Goal: Task Accomplishment & Management: Manage account settings

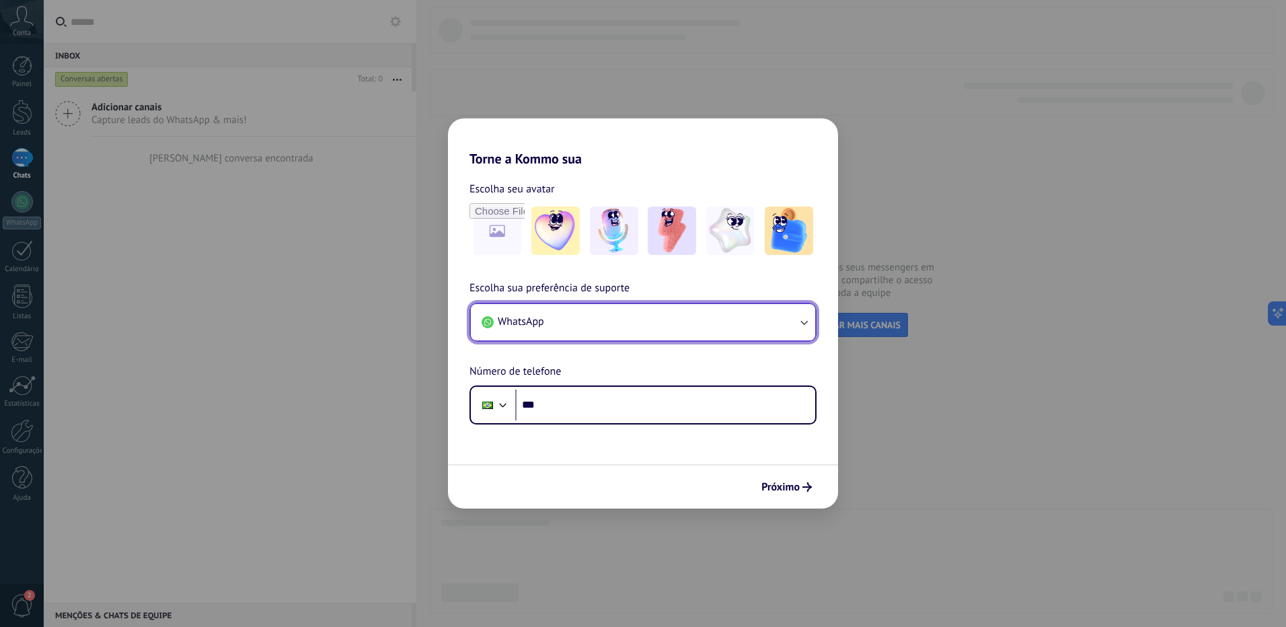
click at [784, 320] on button "WhatsApp" at bounding box center [643, 322] width 344 height 36
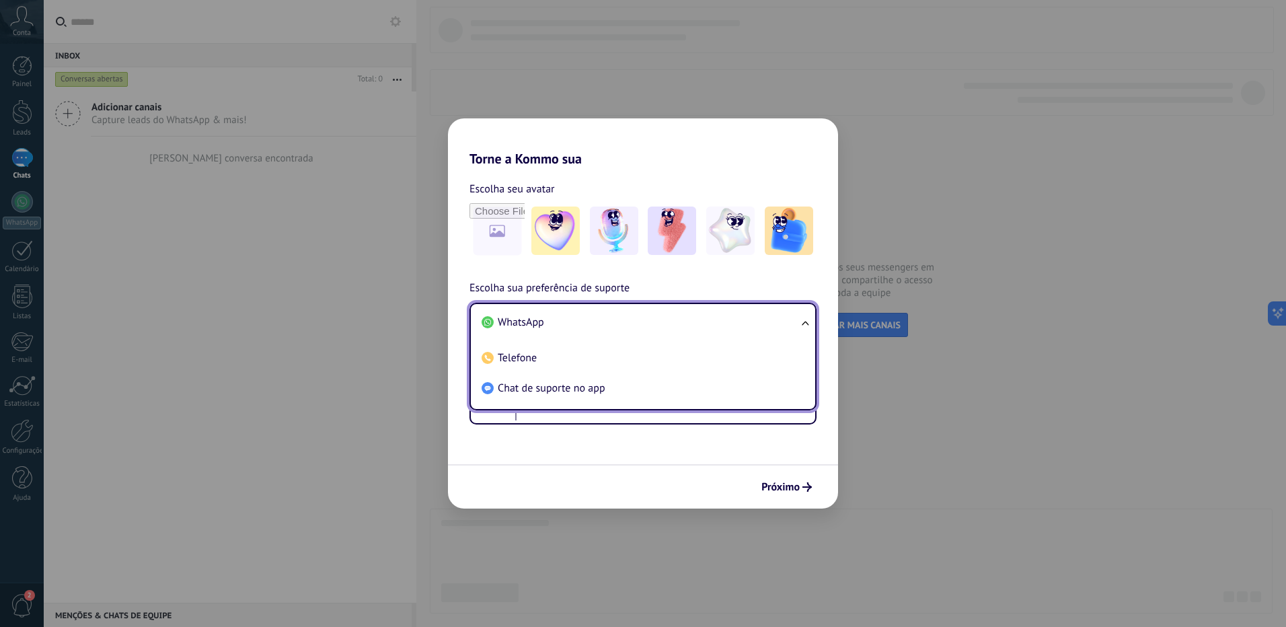
click at [784, 320] on li "WhatsApp" at bounding box center [640, 322] width 328 height 30
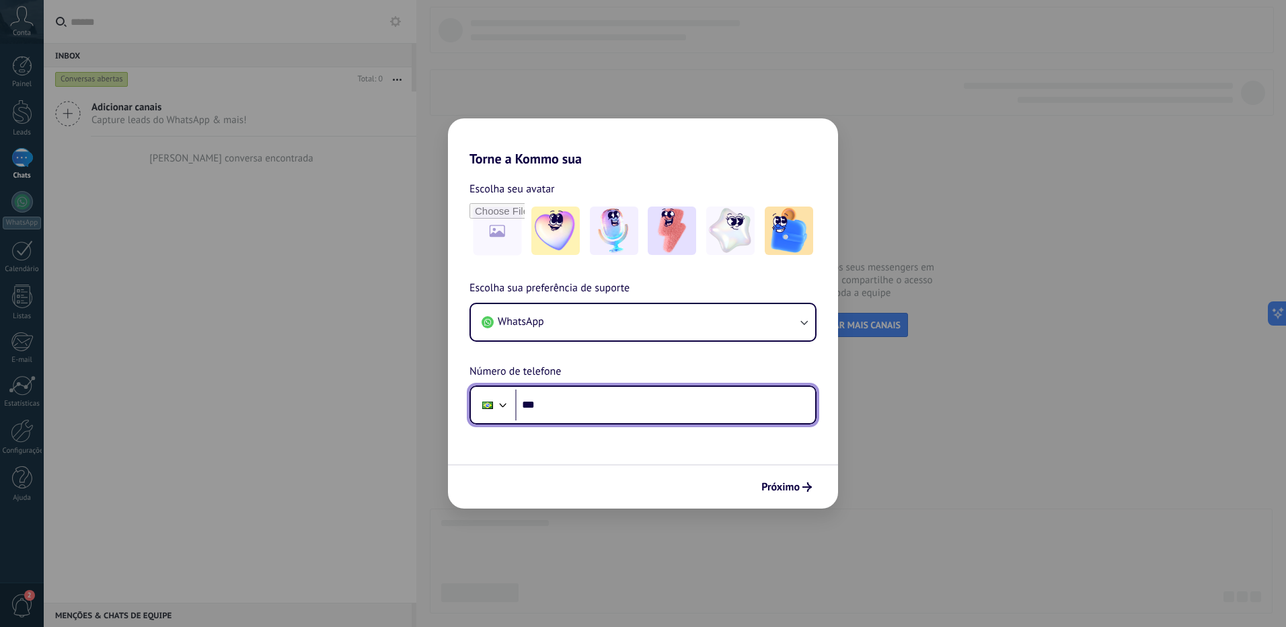
click at [672, 420] on input "***" at bounding box center [665, 404] width 300 height 31
type input "**********"
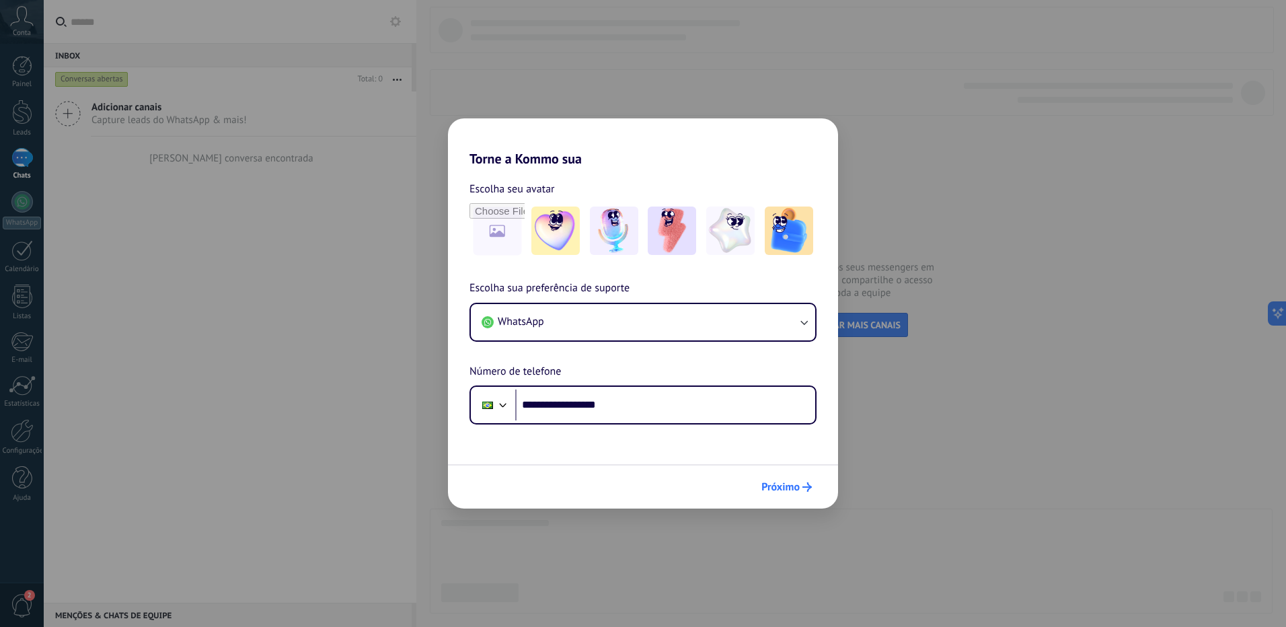
click at [794, 488] on span "Próximo" at bounding box center [780, 486] width 38 height 9
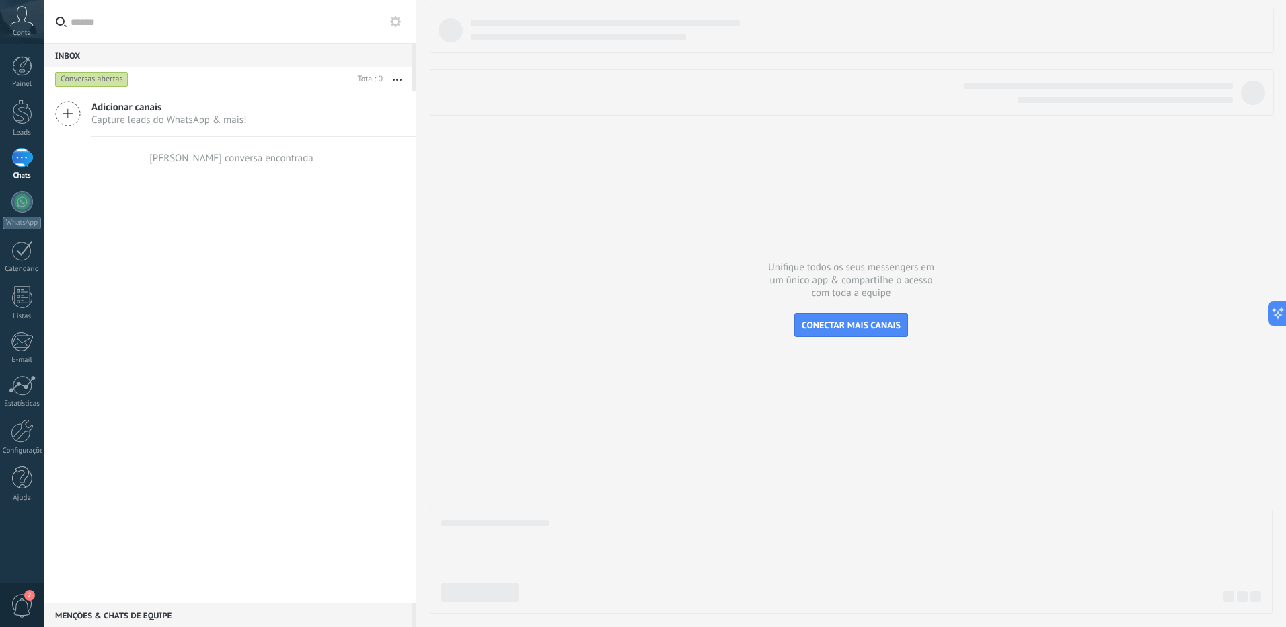
click at [76, 107] on icon at bounding box center [68, 114] width 26 height 26
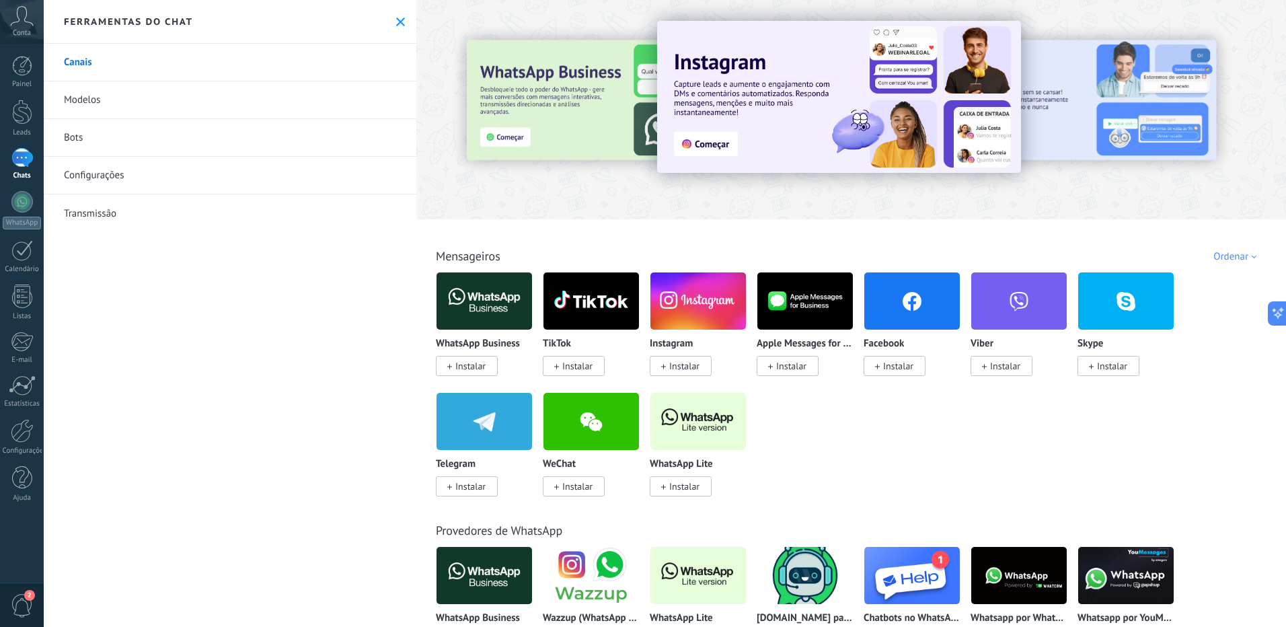
click at [460, 369] on span "Instalar" at bounding box center [470, 366] width 30 height 12
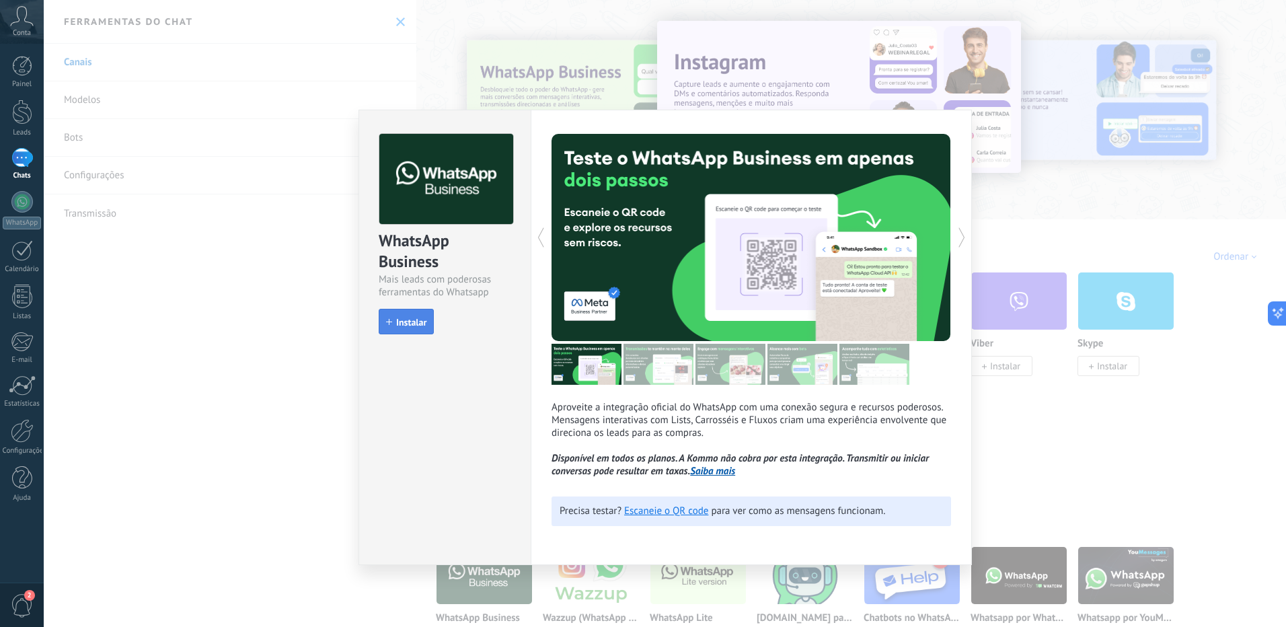
click at [412, 323] on span "Instalar" at bounding box center [411, 321] width 30 height 9
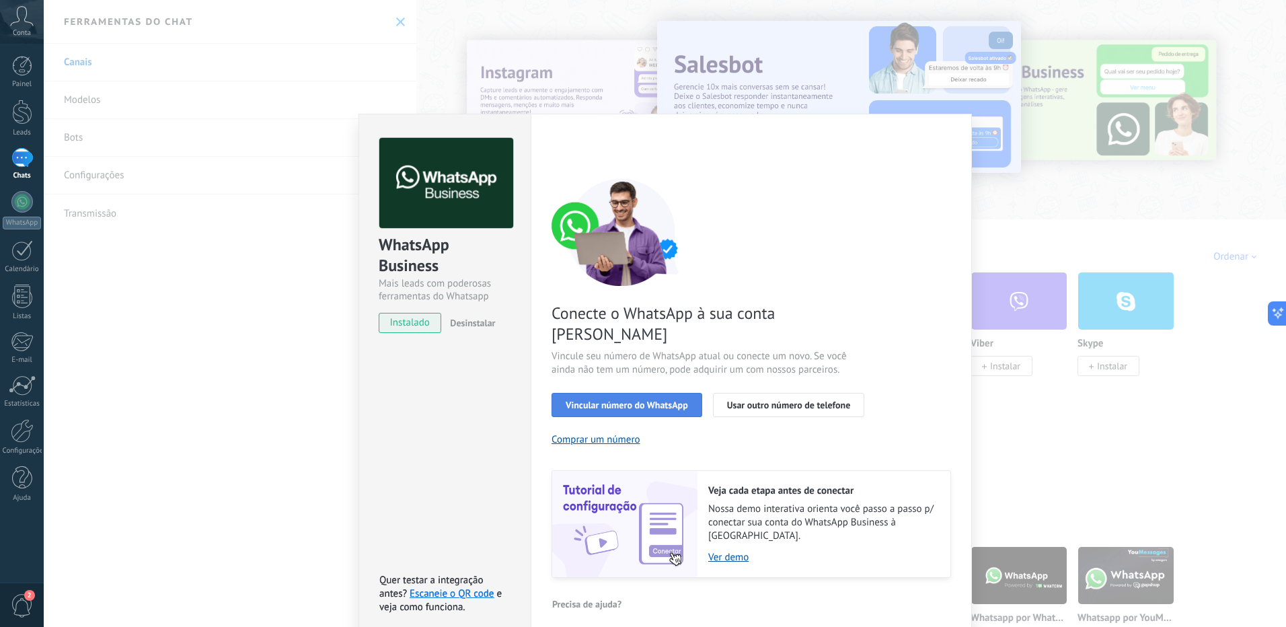
click at [655, 400] on span "Vincular número do WhatsApp" at bounding box center [627, 404] width 122 height 9
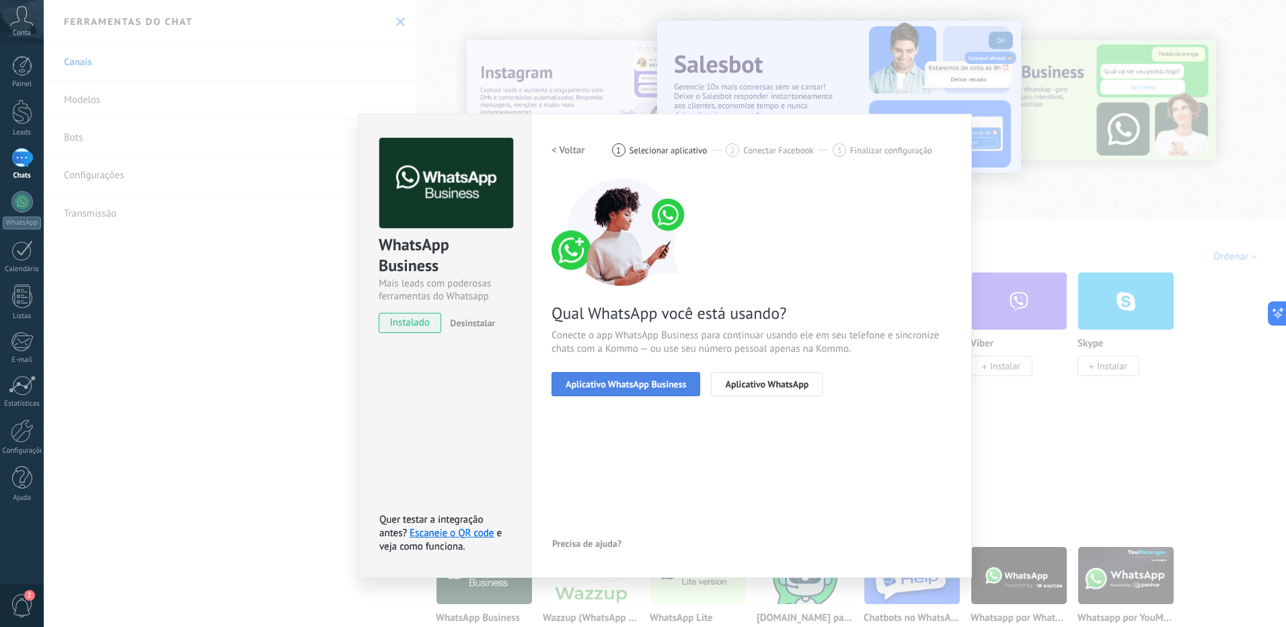
click at [656, 393] on button "Aplicativo WhatsApp Business" at bounding box center [625, 384] width 149 height 24
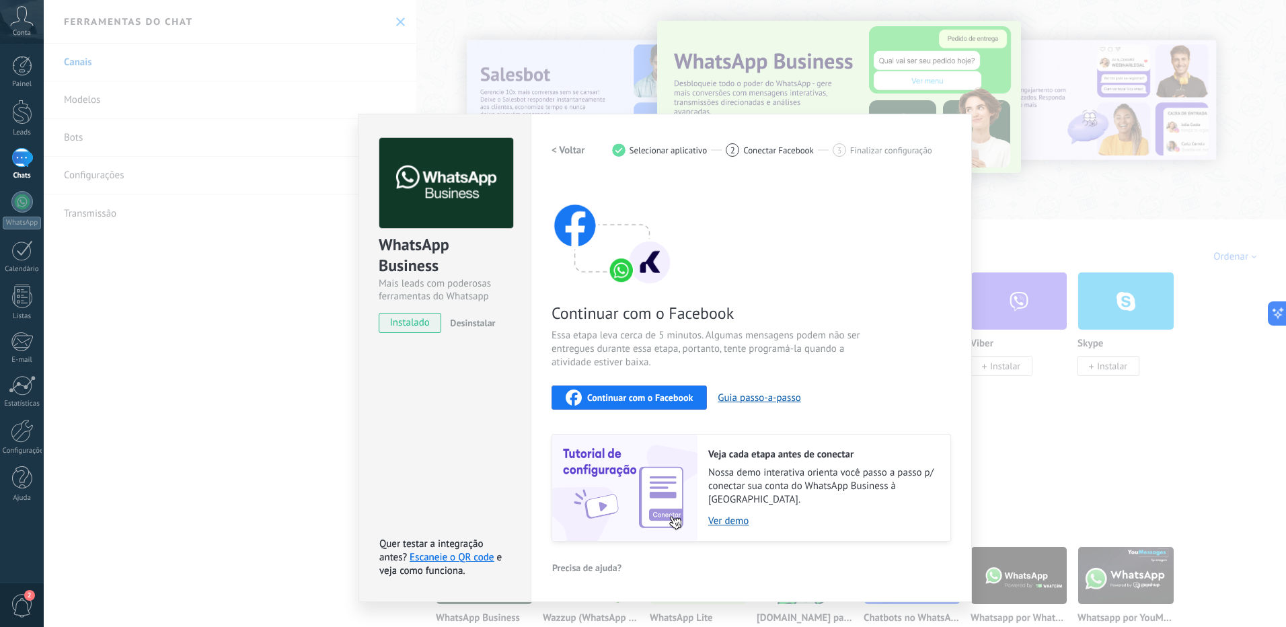
click at [670, 401] on span "Continuar com o Facebook" at bounding box center [640, 397] width 106 height 9
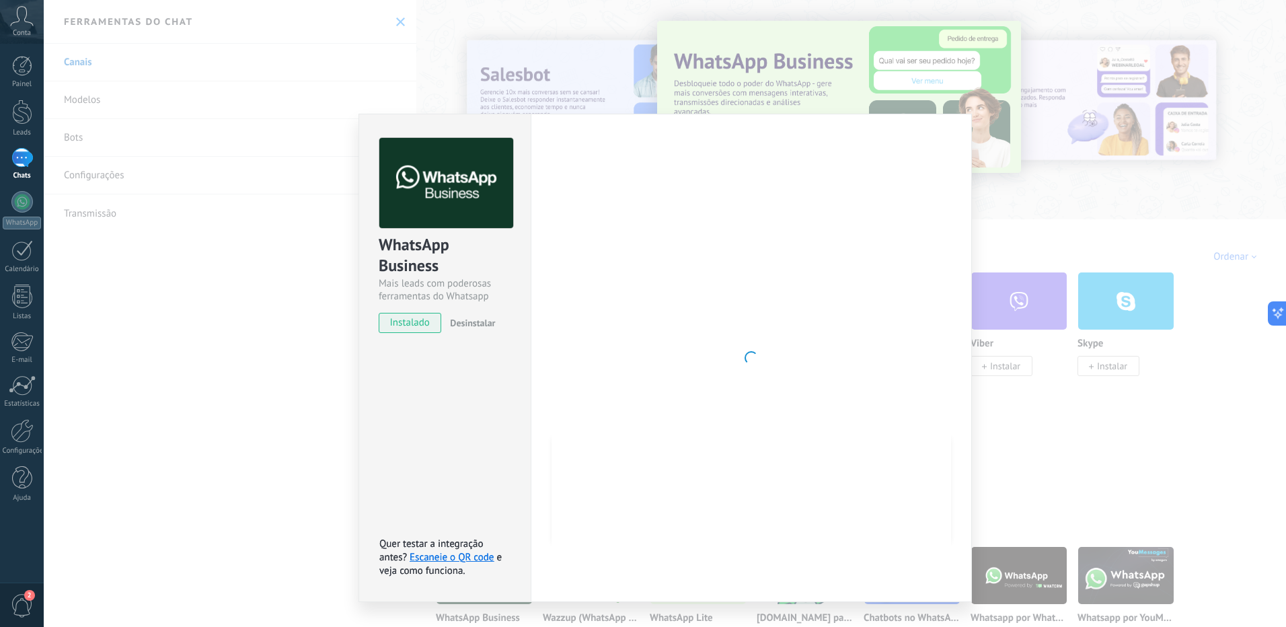
click at [276, 412] on div "WhatsApp Business Mais leads com poderosas ferramentas do Whatsapp instalado De…" at bounding box center [665, 313] width 1242 height 627
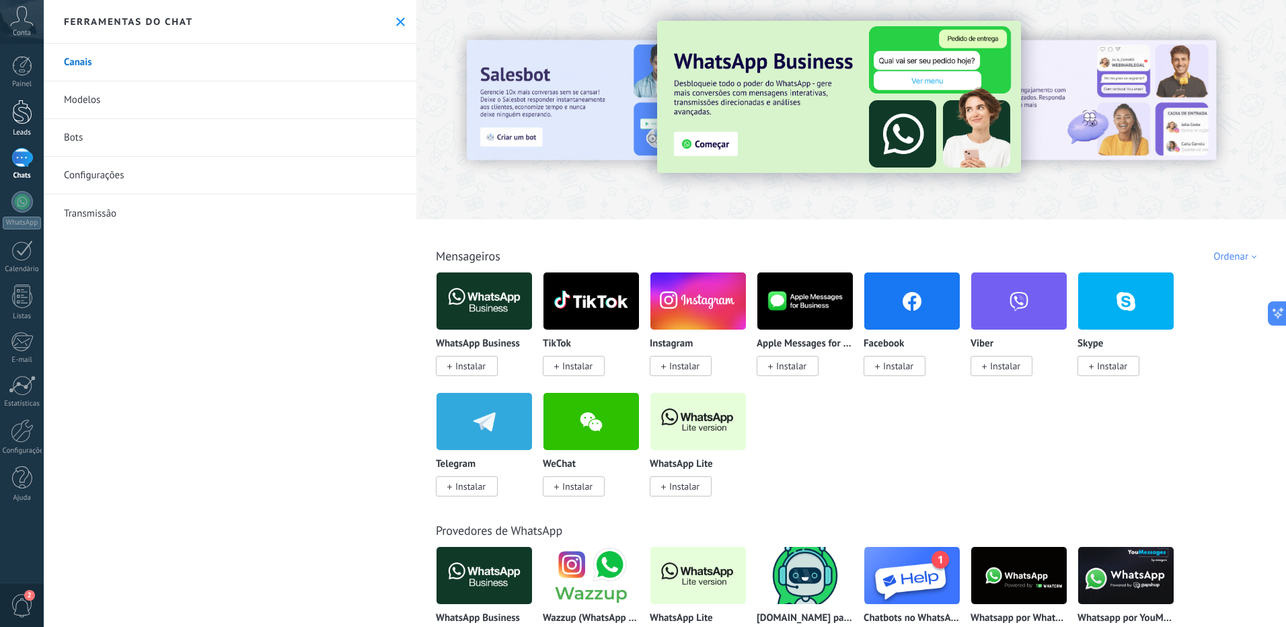
click at [28, 113] on div at bounding box center [22, 112] width 20 height 25
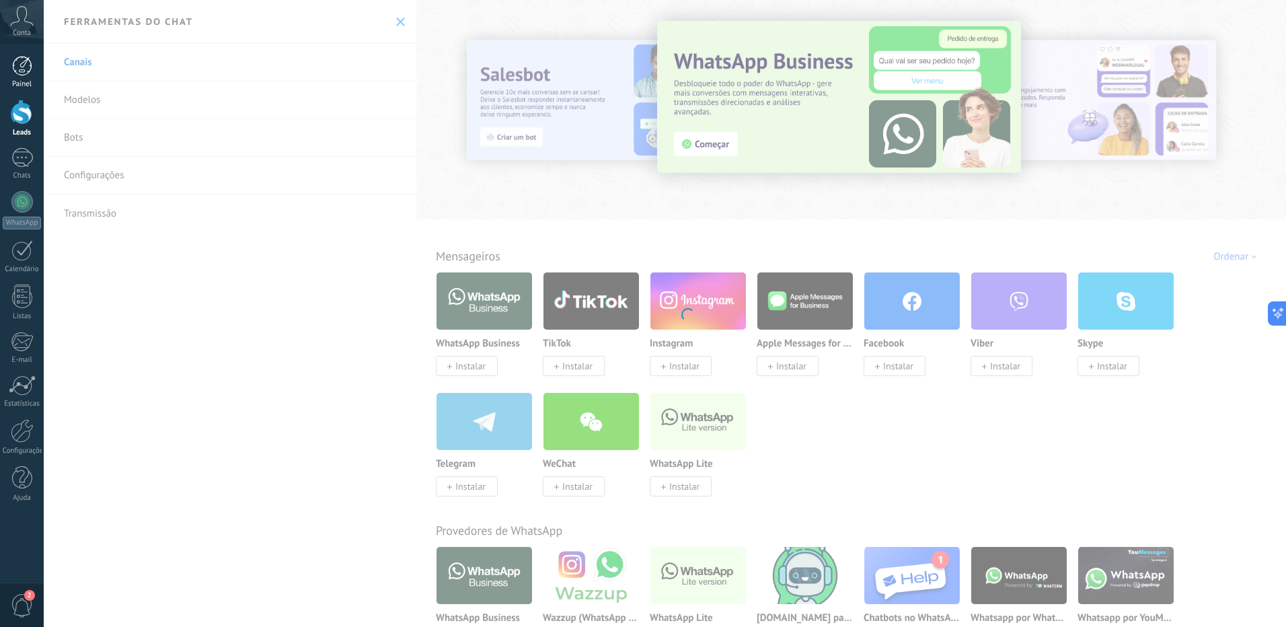
click at [24, 67] on div at bounding box center [22, 66] width 20 height 20
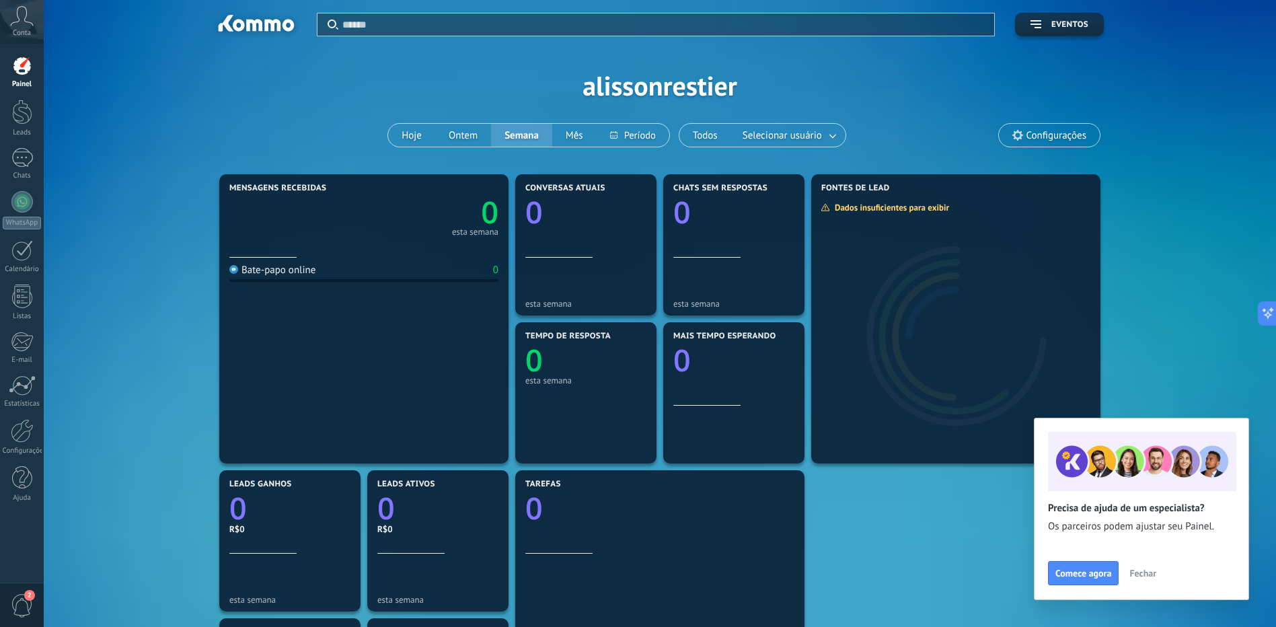
click at [1139, 571] on span "Fechar" at bounding box center [1142, 572] width 27 height 9
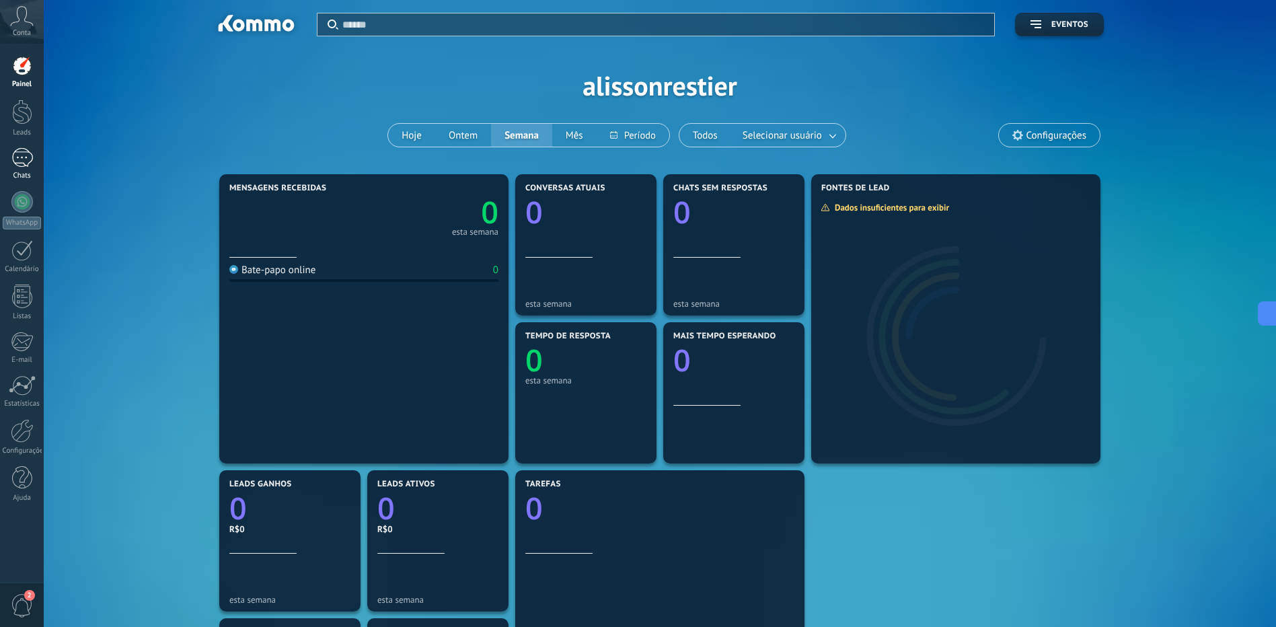
click at [8, 165] on link "Chats" at bounding box center [22, 164] width 44 height 32
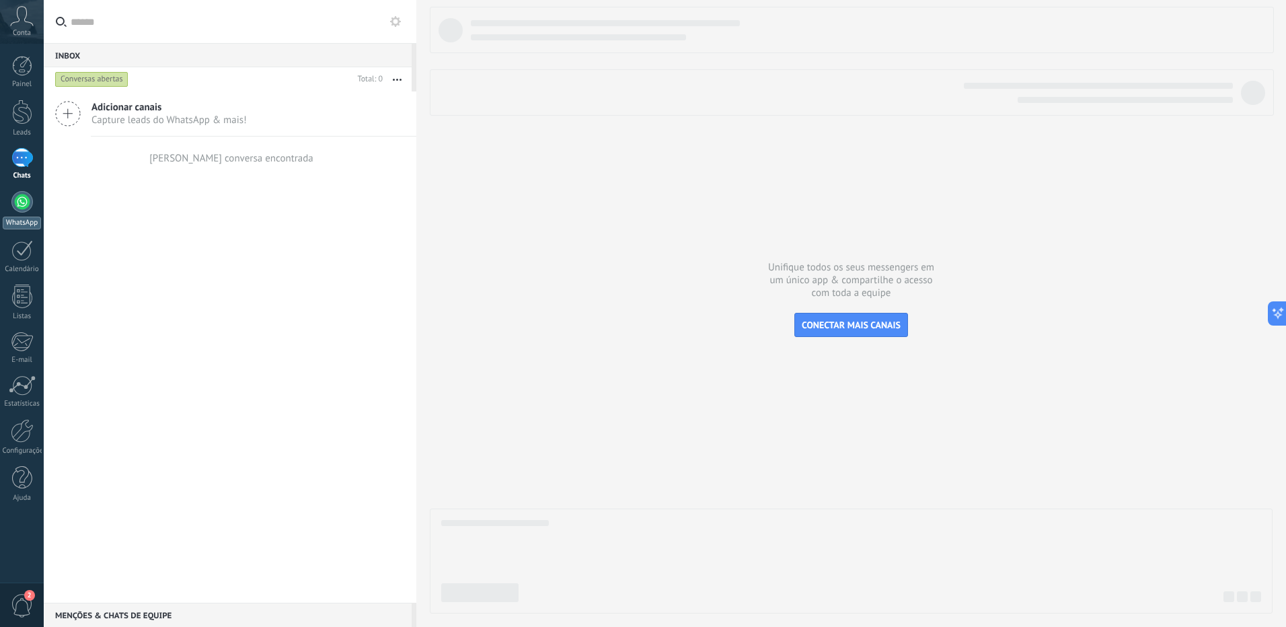
click at [17, 206] on div at bounding box center [22, 202] width 22 height 22
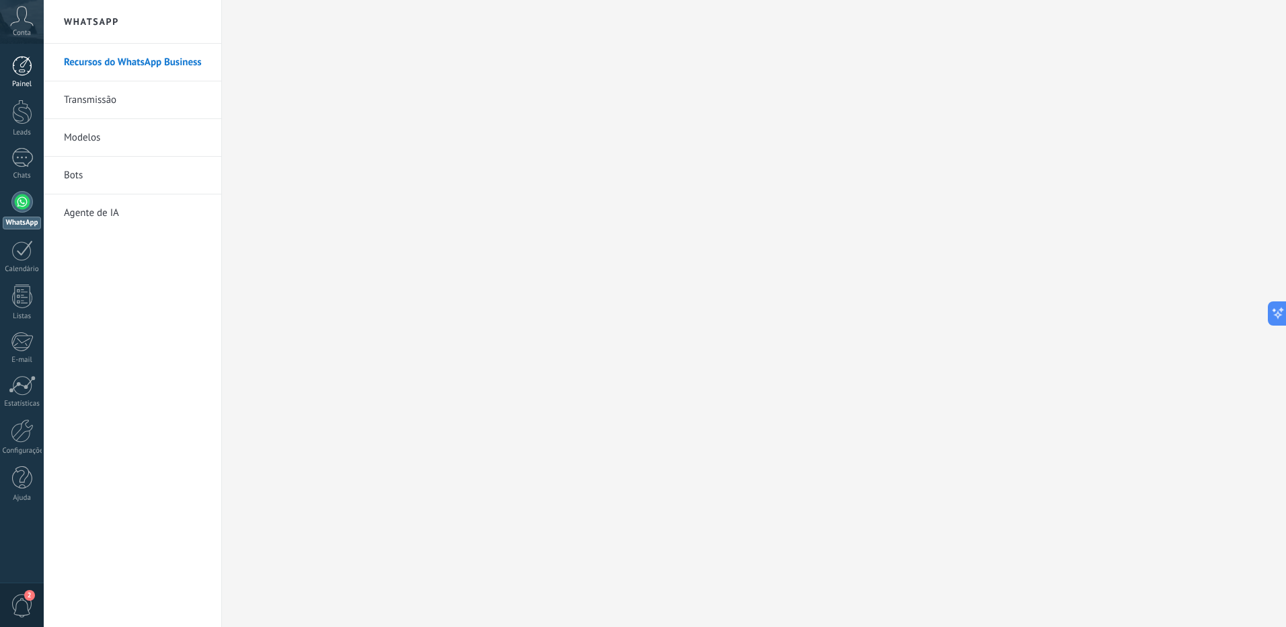
click at [28, 71] on div at bounding box center [22, 66] width 20 height 20
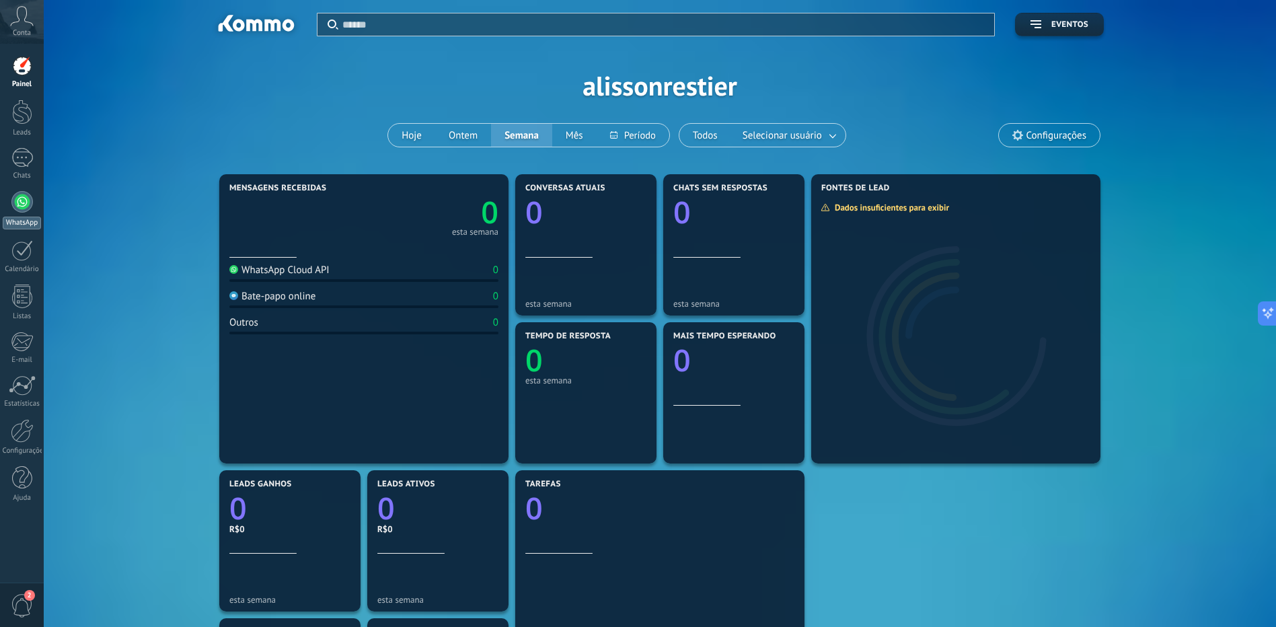
click at [13, 196] on div at bounding box center [22, 202] width 22 height 22
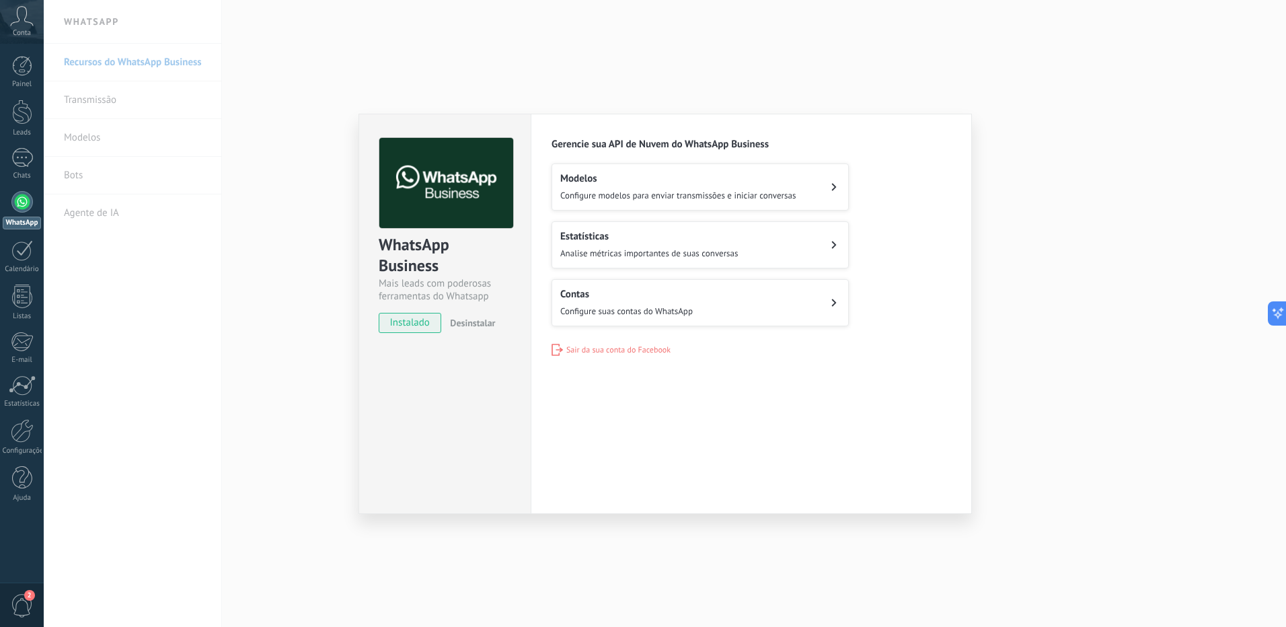
click at [831, 184] on button "Modelos Configure modelos para enviar transmissões e iniciar conversas" at bounding box center [699, 186] width 297 height 47
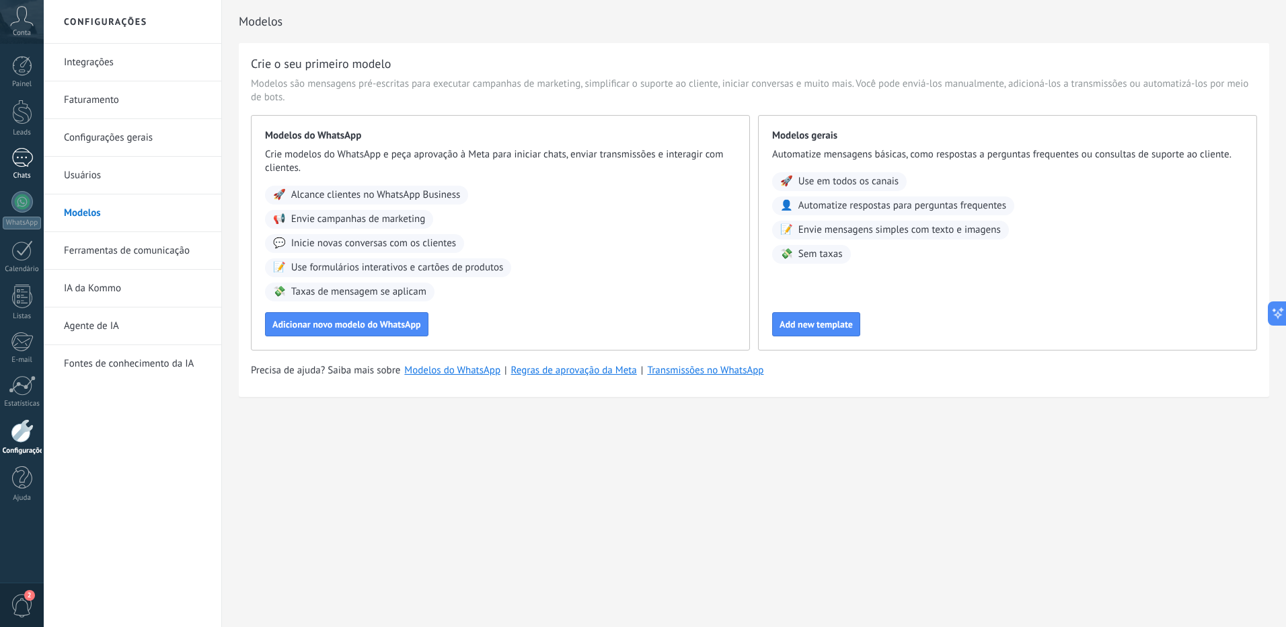
click at [22, 149] on div at bounding box center [22, 158] width 22 height 20
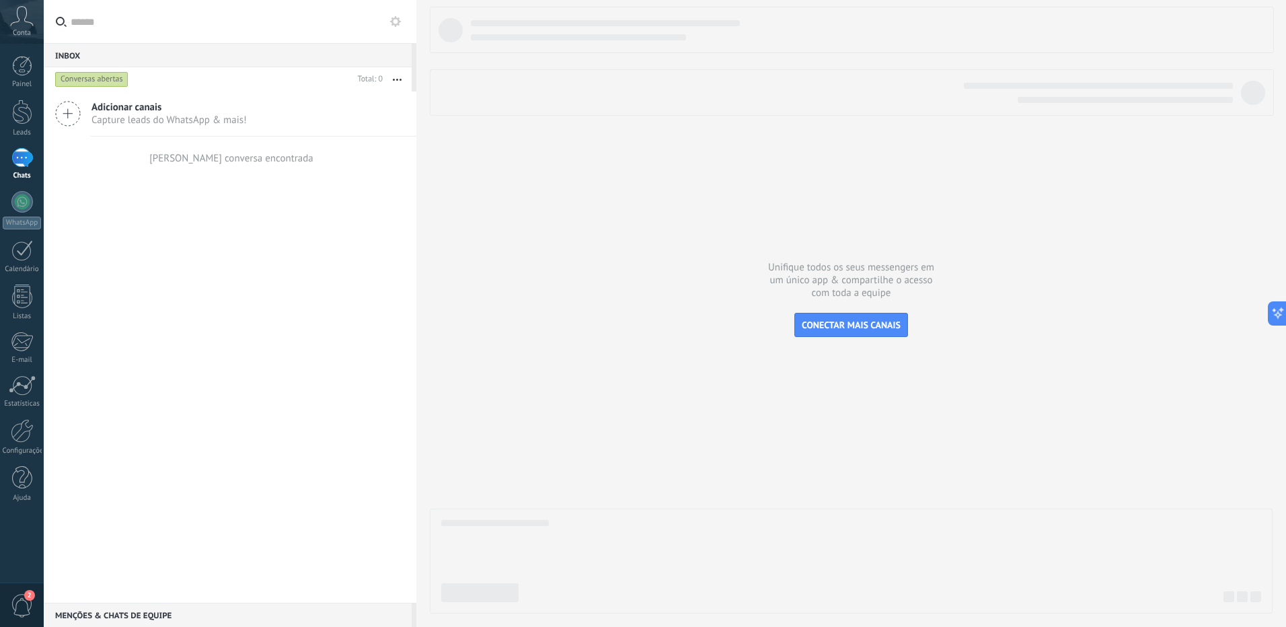
click at [71, 112] on icon at bounding box center [68, 114] width 26 height 26
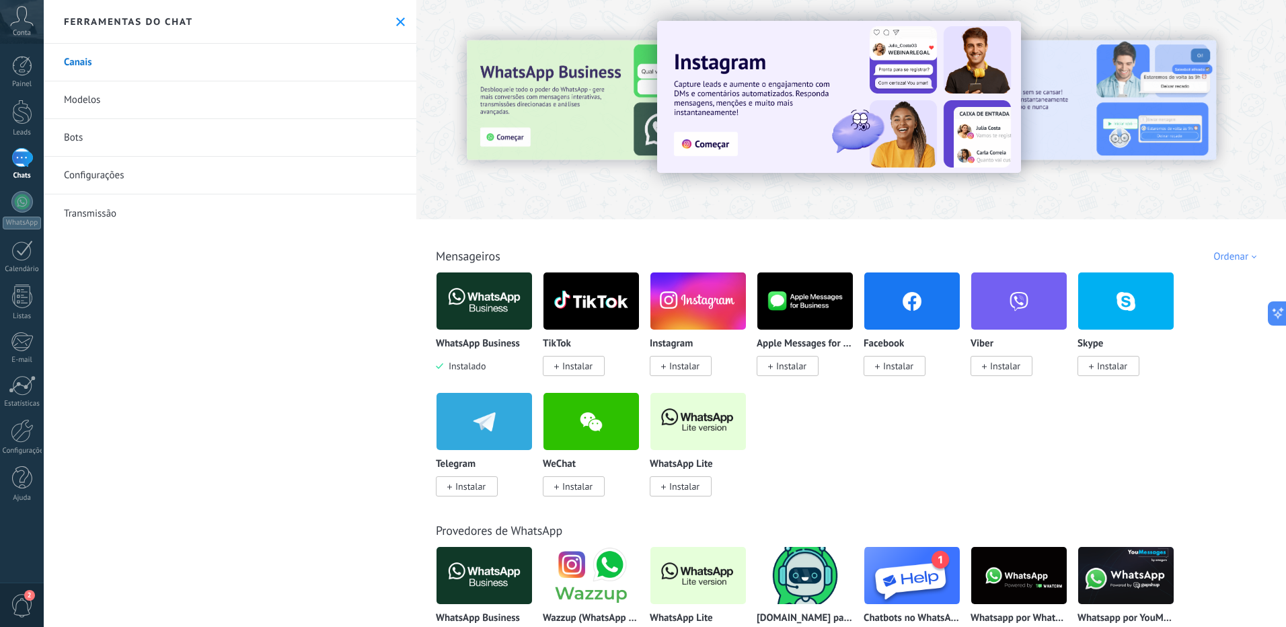
click at [499, 317] on img at bounding box center [483, 300] width 95 height 65
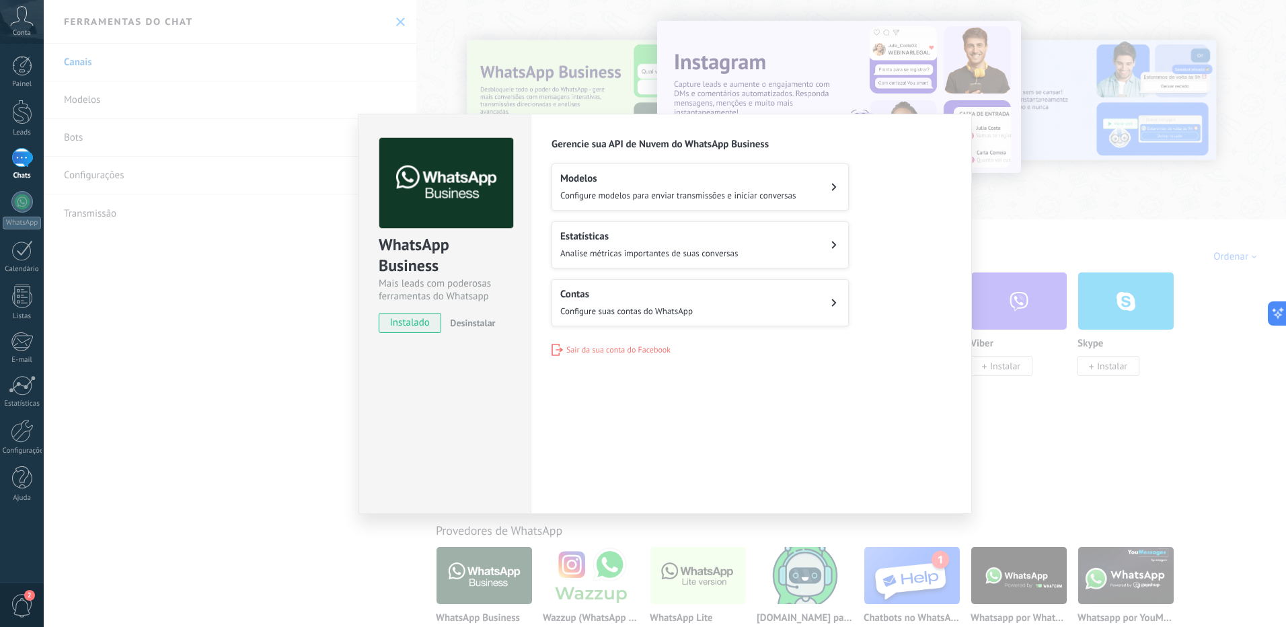
click at [227, 268] on div "WhatsApp Business Mais leads com poderosas ferramentas do Whatsapp instalado De…" at bounding box center [665, 313] width 1242 height 627
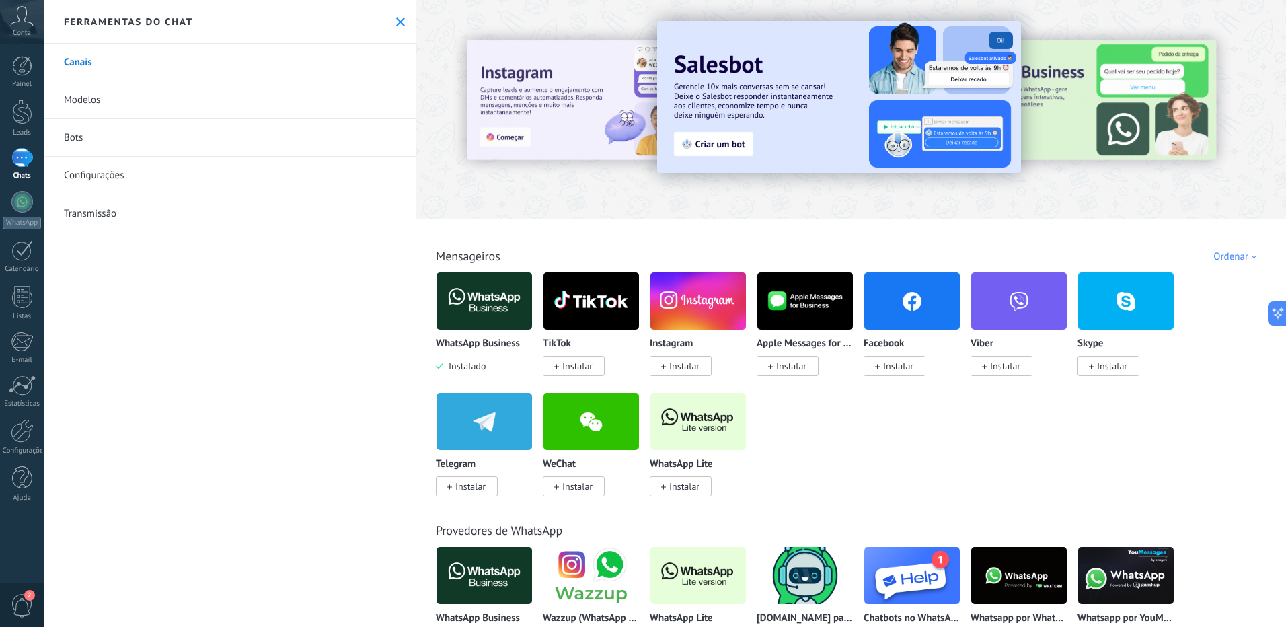
click at [496, 591] on img at bounding box center [483, 575] width 95 height 65
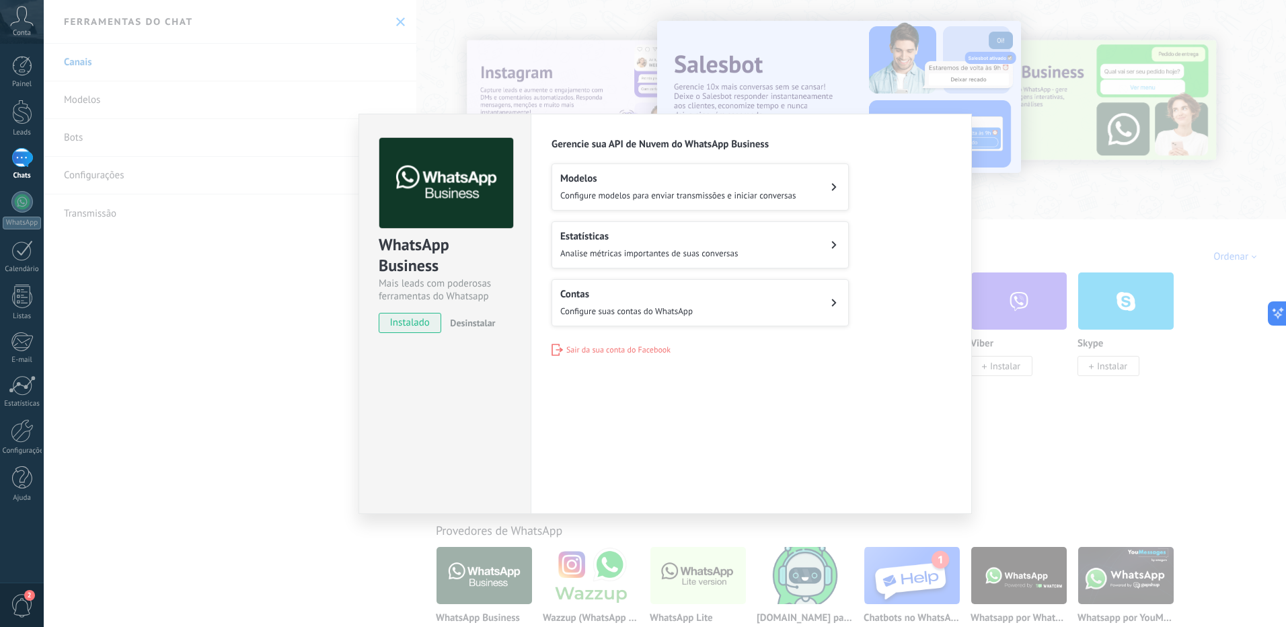
click at [704, 246] on div "Estatísticas Analise métricas importantes de suas conversas" at bounding box center [649, 245] width 178 height 30
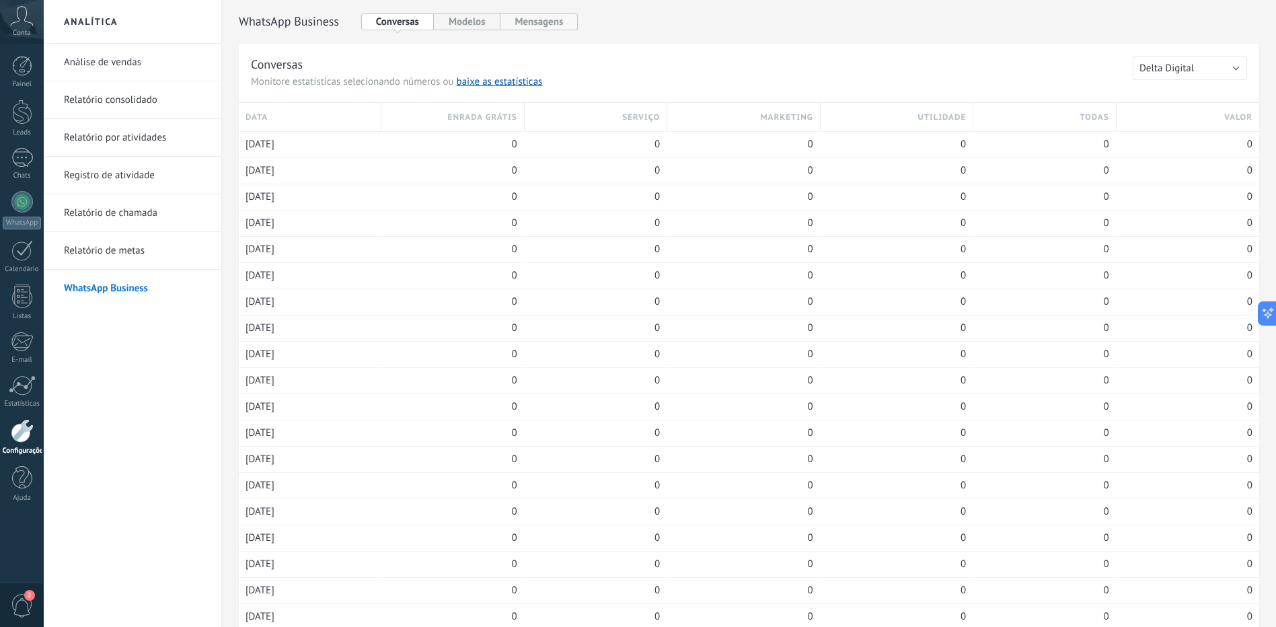
click at [529, 24] on button "Mensagens" at bounding box center [539, 21] width 78 height 17
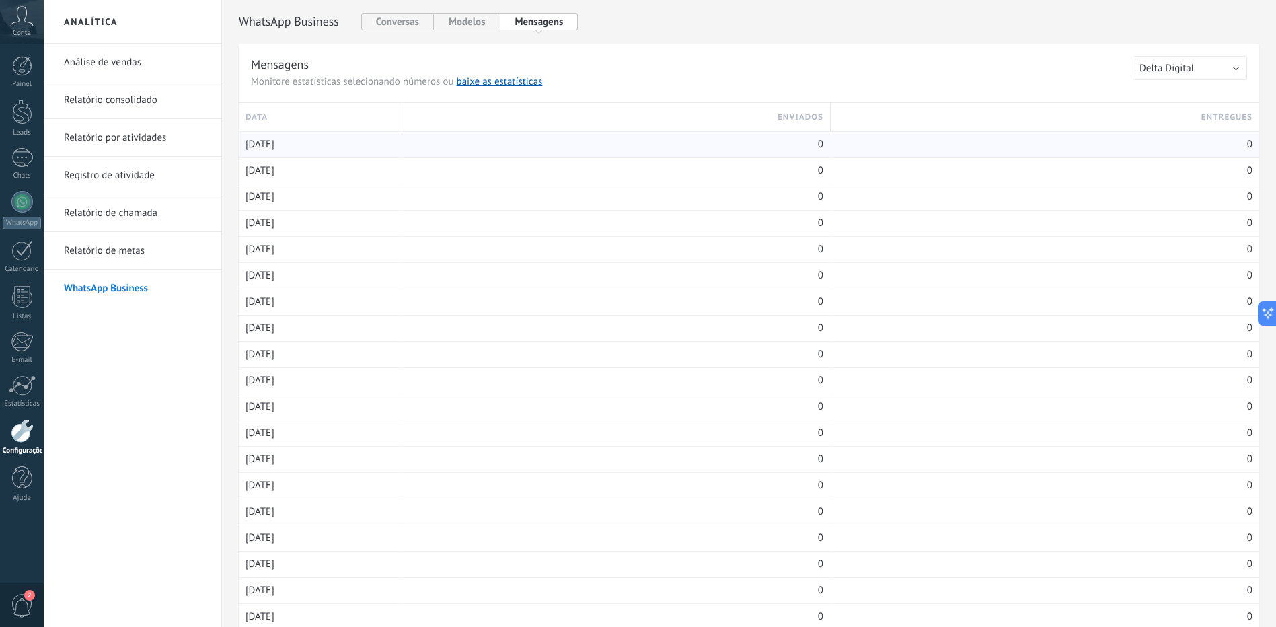
click at [804, 141] on div "0" at bounding box center [616, 145] width 414 height 26
click at [30, 162] on div at bounding box center [22, 158] width 22 height 20
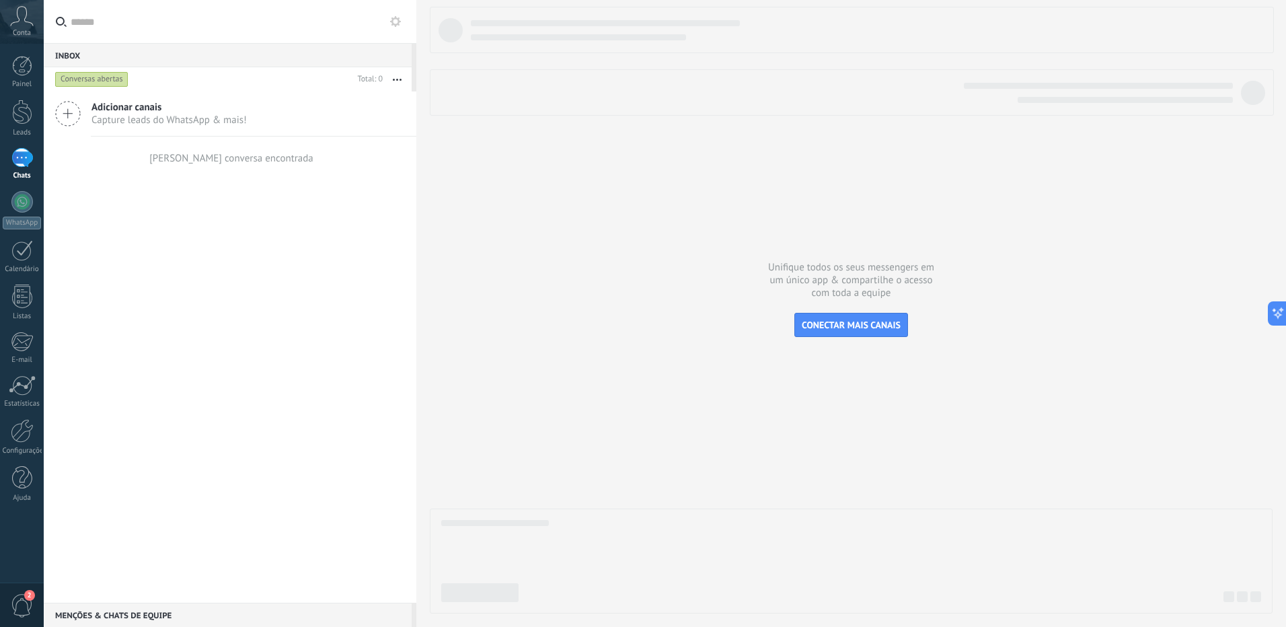
click at [397, 15] on button at bounding box center [395, 21] width 16 height 16
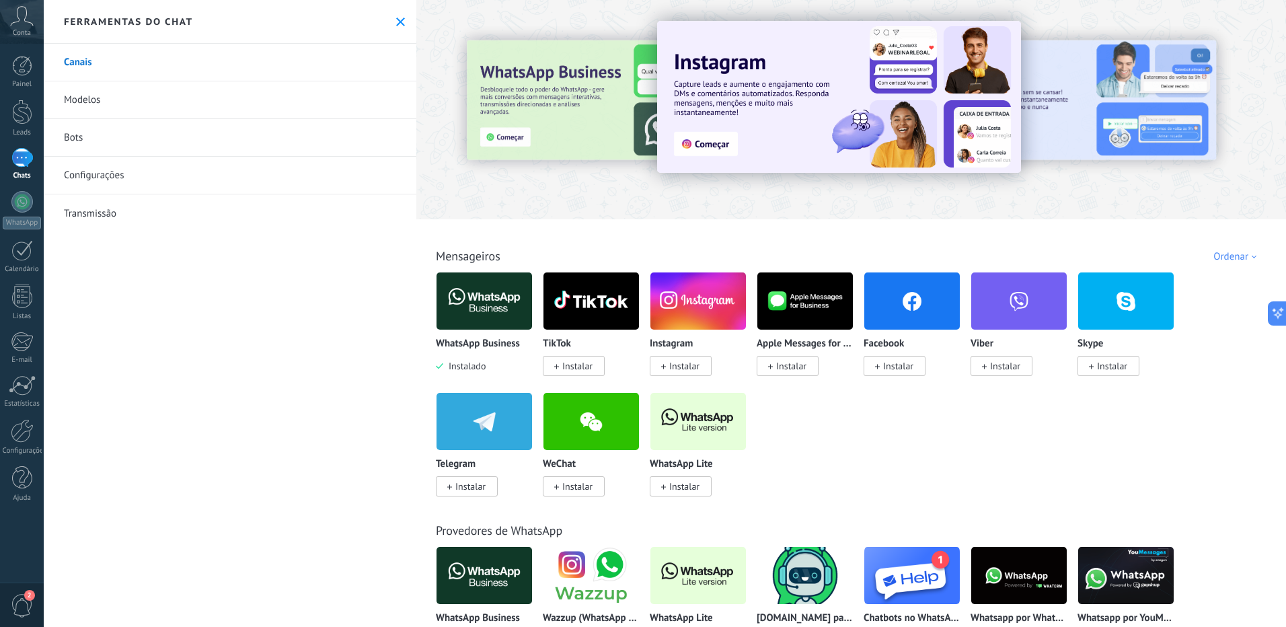
click at [396, 25] on icon at bounding box center [400, 21] width 9 height 9
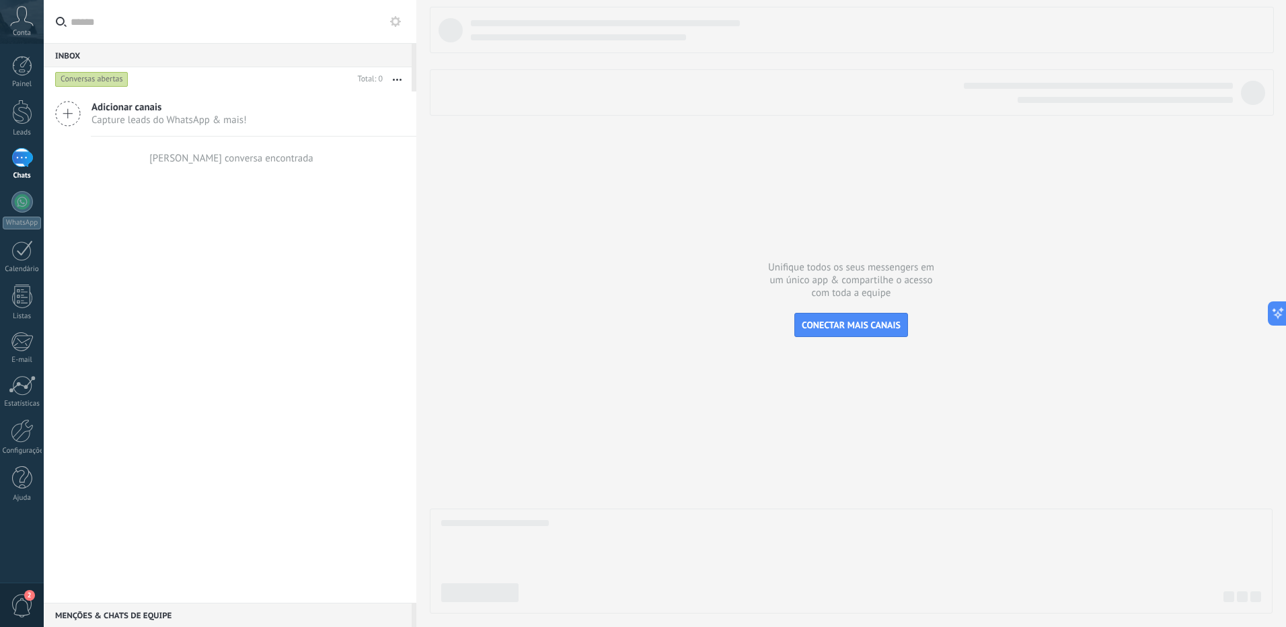
click at [11, 11] on icon at bounding box center [22, 16] width 24 height 20
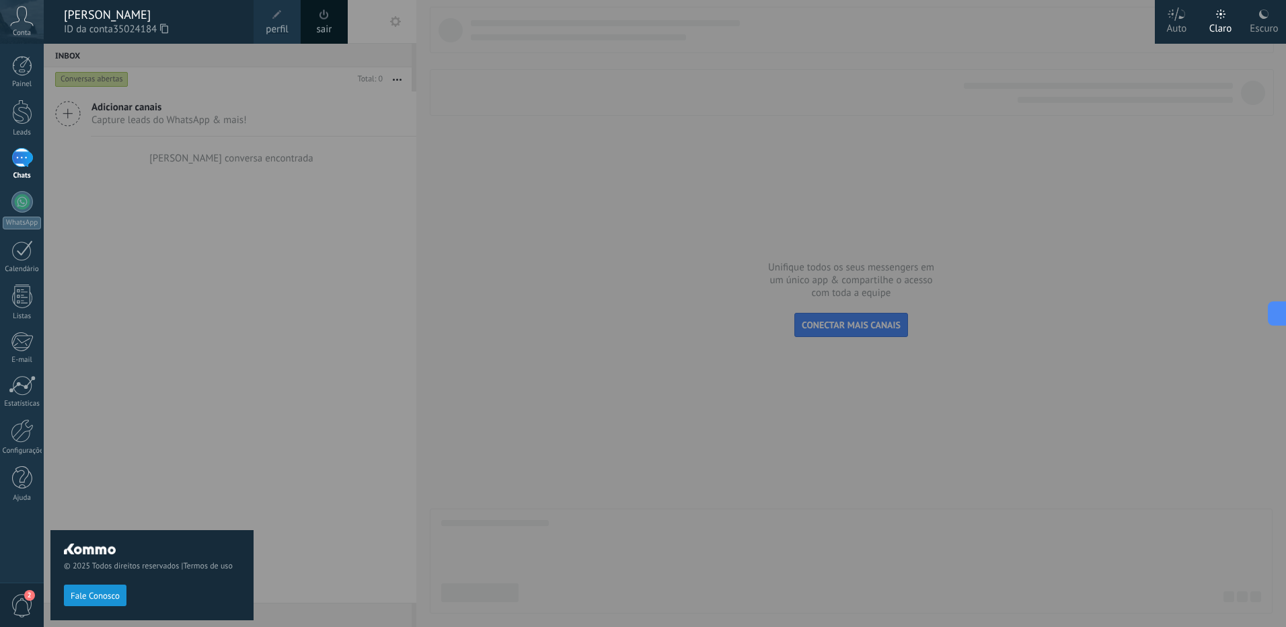
click at [329, 26] on link "sair" at bounding box center [324, 29] width 15 height 15
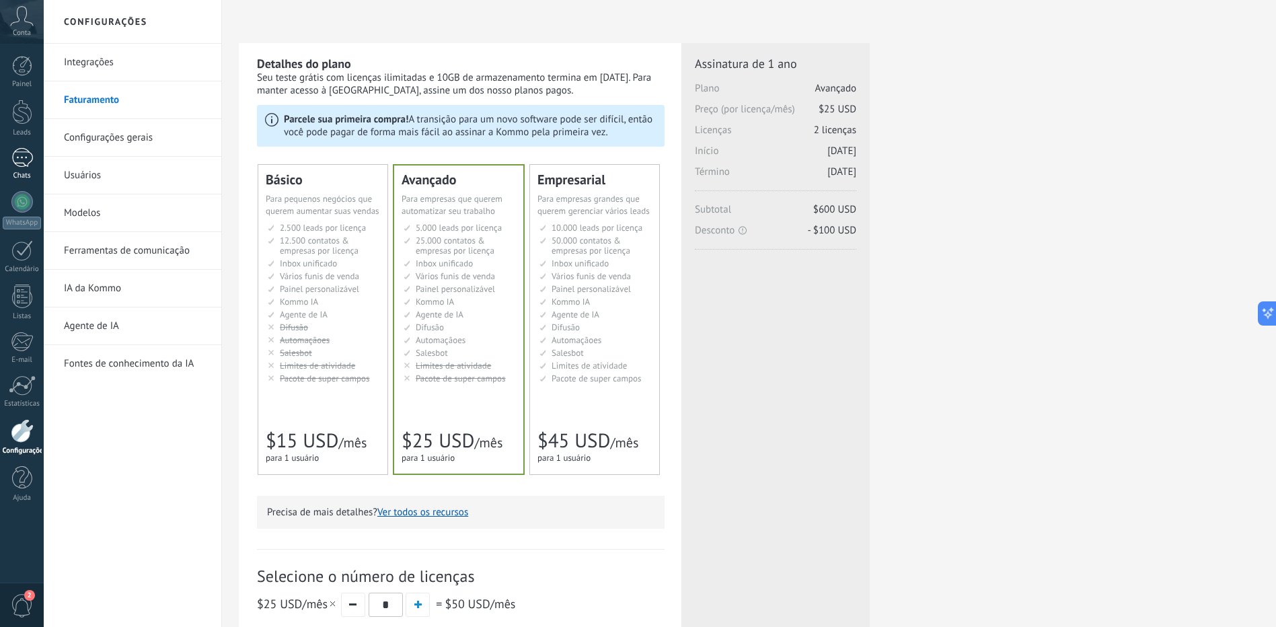
click at [34, 159] on link "Chats" at bounding box center [22, 164] width 44 height 32
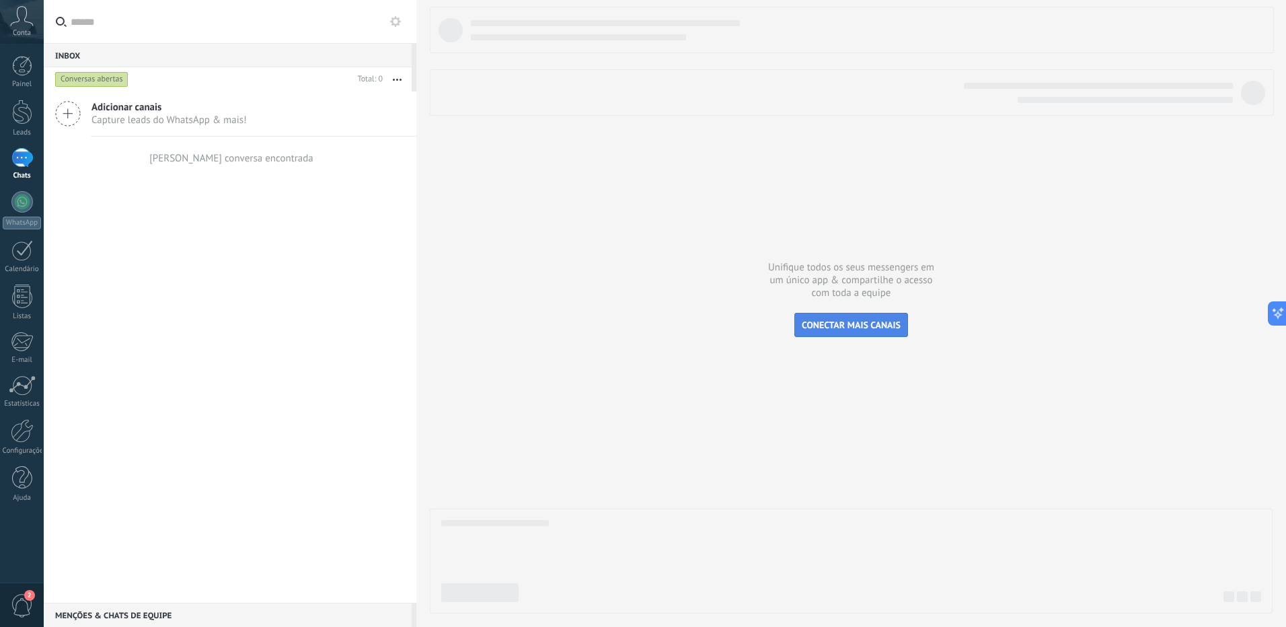
click at [825, 328] on span "CONECTAR MAIS CANAIS" at bounding box center [851, 325] width 99 height 12
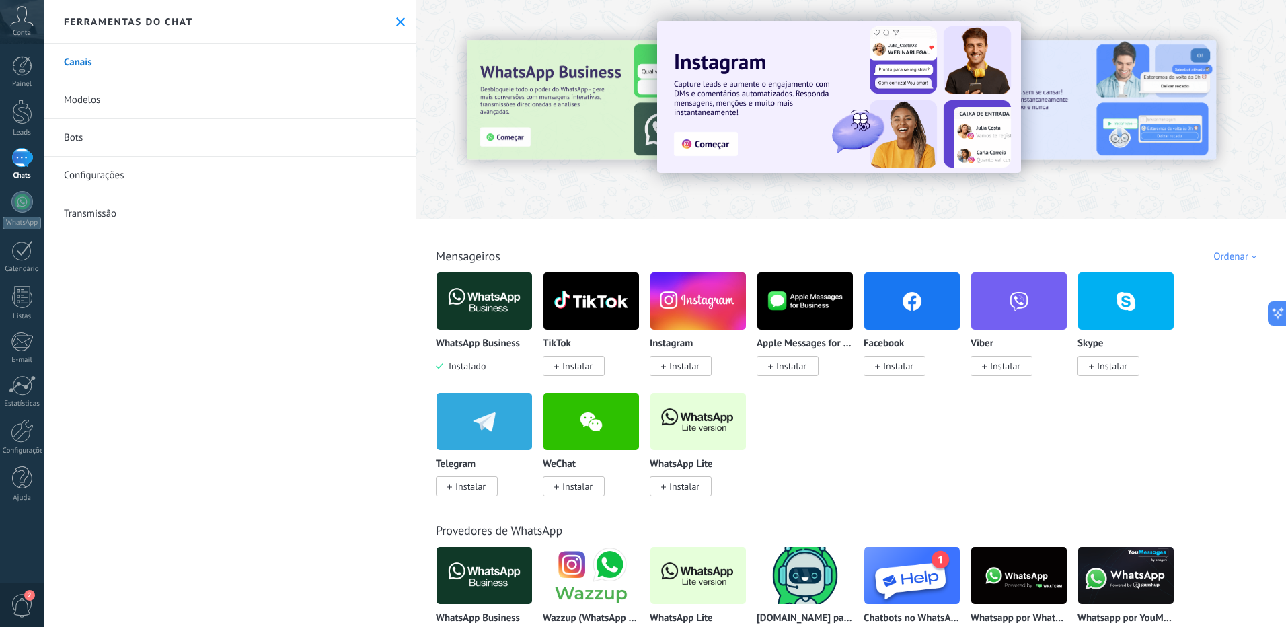
click at [468, 309] on img at bounding box center [483, 300] width 95 height 65
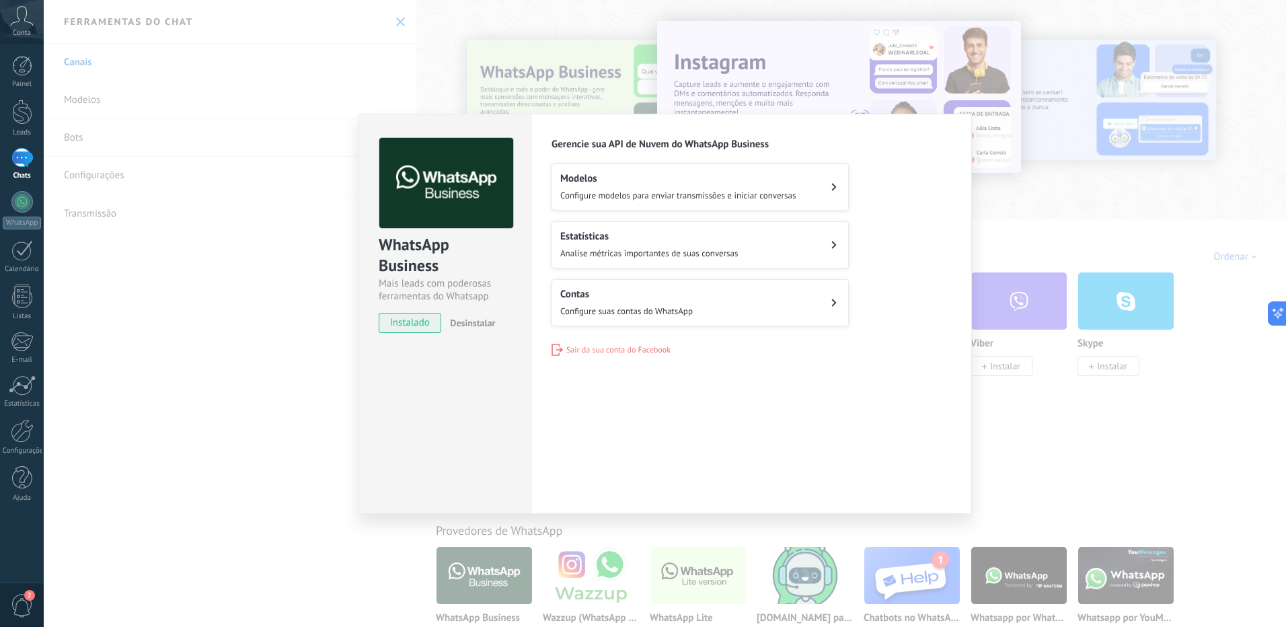
click at [670, 308] on span "Configure suas contas do WhatsApp" at bounding box center [626, 310] width 132 height 11
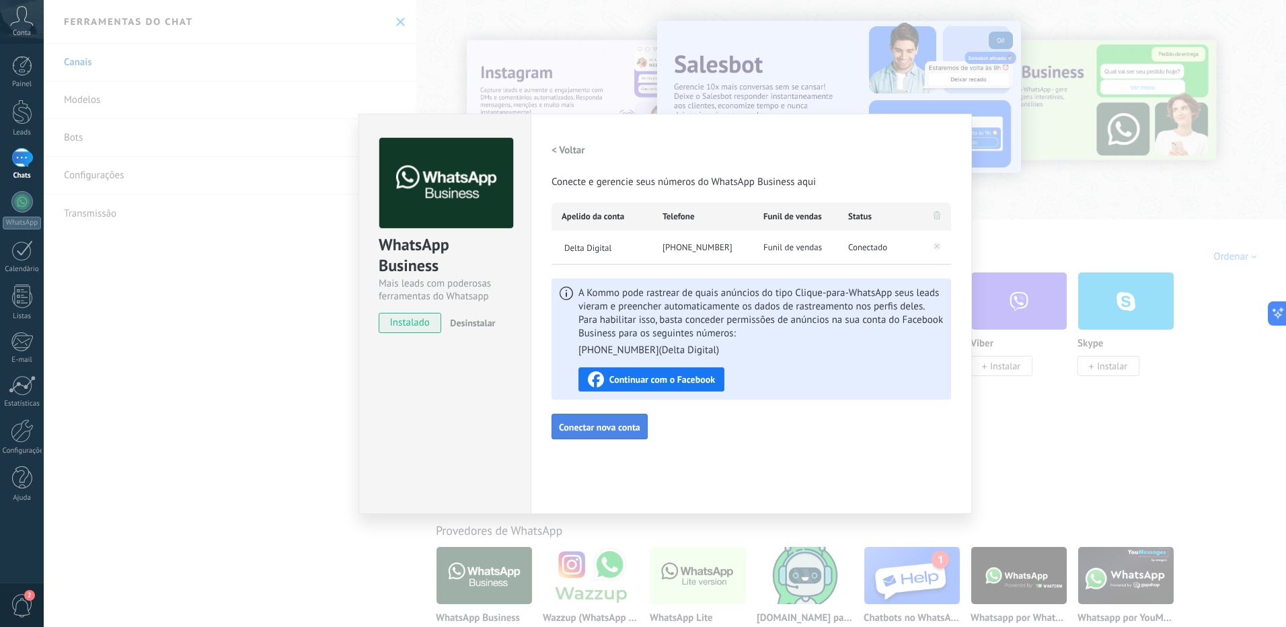
click at [633, 427] on span "Conectar nova conta" at bounding box center [599, 426] width 81 height 9
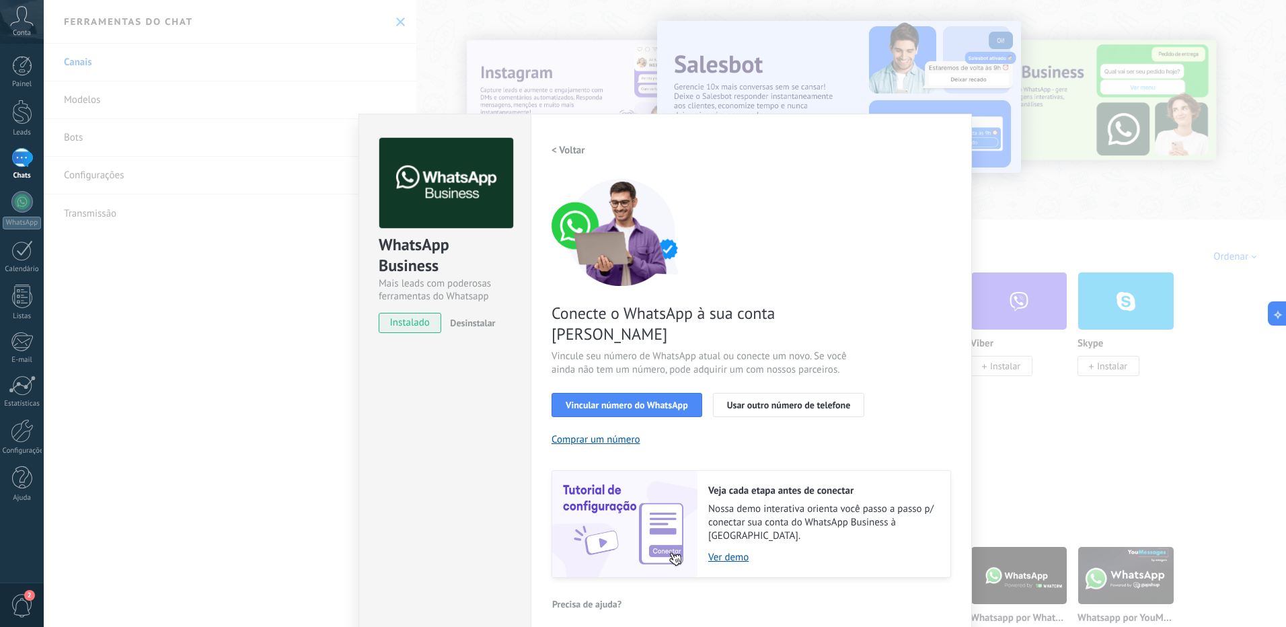
click at [1053, 414] on div "WhatsApp Business Mais leads com poderosas ferramentas do Whatsapp instalado De…" at bounding box center [665, 313] width 1242 height 627
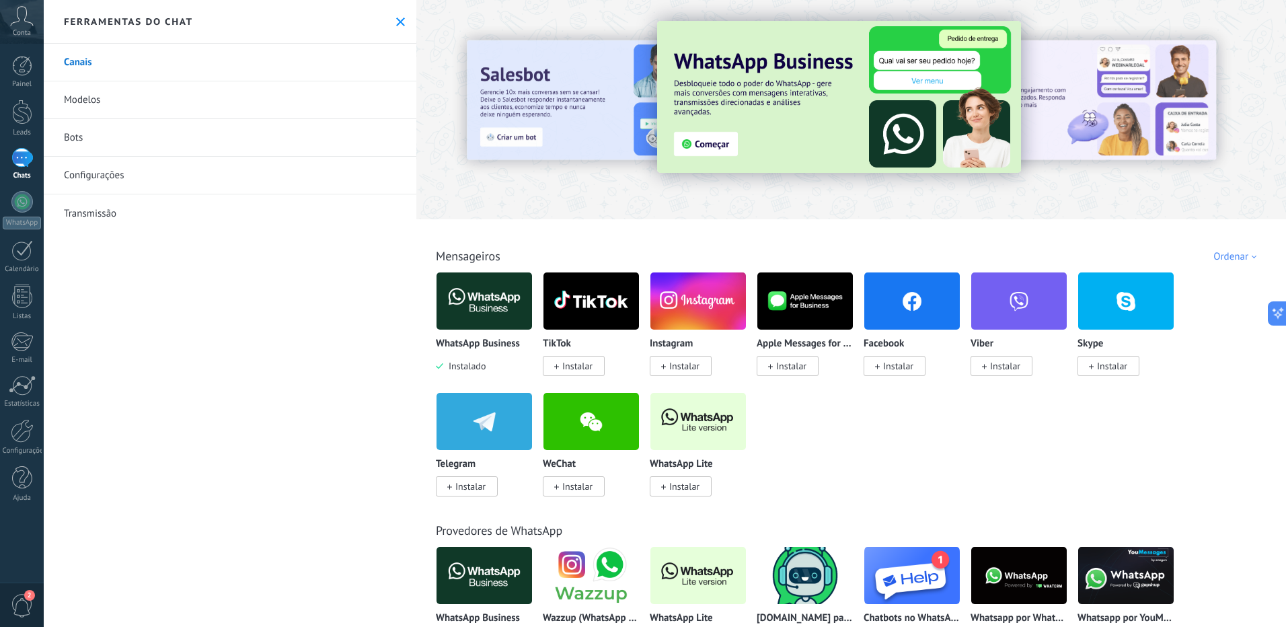
click at [106, 216] on link "Transmissão" at bounding box center [230, 213] width 373 height 38
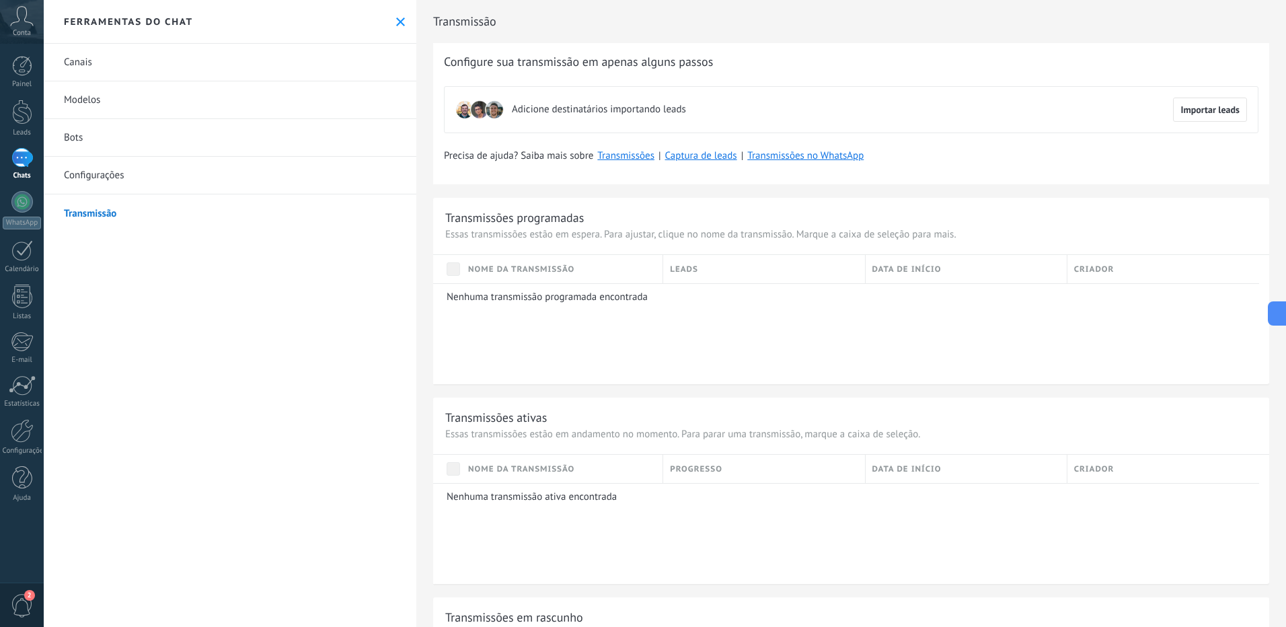
click at [118, 175] on link "Configurações" at bounding box center [230, 176] width 373 height 38
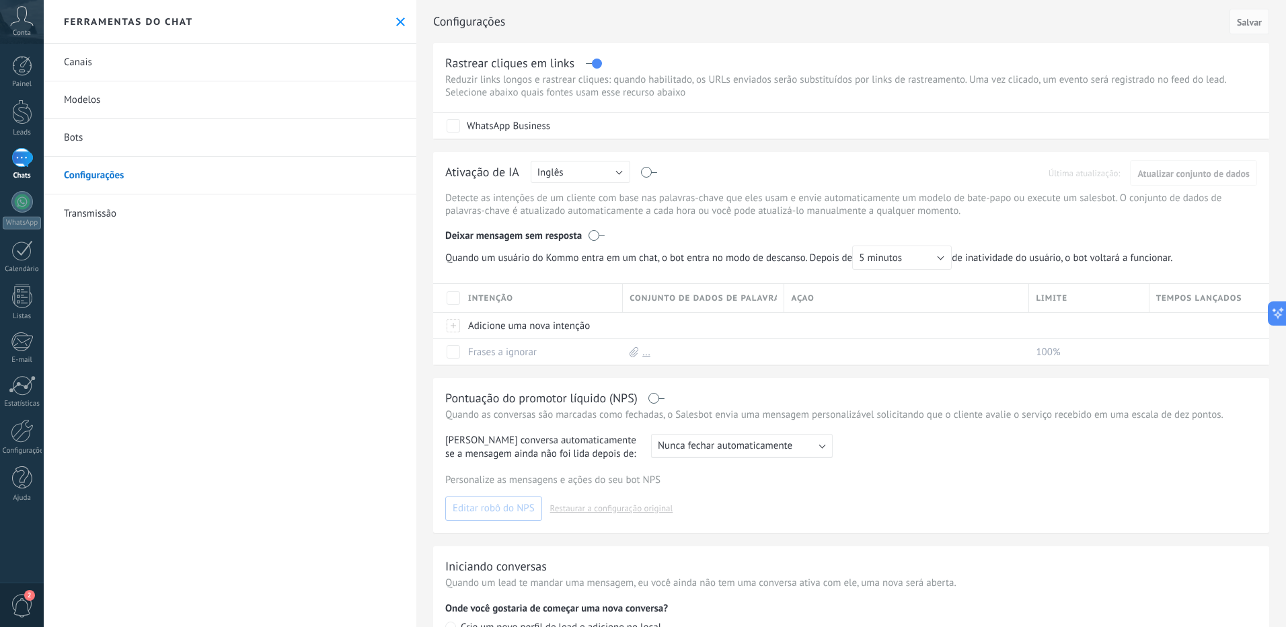
click at [132, 100] on link "Modelos" at bounding box center [230, 100] width 373 height 38
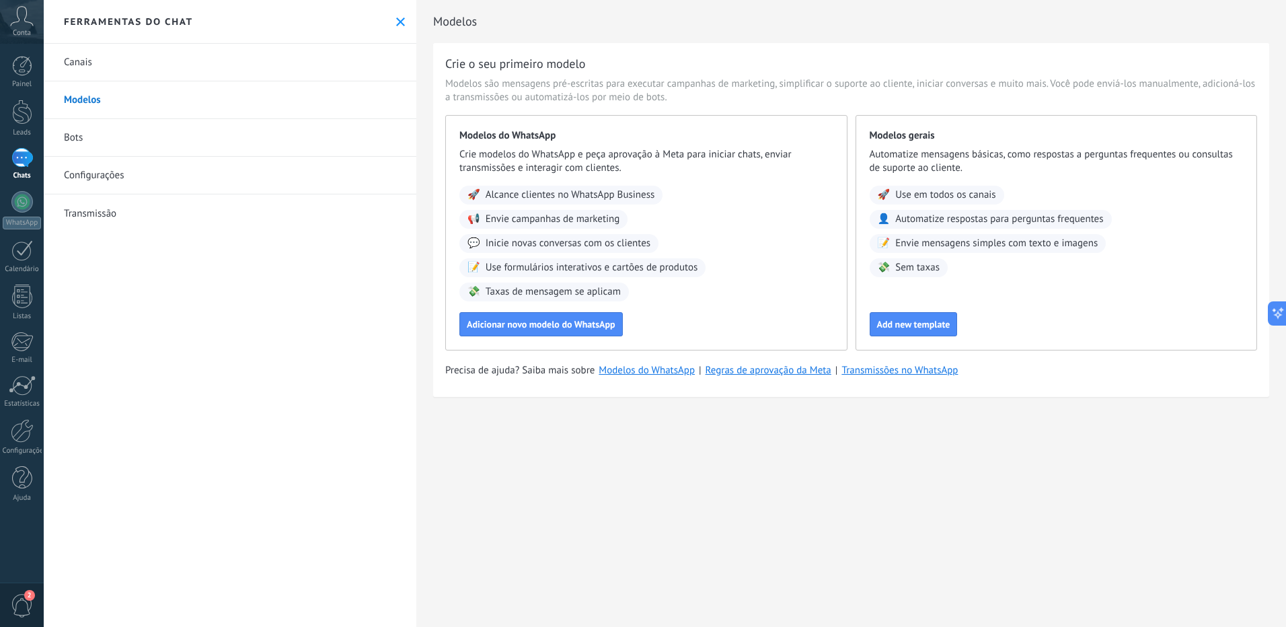
click at [138, 80] on link "Canais" at bounding box center [230, 63] width 373 height 38
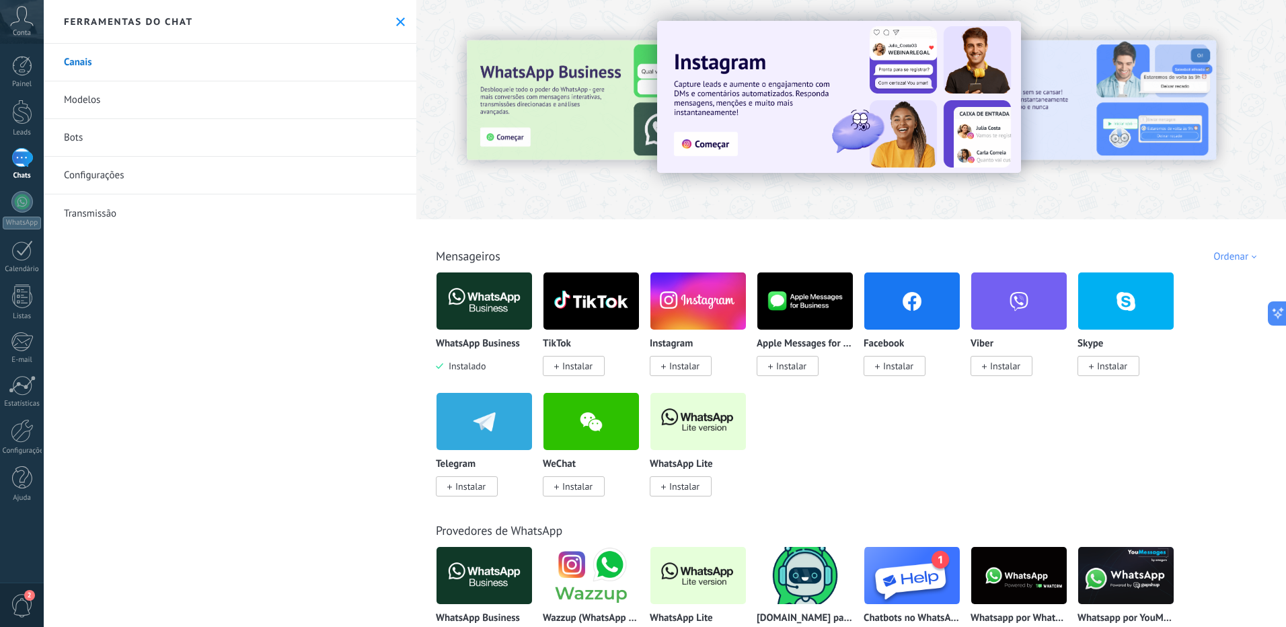
click at [691, 191] on div at bounding box center [851, 105] width 870 height 193
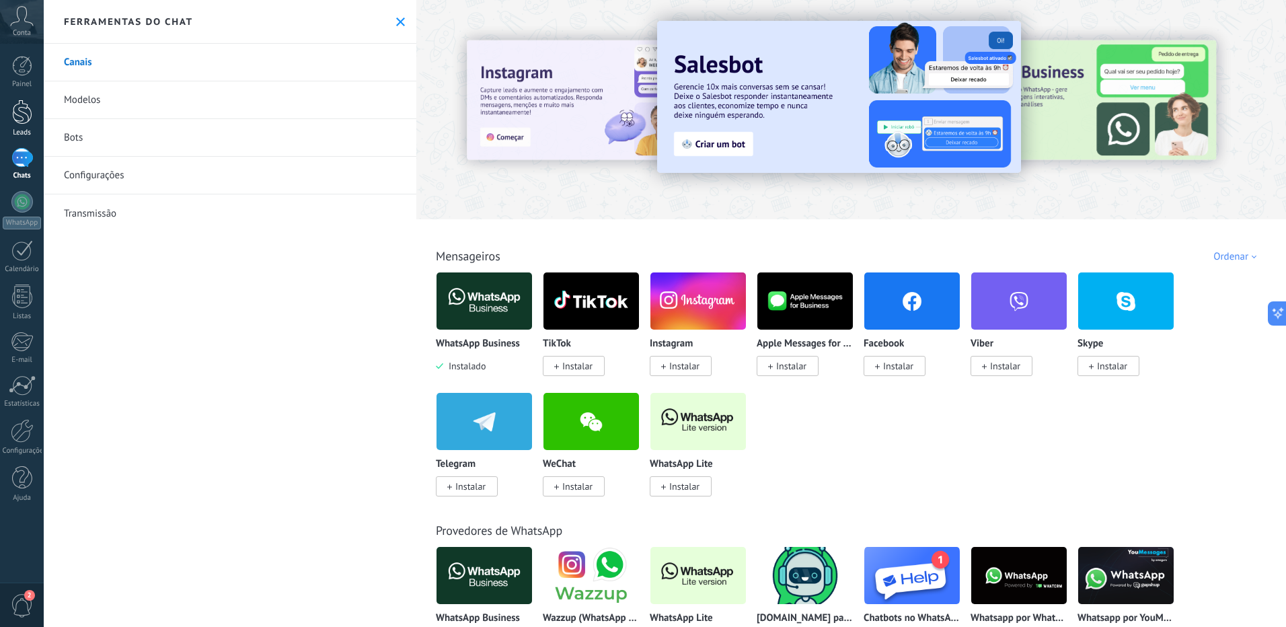
click at [28, 118] on div at bounding box center [22, 112] width 20 height 25
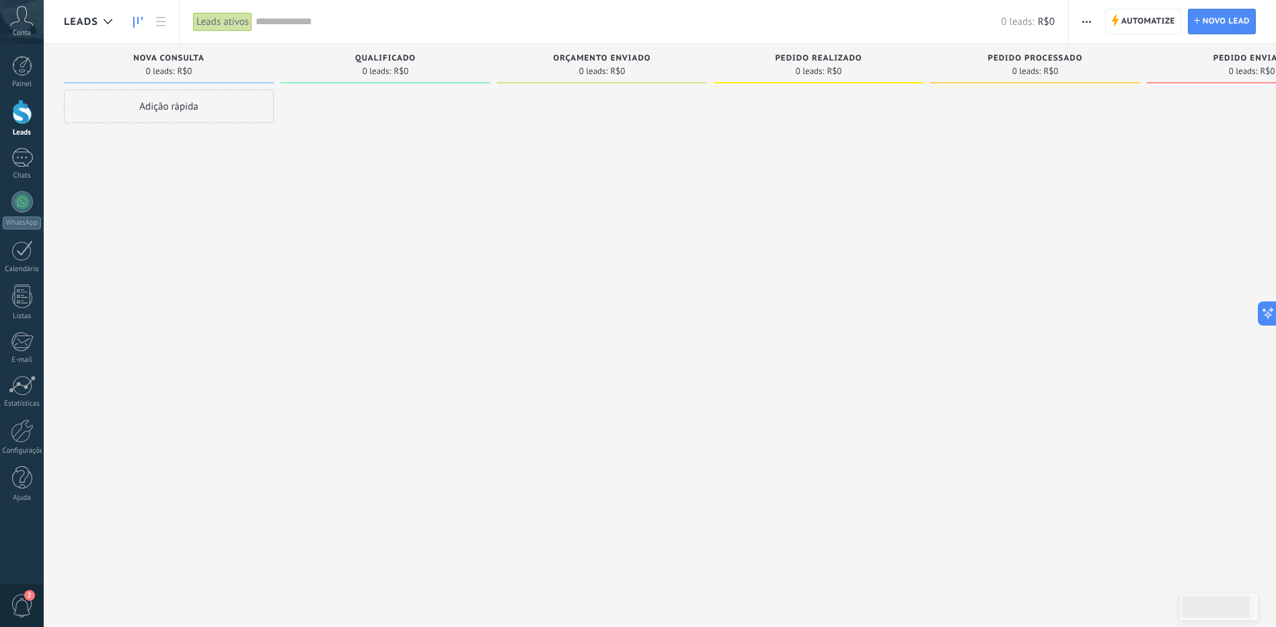
click at [188, 109] on div "Adição rápida" at bounding box center [169, 106] width 210 height 34
click at [319, 145] on div at bounding box center [385, 314] width 210 height 451
click at [149, 282] on span "Cancelar" at bounding box center [150, 286] width 34 height 12
click at [163, 24] on icon at bounding box center [160, 21] width 9 height 9
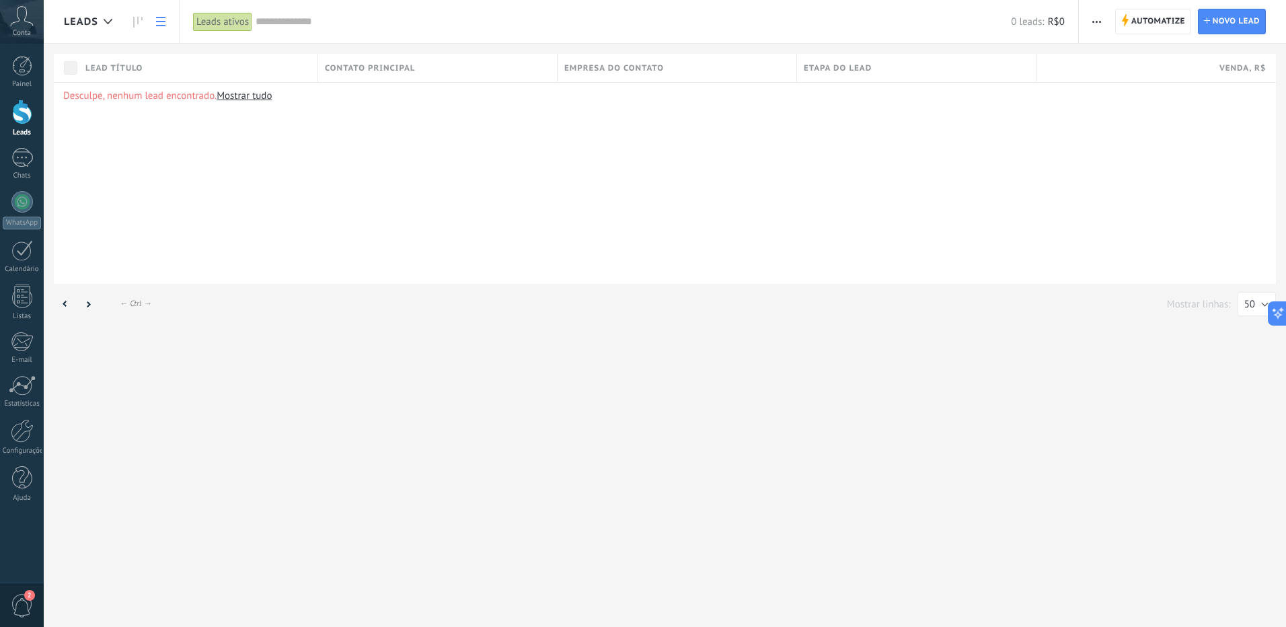
click at [163, 24] on icon at bounding box center [160, 21] width 9 height 9
click at [140, 20] on icon at bounding box center [137, 22] width 9 height 11
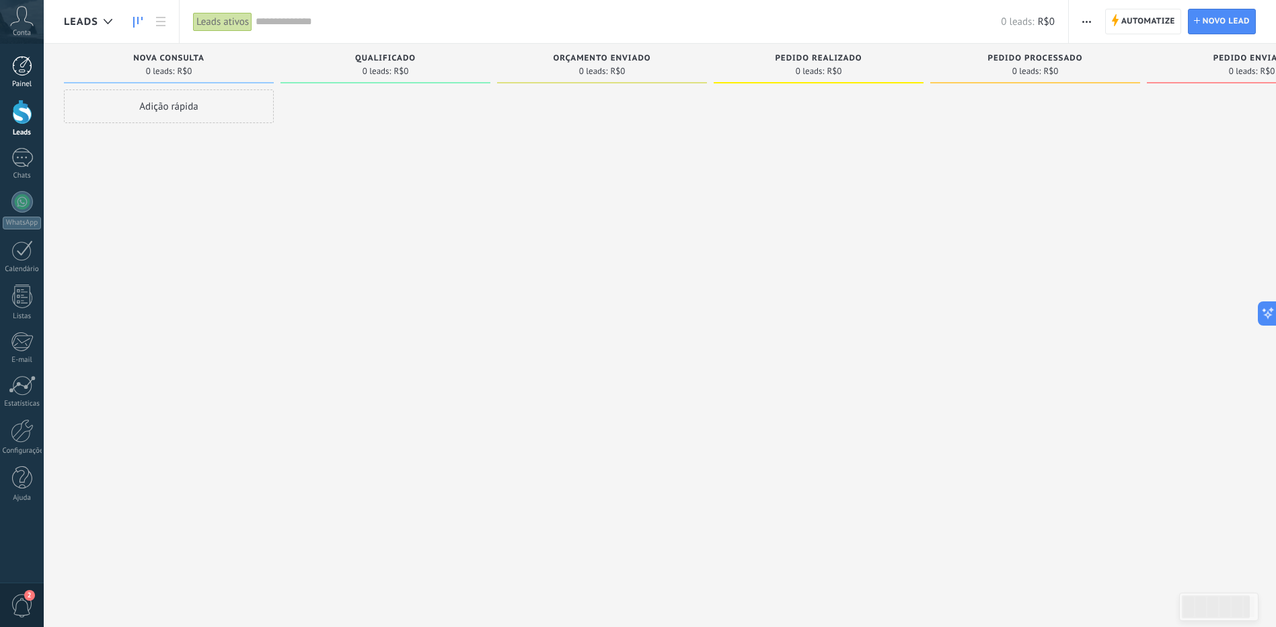
click at [23, 72] on div at bounding box center [22, 66] width 20 height 20
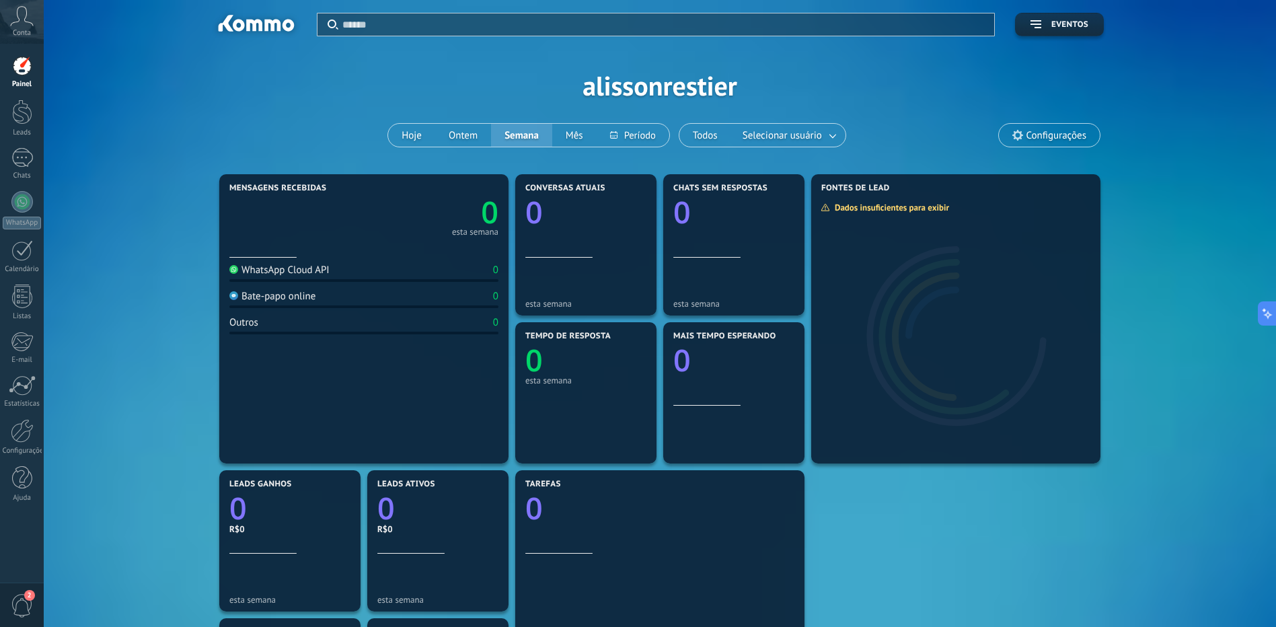
click at [32, 23] on icon at bounding box center [22, 16] width 24 height 20
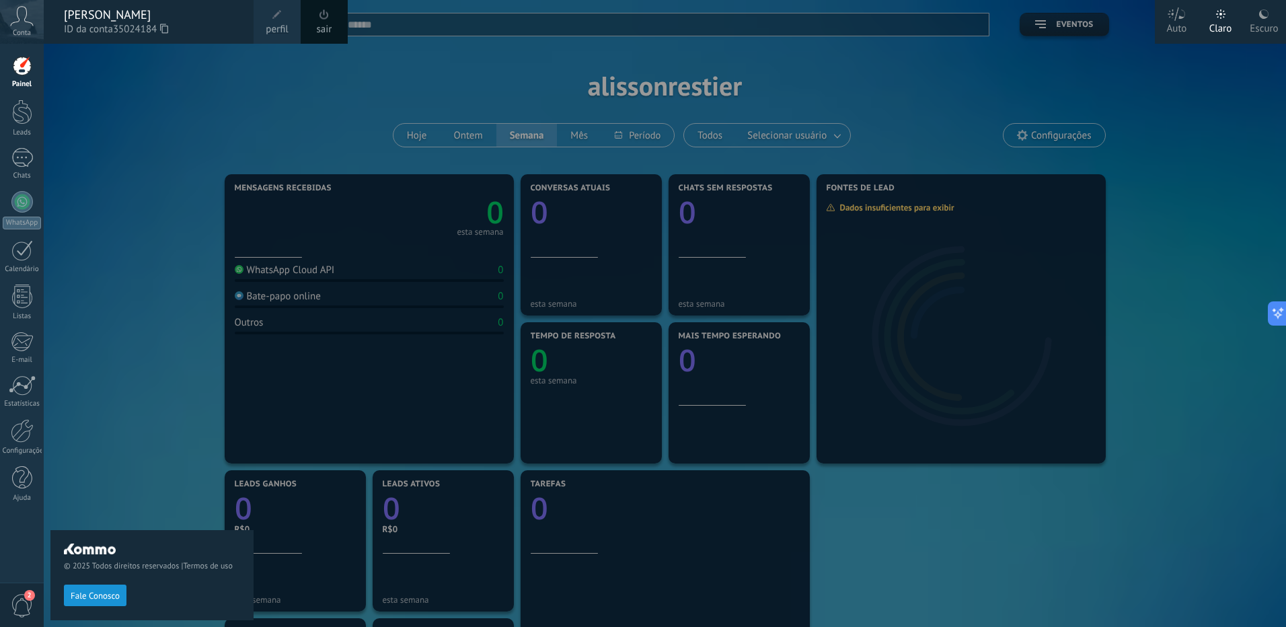
click at [95, 110] on div "© 2025 Todos direitos reservados | Termos de uso Fale Conosco" at bounding box center [151, 335] width 203 height 583
click at [104, 591] on span "Fale Conosco" at bounding box center [95, 595] width 49 height 9
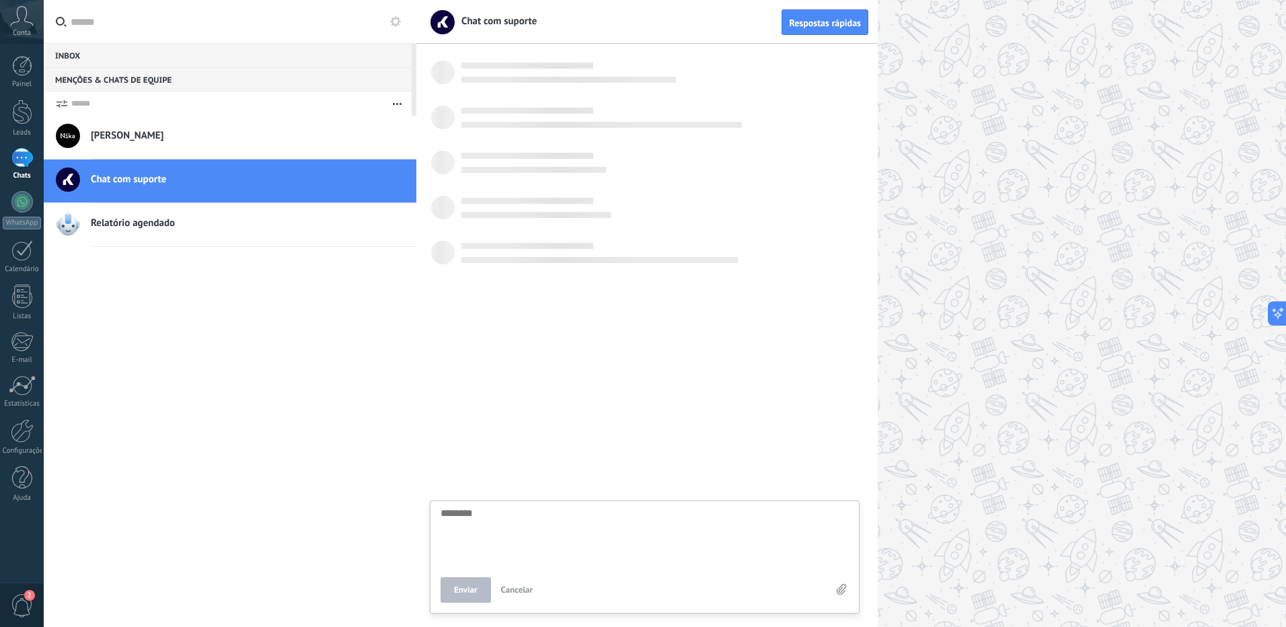
scroll to position [13, 0]
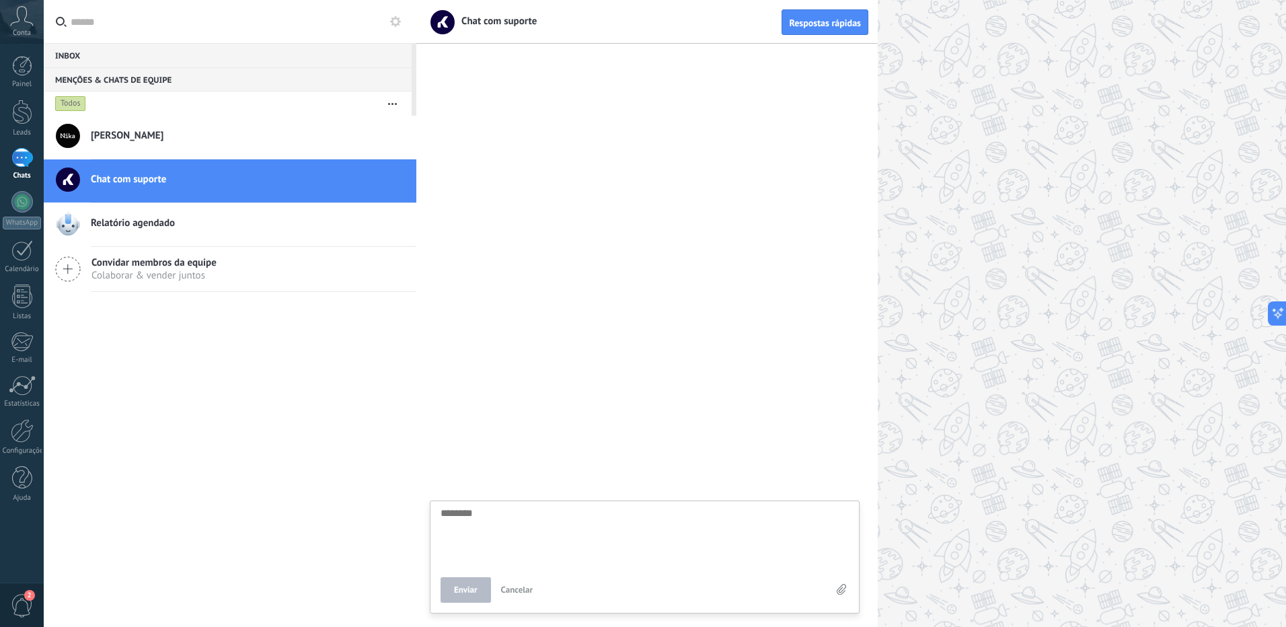
click at [129, 129] on span "Anderson Lima" at bounding box center [127, 135] width 73 height 13
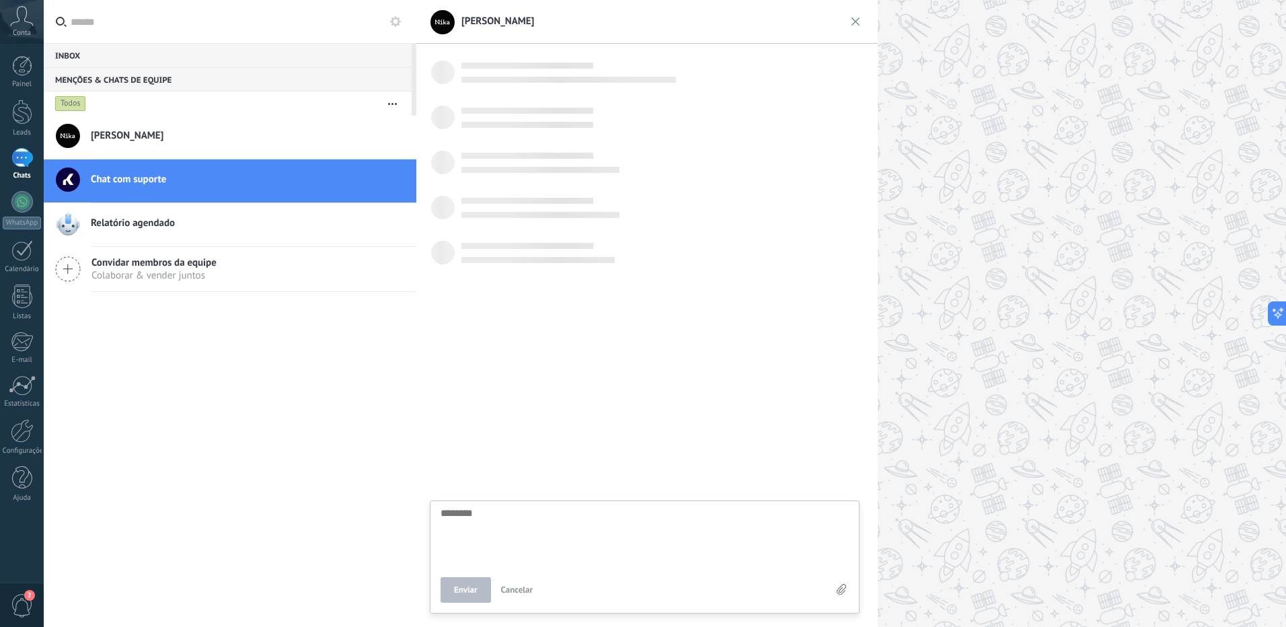
scroll to position [13, 0]
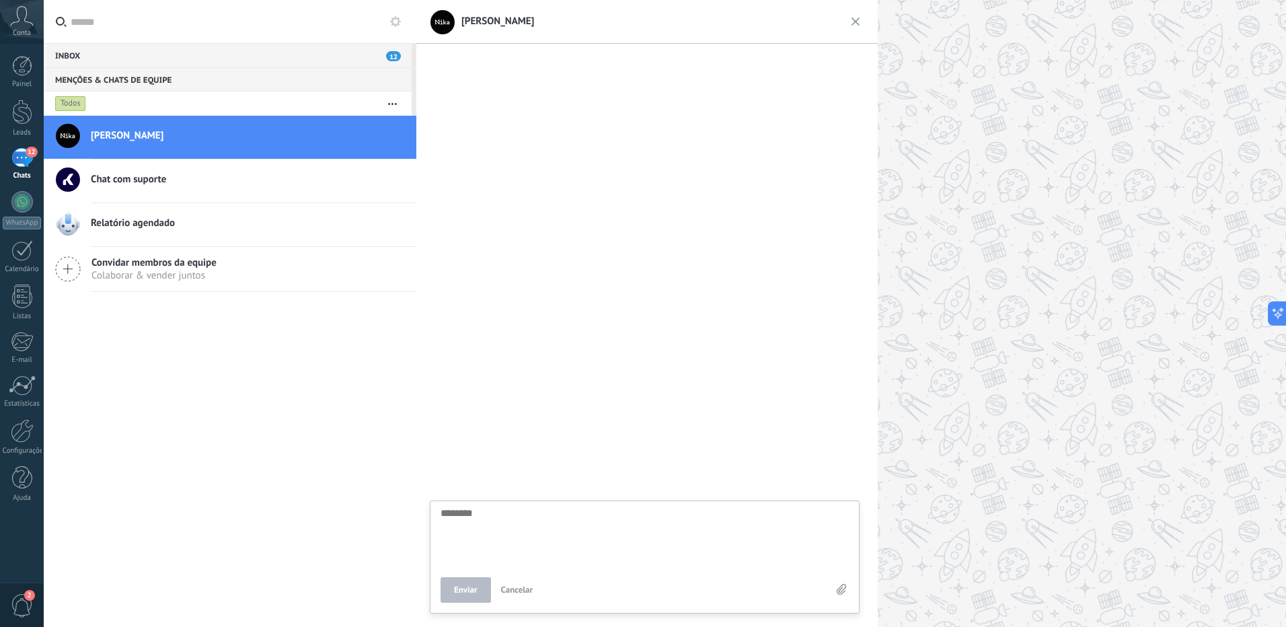
click at [182, 186] on h2 "Chat com suporte" at bounding box center [248, 179] width 315 height 13
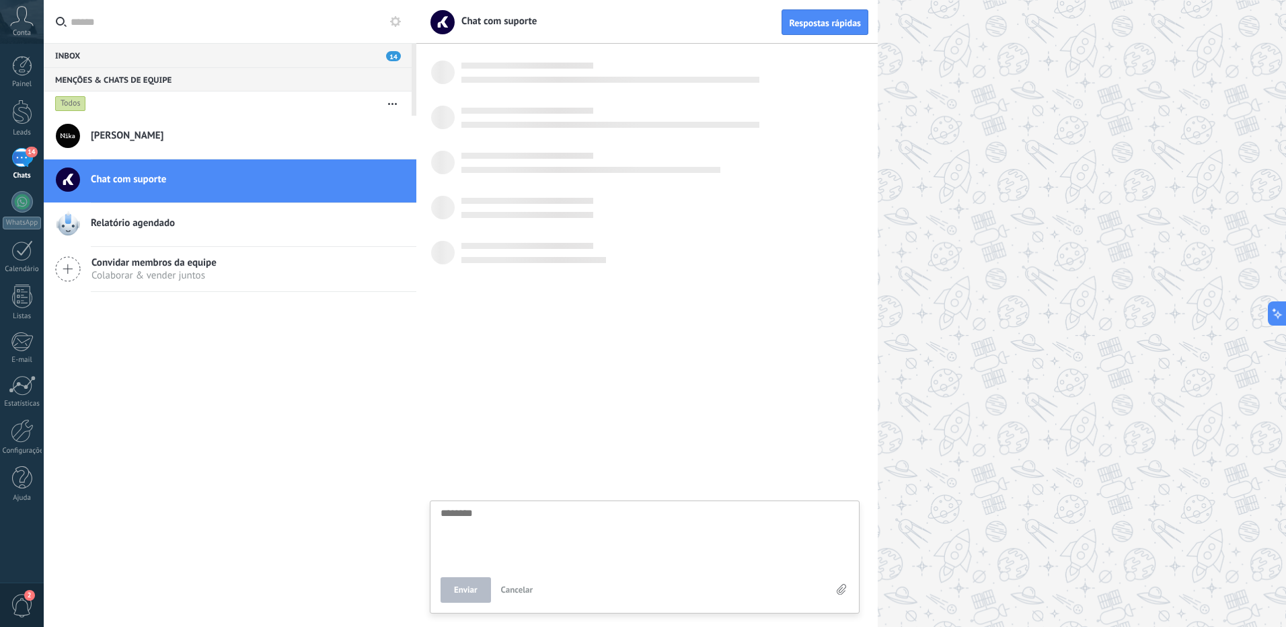
scroll to position [13, 0]
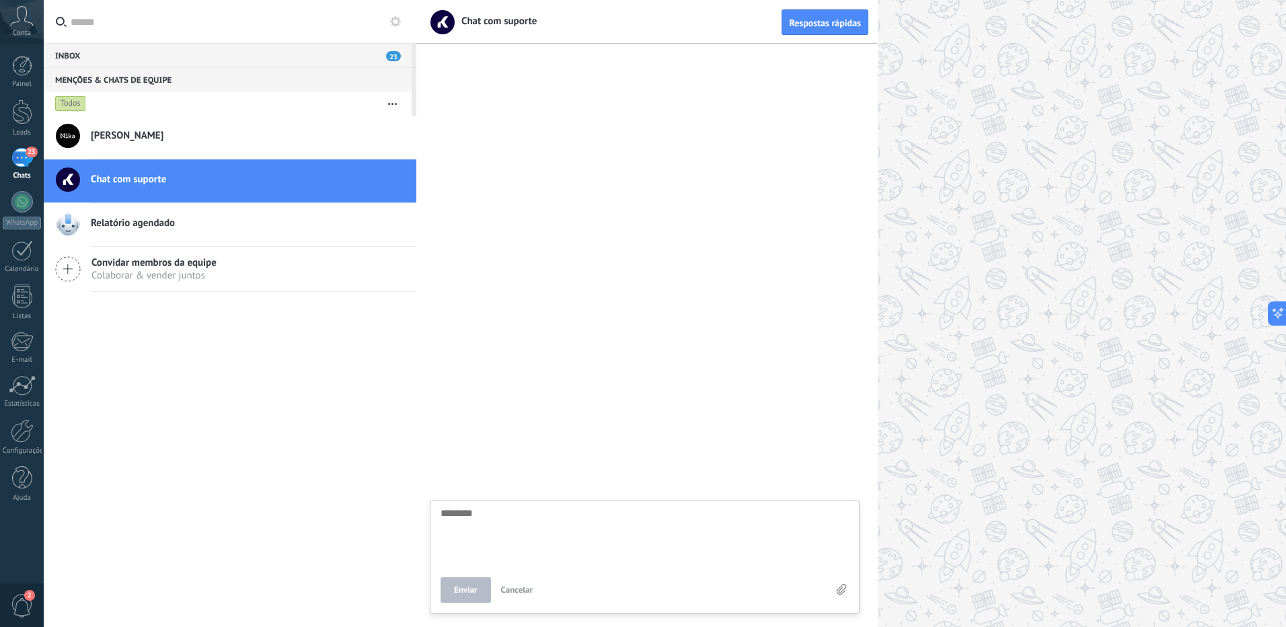
type textarea "*"
type textarea "**"
type textarea "***"
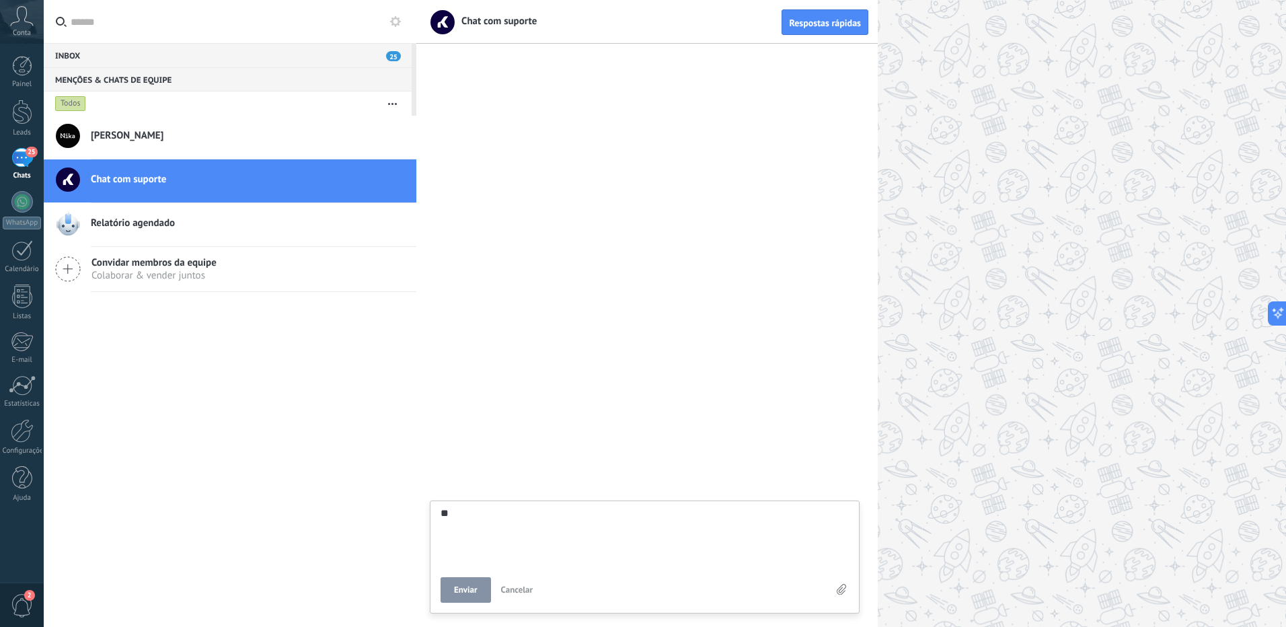
type textarea "***"
type textarea "**"
type textarea "*"
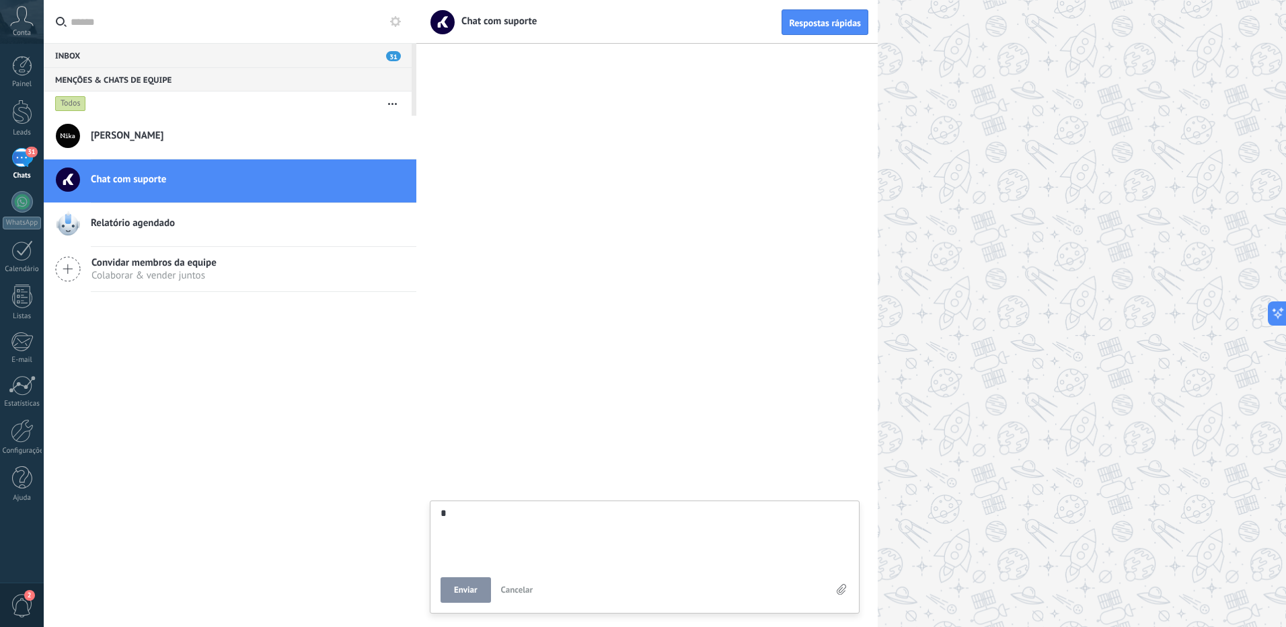
type textarea "********"
type textarea "*"
type textarea "**"
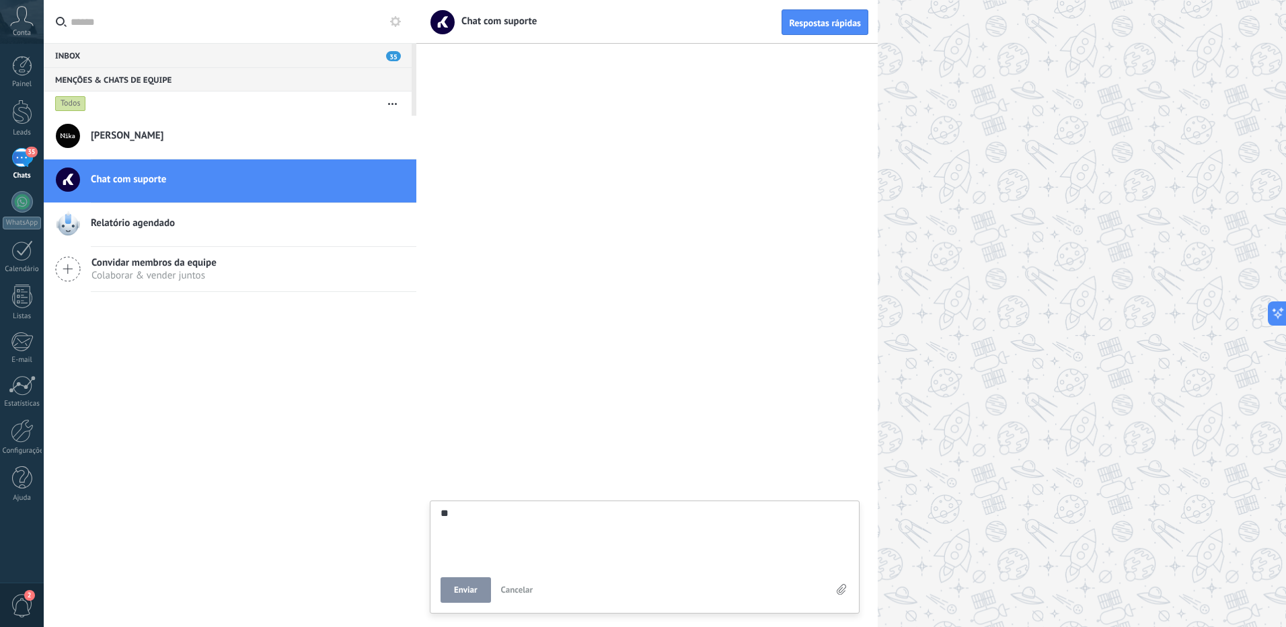
type textarea "***"
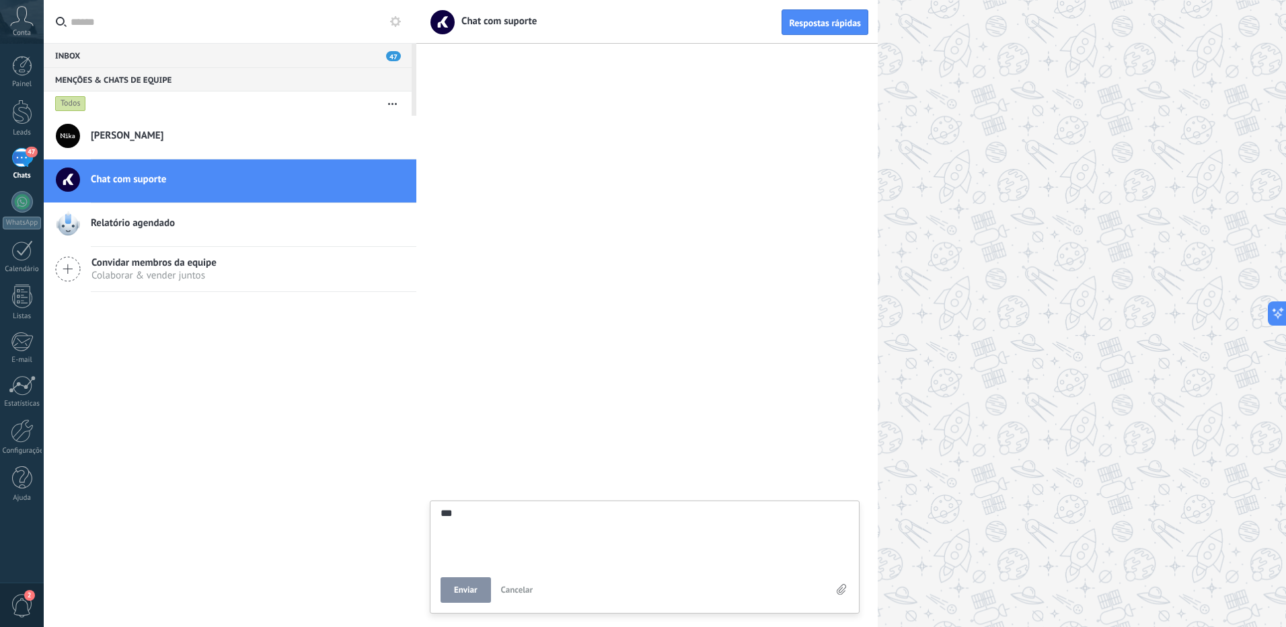
type textarea "***"
click at [475, 594] on span "Enviar" at bounding box center [466, 589] width 24 height 9
type textarea "********"
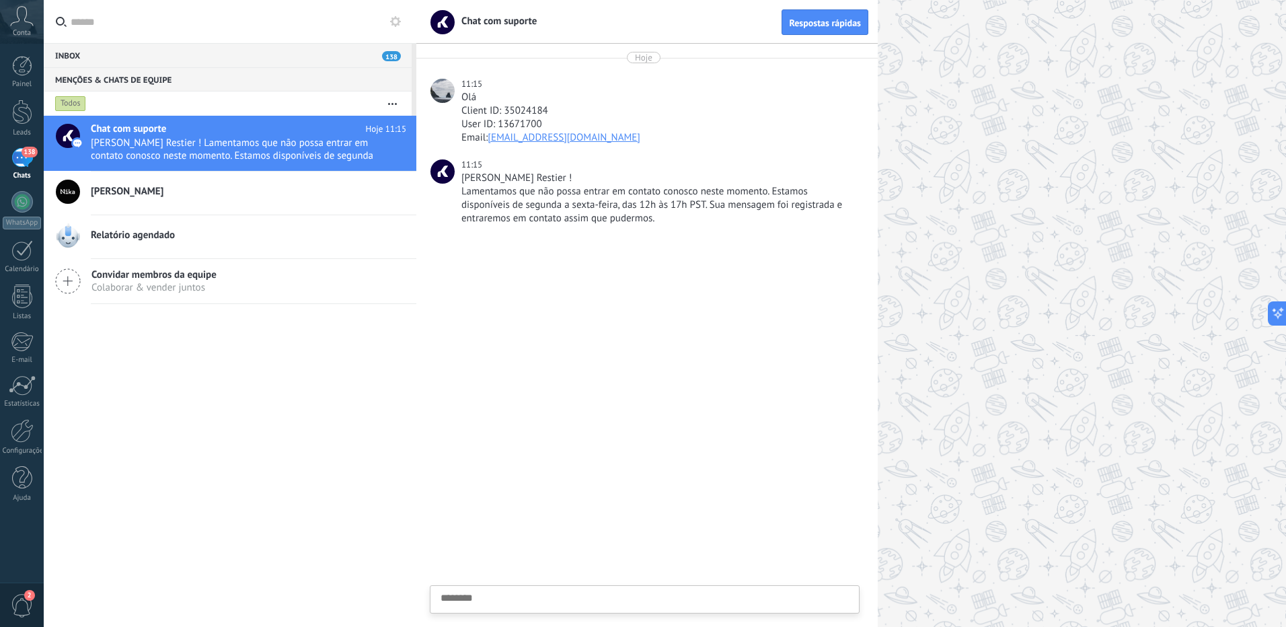
click at [177, 192] on h2 "Anderson Lima" at bounding box center [248, 191] width 315 height 13
type textarea "********"
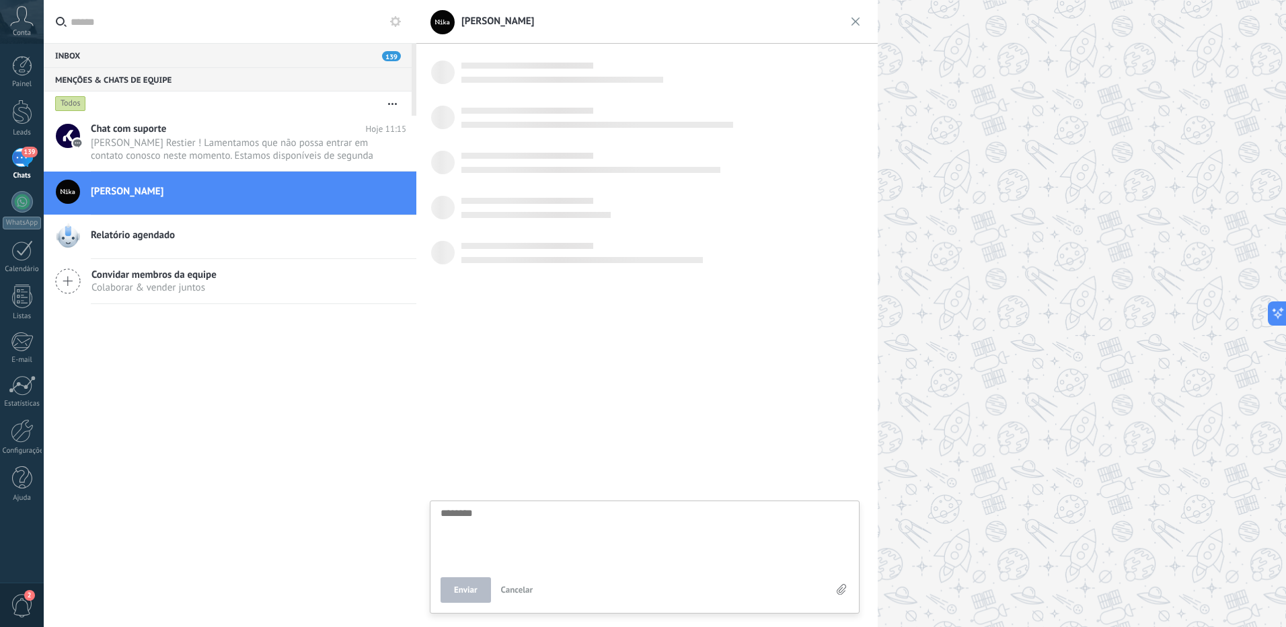
scroll to position [13, 0]
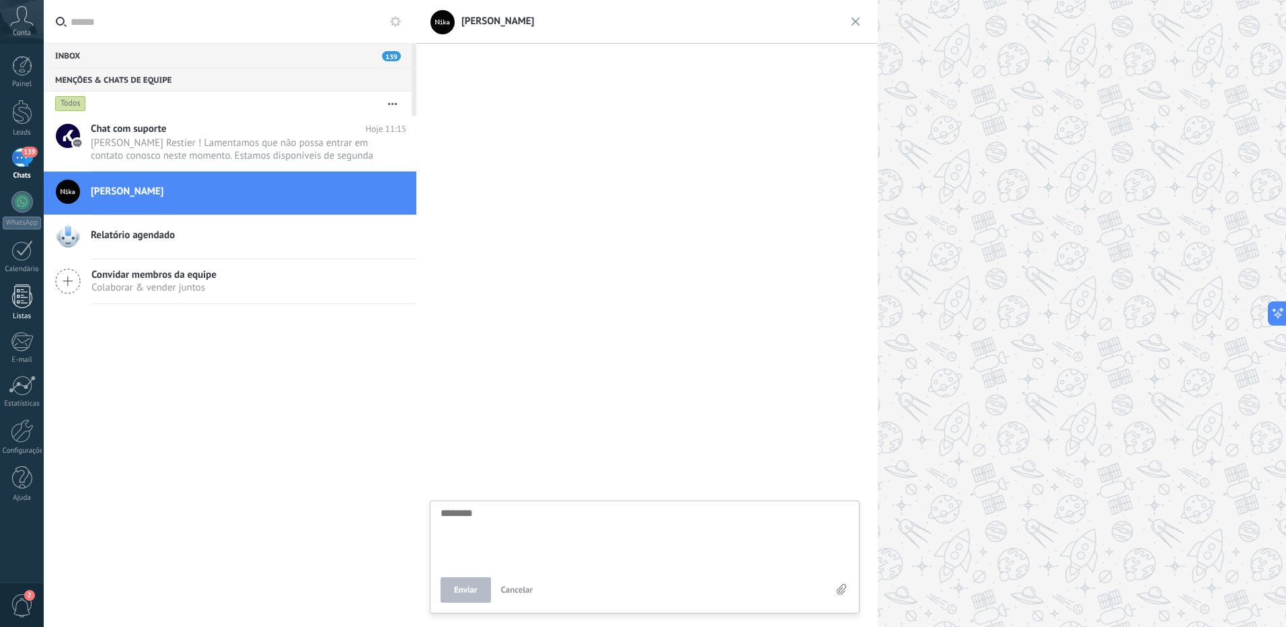
click at [22, 307] on div at bounding box center [22, 296] width 20 height 24
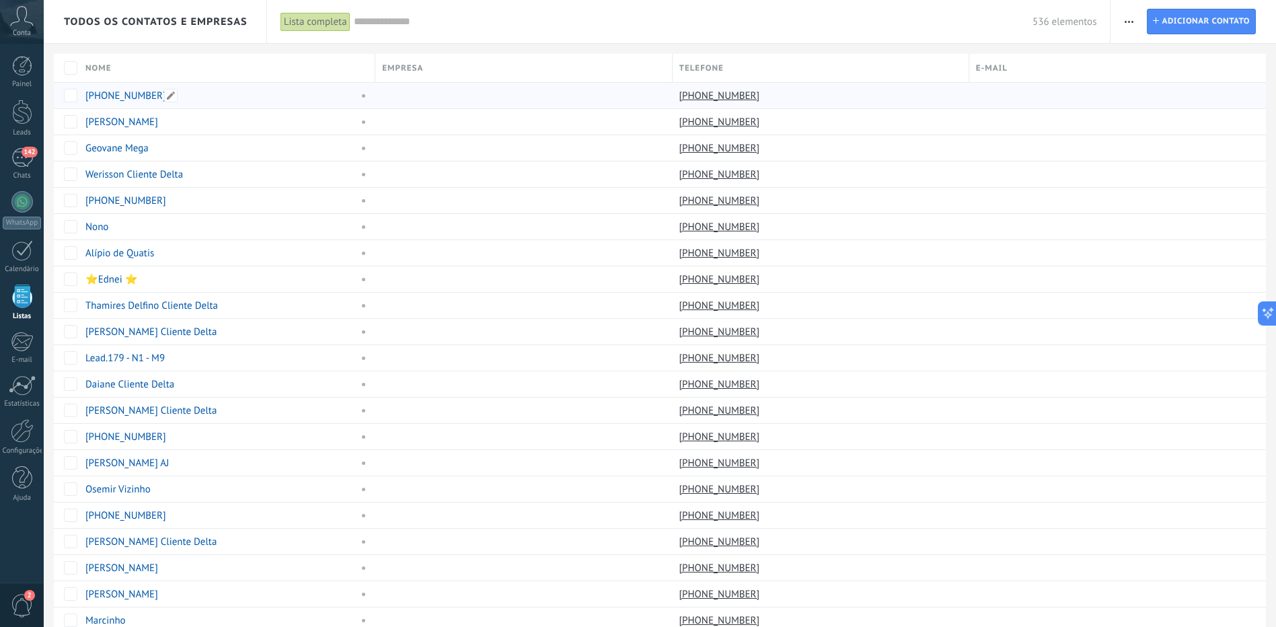
click at [320, 98] on div "+5524999251171" at bounding box center [218, 95] width 266 height 12
click at [116, 120] on link "Antônio Pc" at bounding box center [121, 122] width 73 height 13
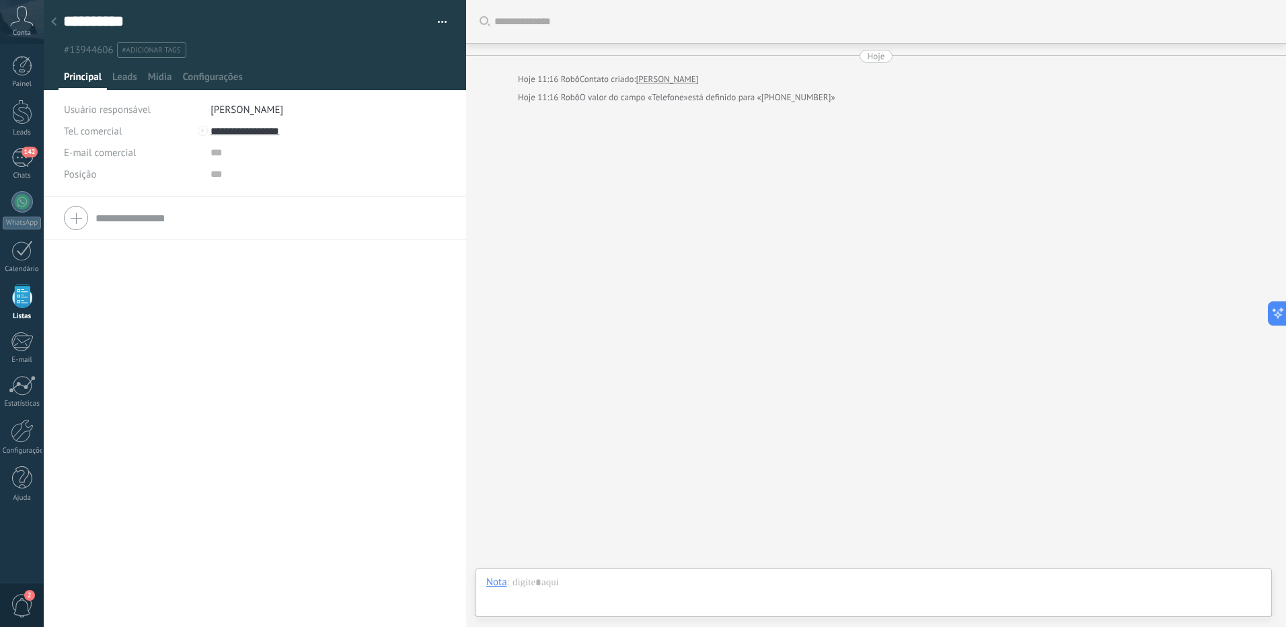
click at [50, 20] on div at bounding box center [53, 22] width 19 height 26
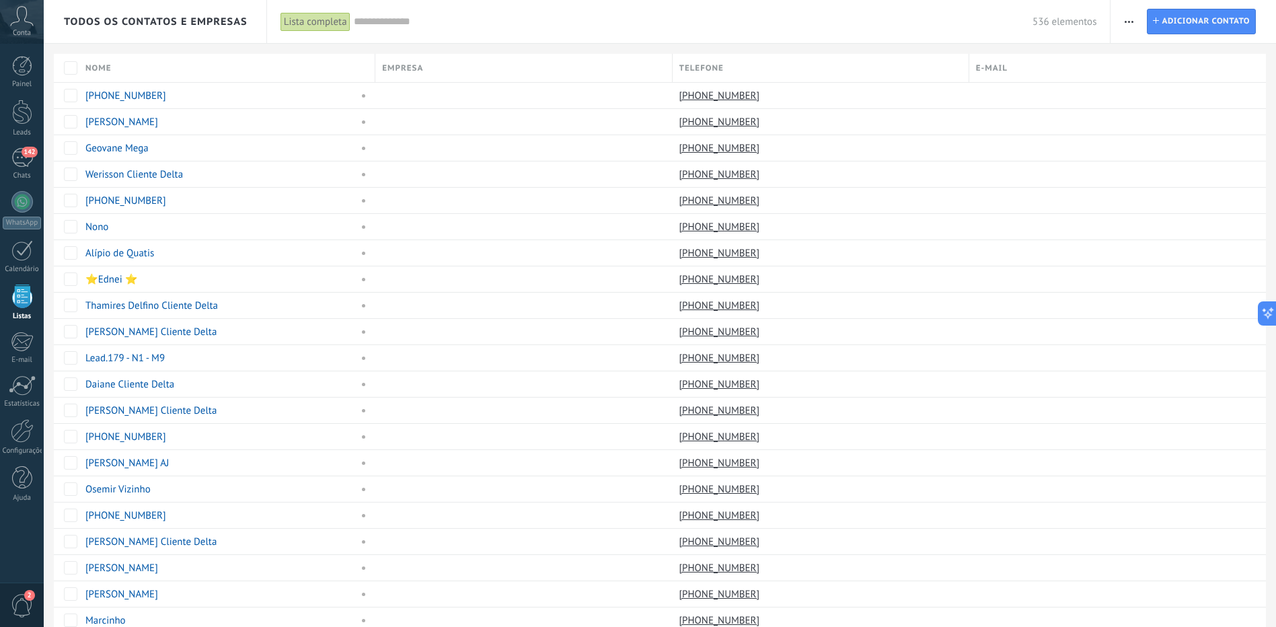
click at [389, 23] on input "text" at bounding box center [693, 22] width 679 height 14
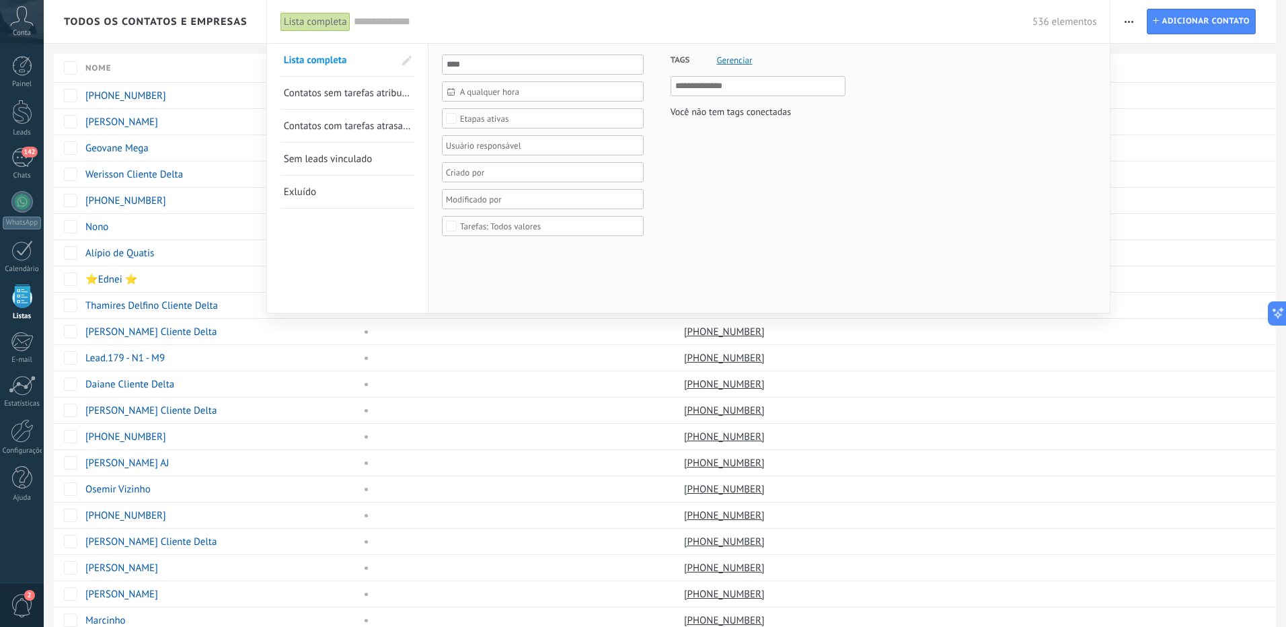
click at [161, 48] on div at bounding box center [643, 313] width 1286 height 627
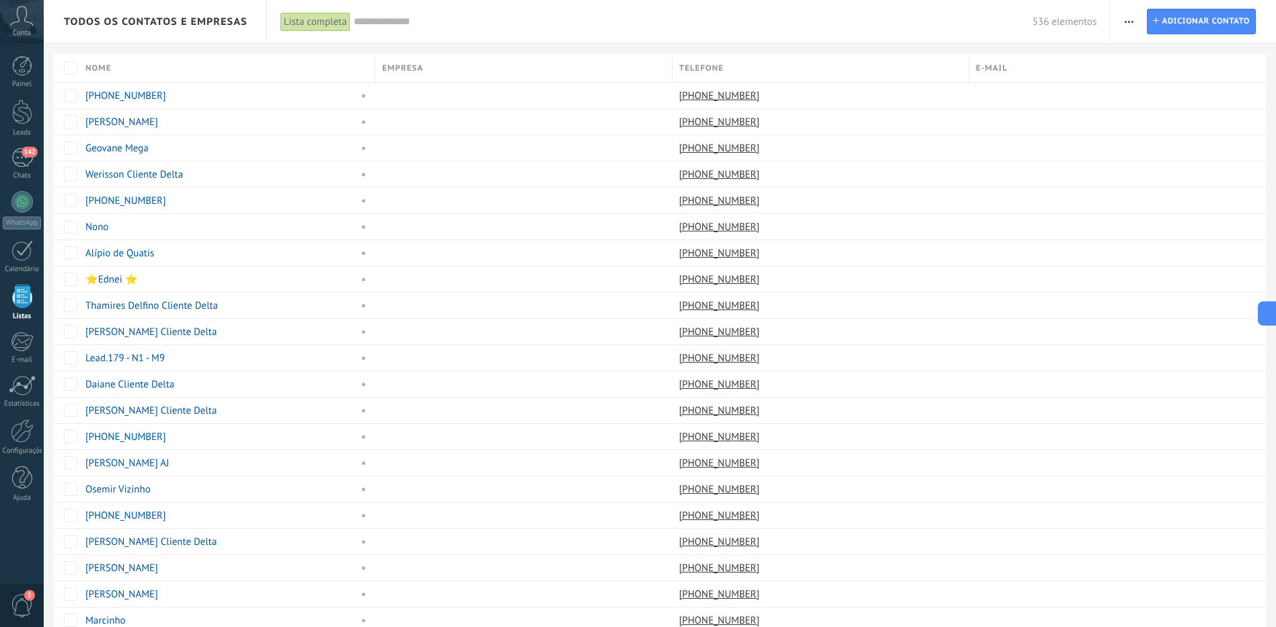
click at [529, 25] on input "text" at bounding box center [693, 22] width 679 height 14
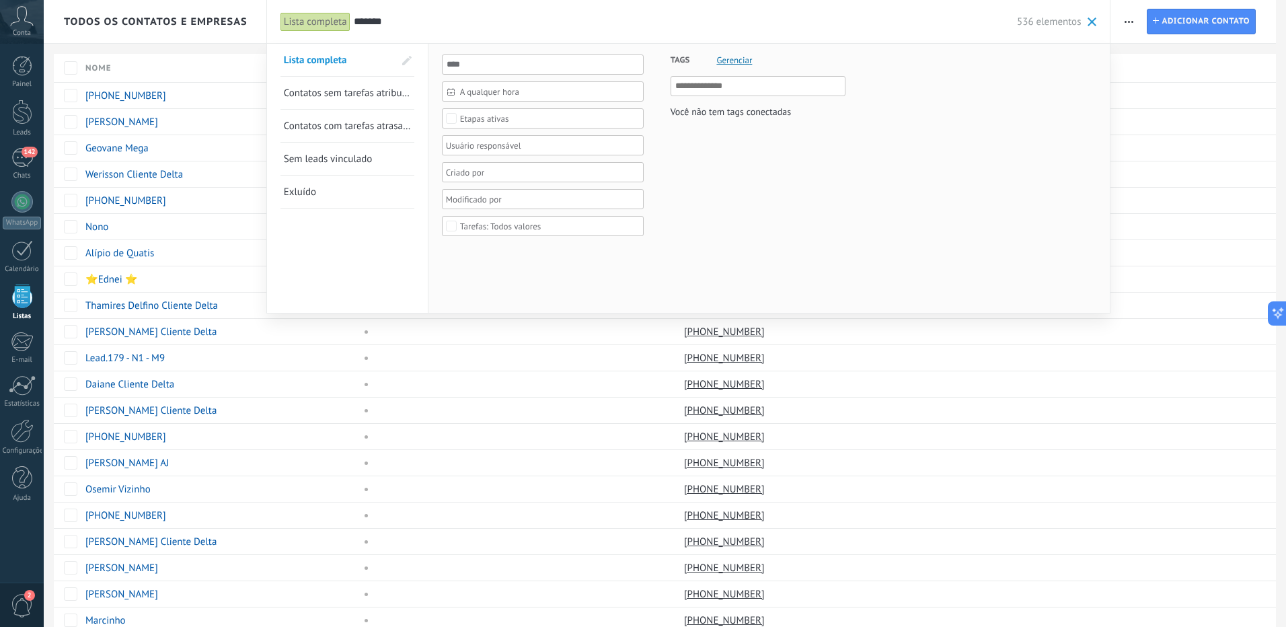
type input "*******"
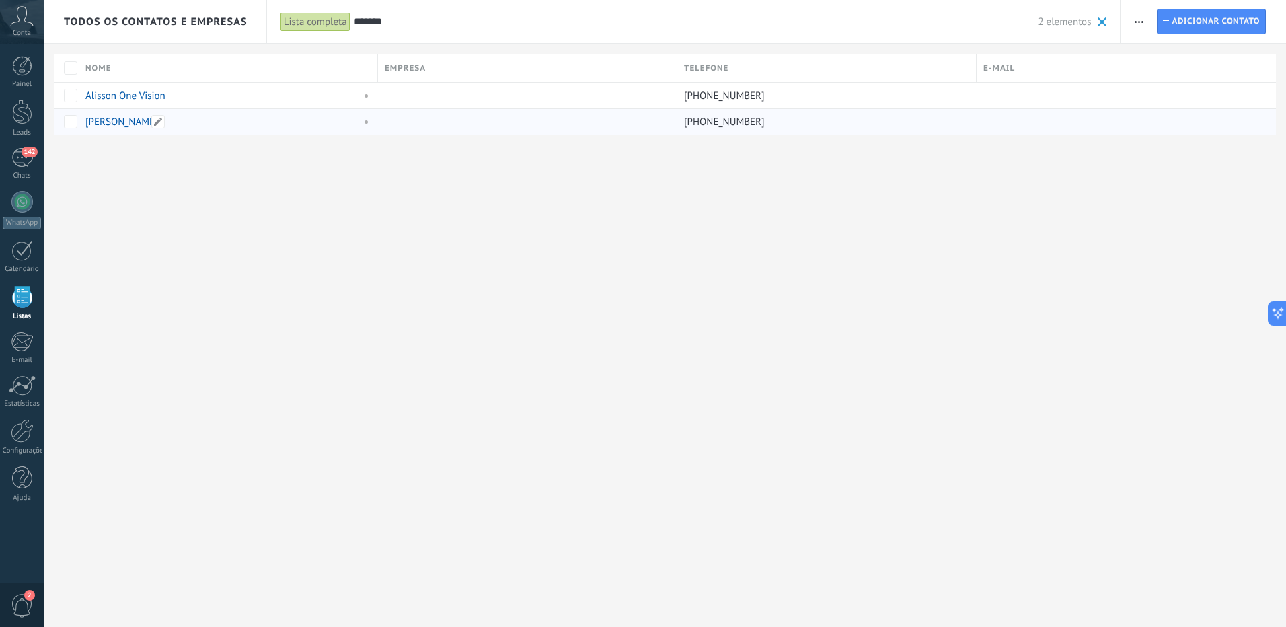
click at [137, 122] on link "[PERSON_NAME]" at bounding box center [121, 122] width 73 height 13
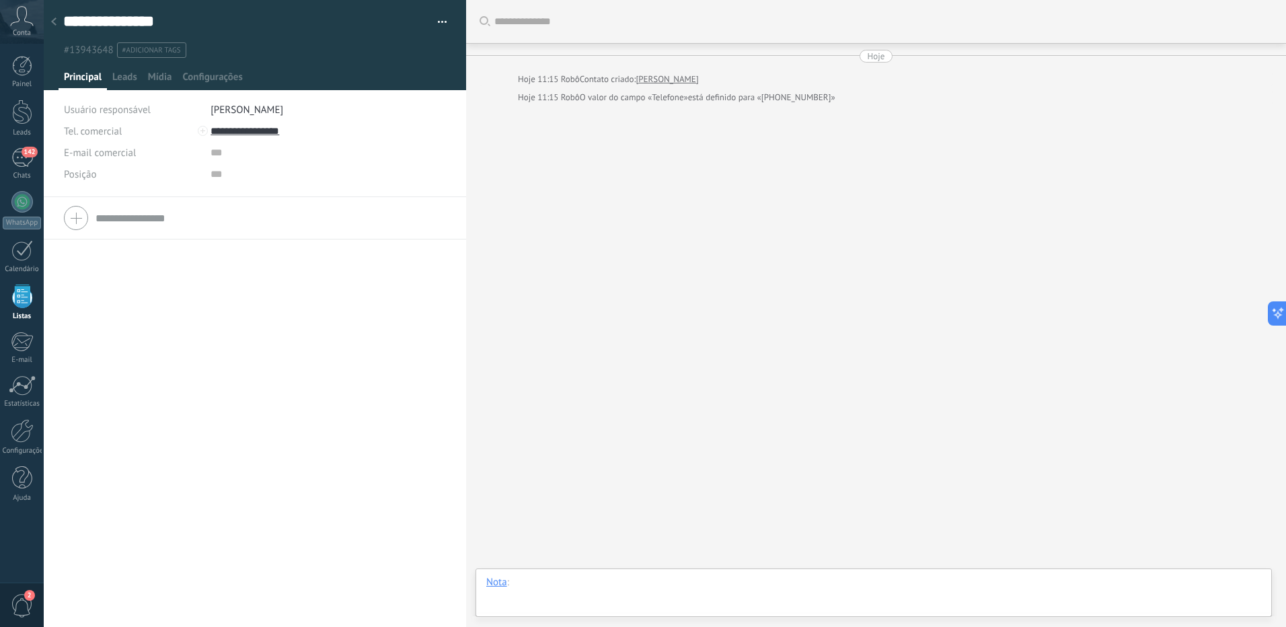
click at [613, 588] on div at bounding box center [873, 596] width 775 height 40
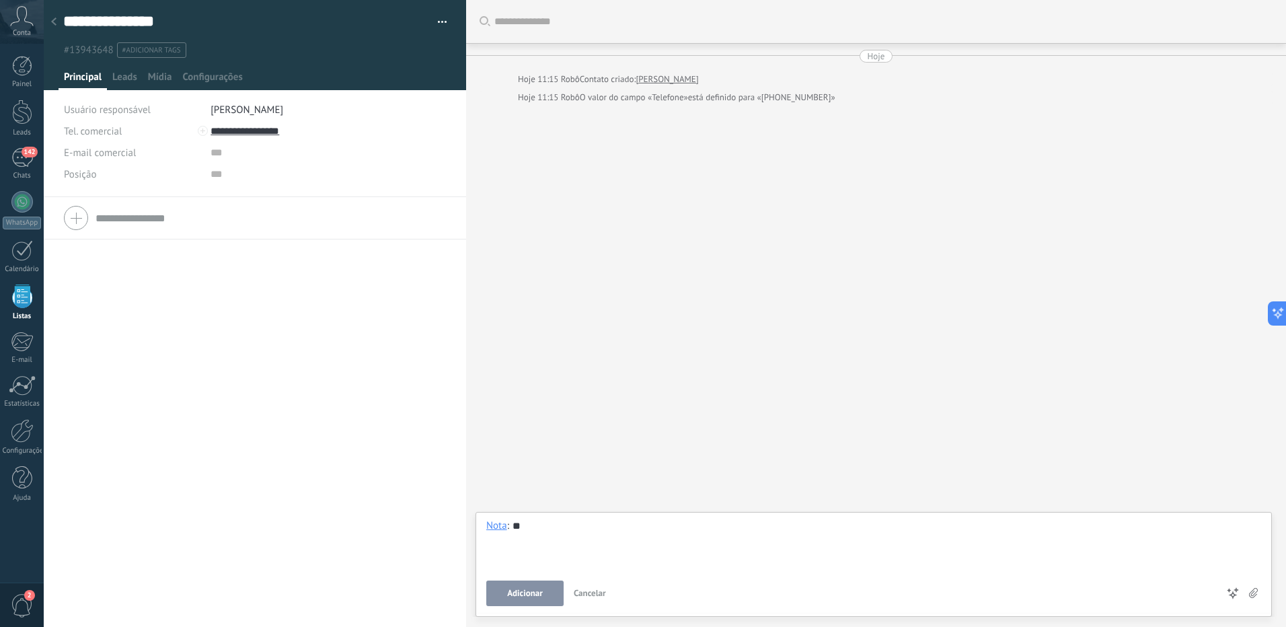
click at [534, 586] on button "Adicionar" at bounding box center [524, 593] width 77 height 26
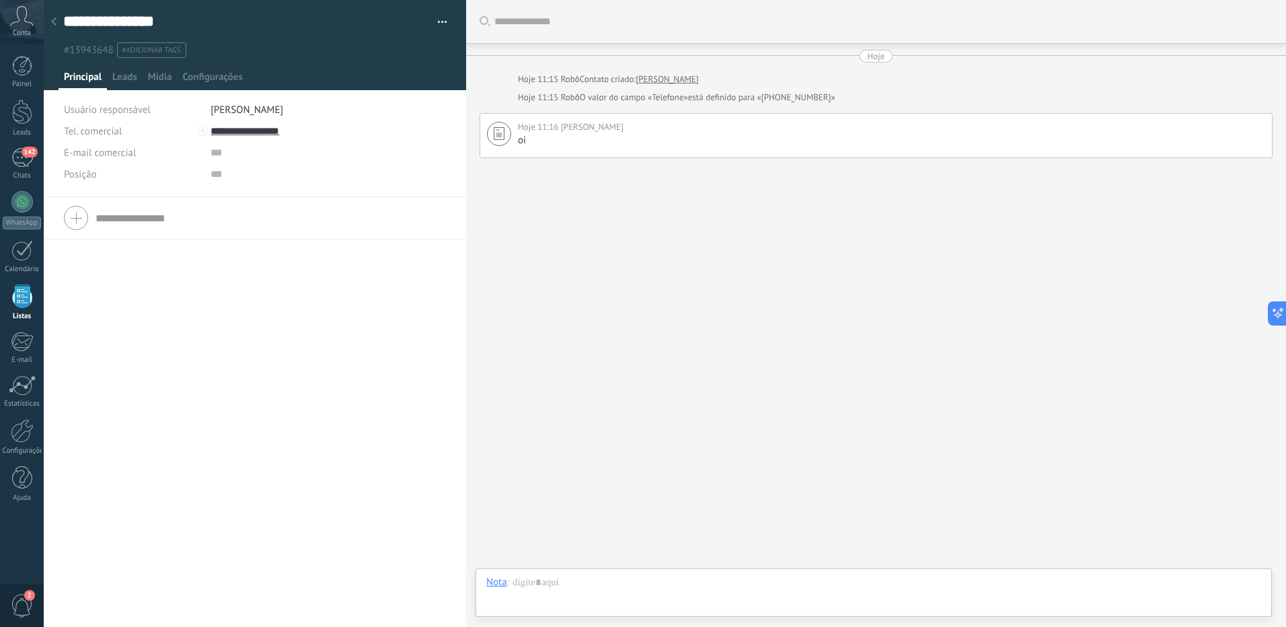
click at [53, 26] on icon at bounding box center [53, 21] width 5 height 8
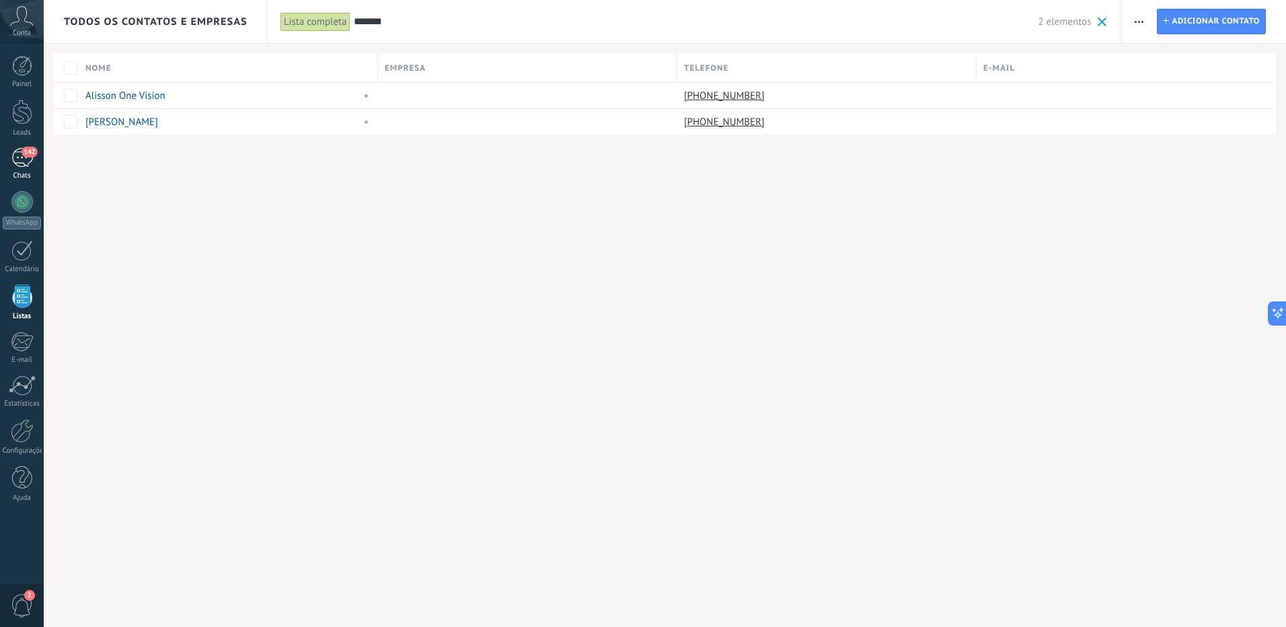
click at [17, 165] on div "142" at bounding box center [22, 158] width 22 height 20
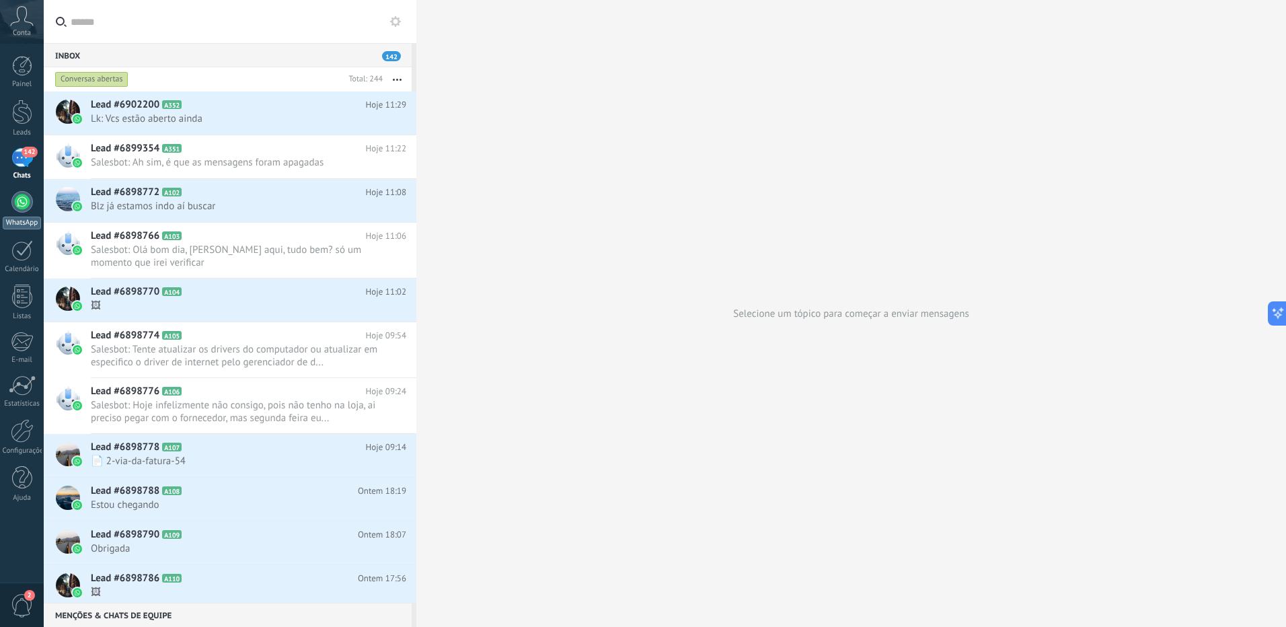
click at [21, 206] on div at bounding box center [22, 202] width 22 height 22
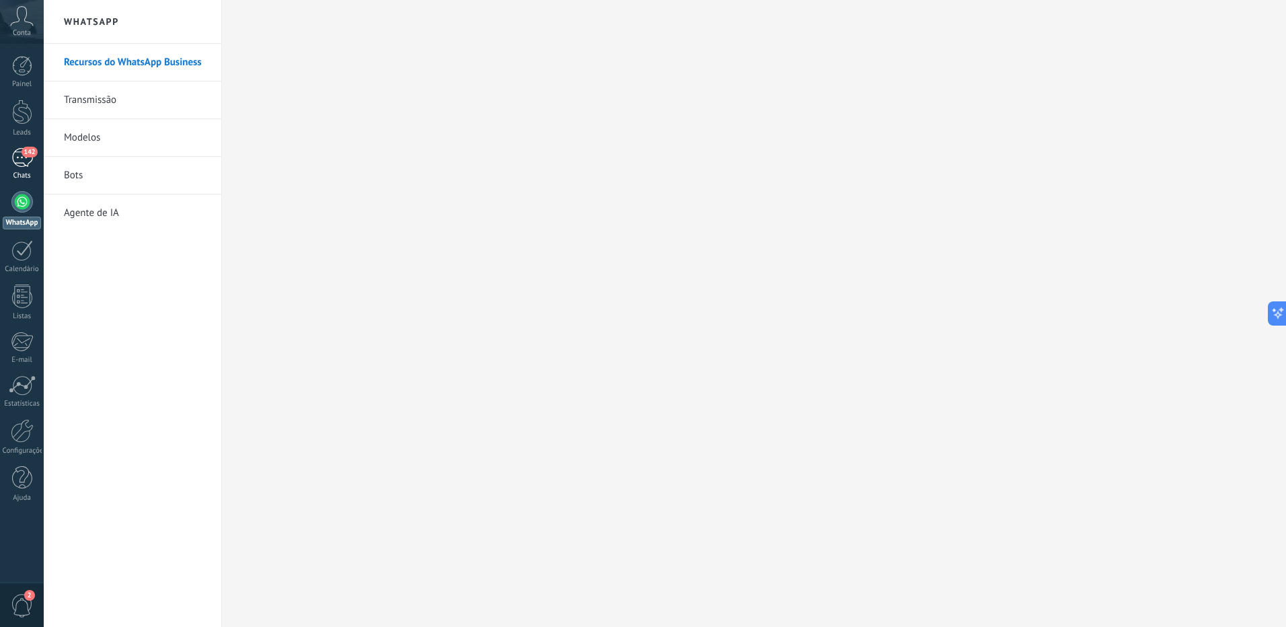
click at [30, 169] on link "142 Chats" at bounding box center [22, 164] width 44 height 32
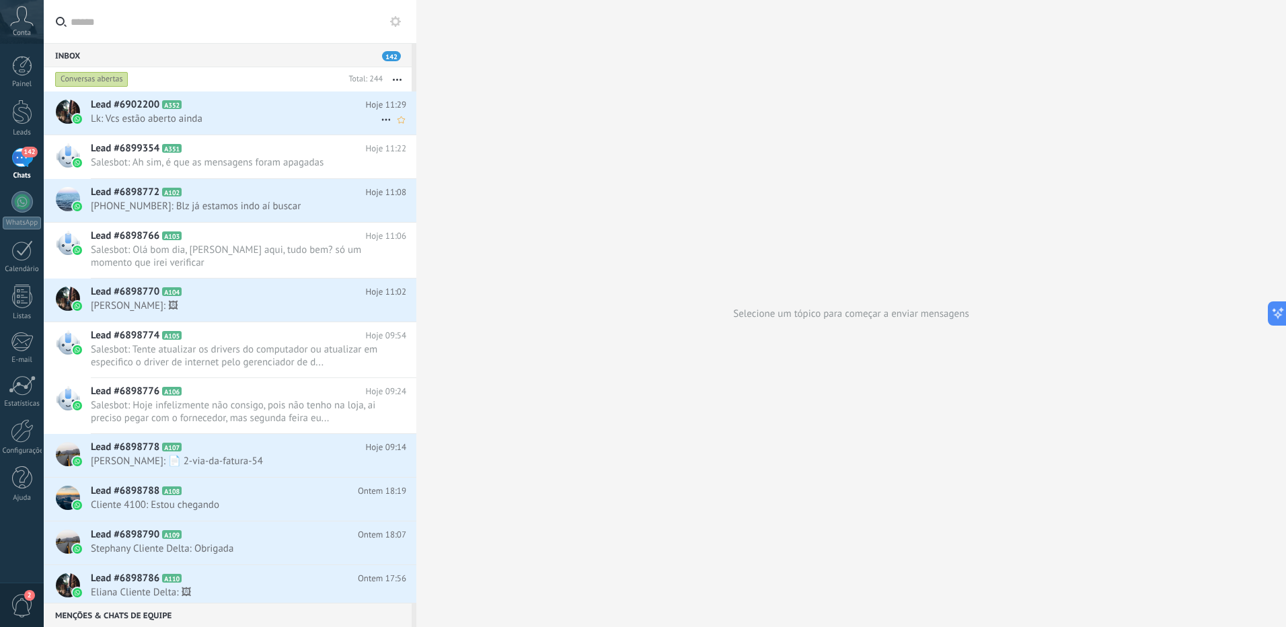
click at [273, 104] on h2 "Lead #6902200 A352" at bounding box center [228, 104] width 275 height 13
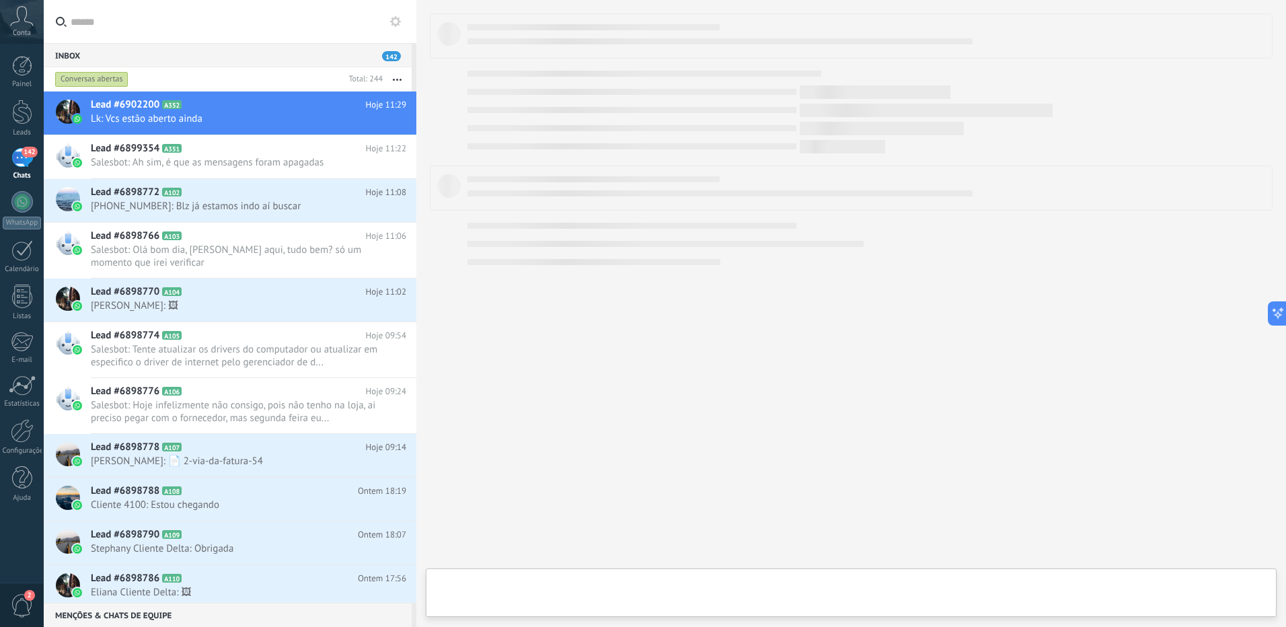
type textarea "**********"
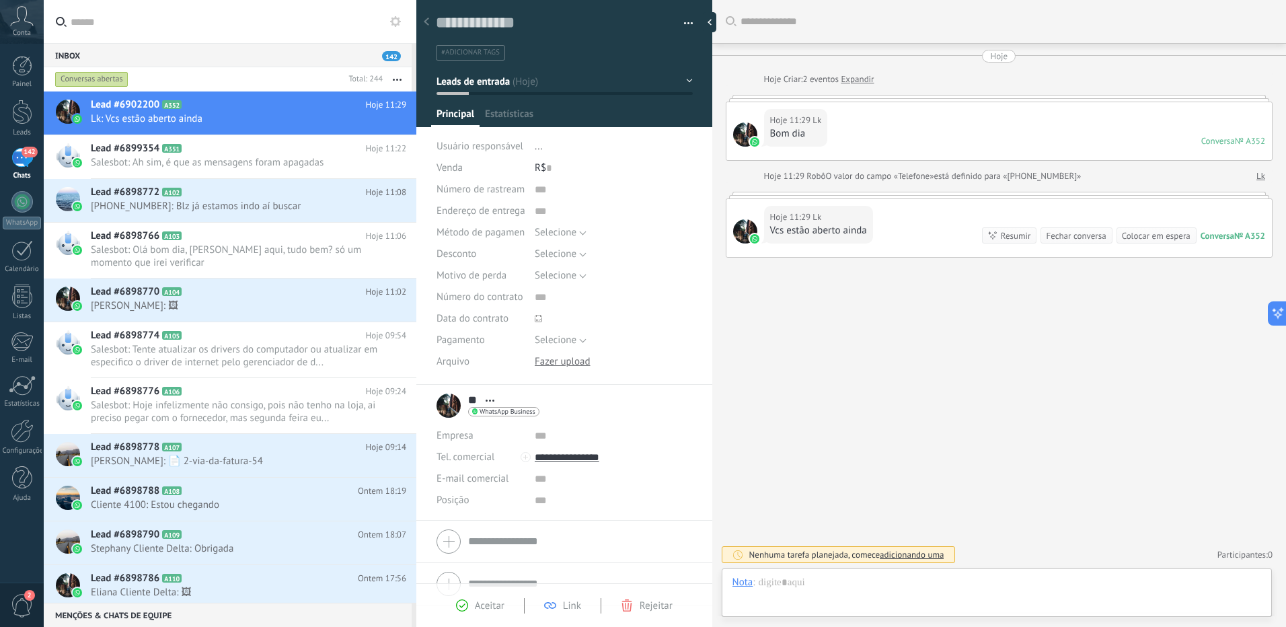
scroll to position [20, 0]
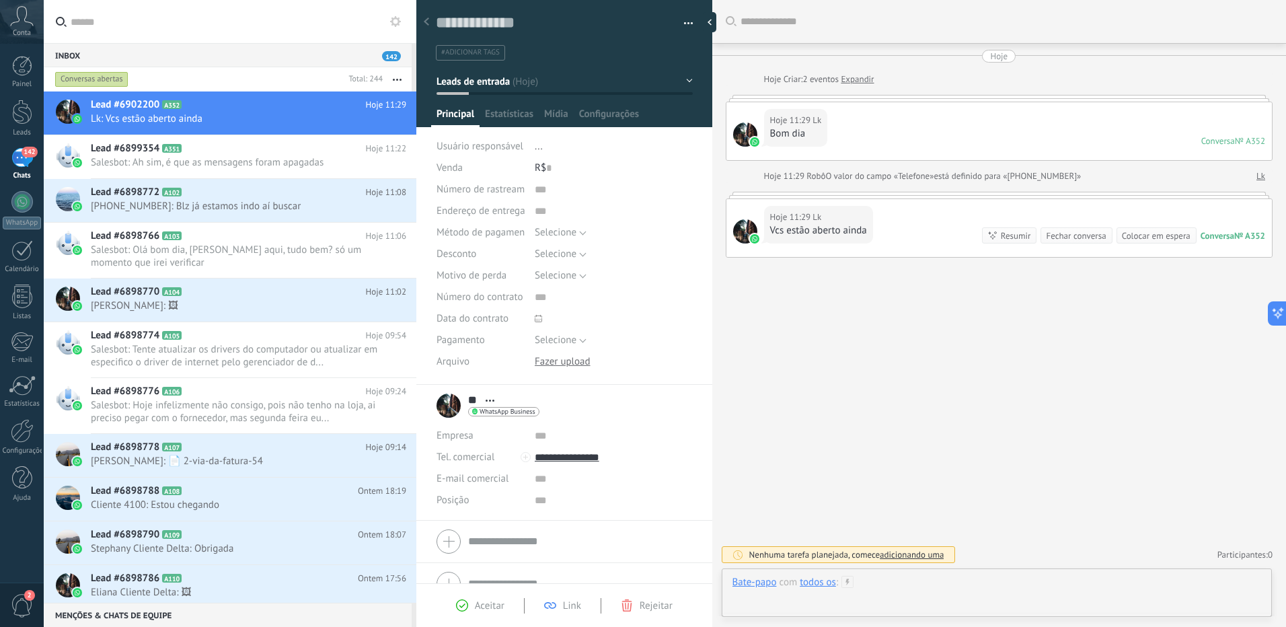
click at [896, 581] on div at bounding box center [996, 596] width 529 height 40
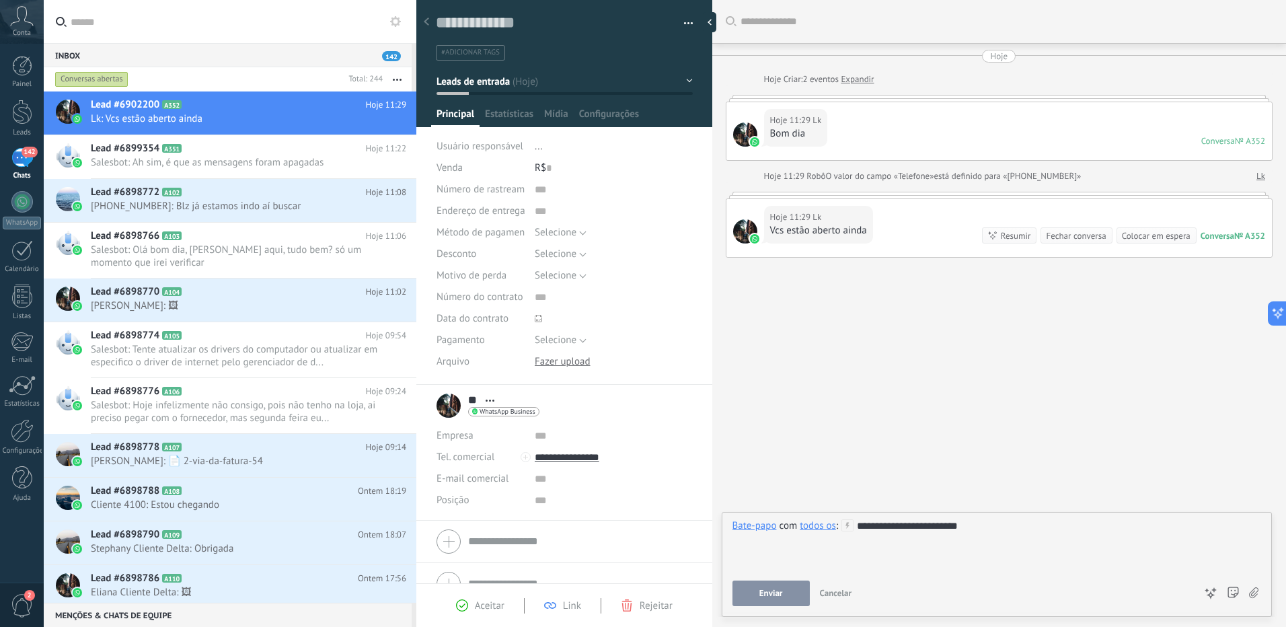
click at [773, 592] on span "Enviar" at bounding box center [771, 592] width 24 height 9
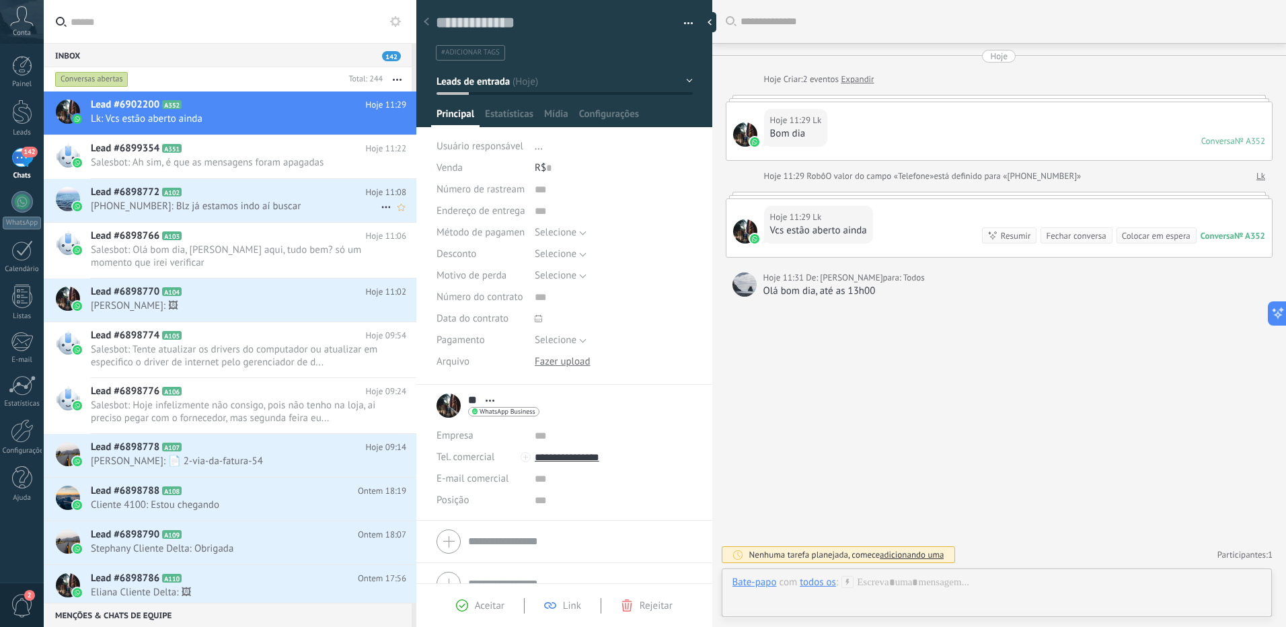
click at [254, 205] on span "+559392443595: Blz já estamos indo aí buscar" at bounding box center [236, 206] width 290 height 13
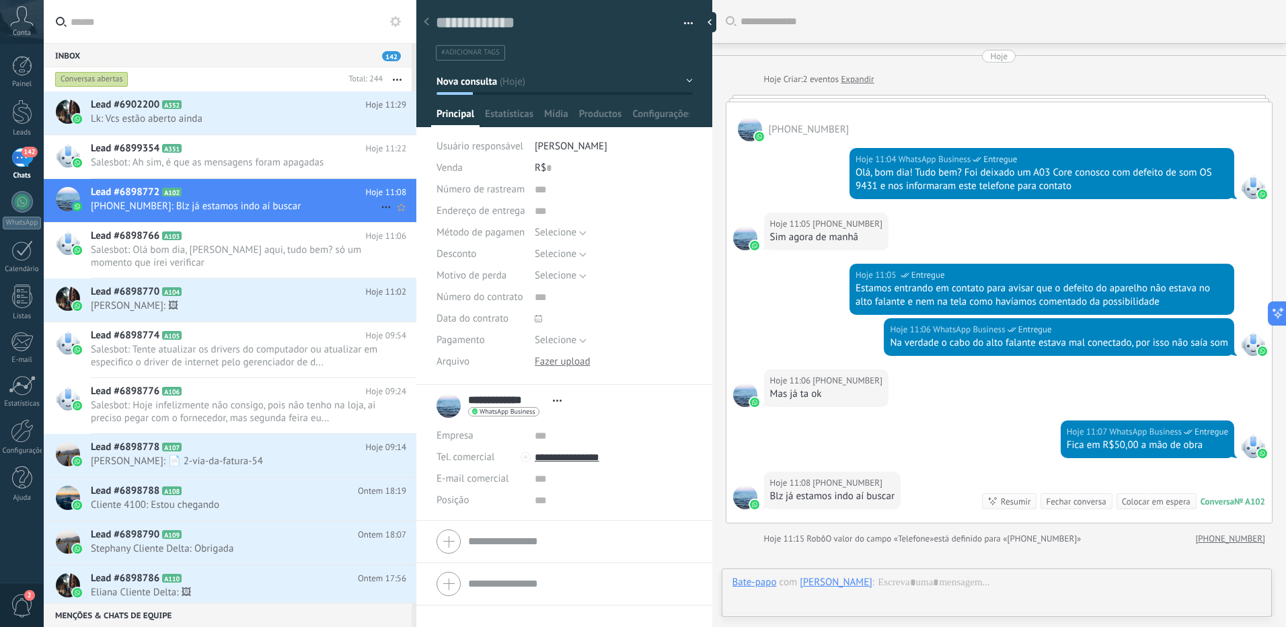
scroll to position [153, 0]
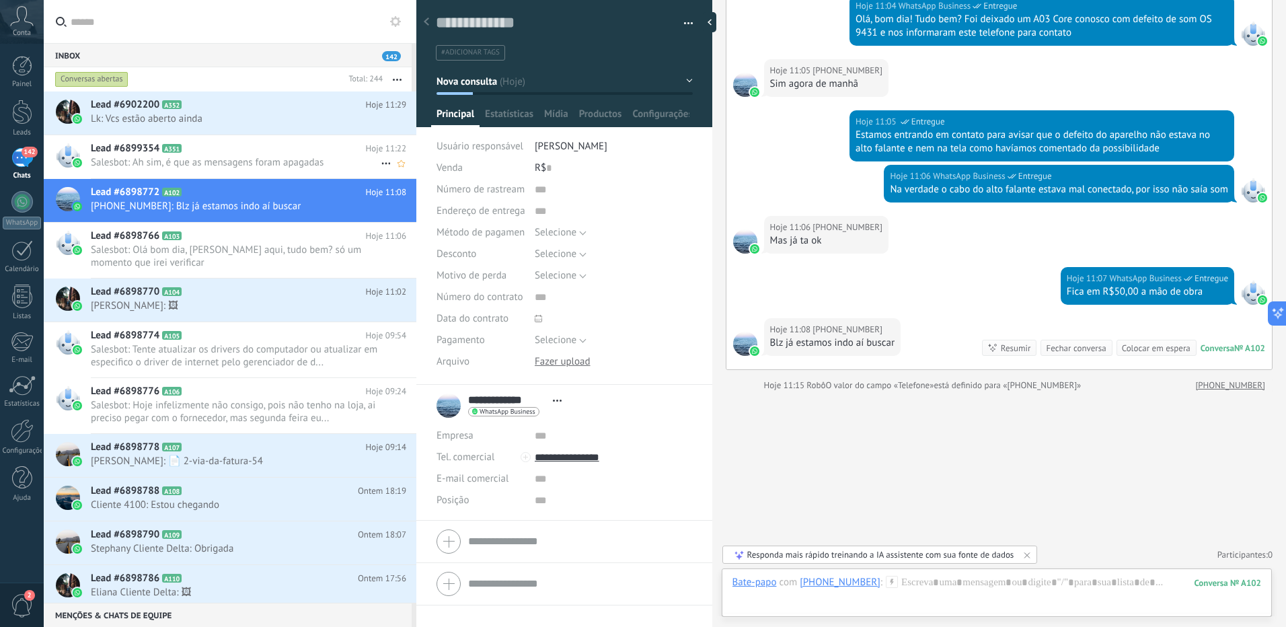
click at [254, 164] on span "Salesbot: Ah sim, é que as mensagens foram apagadas" at bounding box center [236, 162] width 290 height 13
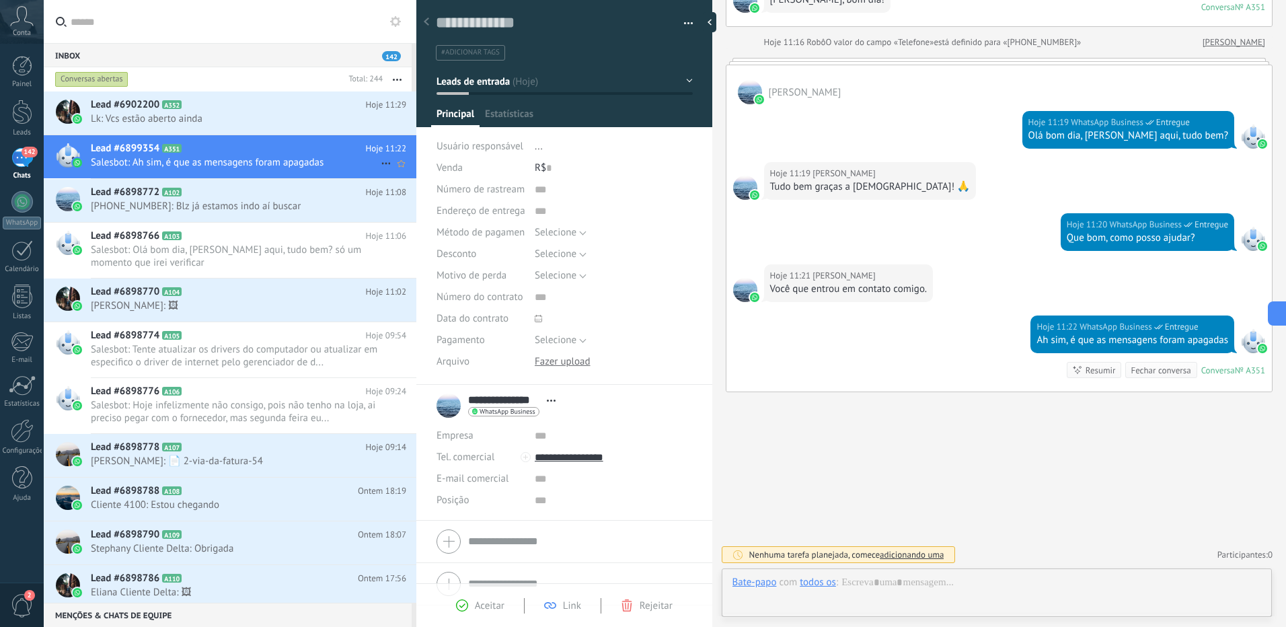
scroll to position [20, 0]
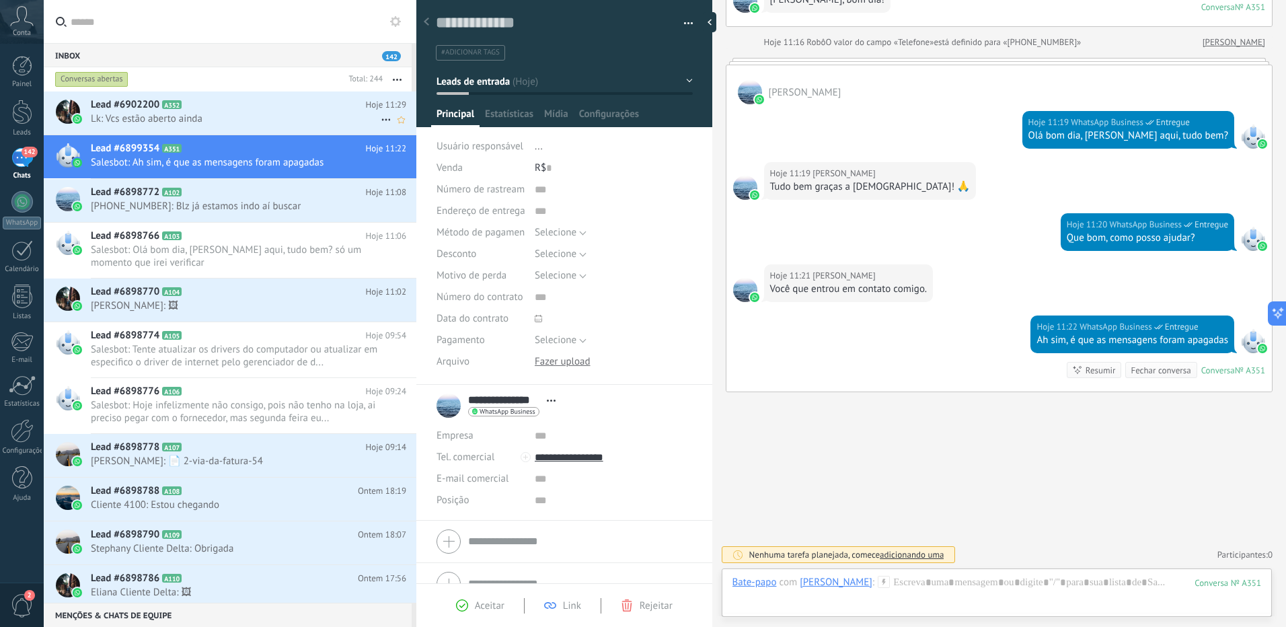
click at [226, 118] on span "Lk: Vcs estão aberto ainda" at bounding box center [236, 118] width 290 height 13
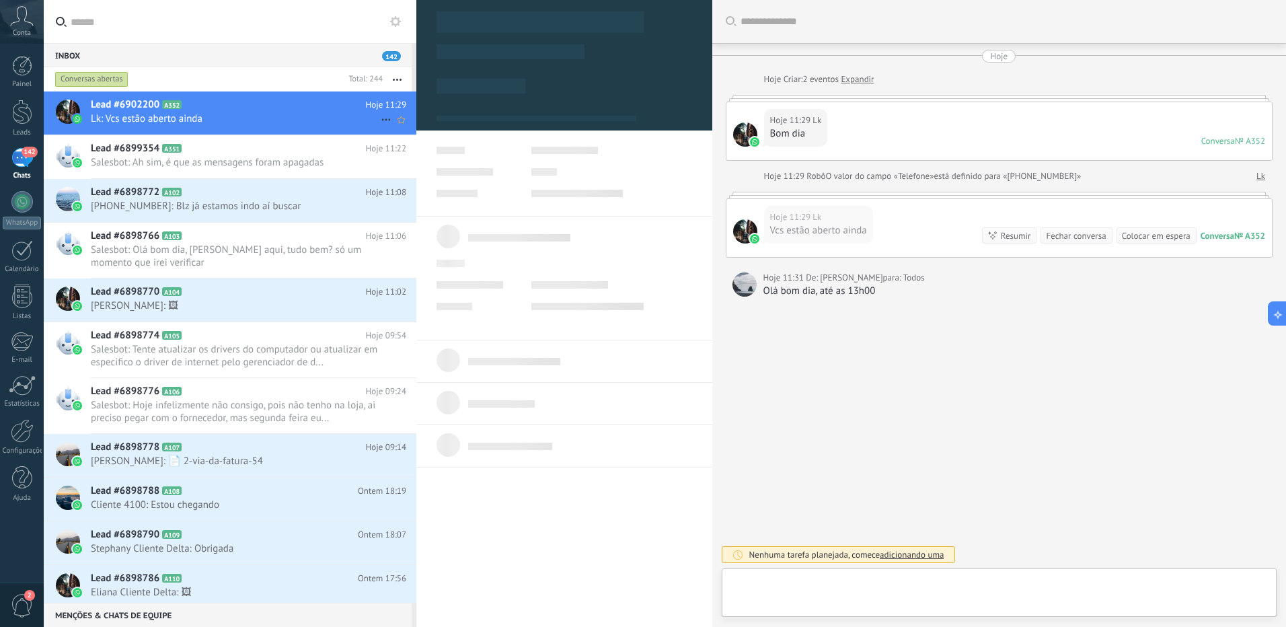
type textarea "**********"
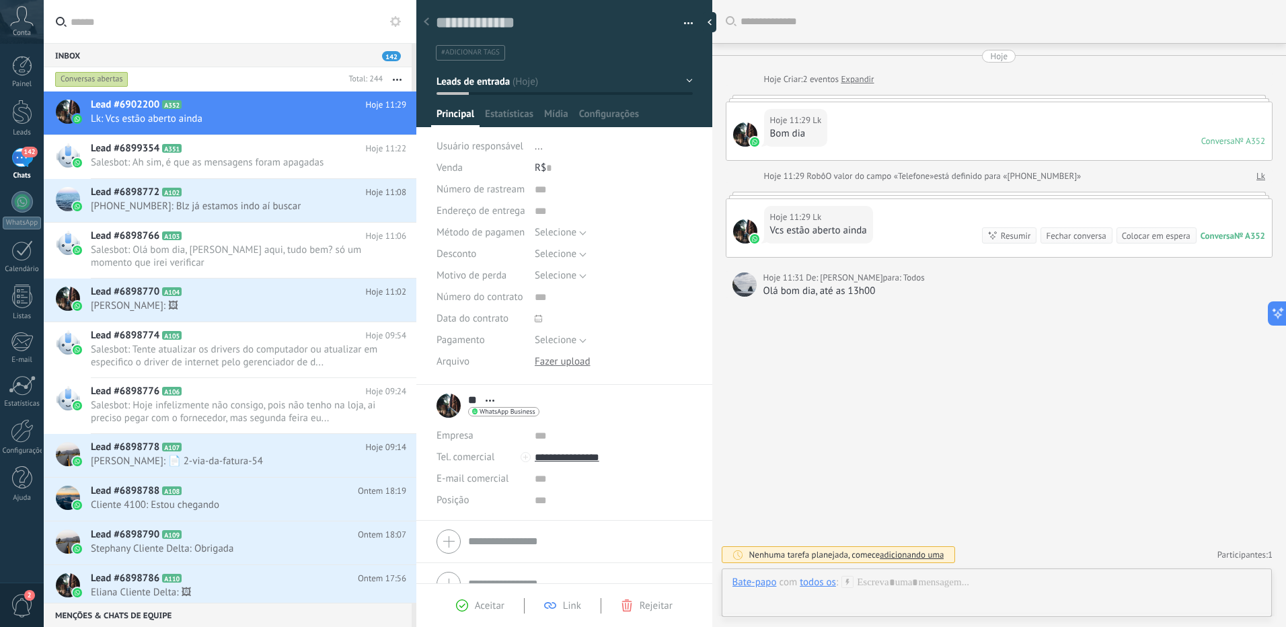
click at [740, 288] on div at bounding box center [744, 284] width 24 height 24
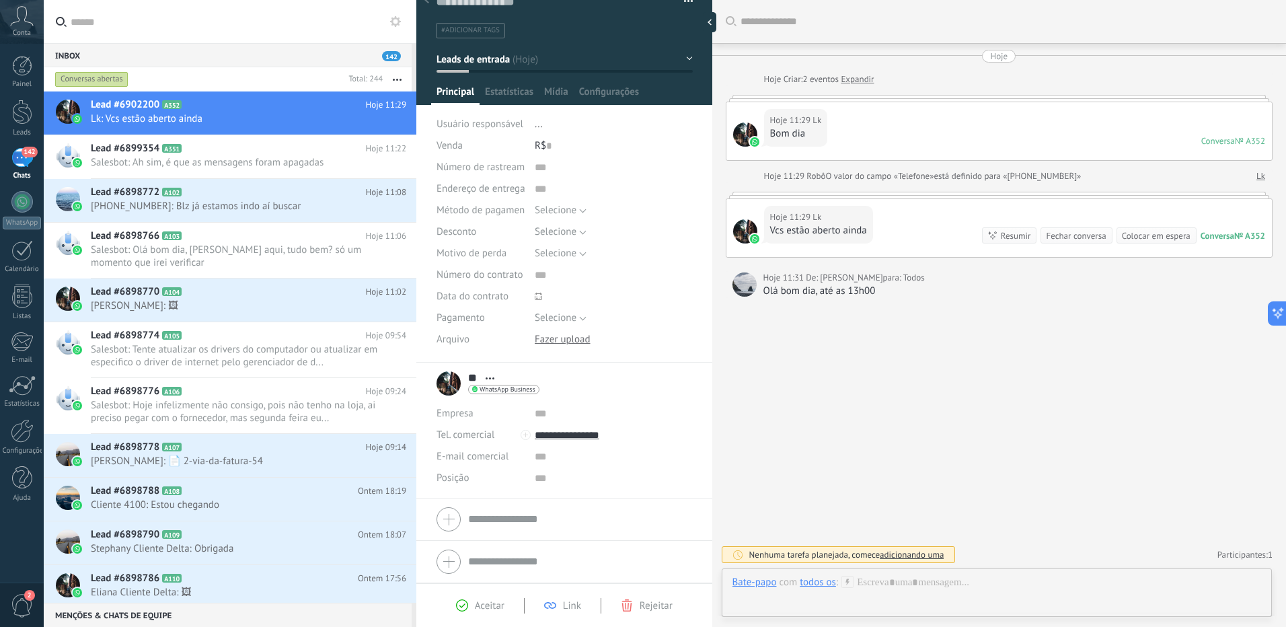
click at [227, 32] on input "text" at bounding box center [238, 21] width 335 height 43
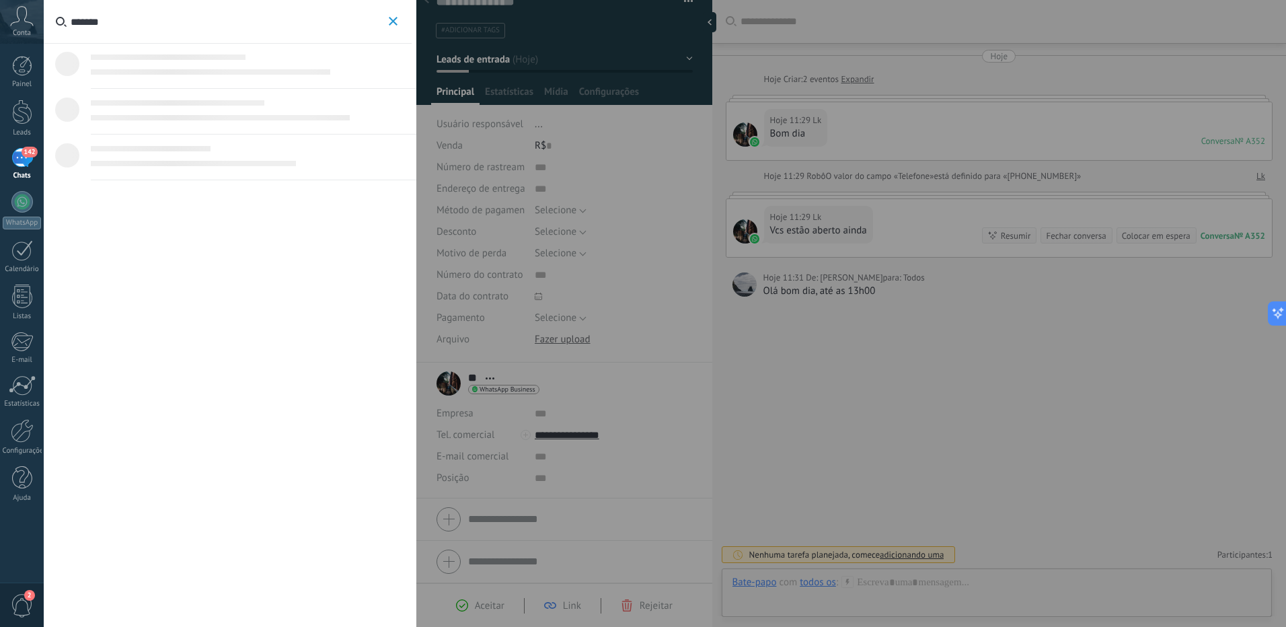
type input "*******"
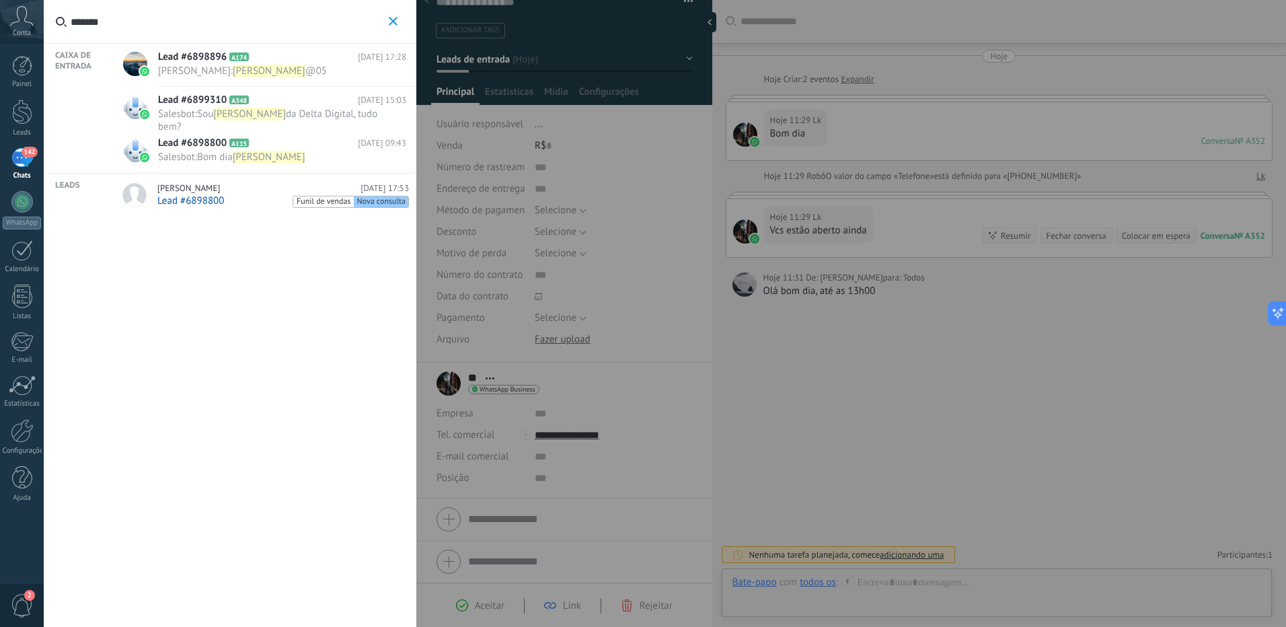
click at [252, 106] on h2 "Lead #6899310 A348" at bounding box center [258, 99] width 200 height 13
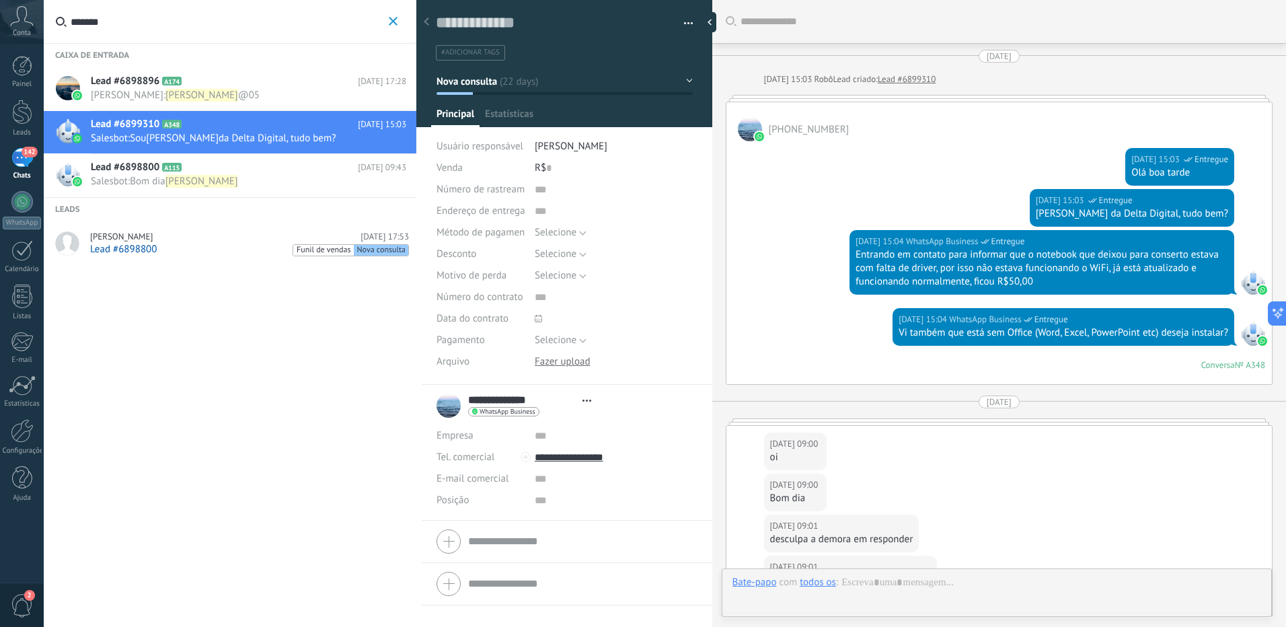
type textarea "**********"
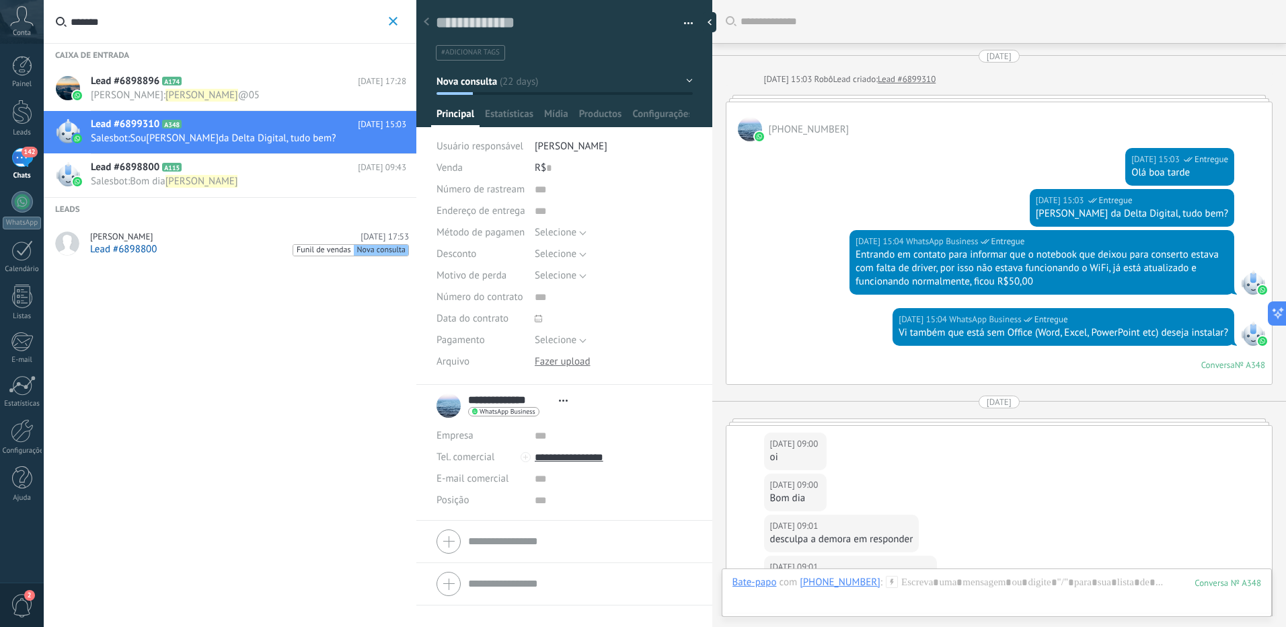
click at [117, 23] on input "*******" at bounding box center [228, 21] width 315 height 43
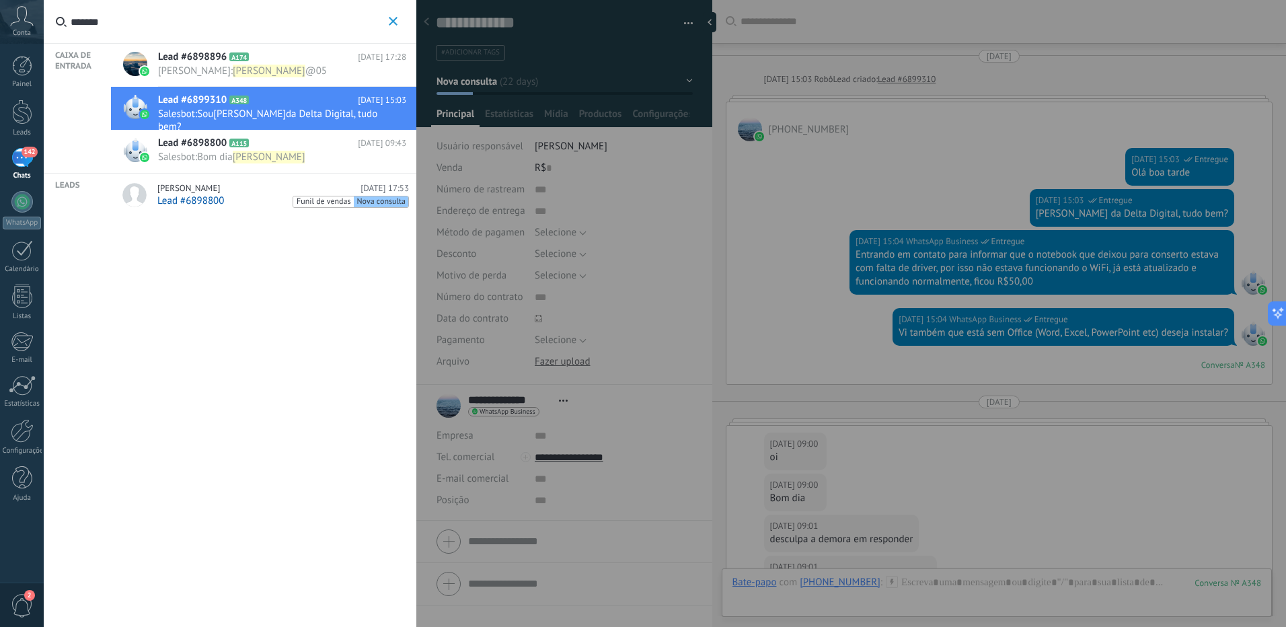
click at [117, 23] on input "*******" at bounding box center [228, 21] width 315 height 43
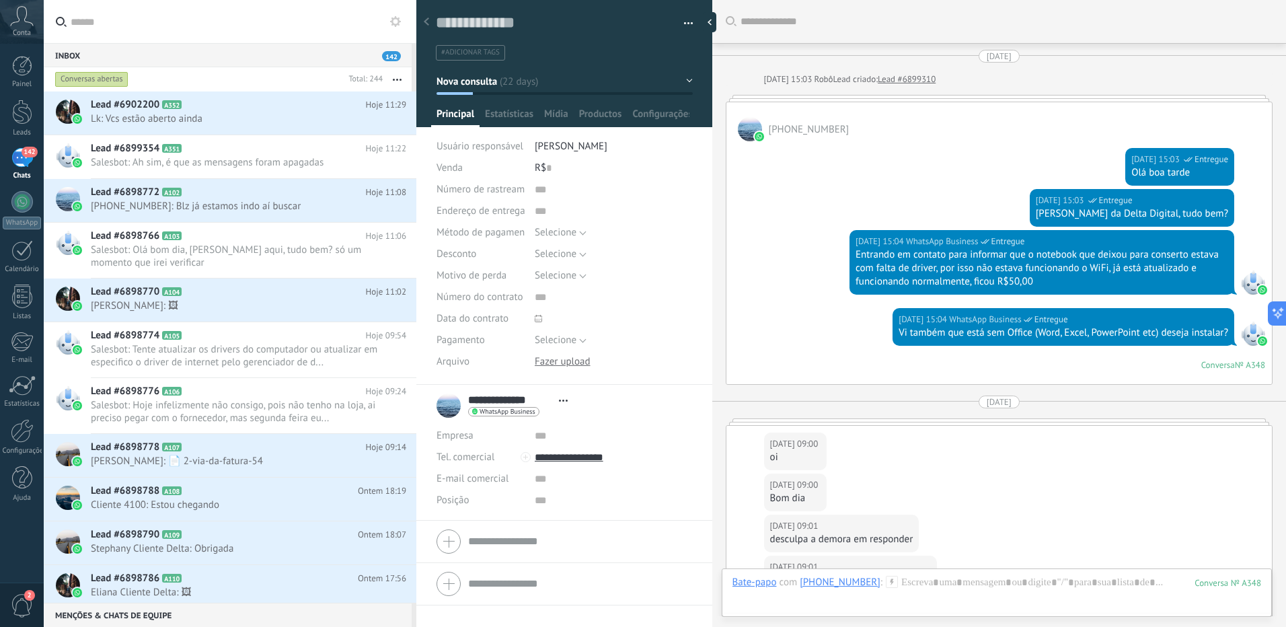
click at [397, 77] on button "button" at bounding box center [397, 79] width 29 height 24
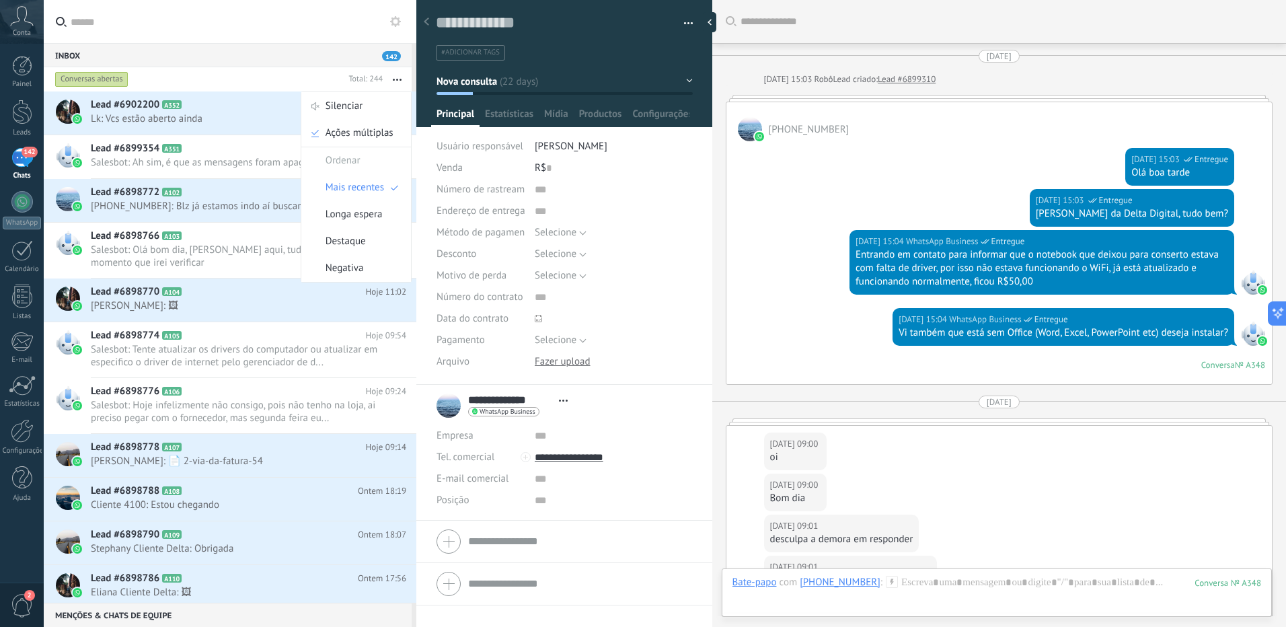
click at [397, 77] on button "button" at bounding box center [397, 79] width 29 height 24
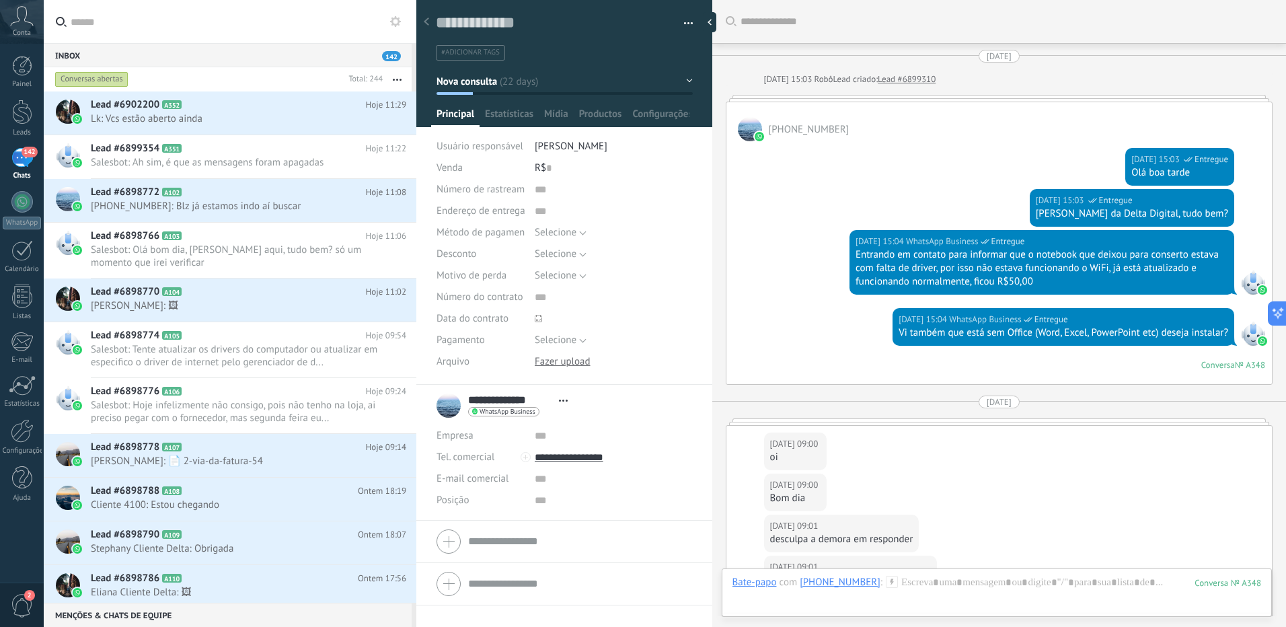
click at [391, 24] on icon at bounding box center [395, 21] width 11 height 11
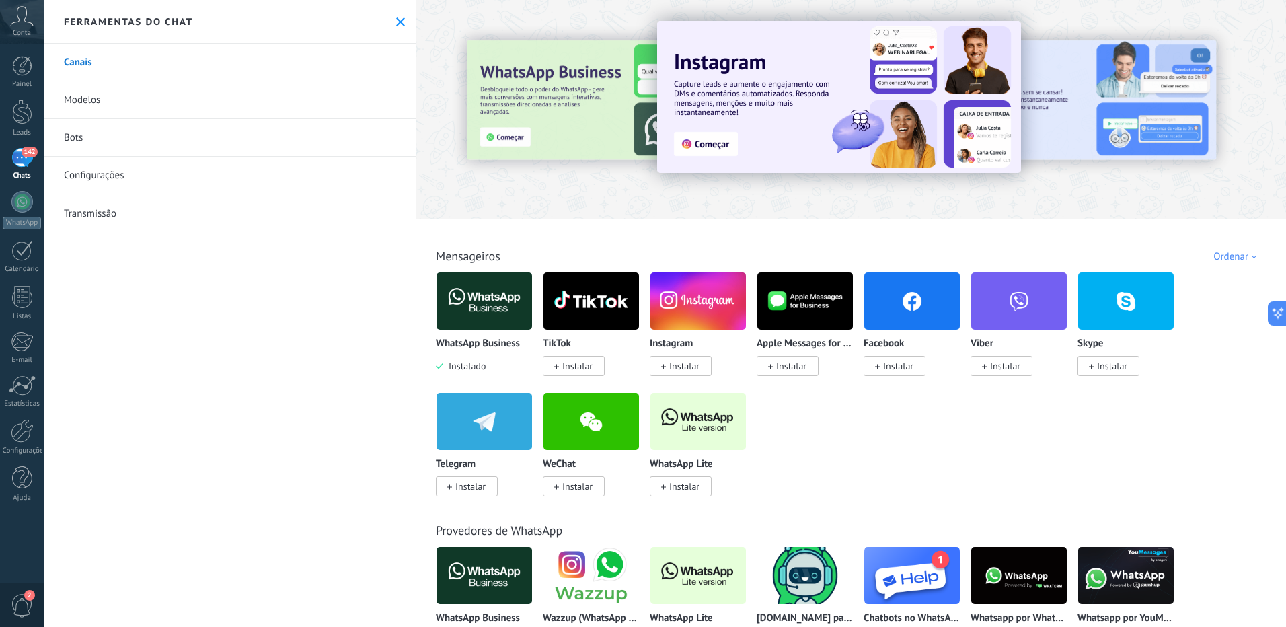
click at [84, 102] on link "Modelos" at bounding box center [230, 100] width 373 height 38
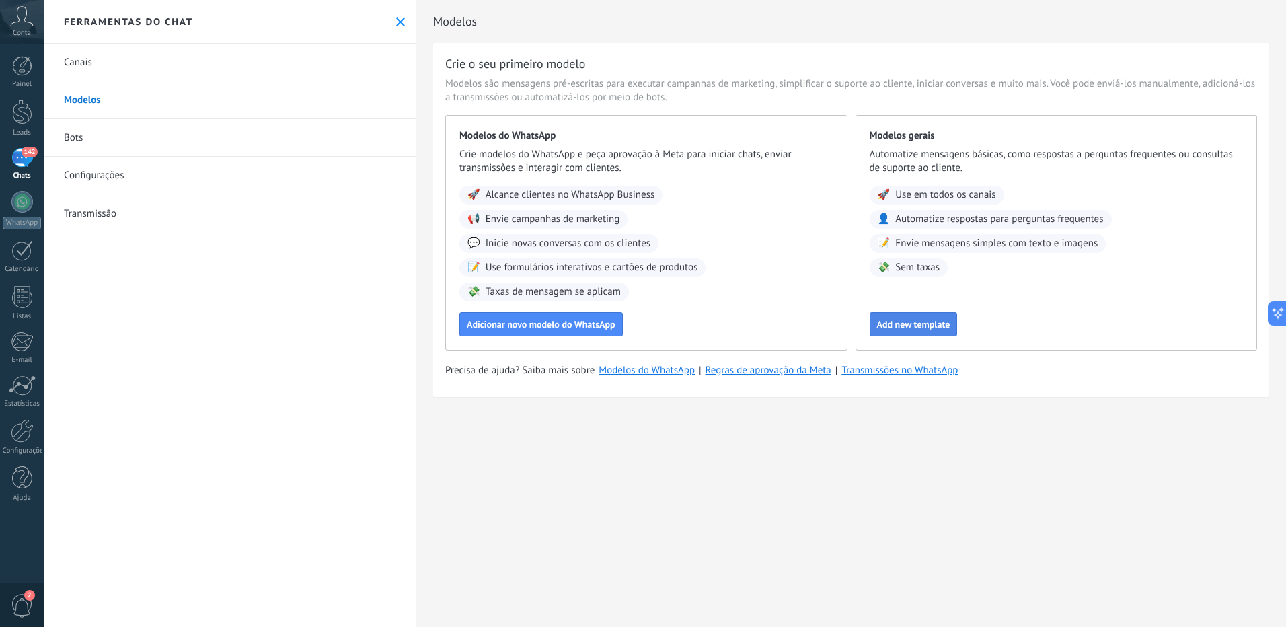
click at [942, 329] on span "Add new template" at bounding box center [913, 323] width 73 height 9
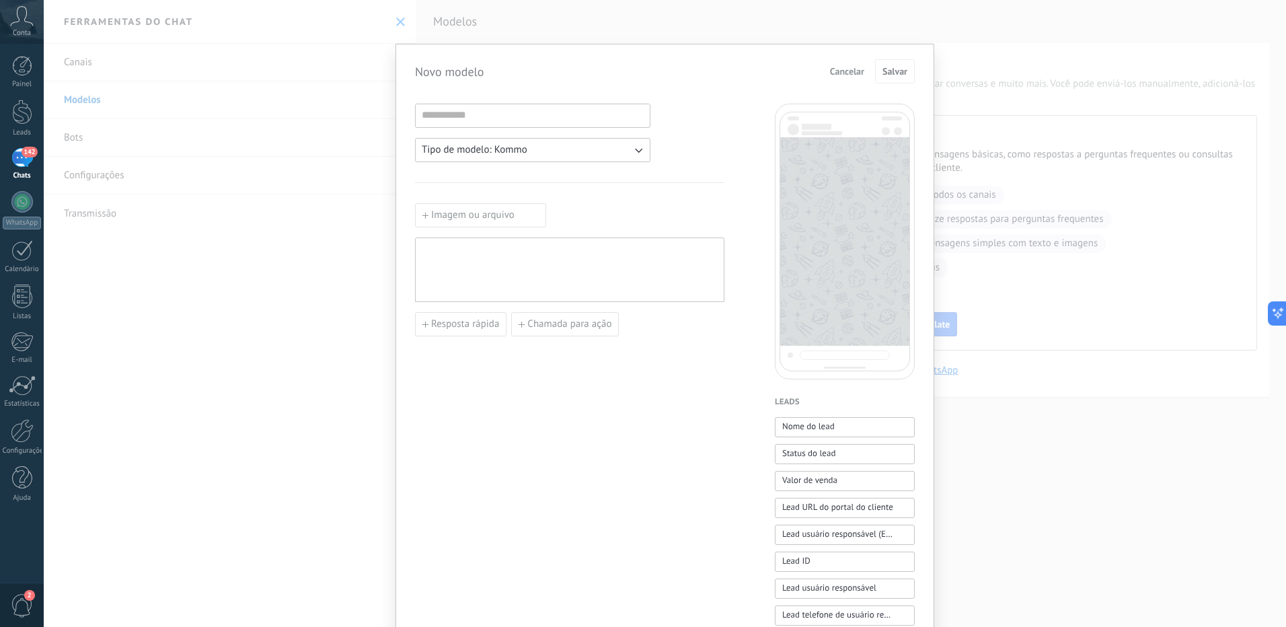
click at [604, 157] on button "Tipo de modelo: Kommo" at bounding box center [532, 150] width 235 height 24
click at [552, 167] on li "WhatsApp" at bounding box center [528, 172] width 243 height 23
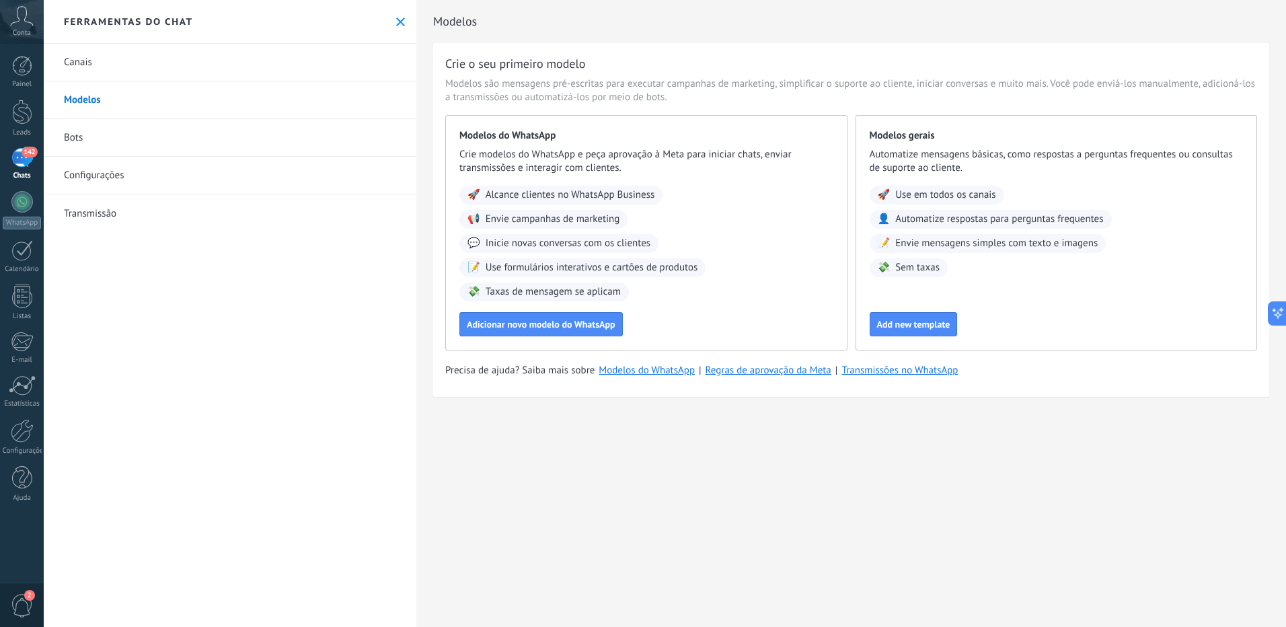
click at [132, 62] on link "Canais" at bounding box center [230, 63] width 373 height 38
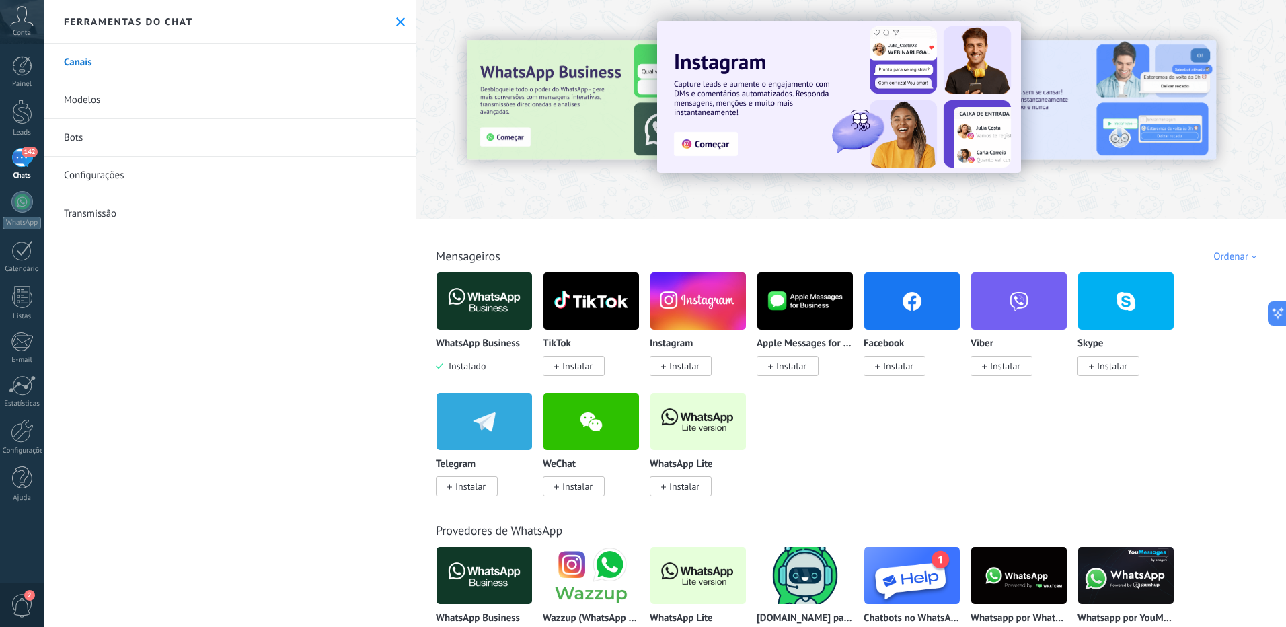
click at [134, 211] on link "Transmissão" at bounding box center [230, 213] width 373 height 38
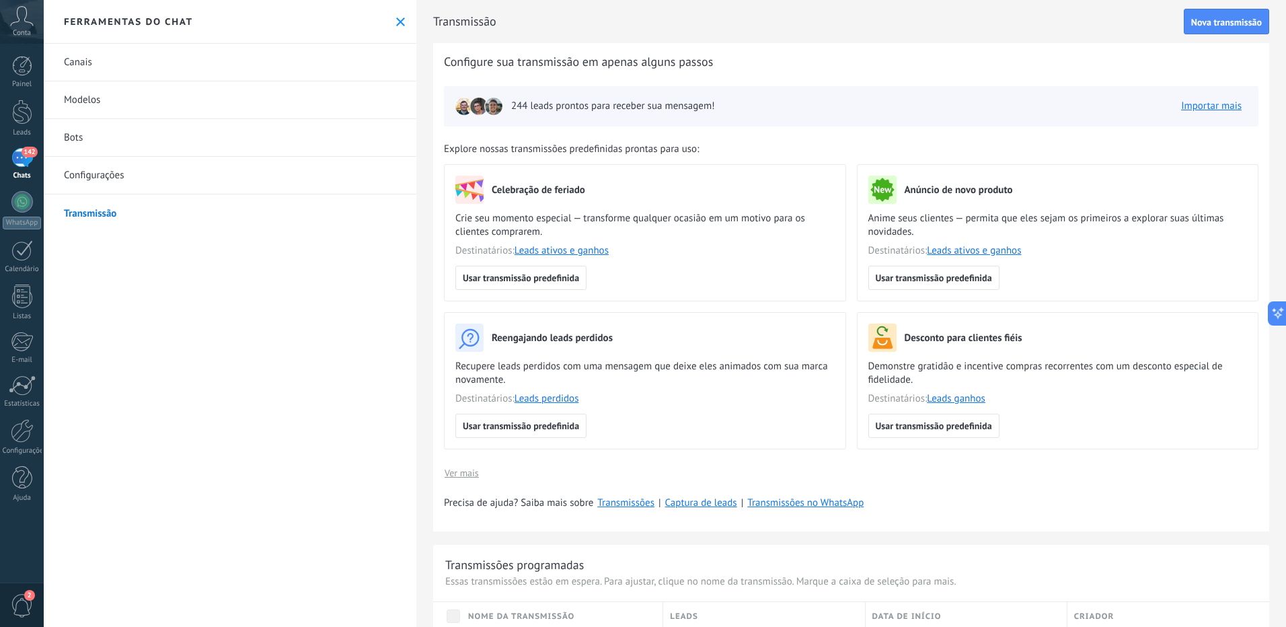
click at [141, 181] on link "Configurações" at bounding box center [230, 176] width 373 height 38
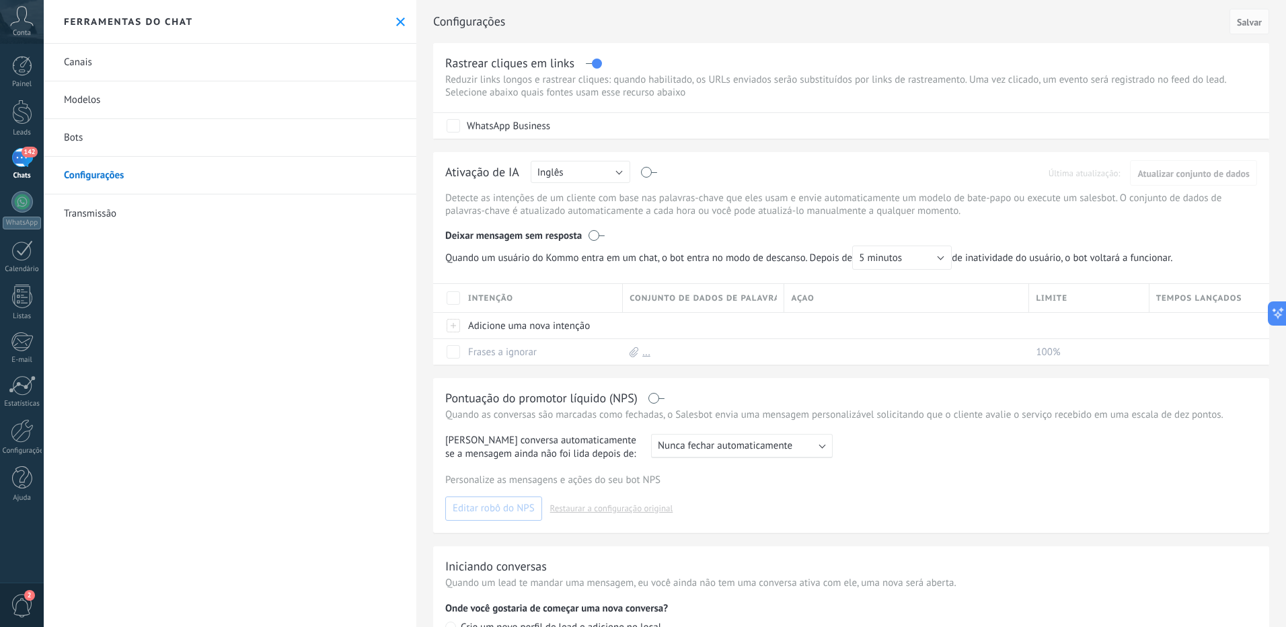
click at [396, 26] on icon at bounding box center [400, 21] width 9 height 9
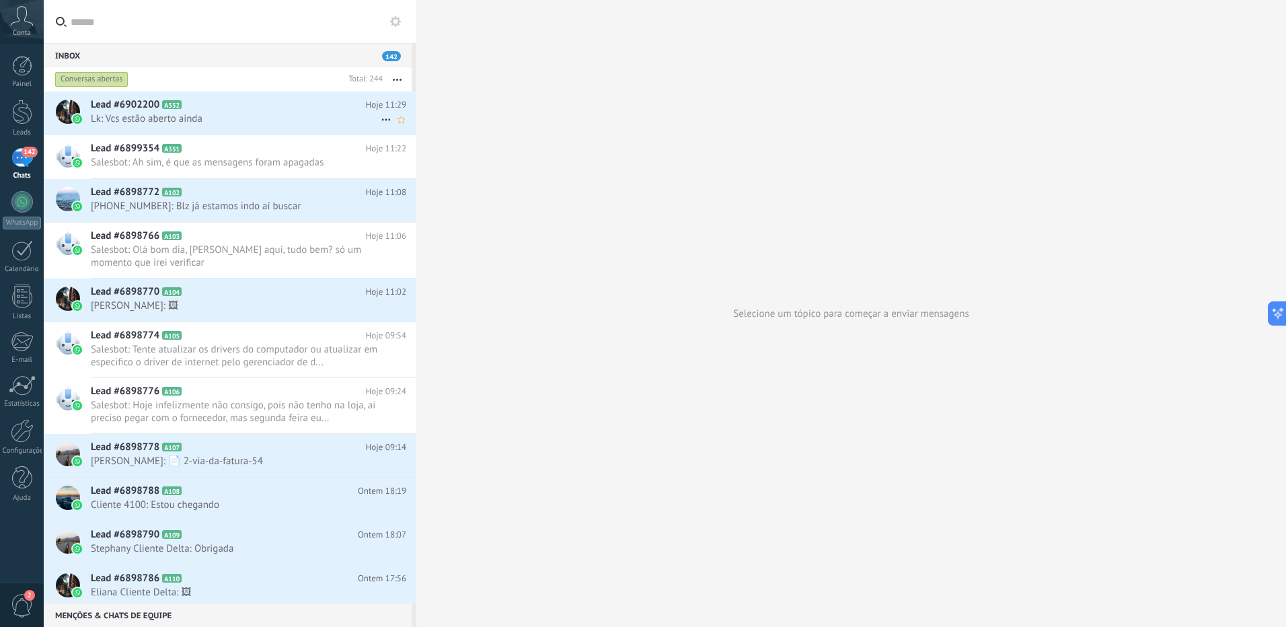
click at [247, 120] on span "Lk: Vcs estão aberto ainda" at bounding box center [236, 118] width 290 height 13
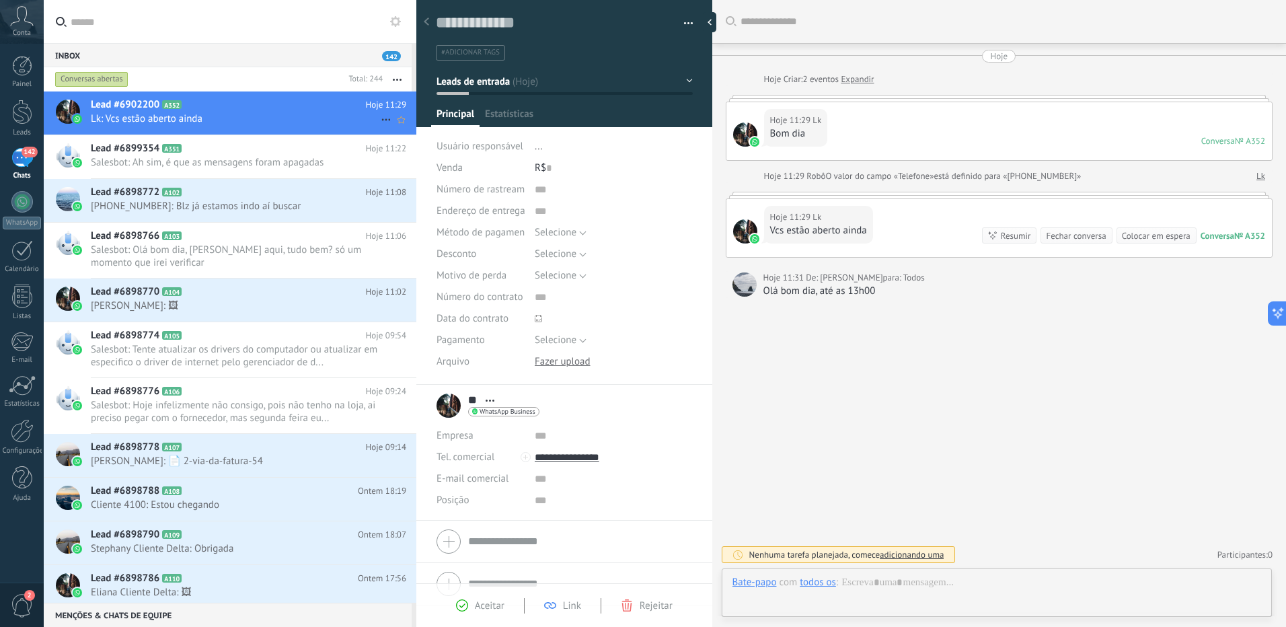
scroll to position [20, 0]
click at [489, 609] on span "Aceitar" at bounding box center [490, 605] width 30 height 13
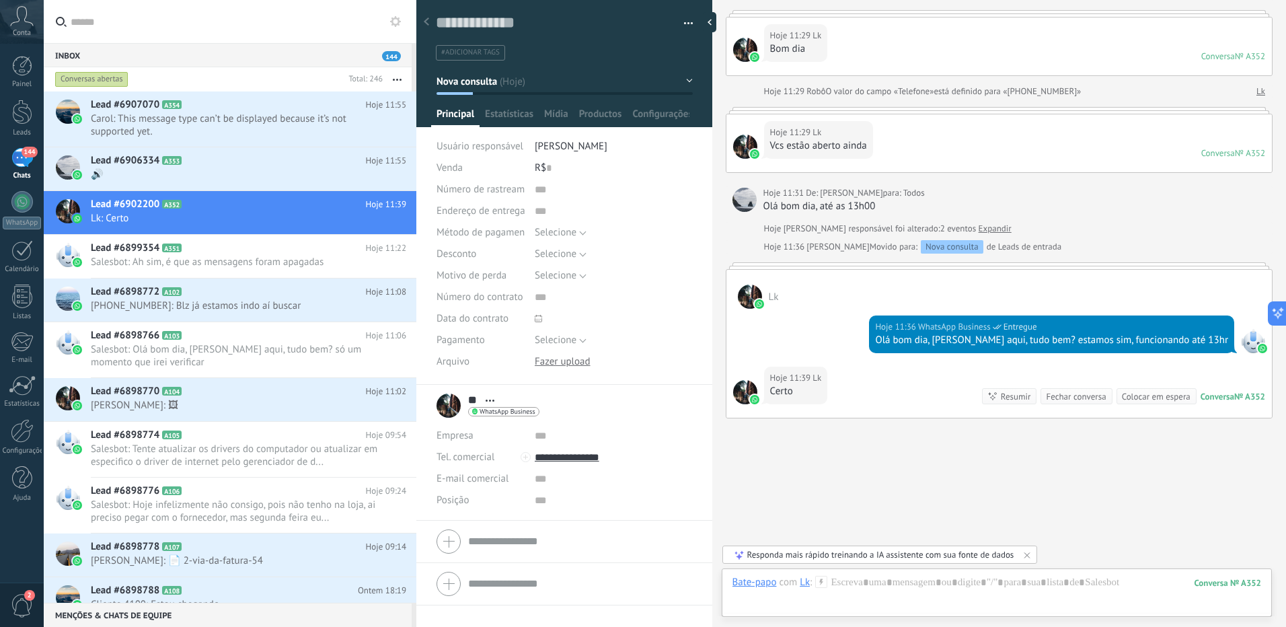
scroll to position [111, 0]
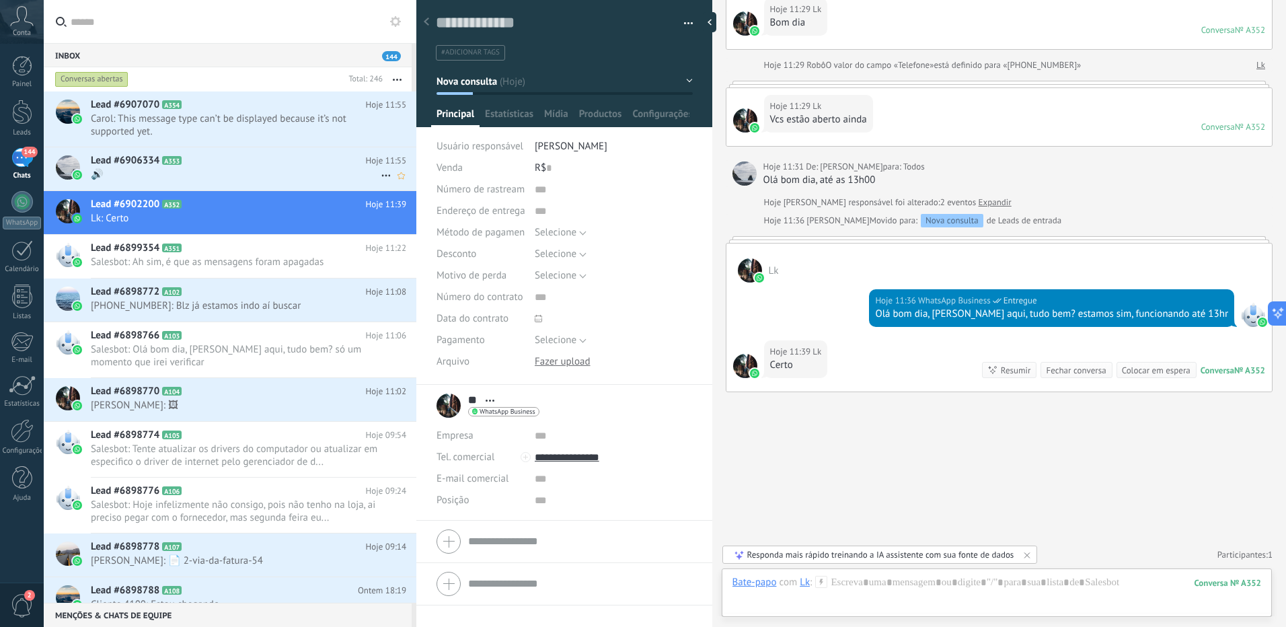
click at [251, 179] on span "🔊" at bounding box center [236, 174] width 290 height 13
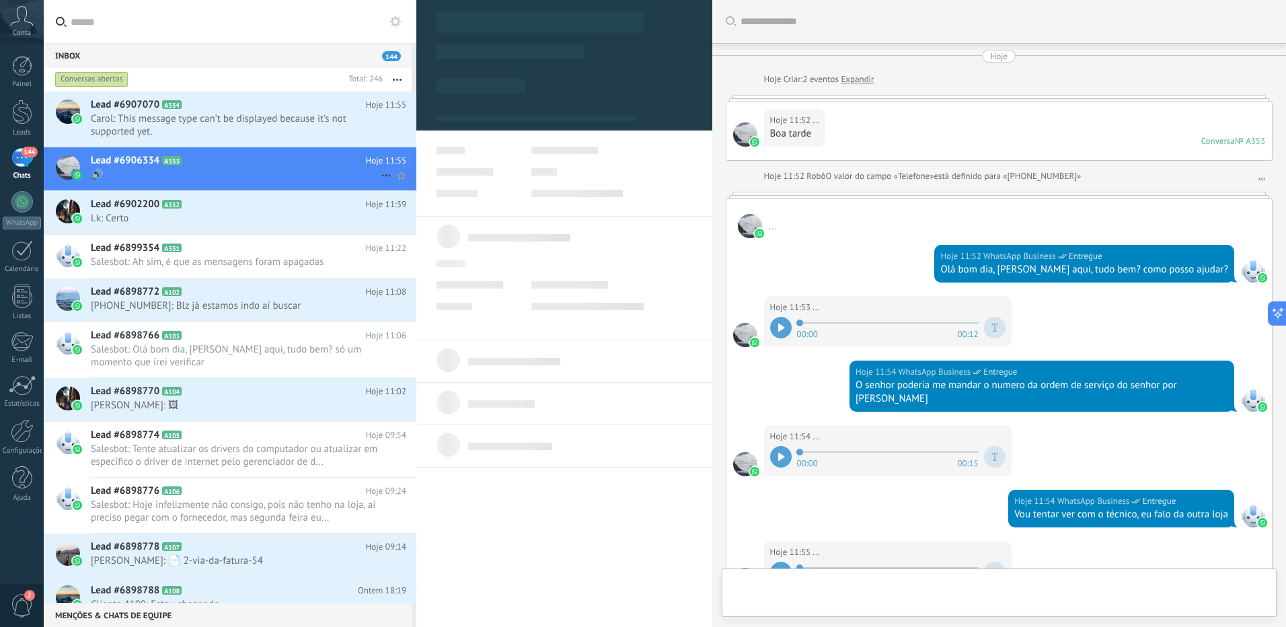
scroll to position [230, 0]
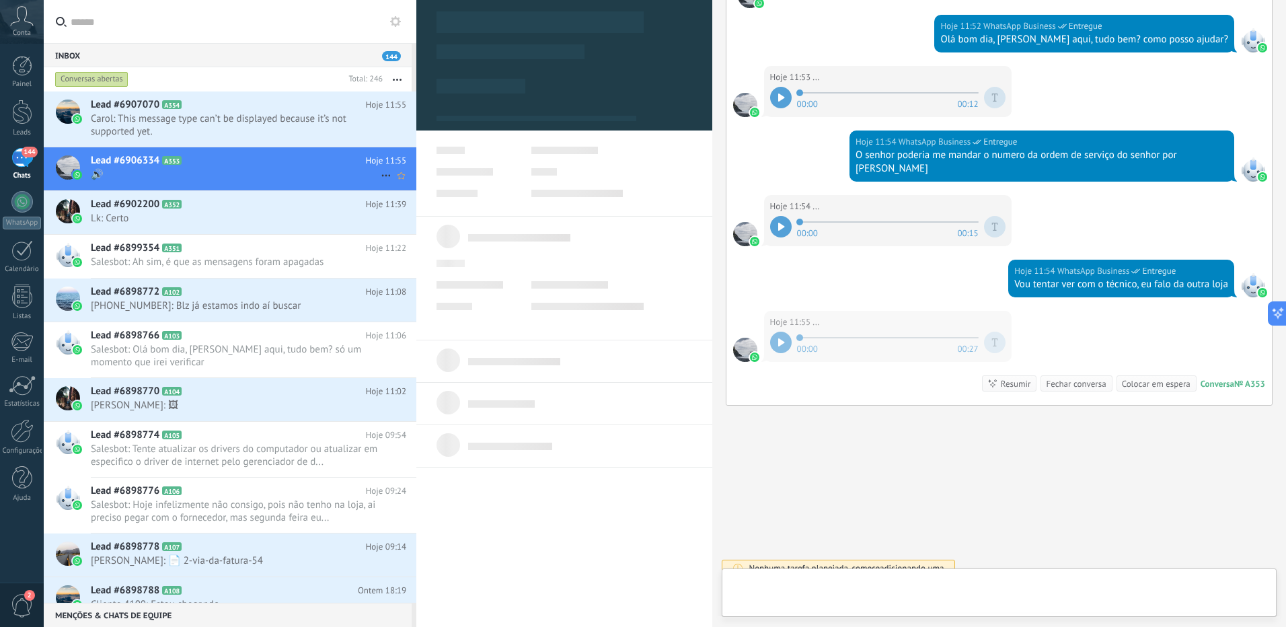
type textarea "**********"
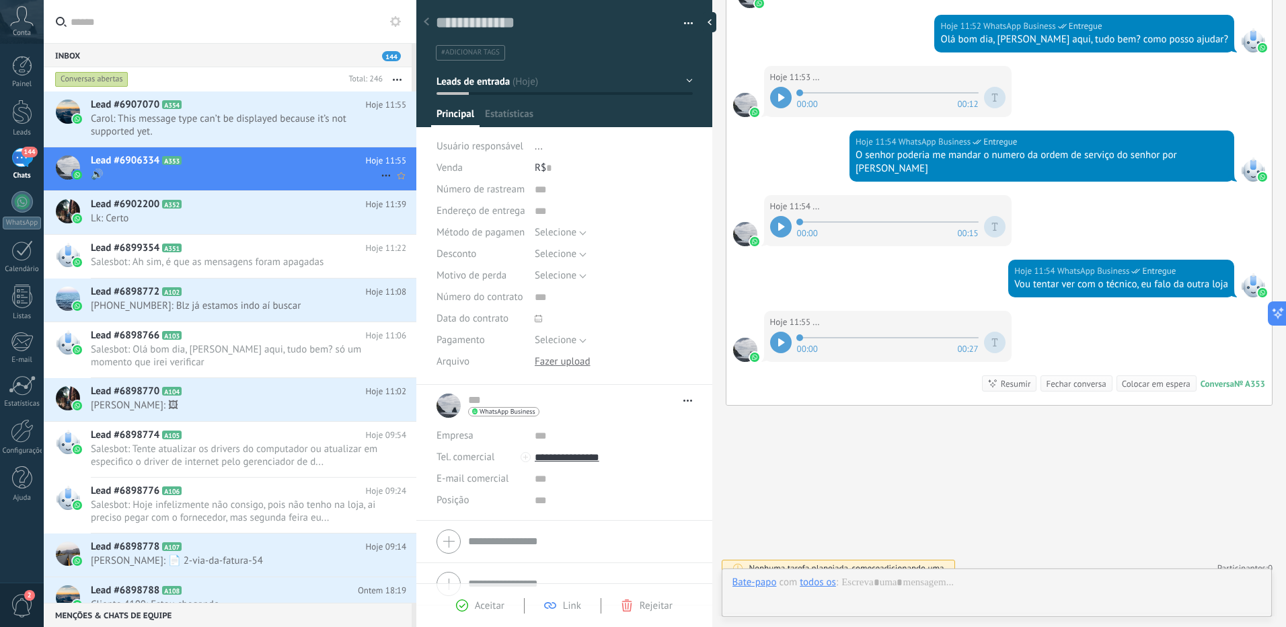
scroll to position [20, 0]
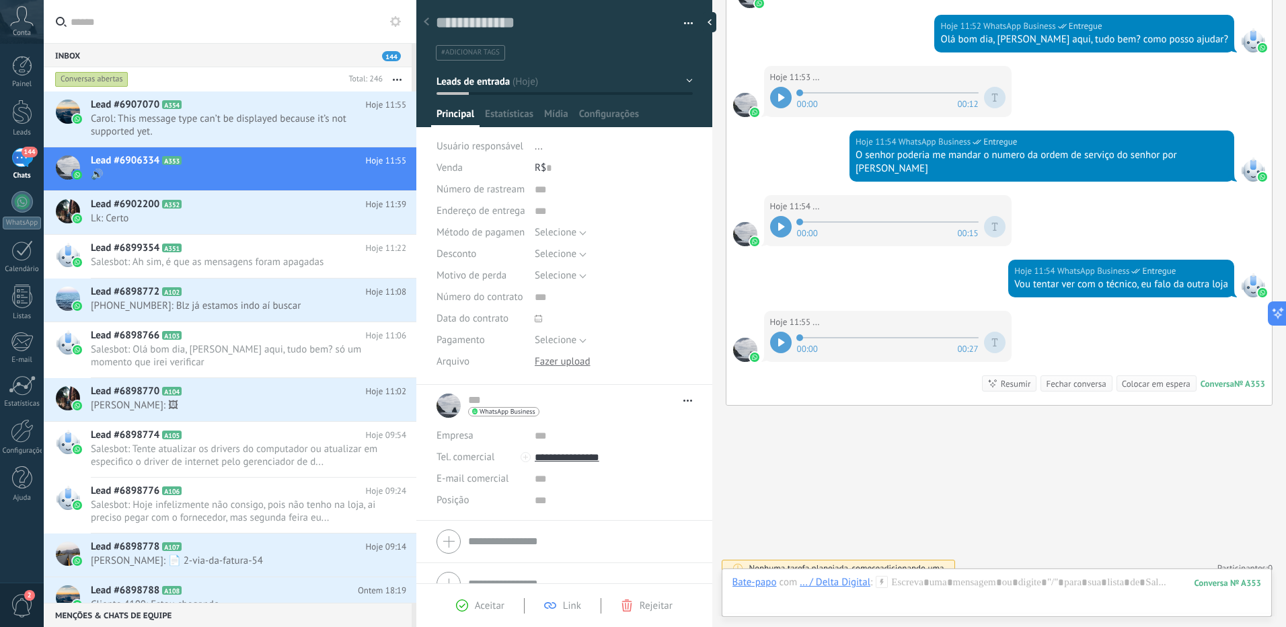
click at [785, 332] on div at bounding box center [781, 343] width 22 height 22
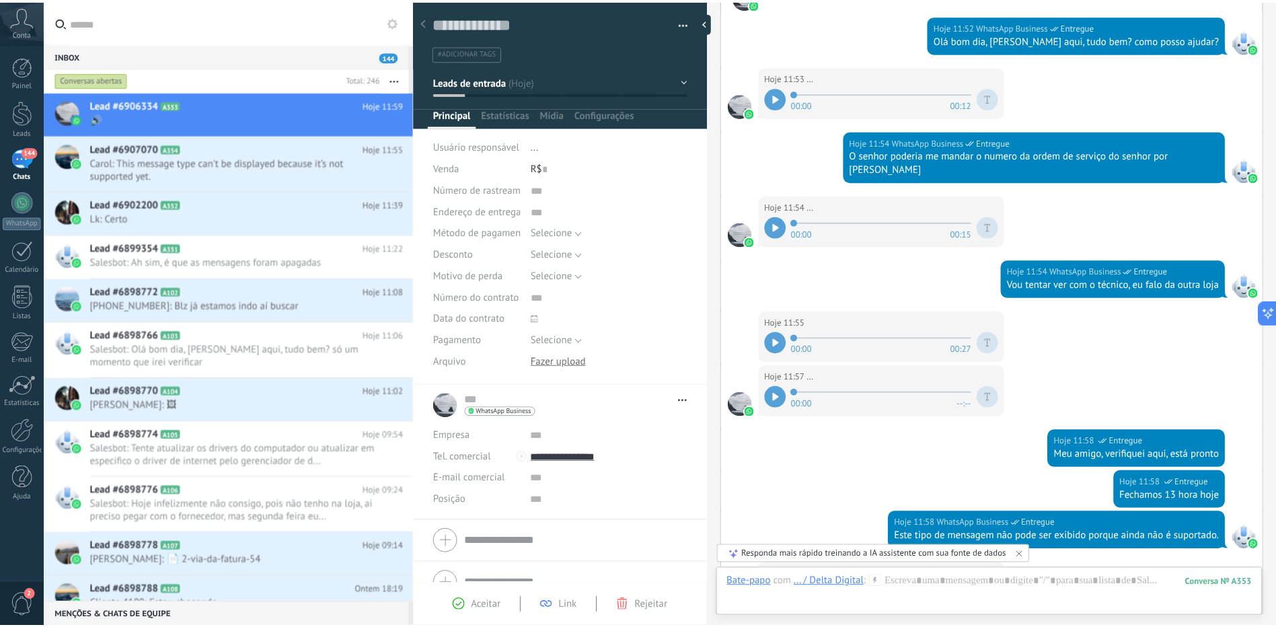
scroll to position [482, 0]
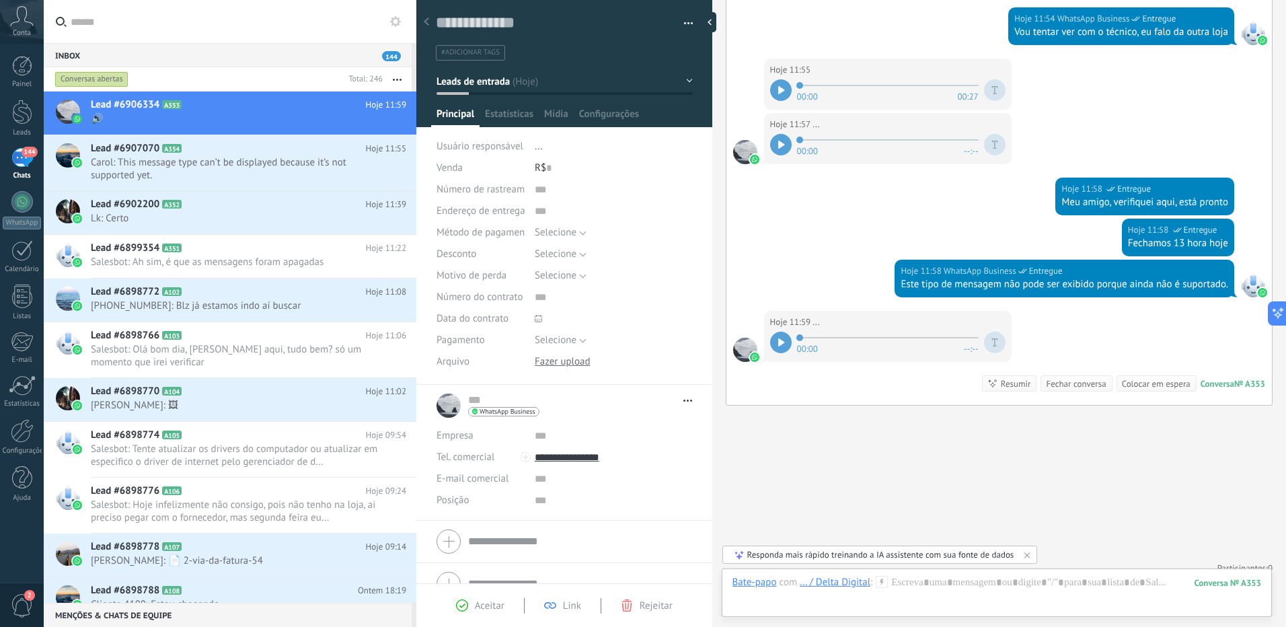
click at [23, 31] on span "Conta" at bounding box center [22, 33] width 18 height 9
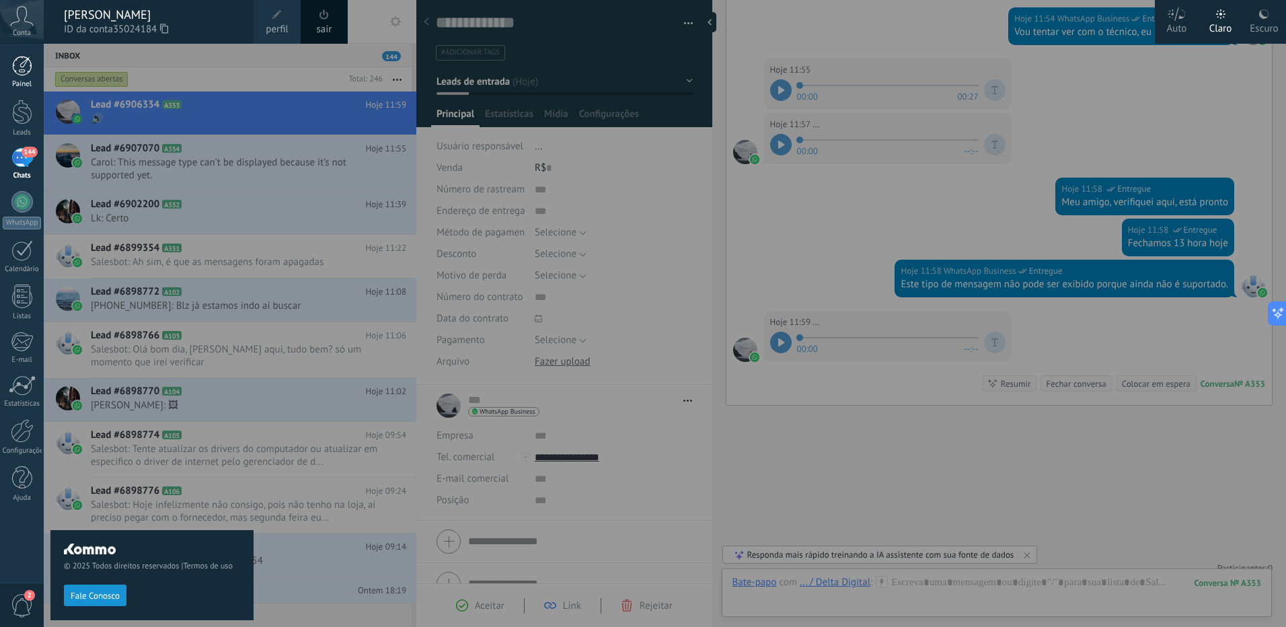
click at [36, 75] on link "Painel" at bounding box center [22, 72] width 44 height 33
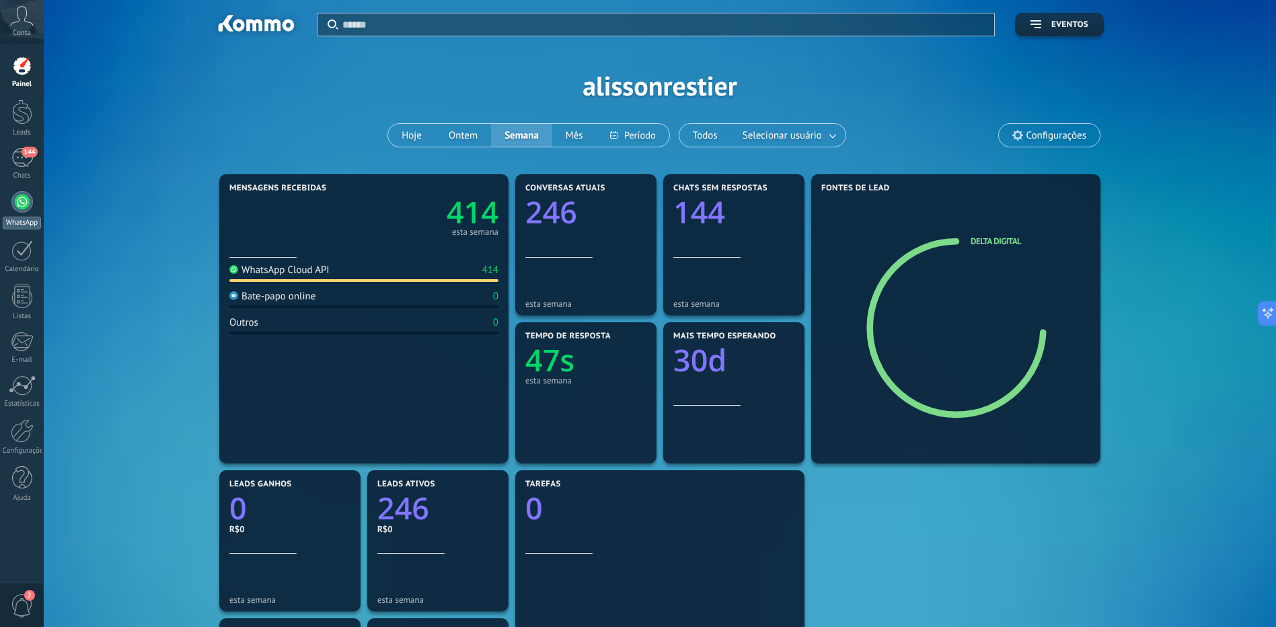
click at [17, 203] on div at bounding box center [22, 202] width 22 height 22
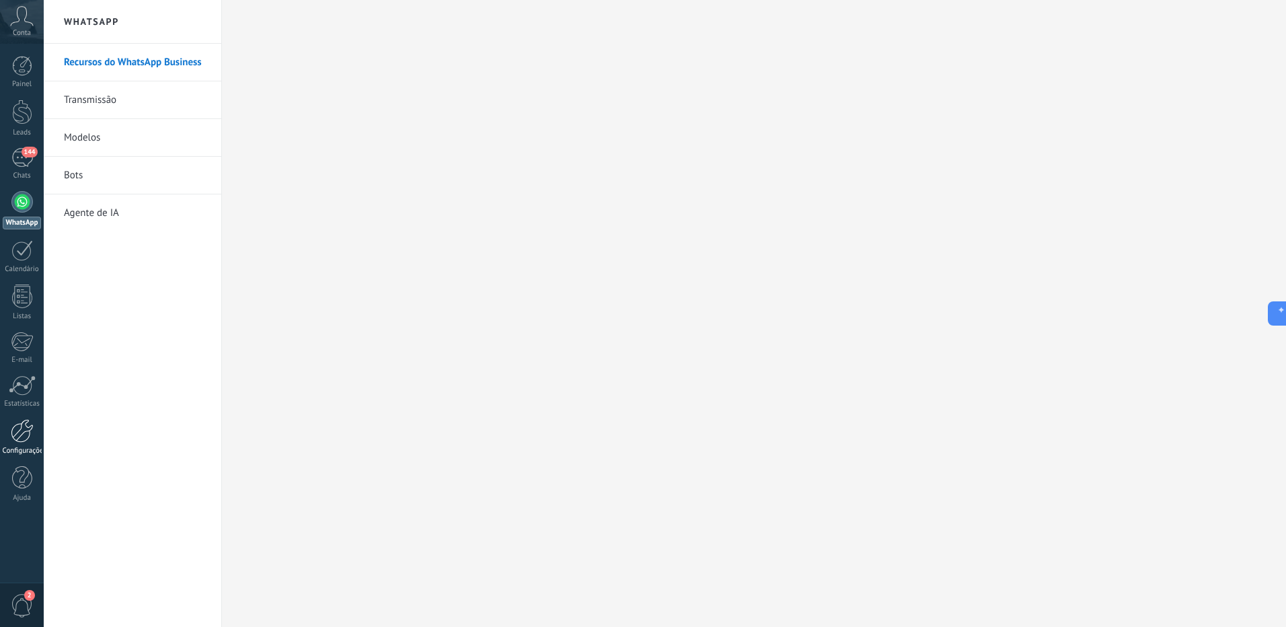
click at [31, 447] on div "Configurações" at bounding box center [22, 451] width 39 height 9
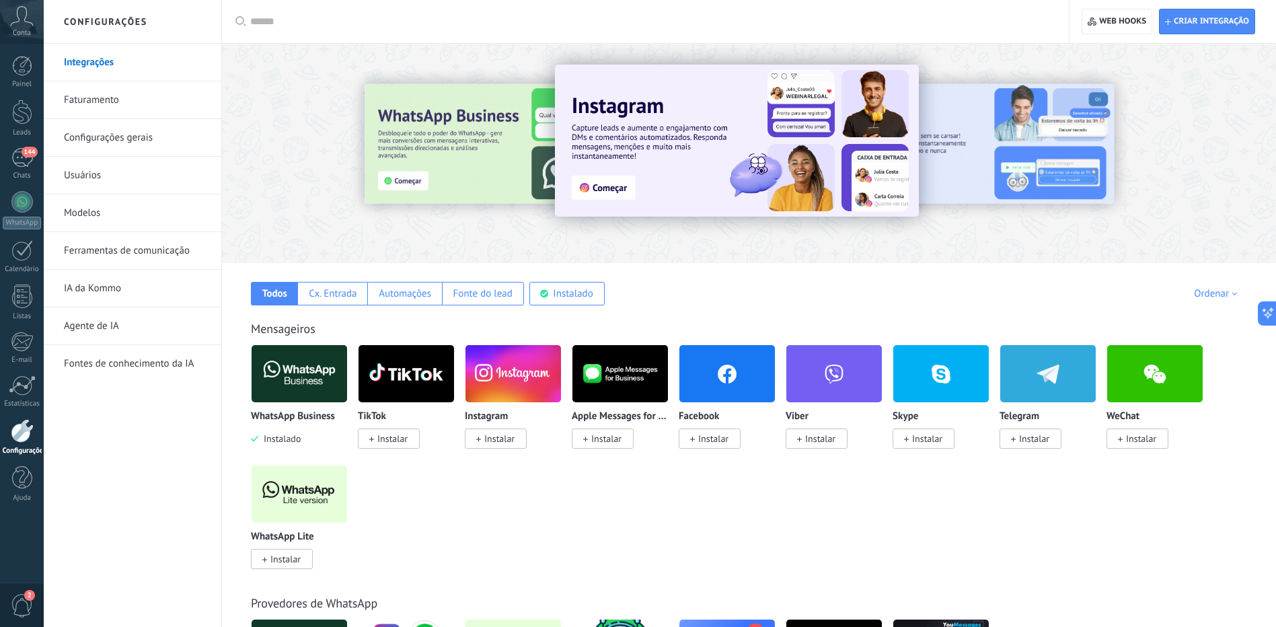
click at [143, 252] on link "Ferramentas de comunicação" at bounding box center [136, 251] width 144 height 38
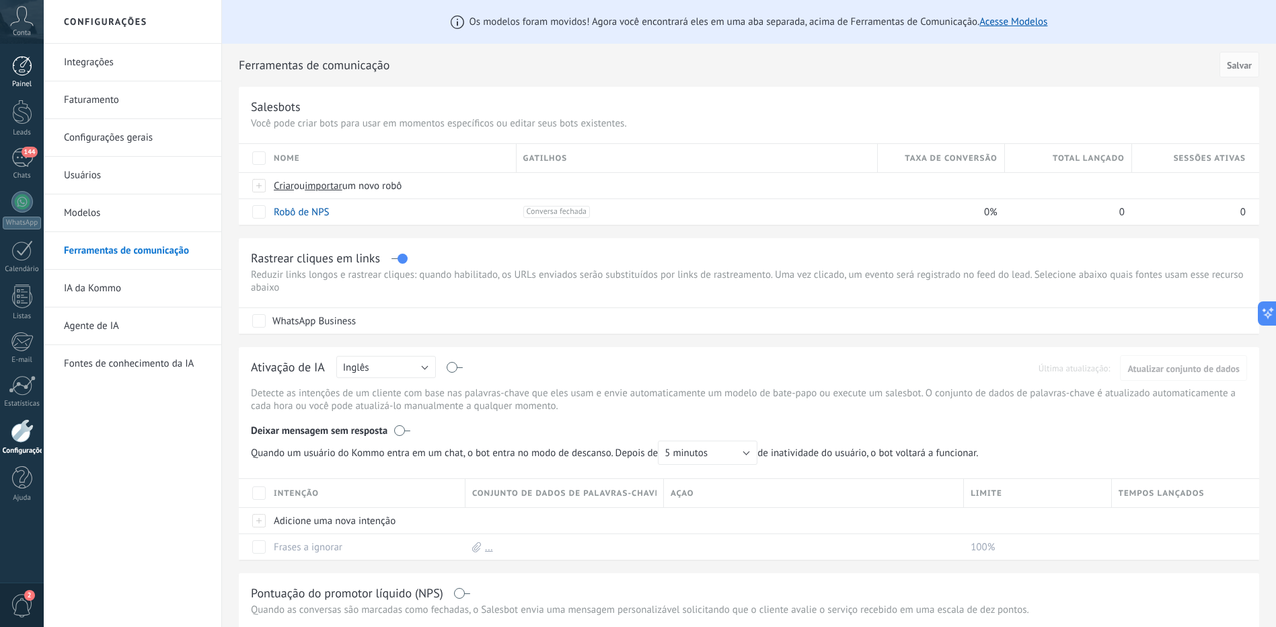
click at [32, 81] on div "Painel" at bounding box center [22, 84] width 39 height 9
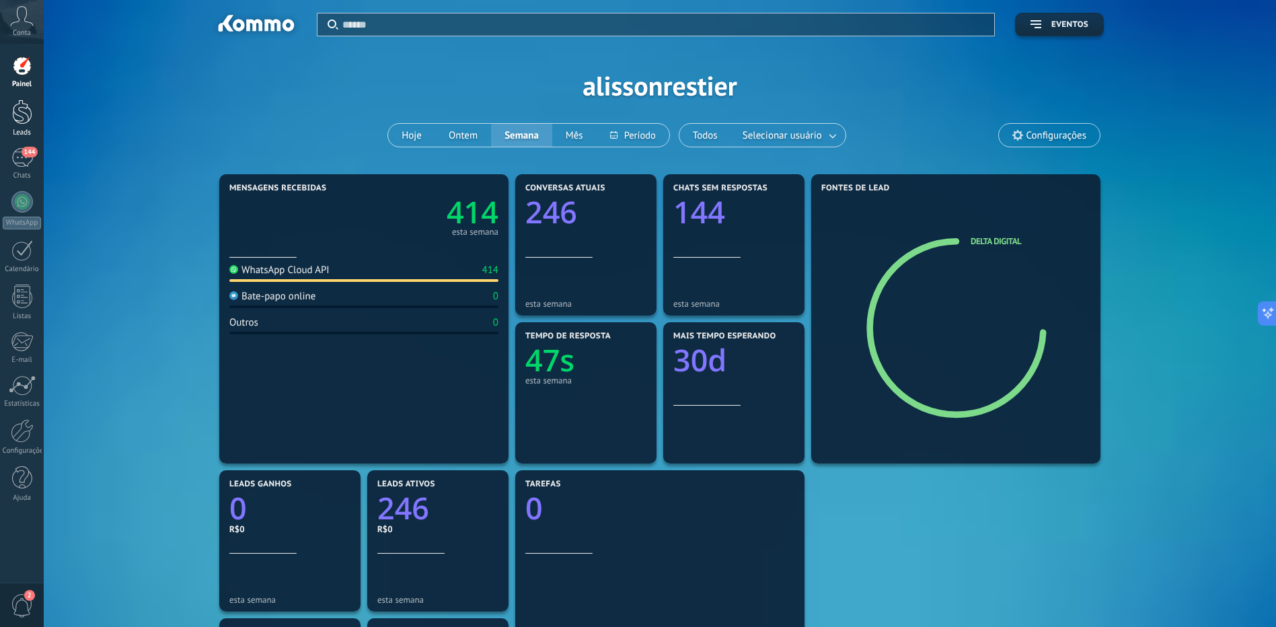
click at [39, 108] on link "Leads" at bounding box center [22, 119] width 44 height 38
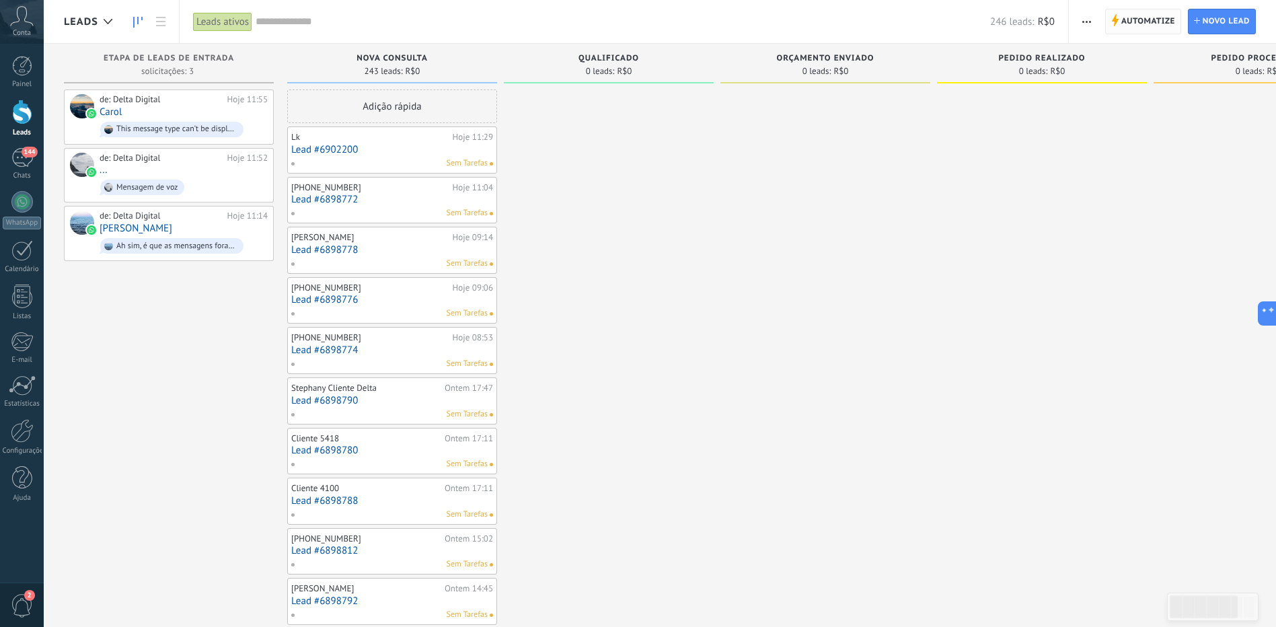
click at [1122, 21] on span "Automatize" at bounding box center [1148, 21] width 54 height 24
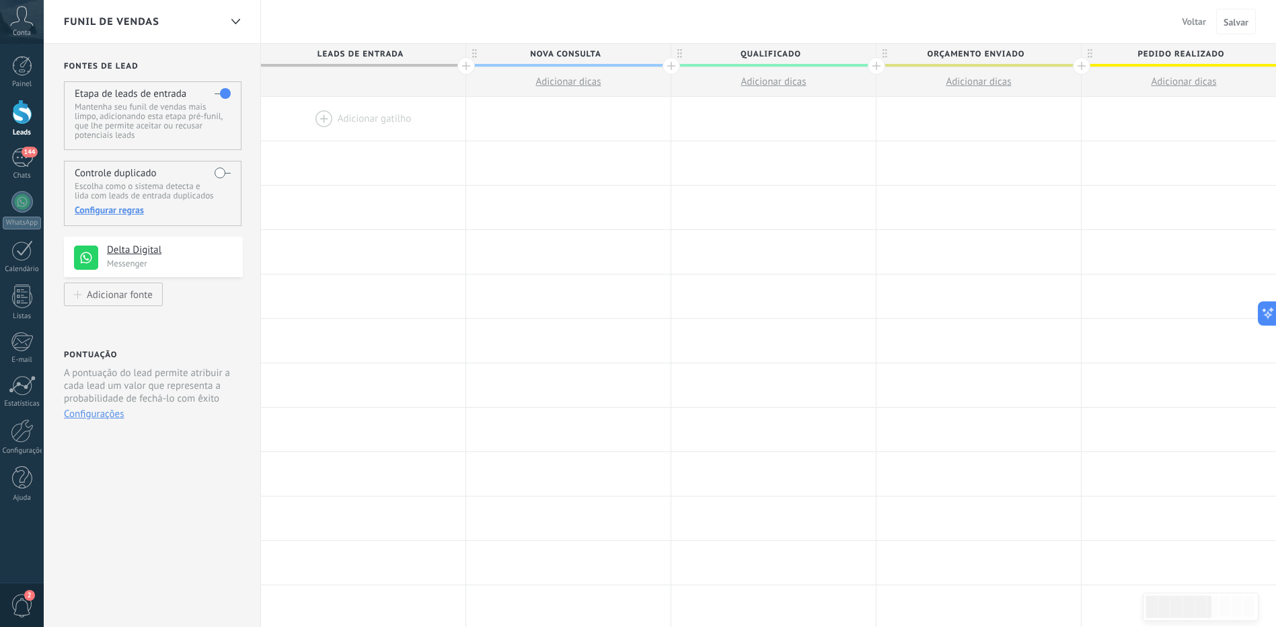
click at [363, 120] on div at bounding box center [363, 119] width 204 height 44
click at [171, 256] on h4 "Delta Digital" at bounding box center [164, 249] width 114 height 13
click at [145, 303] on button "Adicionar fonte" at bounding box center [113, 294] width 99 height 24
click at [369, 120] on div at bounding box center [363, 119] width 204 height 44
click at [22, 165] on div "144" at bounding box center [22, 158] width 22 height 20
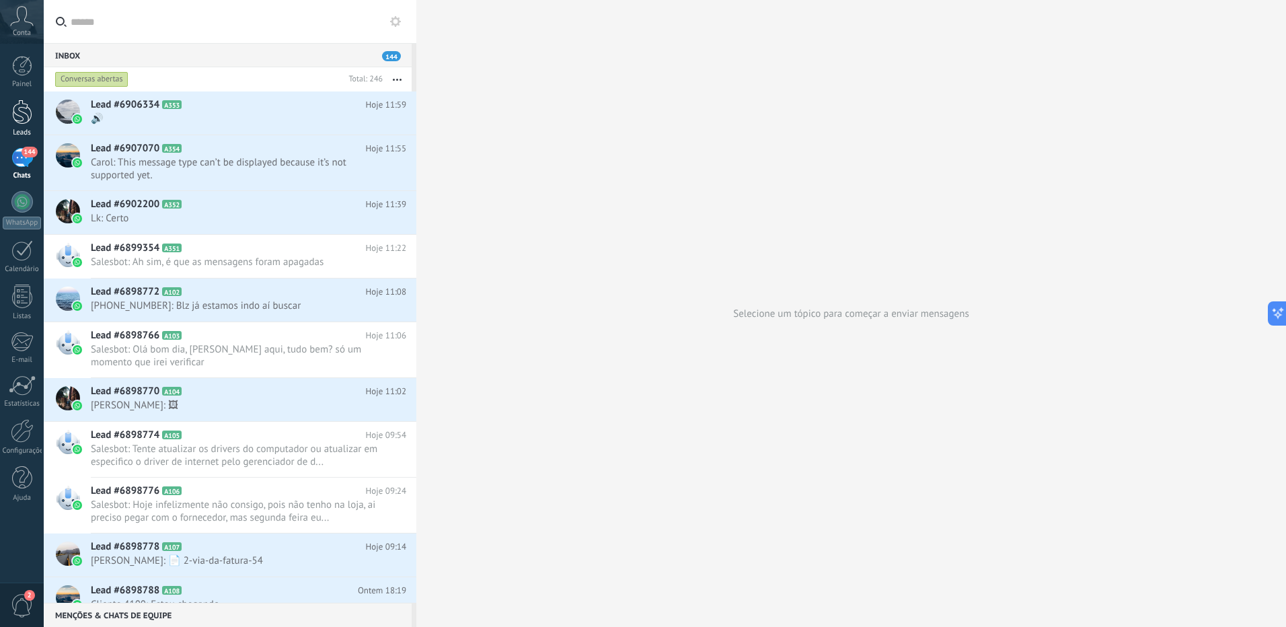
click at [12, 116] on div at bounding box center [22, 112] width 20 height 25
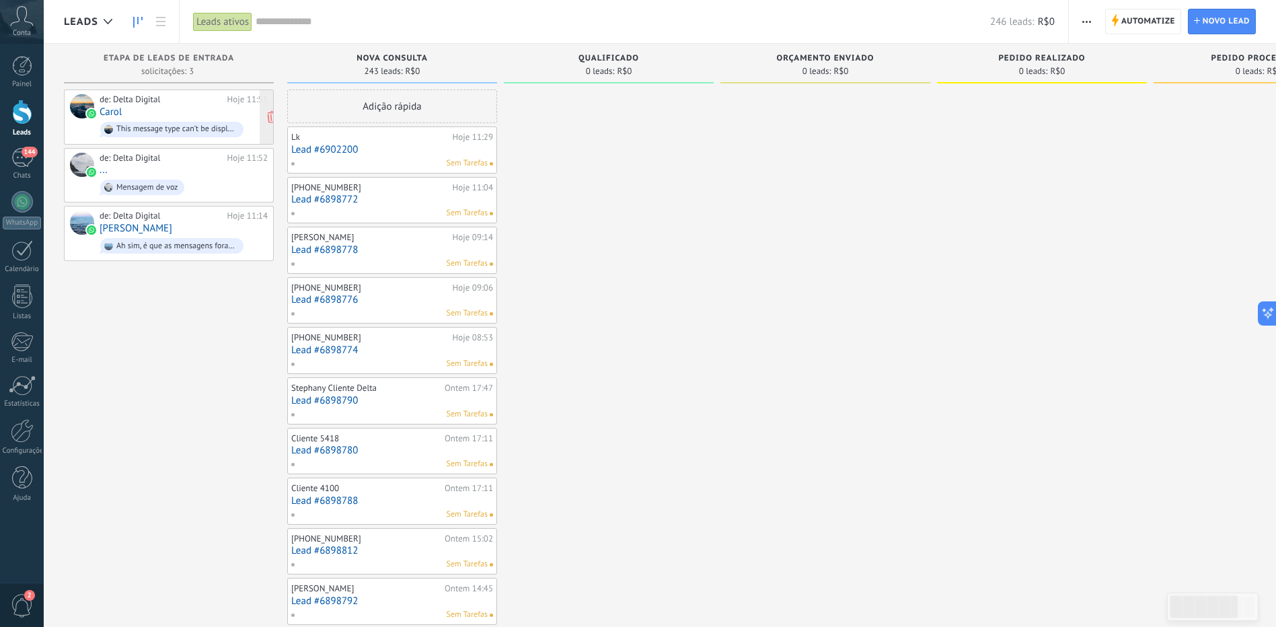
click at [176, 97] on div "de: Delta Digital" at bounding box center [161, 99] width 123 height 11
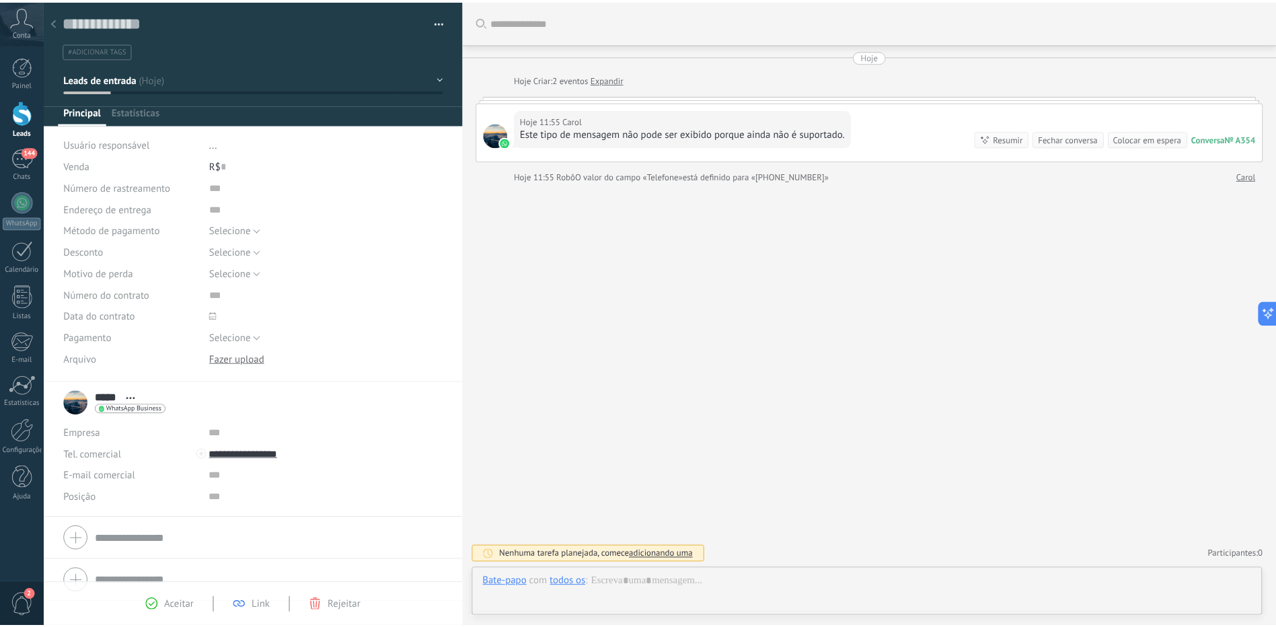
scroll to position [20, 0]
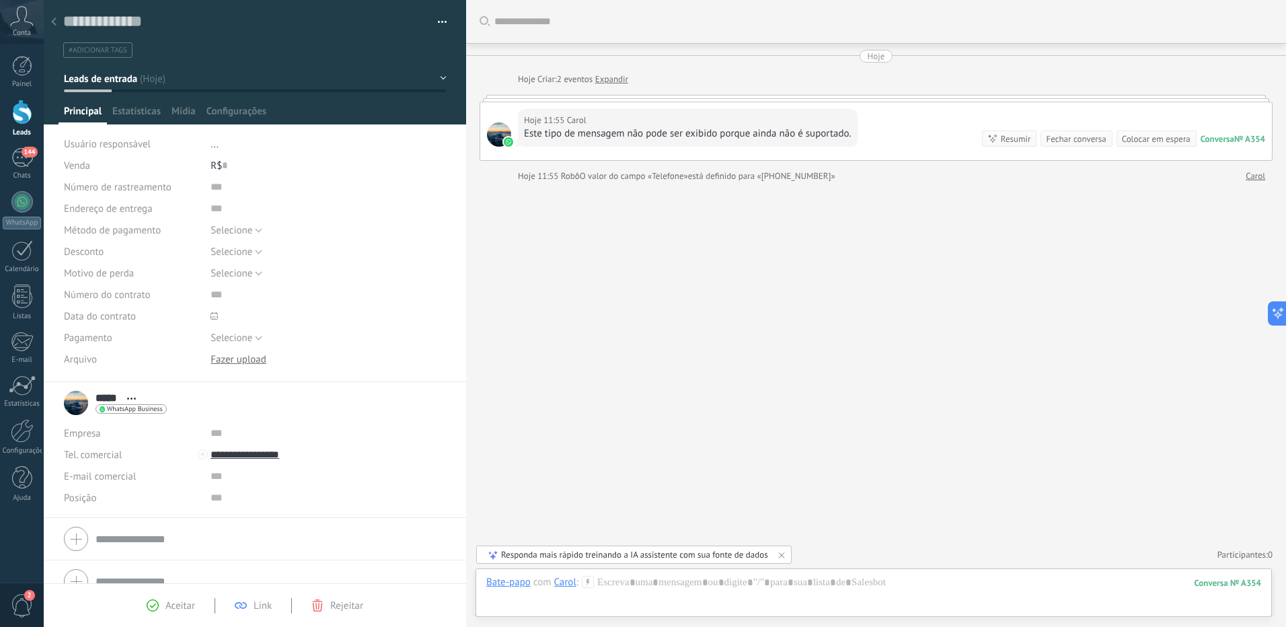
click at [56, 26] on use at bounding box center [53, 21] width 5 height 8
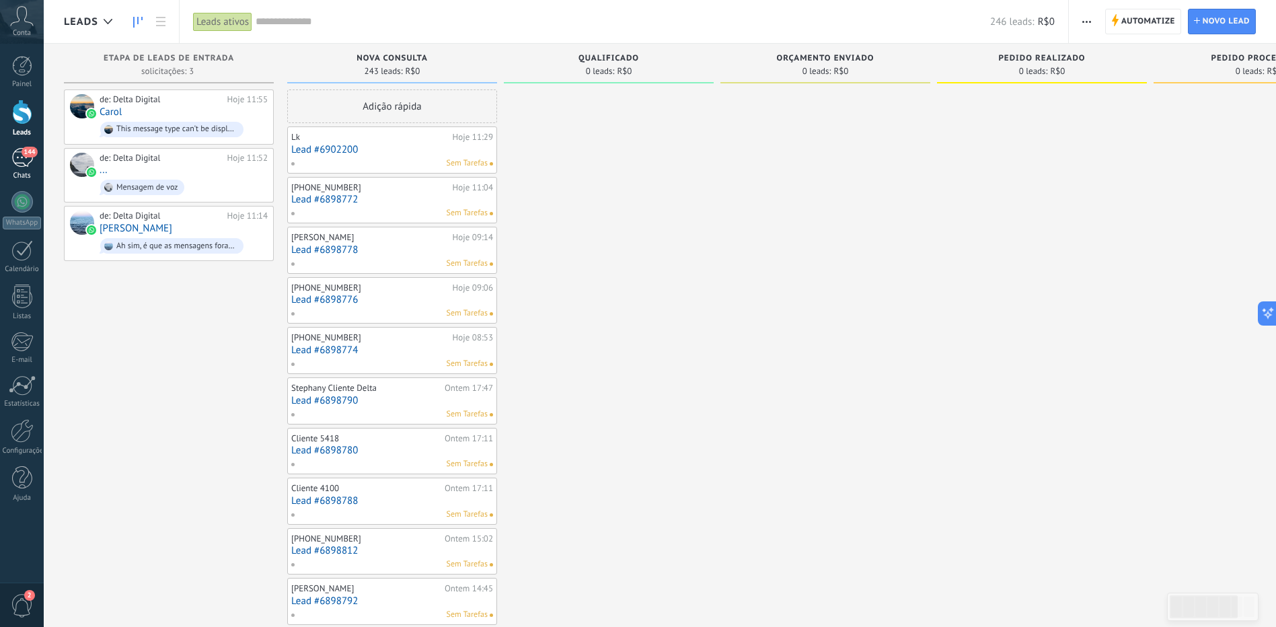
click at [17, 167] on link "144 Chats" at bounding box center [22, 164] width 44 height 32
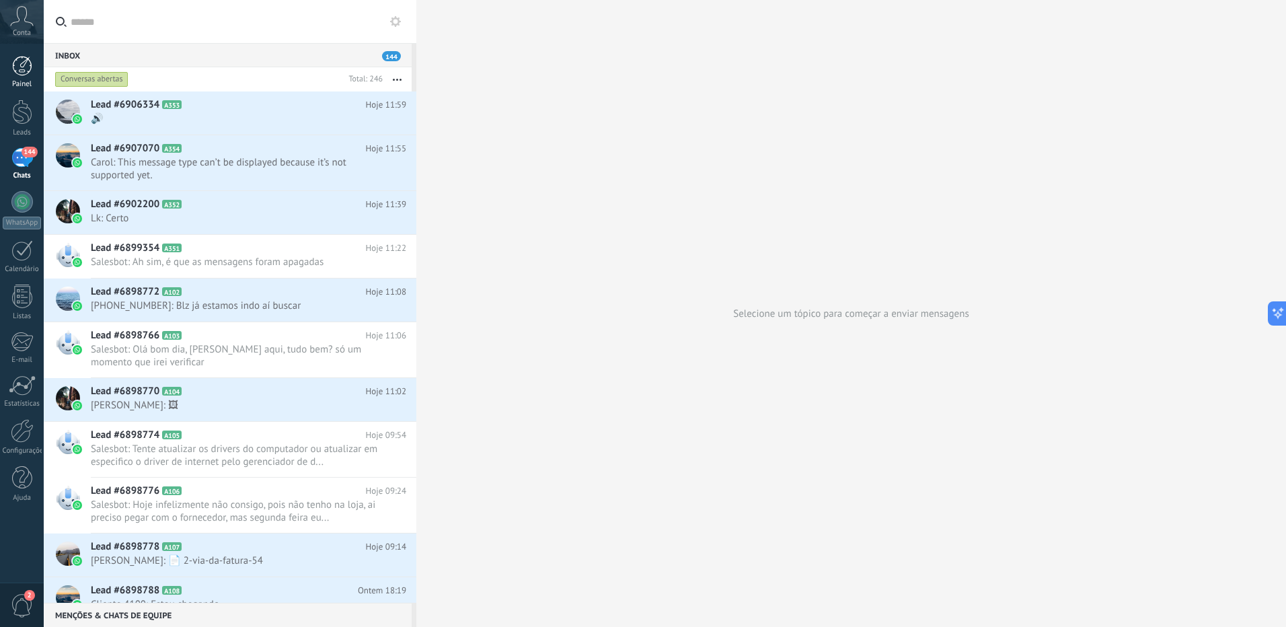
click at [17, 81] on div "Painel" at bounding box center [22, 84] width 39 height 9
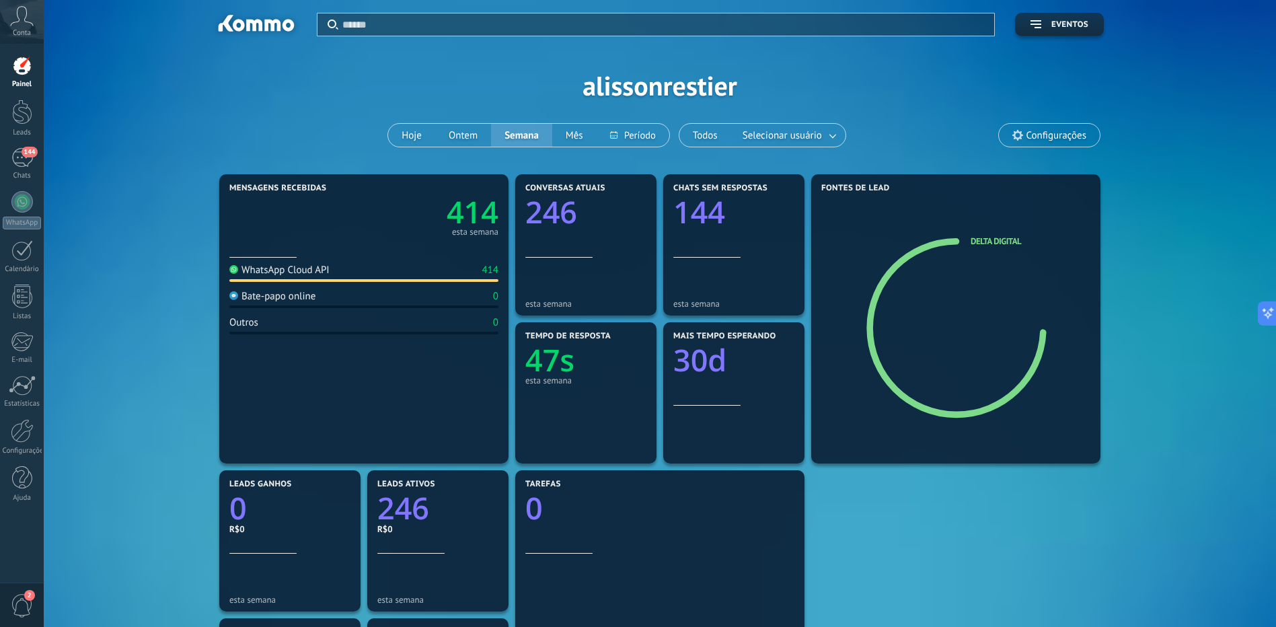
click at [468, 204] on text "414" at bounding box center [473, 212] width 52 height 41
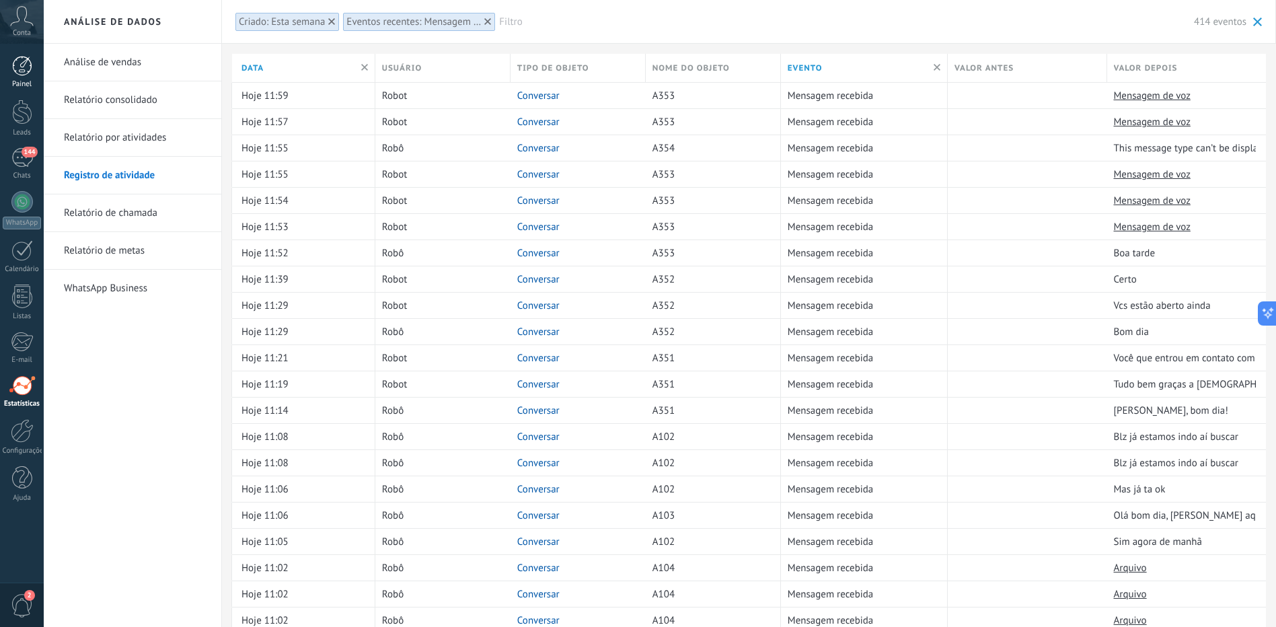
click at [29, 72] on div at bounding box center [22, 66] width 20 height 20
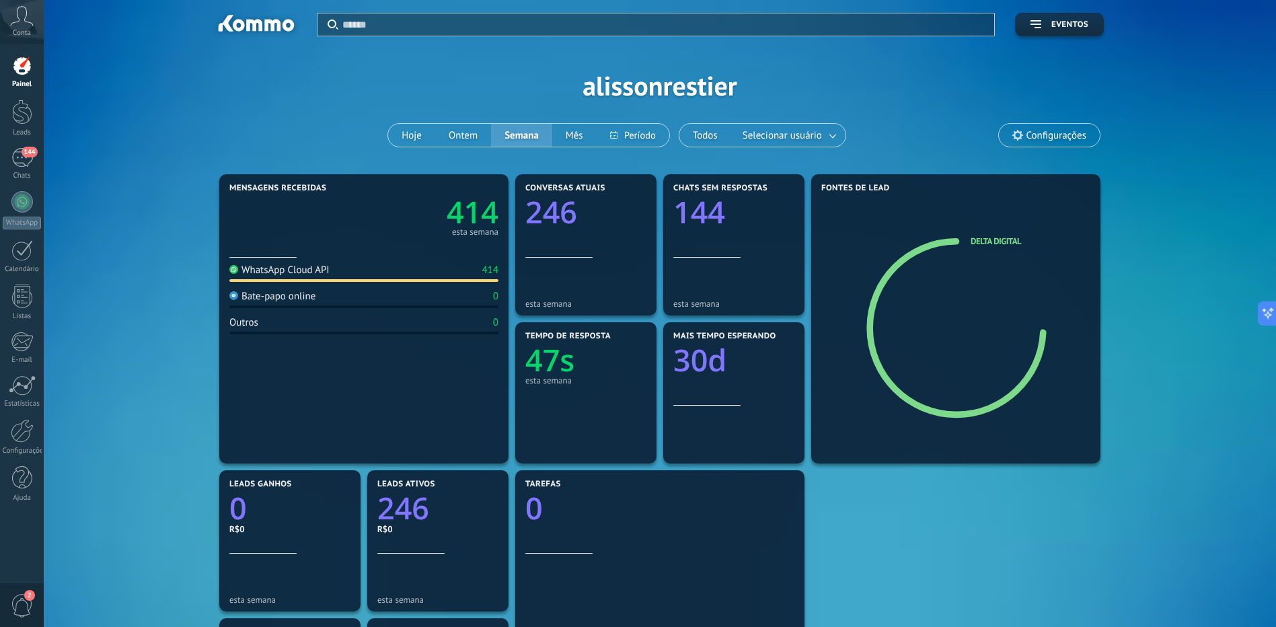
click at [31, 32] on div "Conta" at bounding box center [22, 22] width 44 height 44
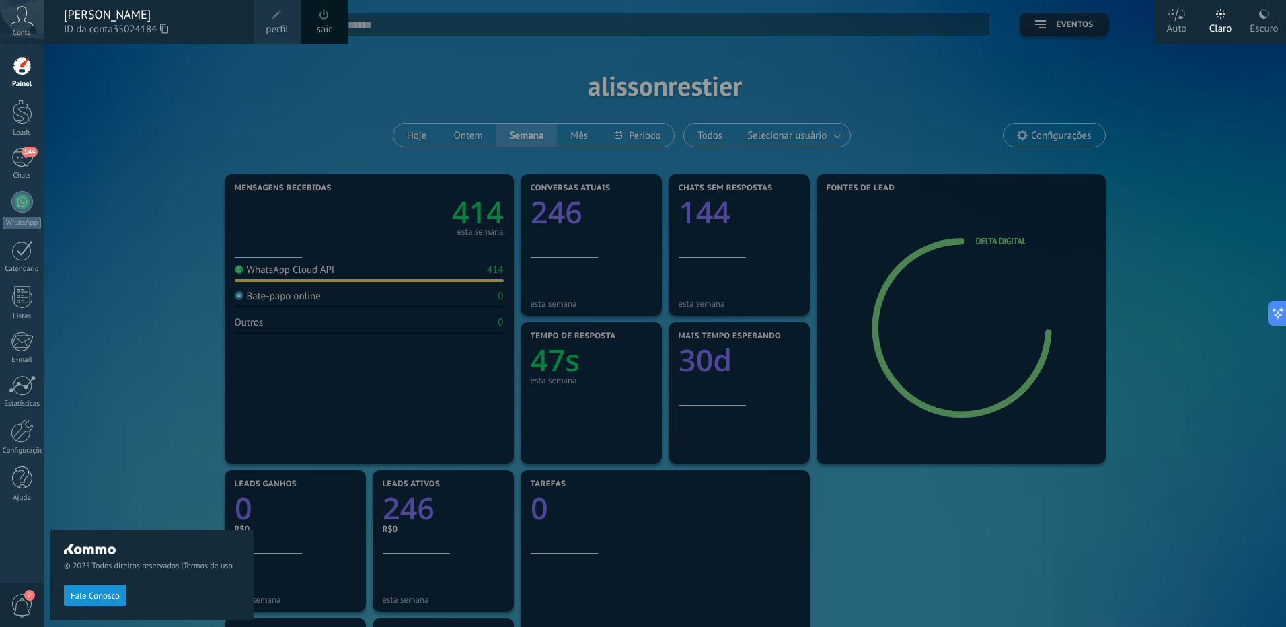
click at [96, 395] on div "© 2025 Todos direitos reservados | Termos de uso Fale Conosco" at bounding box center [151, 335] width 203 height 583
click at [15, 210] on div at bounding box center [22, 202] width 22 height 22
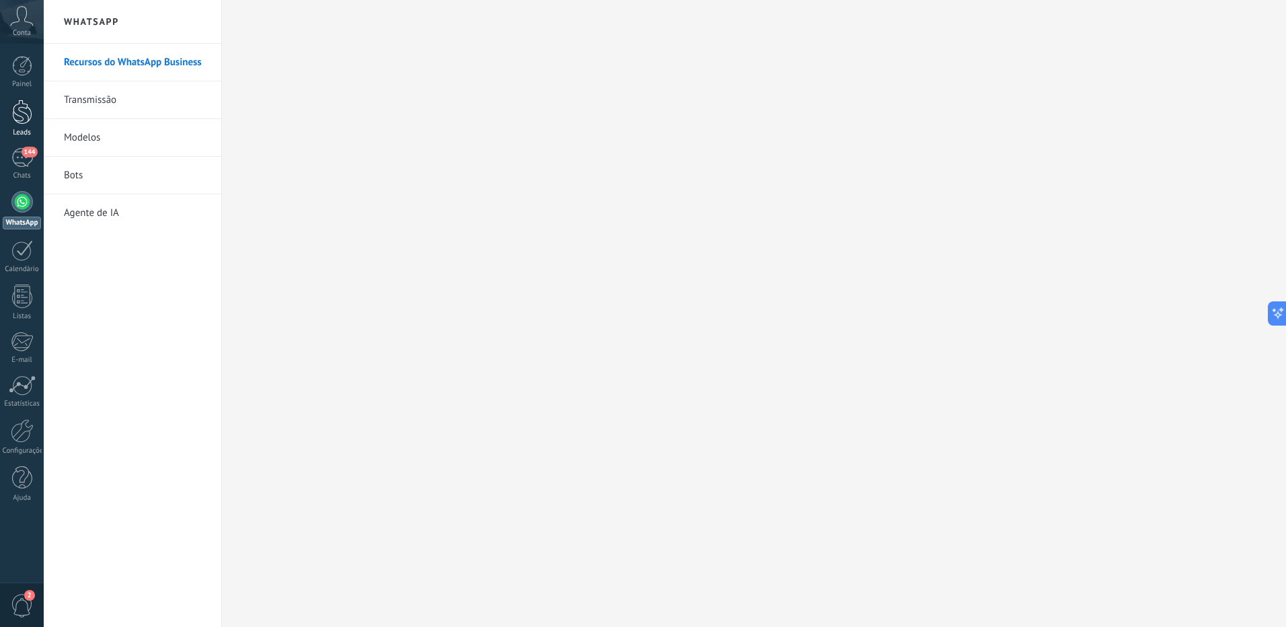
click at [22, 121] on div at bounding box center [22, 112] width 20 height 25
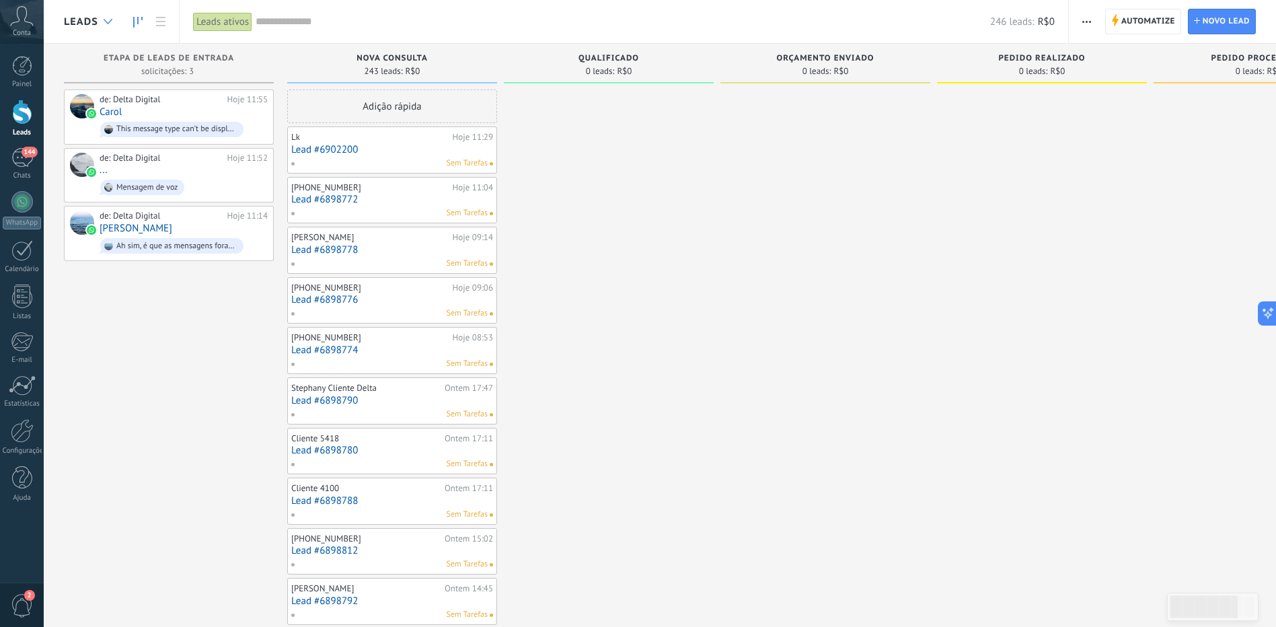
click at [100, 20] on div at bounding box center [108, 22] width 22 height 26
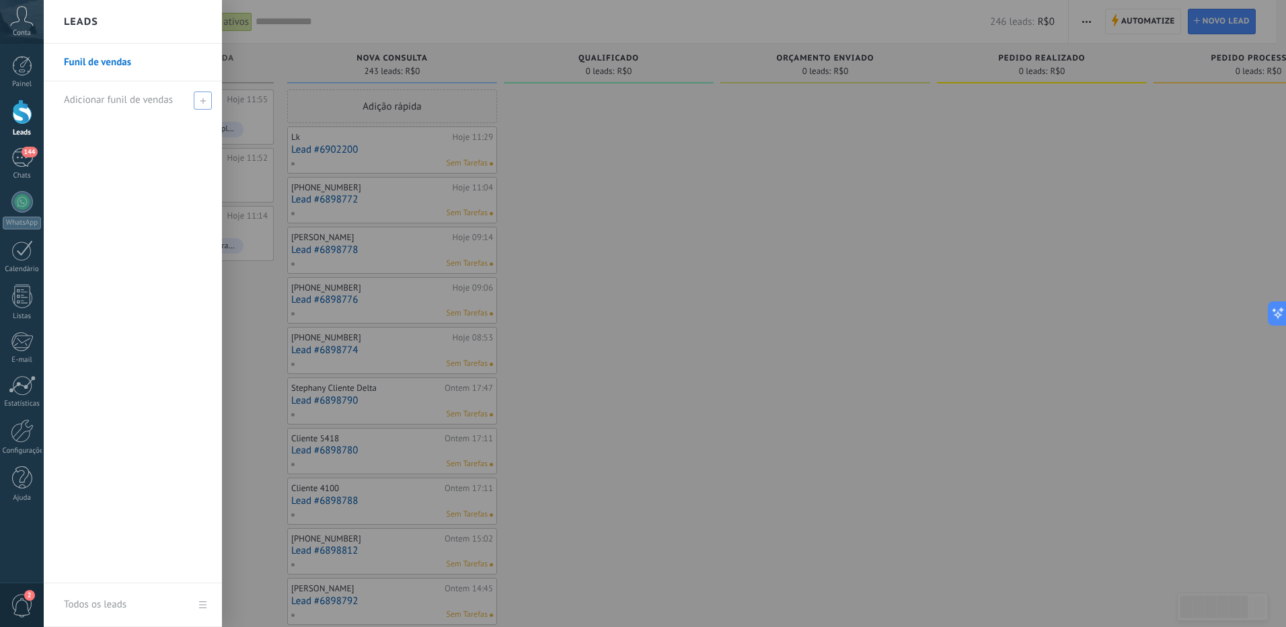
click at [209, 104] on span at bounding box center [203, 100] width 18 height 18
click at [154, 93] on input "text" at bounding box center [127, 100] width 126 height 22
click at [237, 116] on div at bounding box center [687, 313] width 1286 height 627
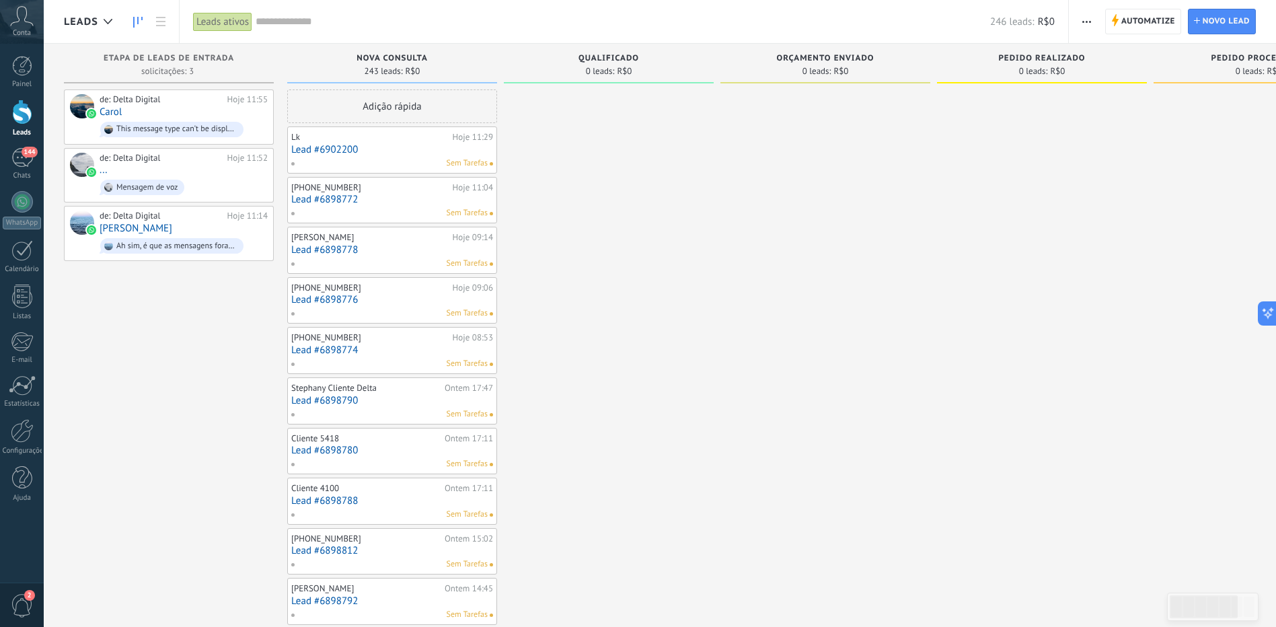
click at [219, 22] on div "Leads ativos" at bounding box center [222, 22] width 59 height 20
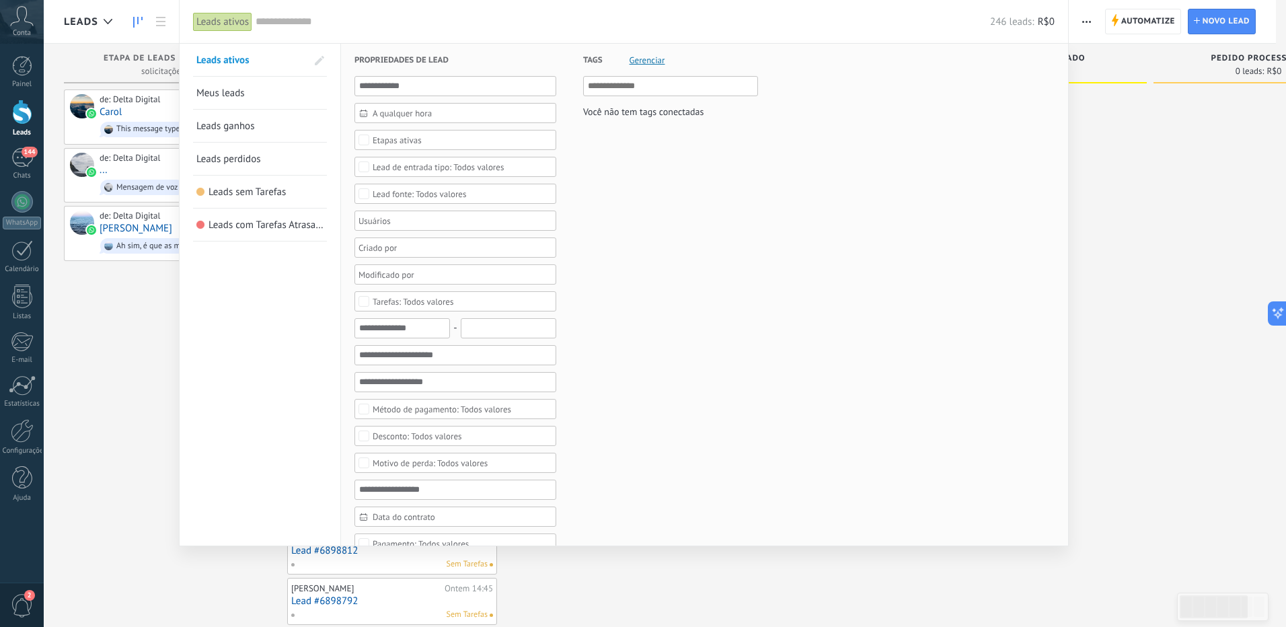
click at [141, 336] on div at bounding box center [643, 313] width 1286 height 627
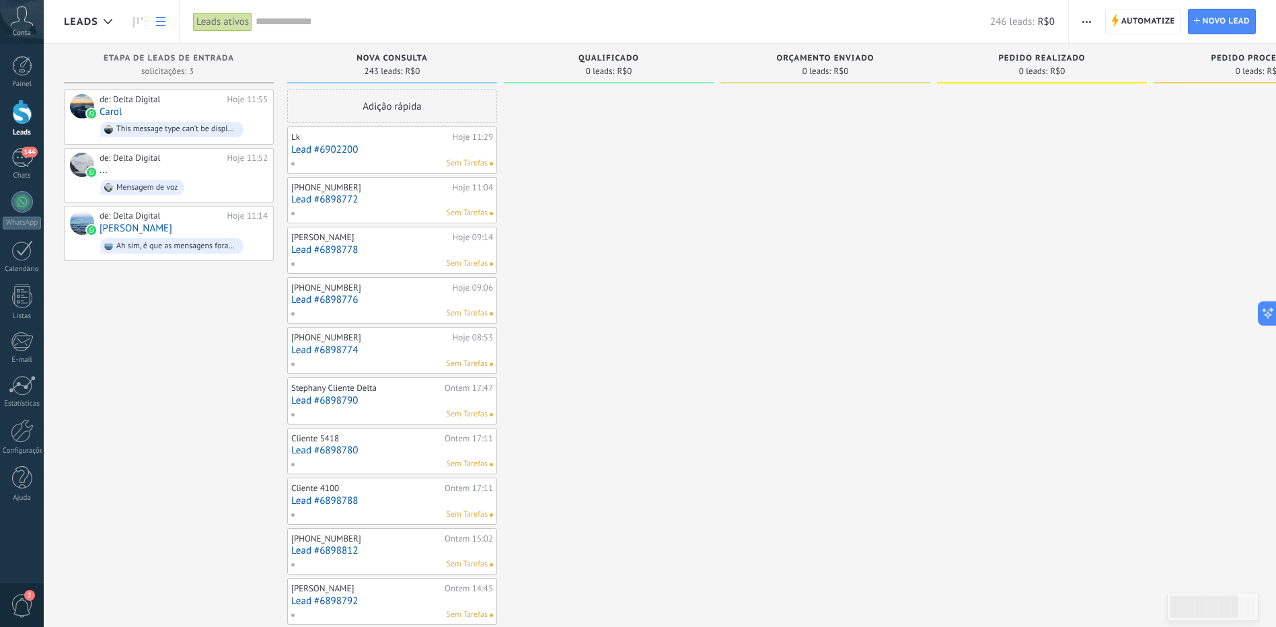
click at [164, 26] on link at bounding box center [160, 22] width 23 height 26
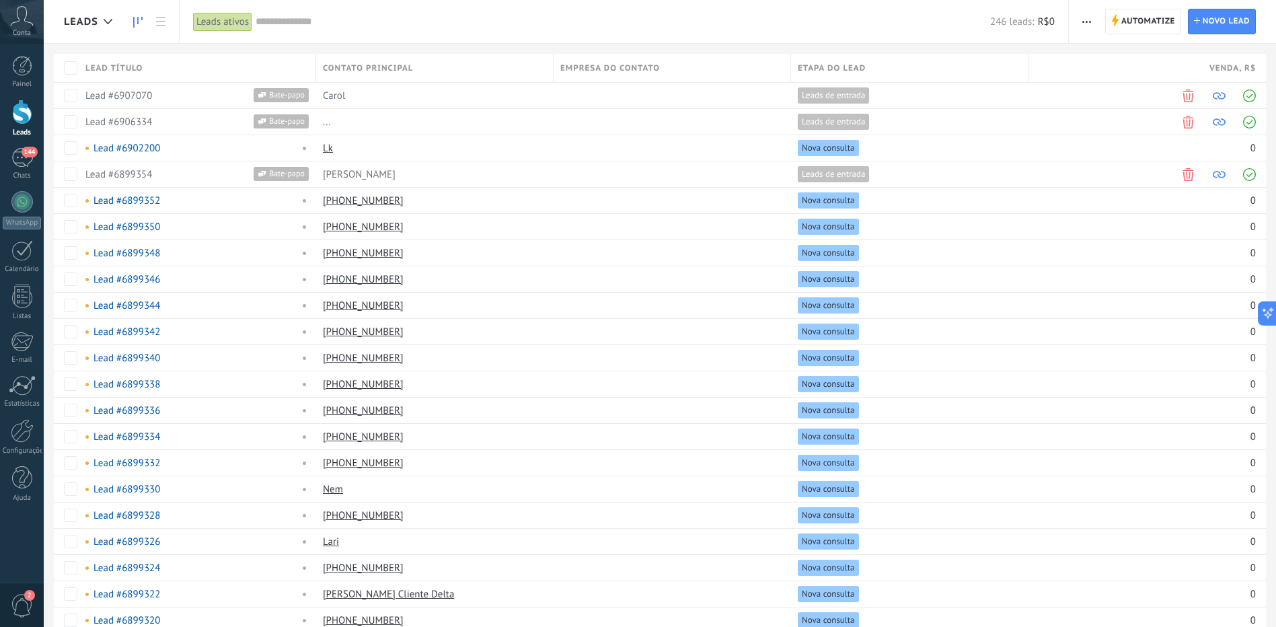
click at [141, 28] on link at bounding box center [137, 22] width 23 height 26
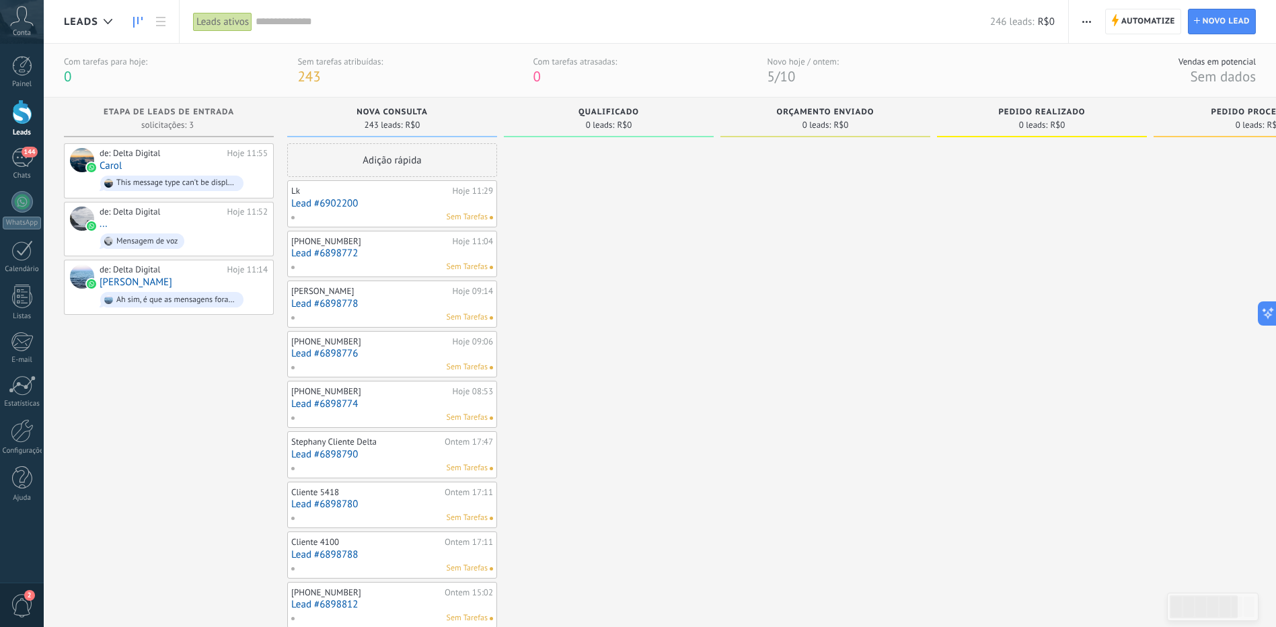
click at [1081, 22] on button "button" at bounding box center [1087, 22] width 20 height 26
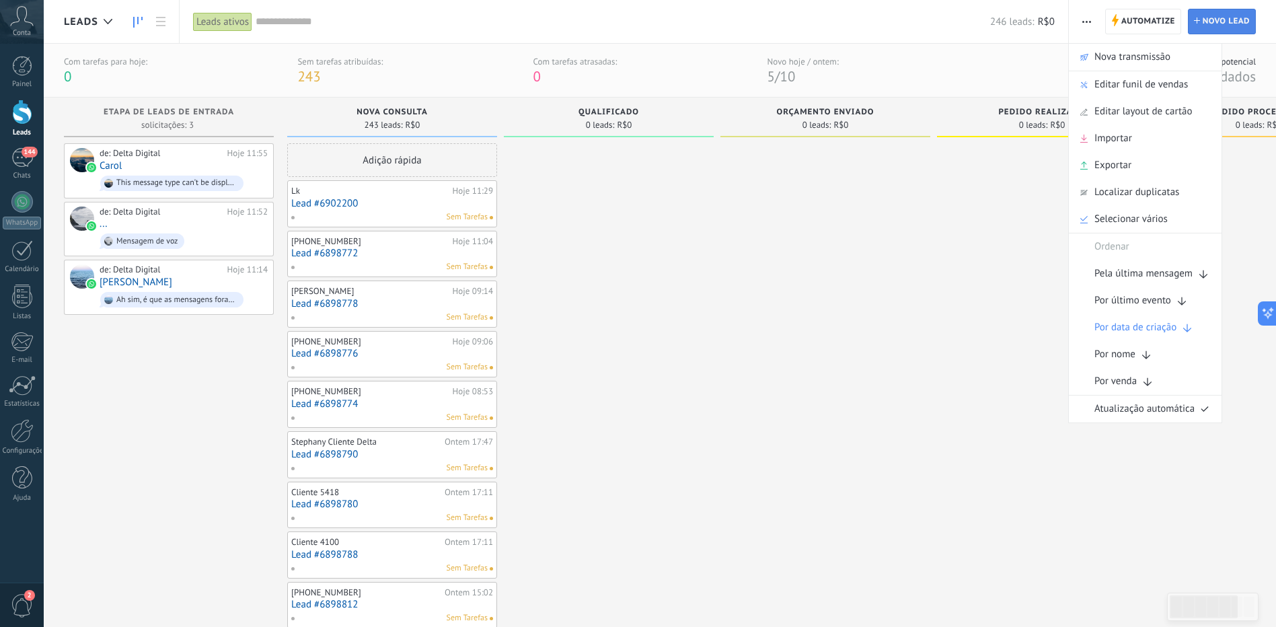
click at [1228, 26] on span "Novo lead" at bounding box center [1225, 21] width 47 height 24
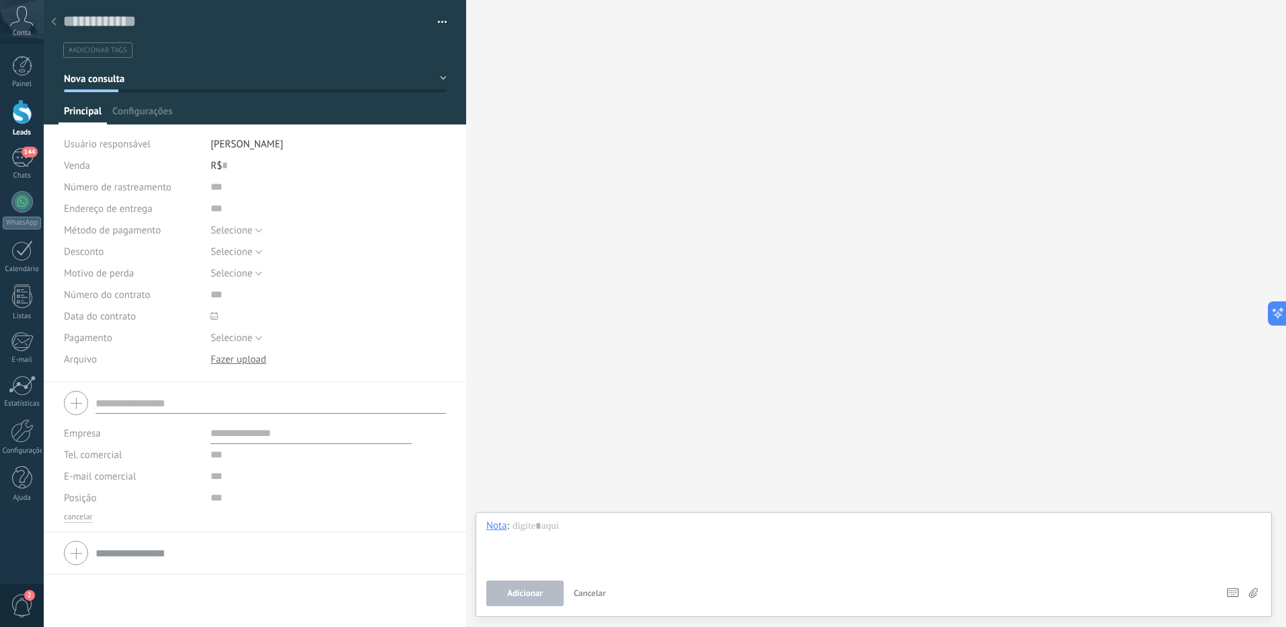
click at [52, 20] on icon at bounding box center [53, 21] width 5 height 8
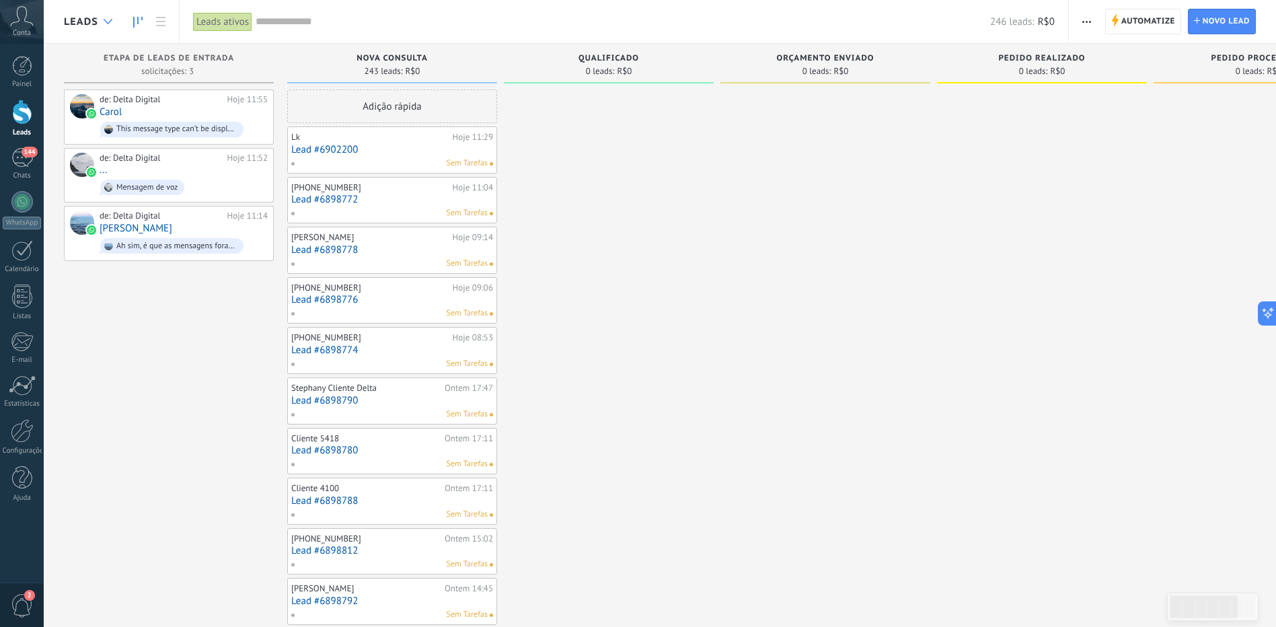
click at [98, 22] on div at bounding box center [108, 22] width 22 height 26
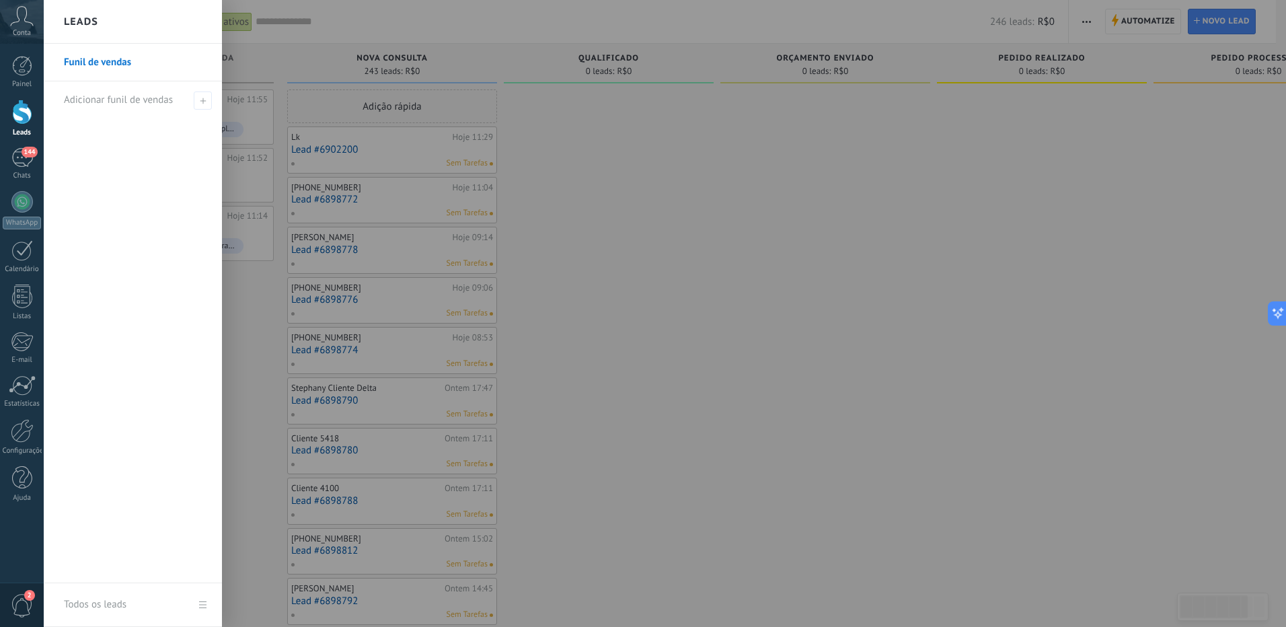
click at [98, 22] on div "Leads" at bounding box center [133, 22] width 178 height 44
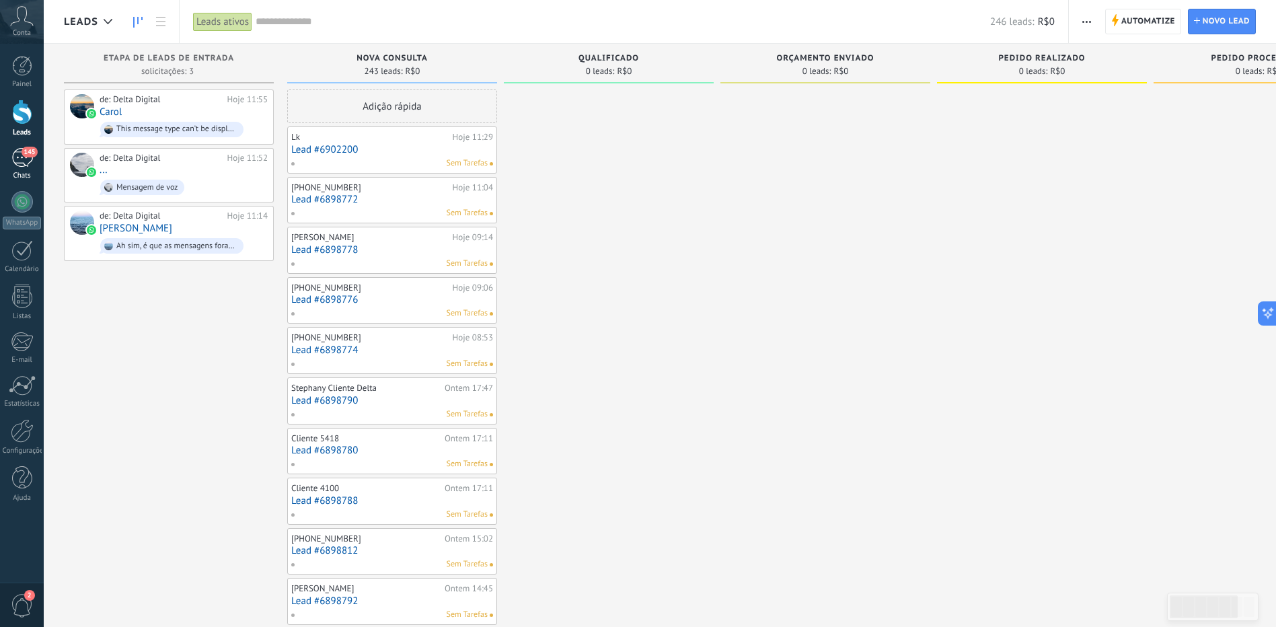
click at [32, 168] on link "145 Chats" at bounding box center [22, 164] width 44 height 32
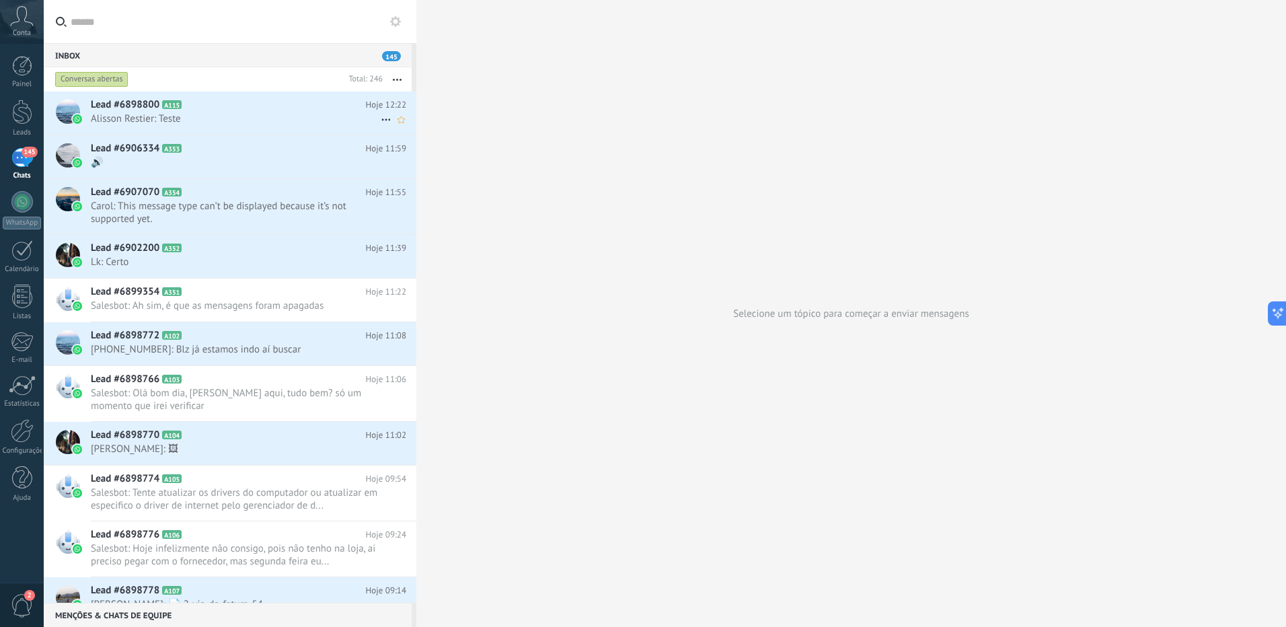
click at [210, 110] on h2 "Lead #6898800 A115" at bounding box center [228, 104] width 275 height 13
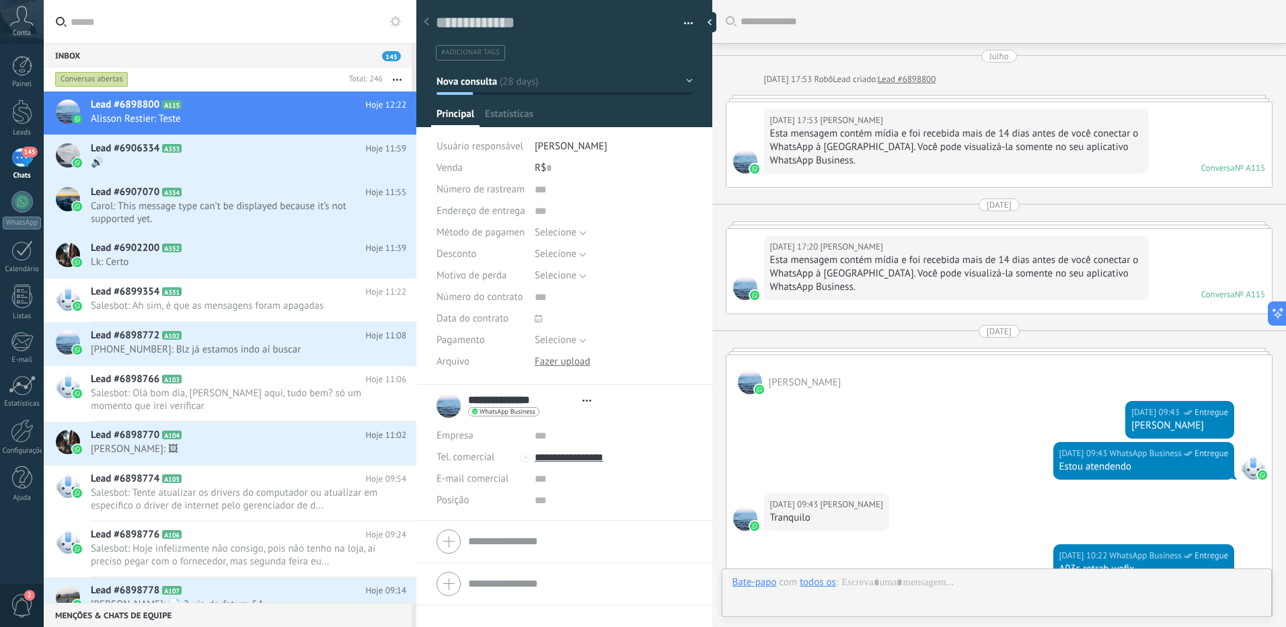
type textarea "**********"
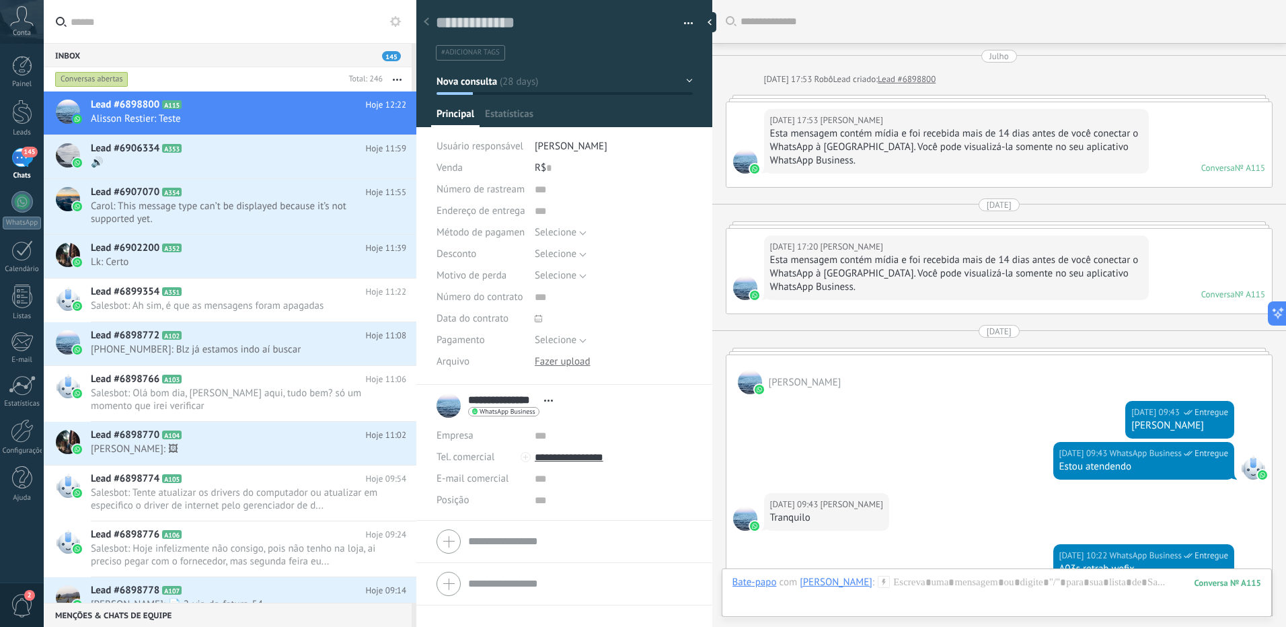
scroll to position [1896, 0]
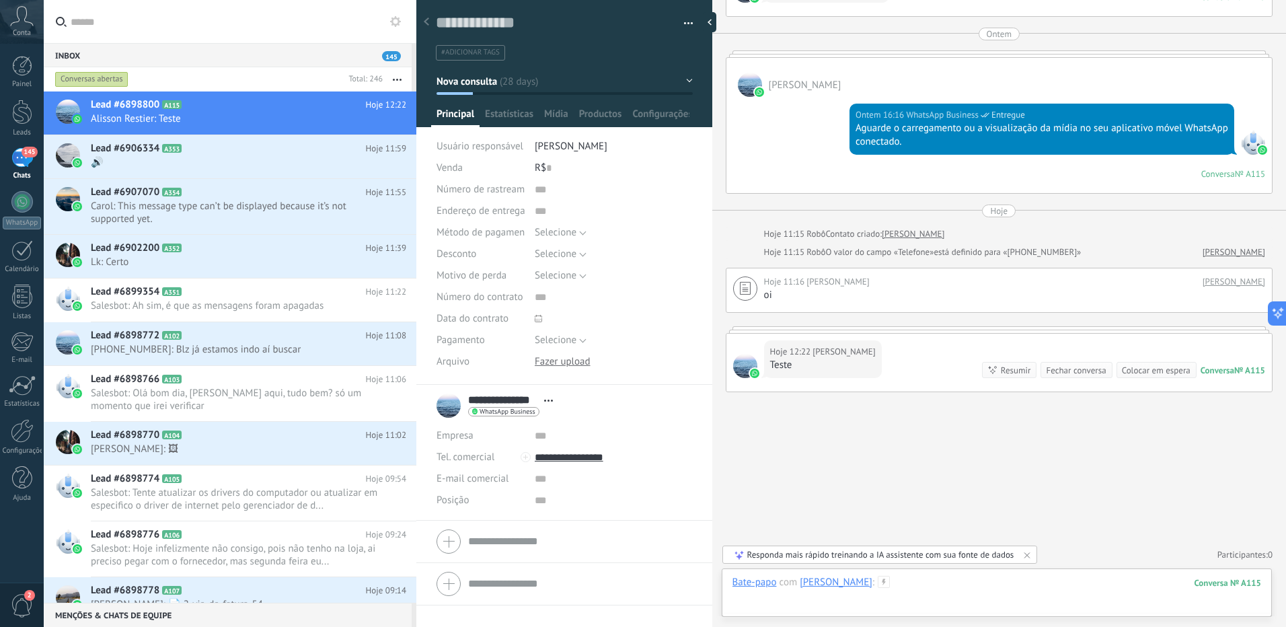
click at [906, 581] on div at bounding box center [996, 596] width 529 height 40
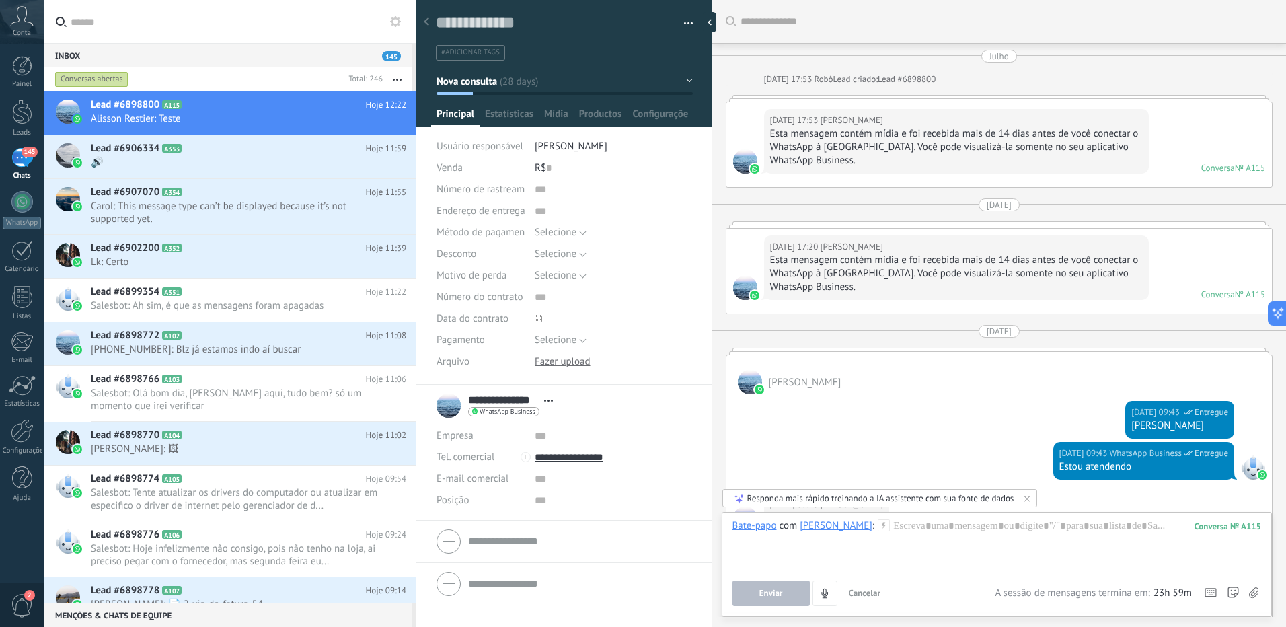
scroll to position [20, 0]
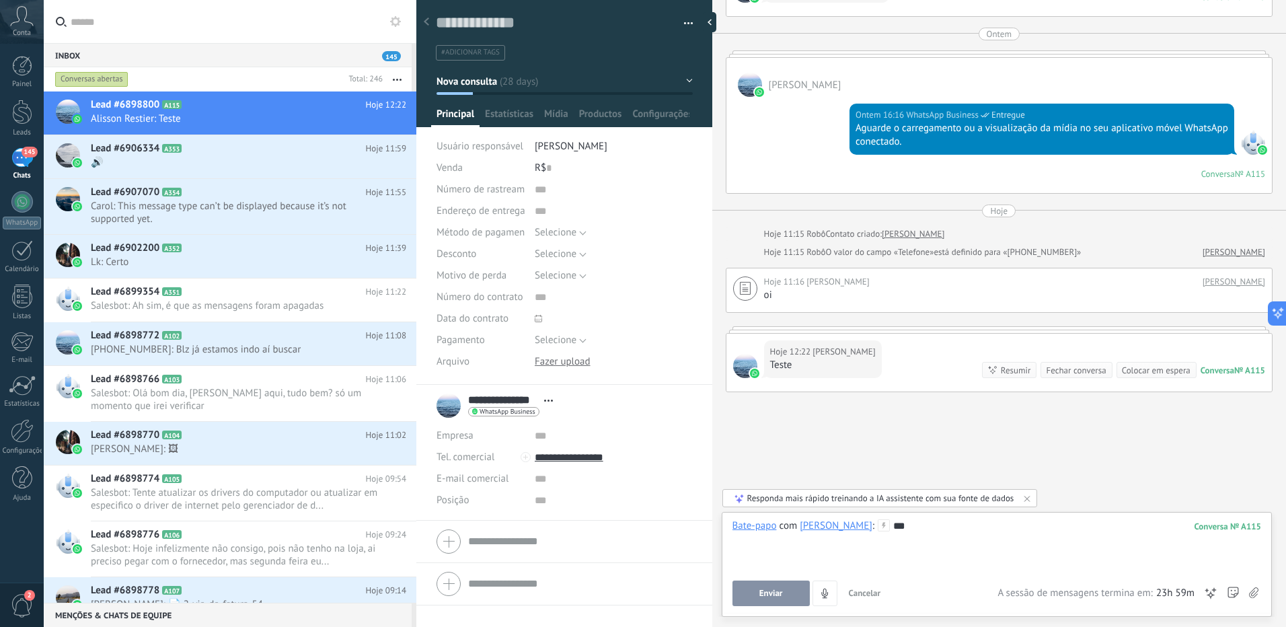
click at [779, 584] on button "Enviar" at bounding box center [770, 593] width 77 height 26
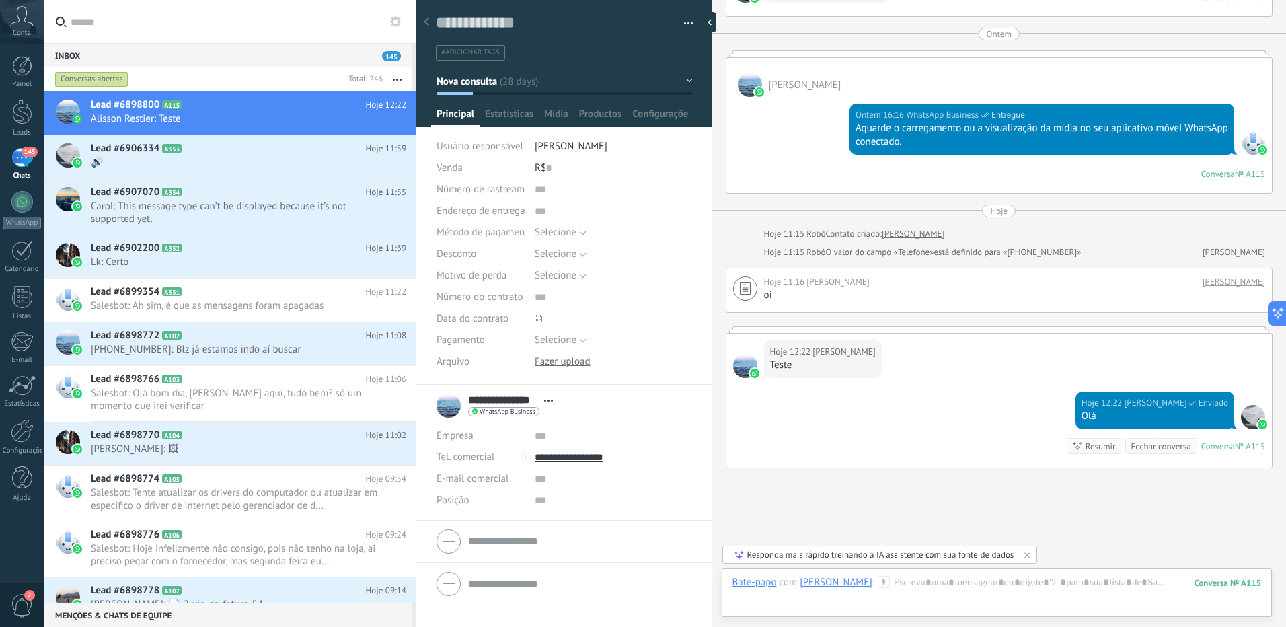
scroll to position [1972, 0]
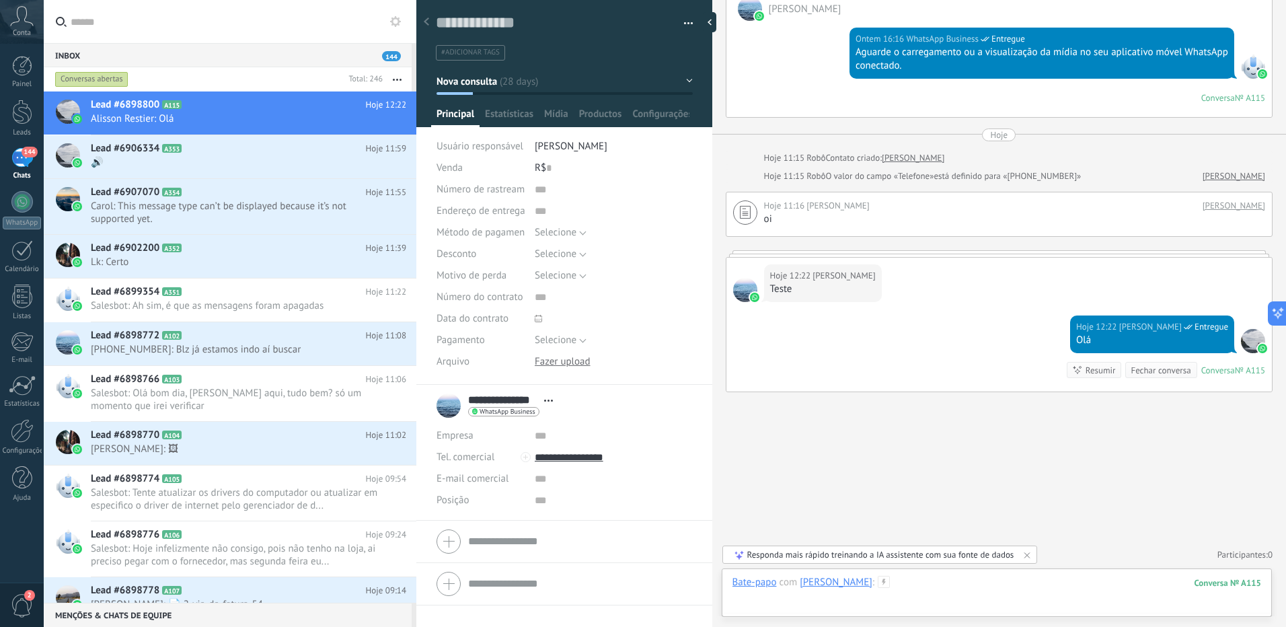
click at [1092, 580] on div at bounding box center [996, 596] width 529 height 40
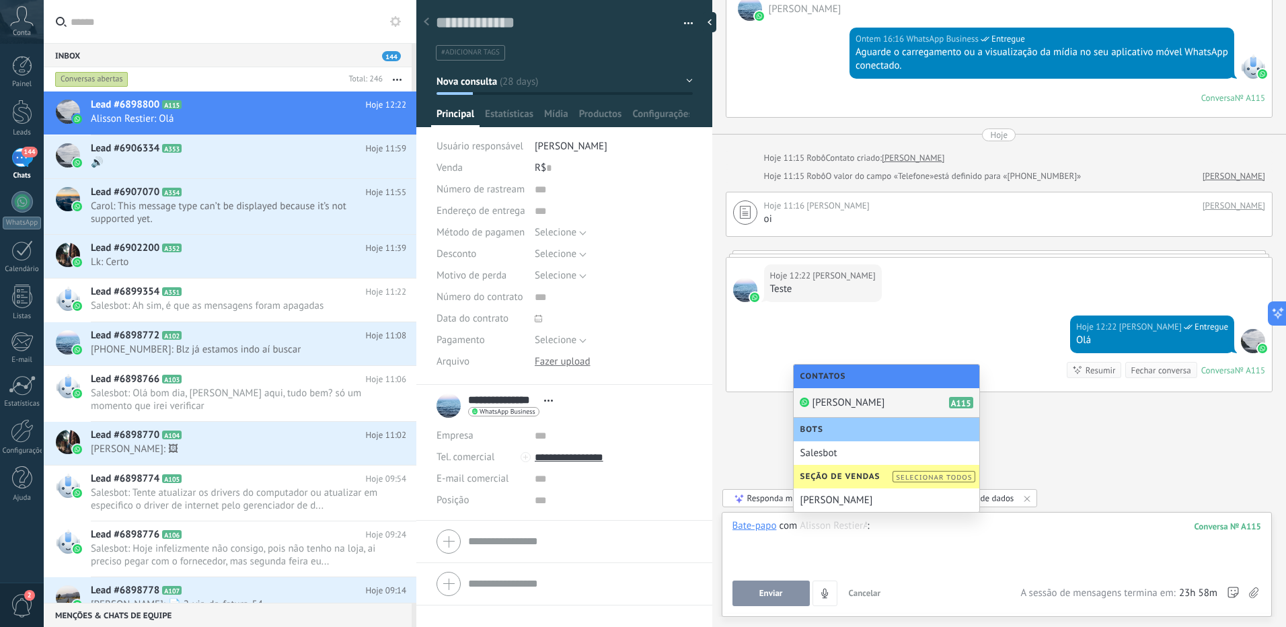
click at [874, 399] on span "[PERSON_NAME]" at bounding box center [848, 402] width 73 height 13
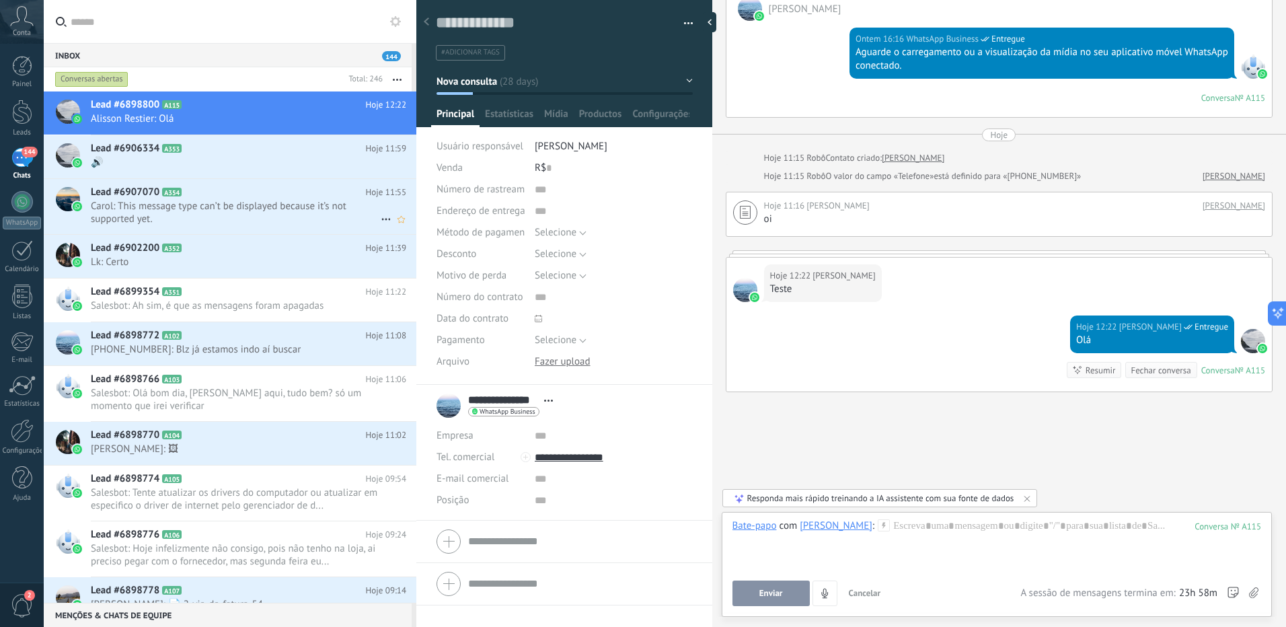
click at [245, 207] on span "Carol: This message type can’t be displayed because it’s not supported yet." at bounding box center [236, 213] width 290 height 26
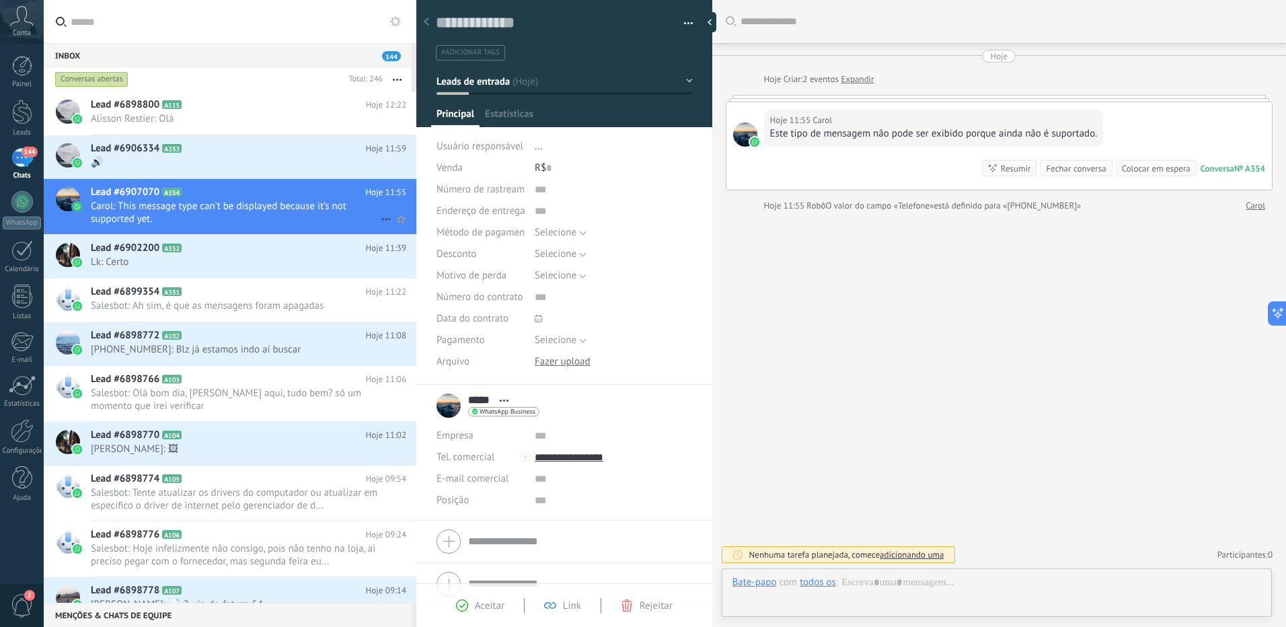
scroll to position [20, 0]
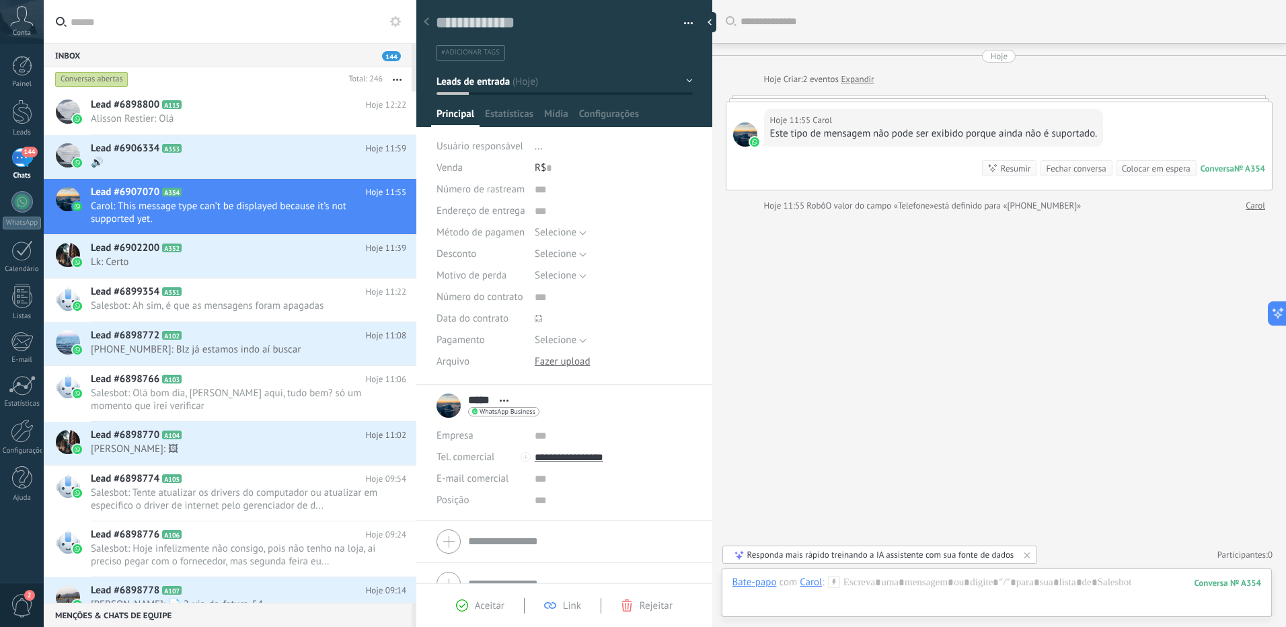
drag, startPoint x: 833, startPoint y: 116, endPoint x: 837, endPoint y: 155, distance: 39.2
click at [837, 155] on div "Hoje 11:55 Carol Este tipo de mensagem não pode ser exibido porque ainda não é …" at bounding box center [998, 145] width 545 height 87
click at [210, 159] on span "🔊" at bounding box center [236, 162] width 290 height 13
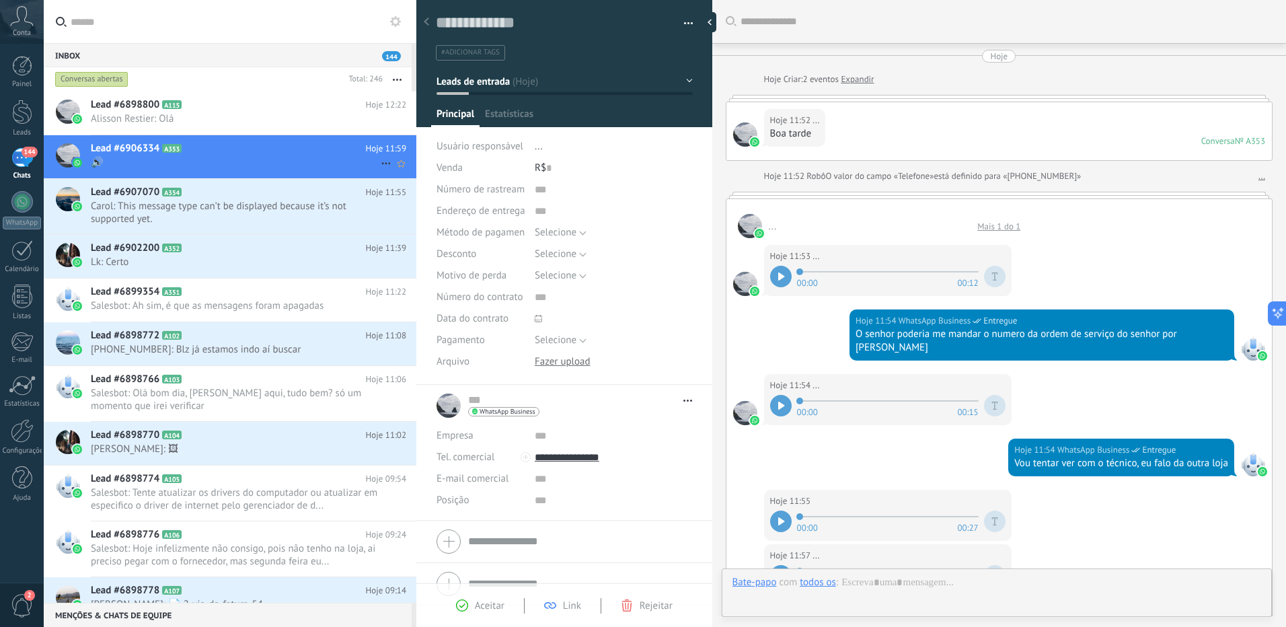
scroll to position [431, 0]
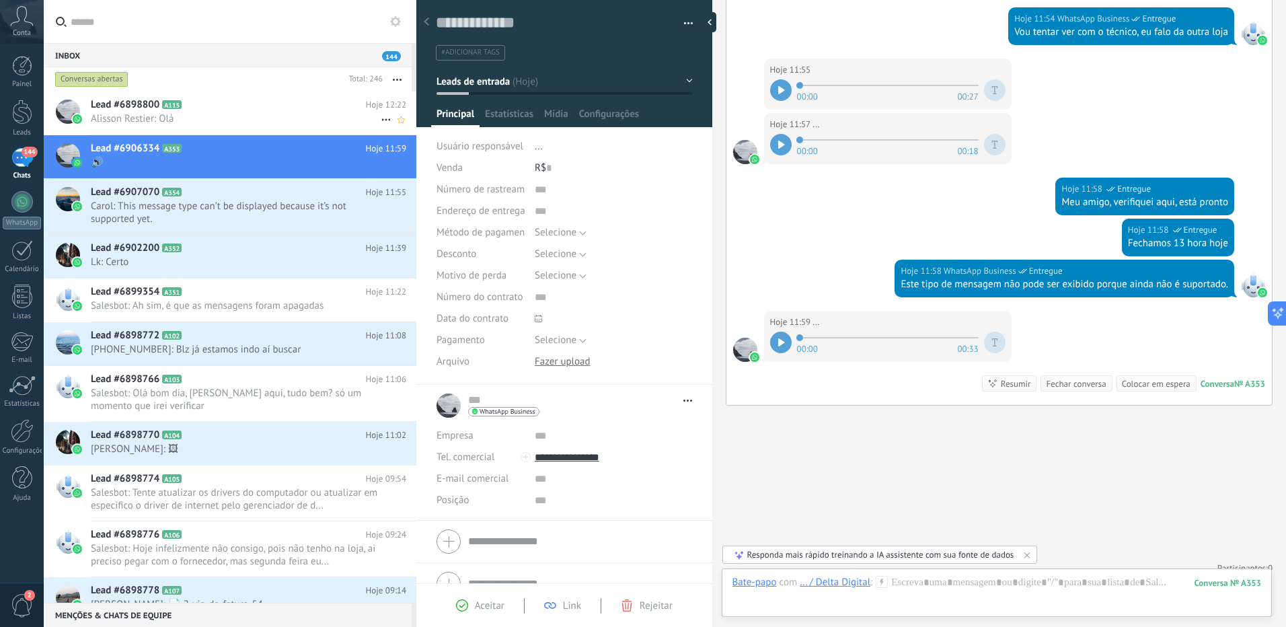
click at [171, 109] on h2 "Lead #6898800 A115" at bounding box center [228, 104] width 275 height 13
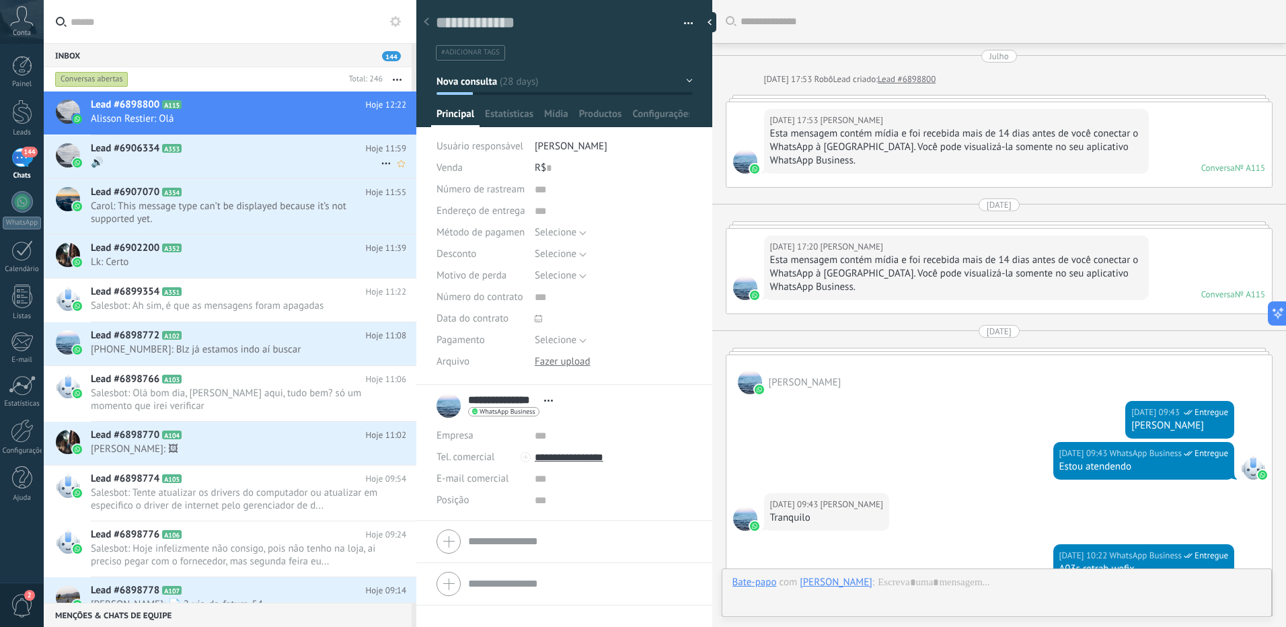
scroll to position [20, 0]
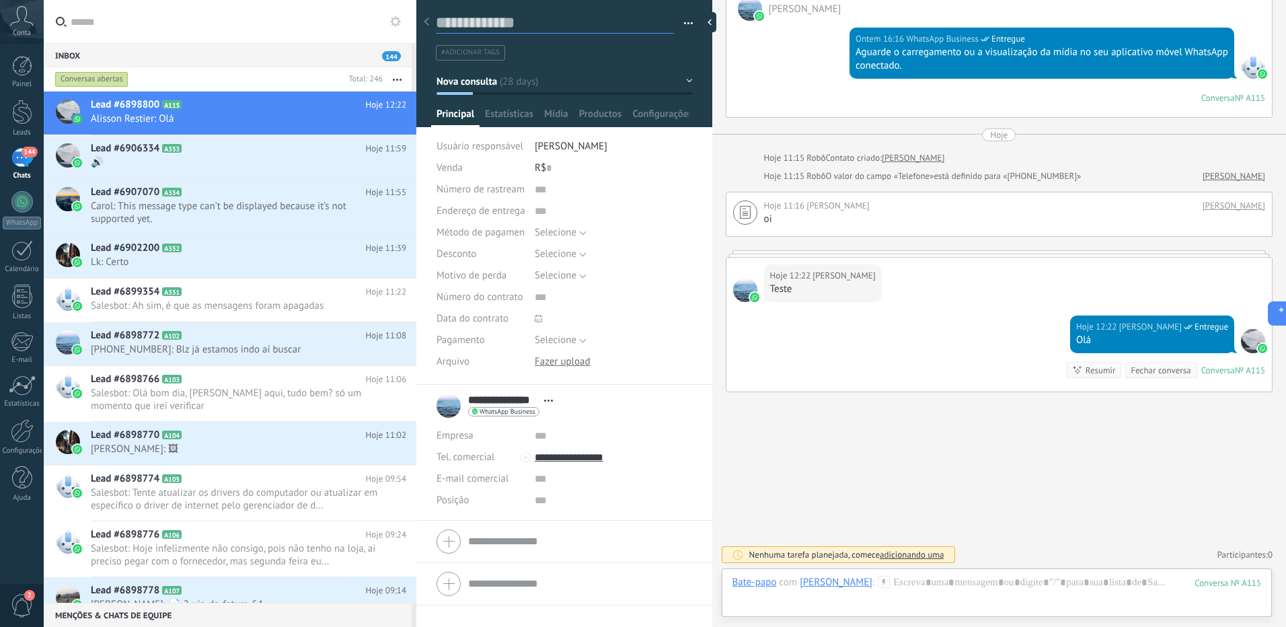
click at [488, 20] on textarea at bounding box center [555, 23] width 238 height 21
type textarea "*"
type textarea "**"
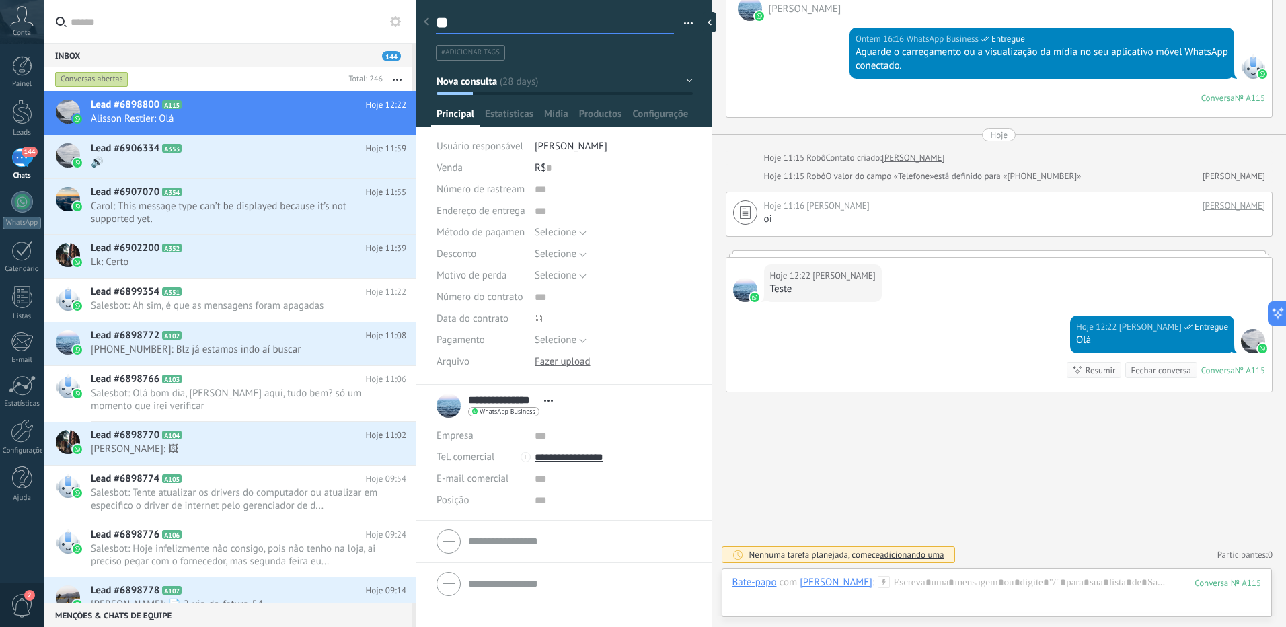
type textarea "***"
type textarea "****"
type textarea "*****"
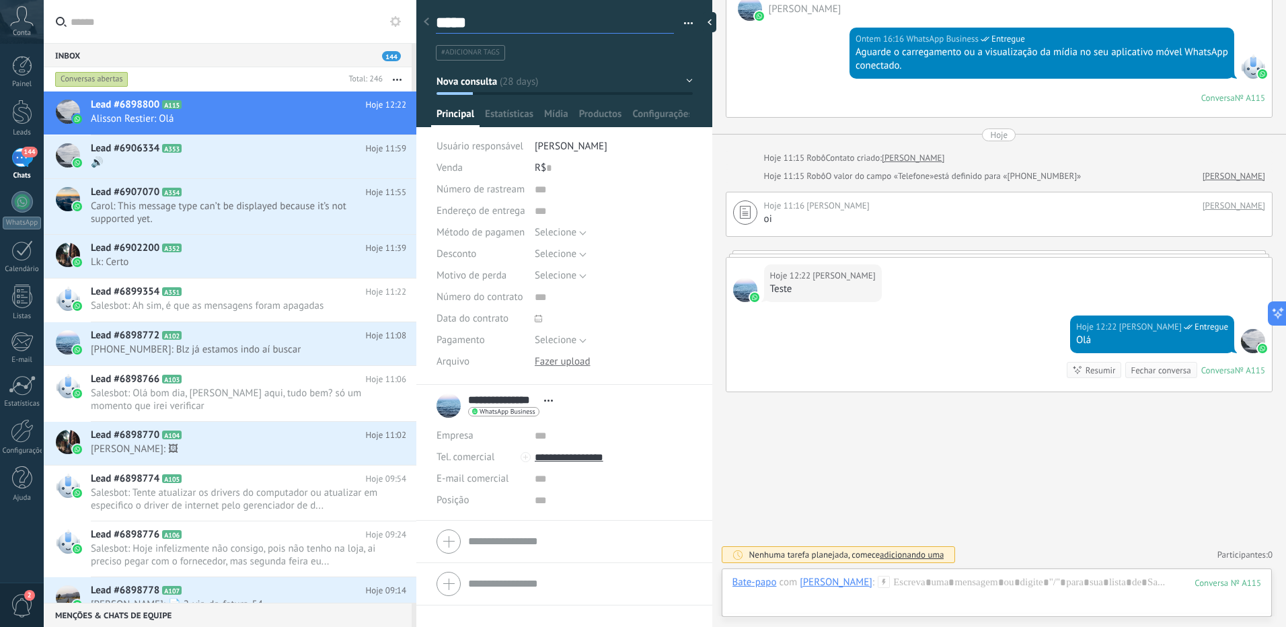
type textarea "******"
type textarea "*******"
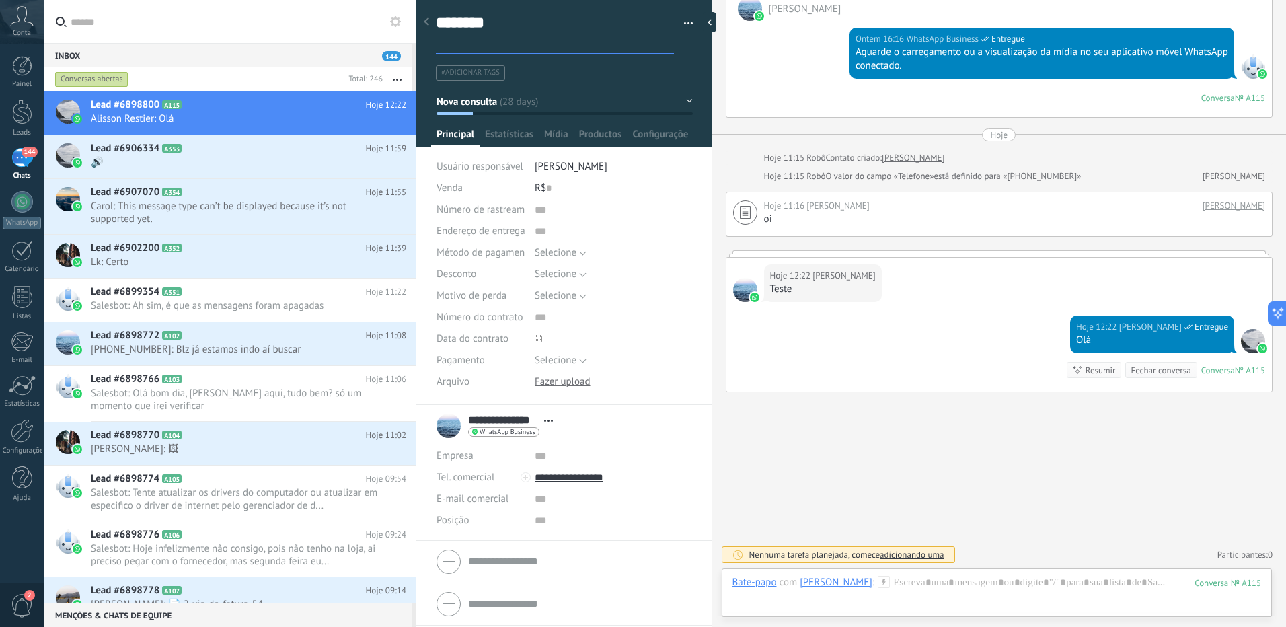
scroll to position [40, 0]
type textarea "*******"
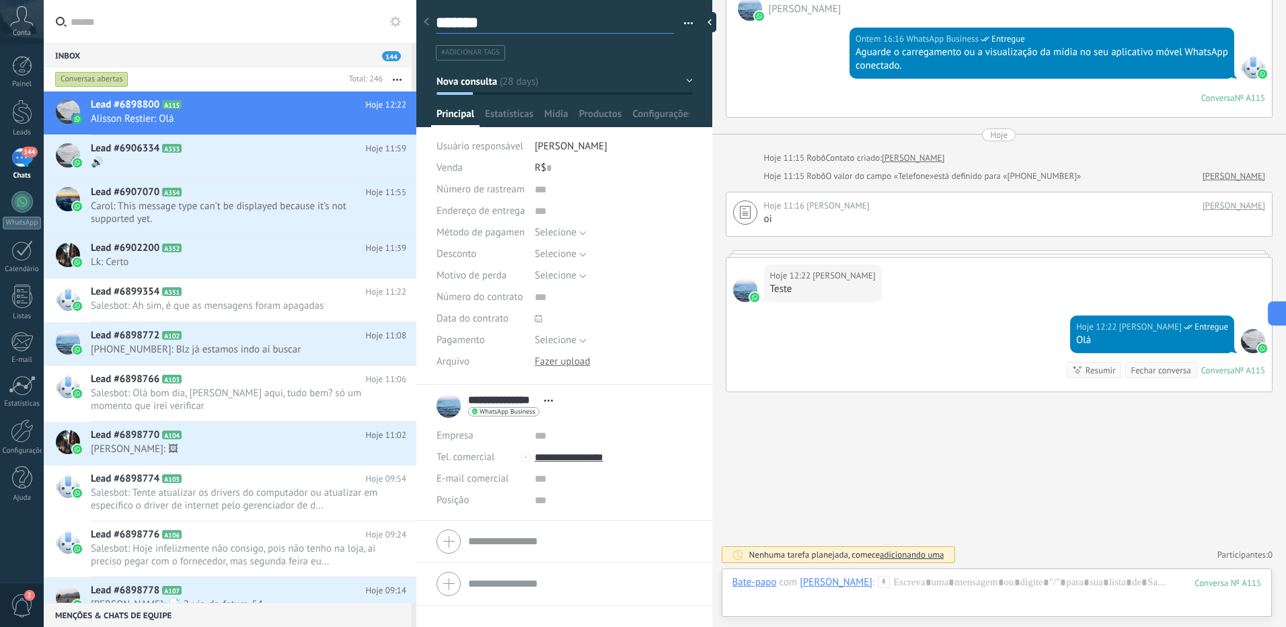
type textarea "*******"
click at [480, 45] on li "#adicionar tags" at bounding box center [470, 52] width 69 height 15
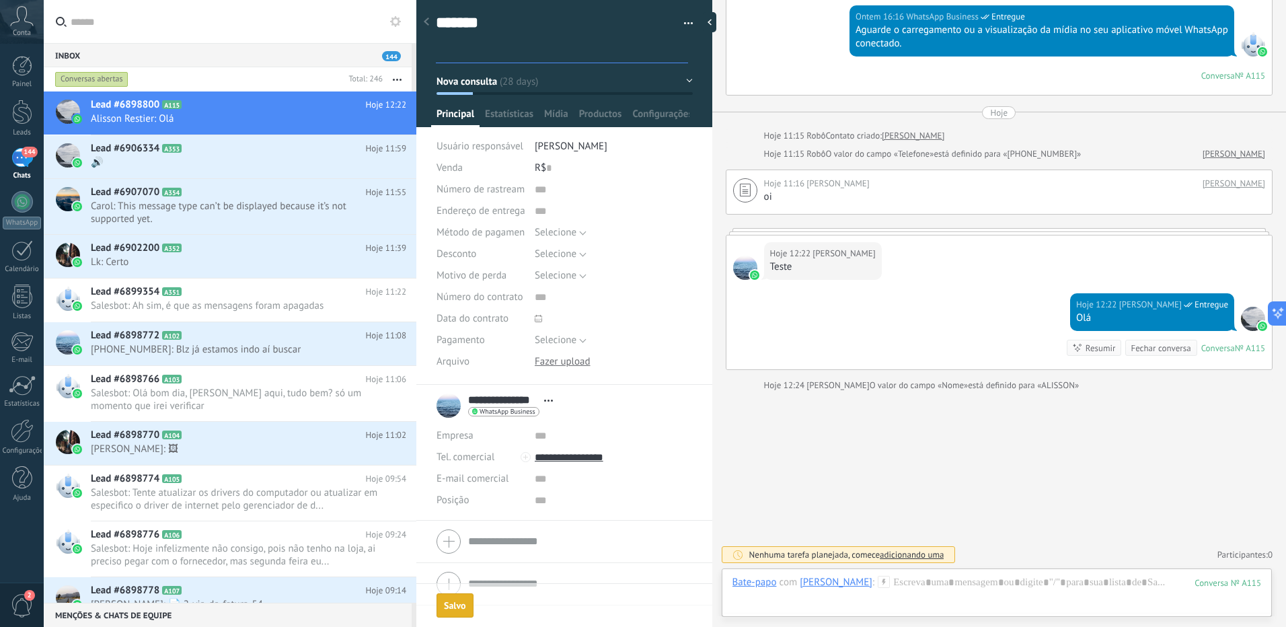
click at [215, 155] on div "Lead #6906334 A353 Hoje 11:59 🔊" at bounding box center [253, 156] width 325 height 42
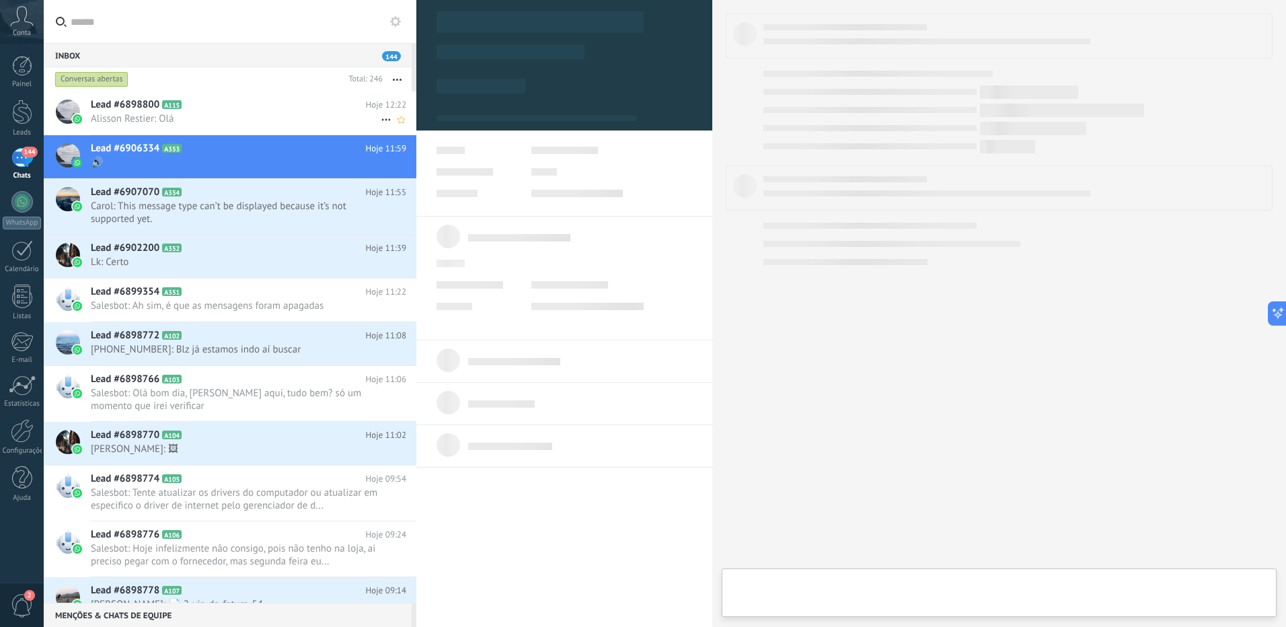
click at [210, 112] on span "Alisson Restier: Olá" at bounding box center [236, 118] width 290 height 13
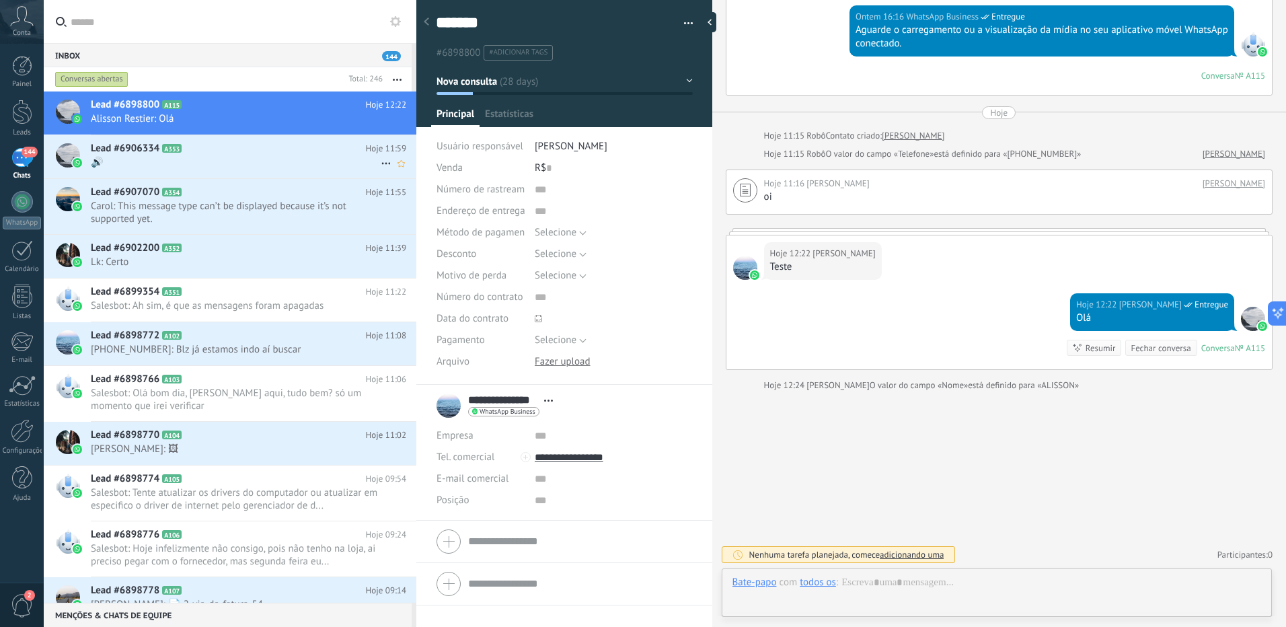
scroll to position [20, 0]
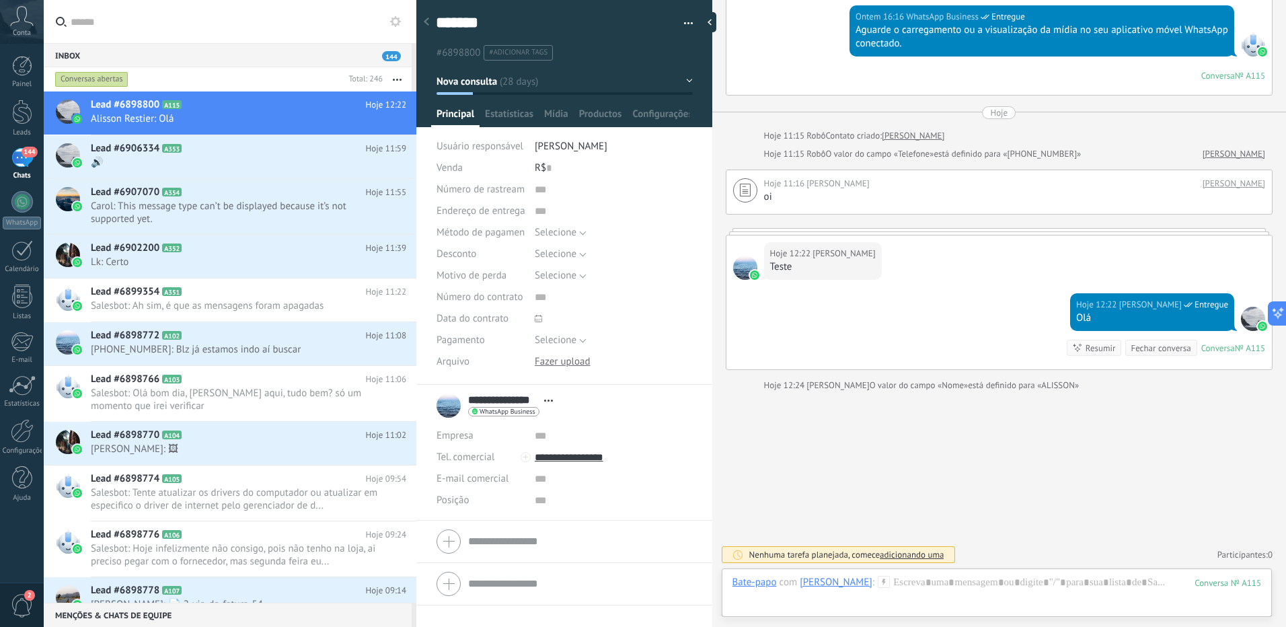
click at [428, 26] on use at bounding box center [426, 21] width 5 height 8
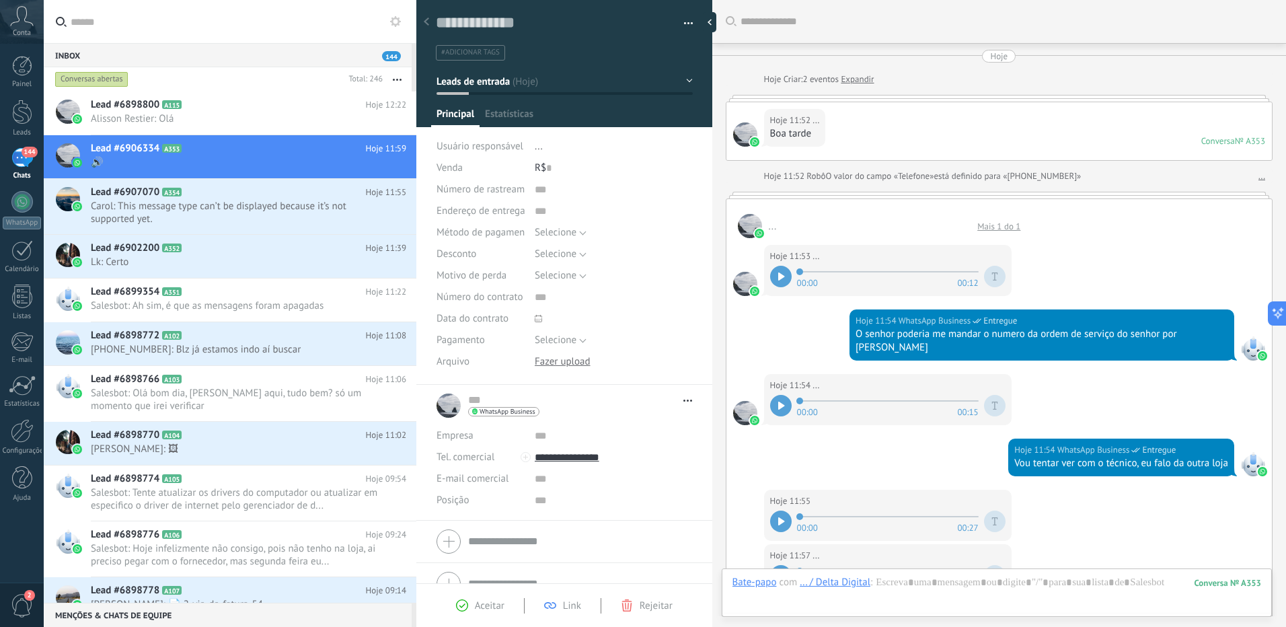
scroll to position [431, 0]
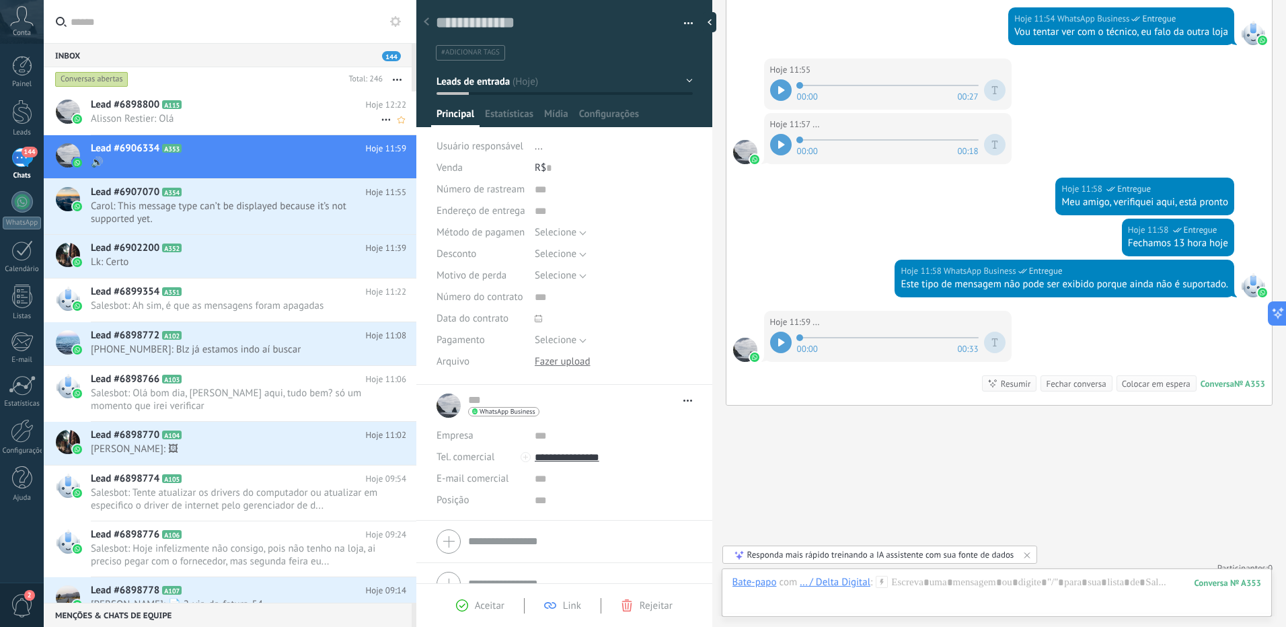
click at [239, 105] on h2 "Lead #6898800 A115" at bounding box center [228, 104] width 275 height 13
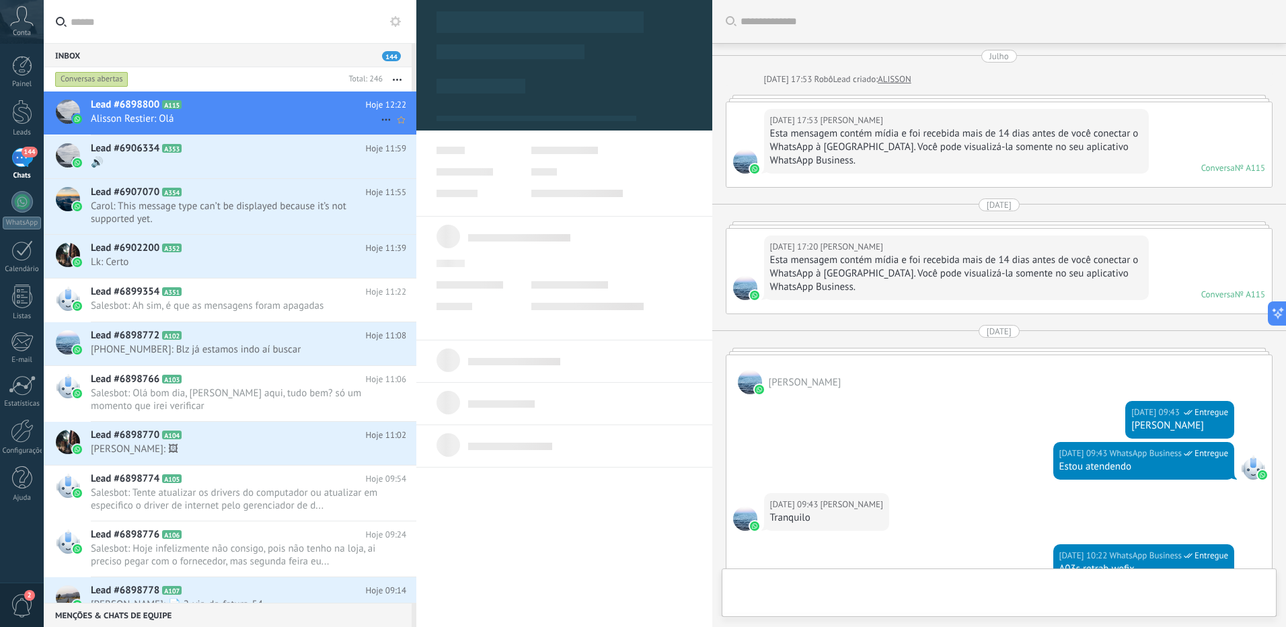
type textarea "*******"
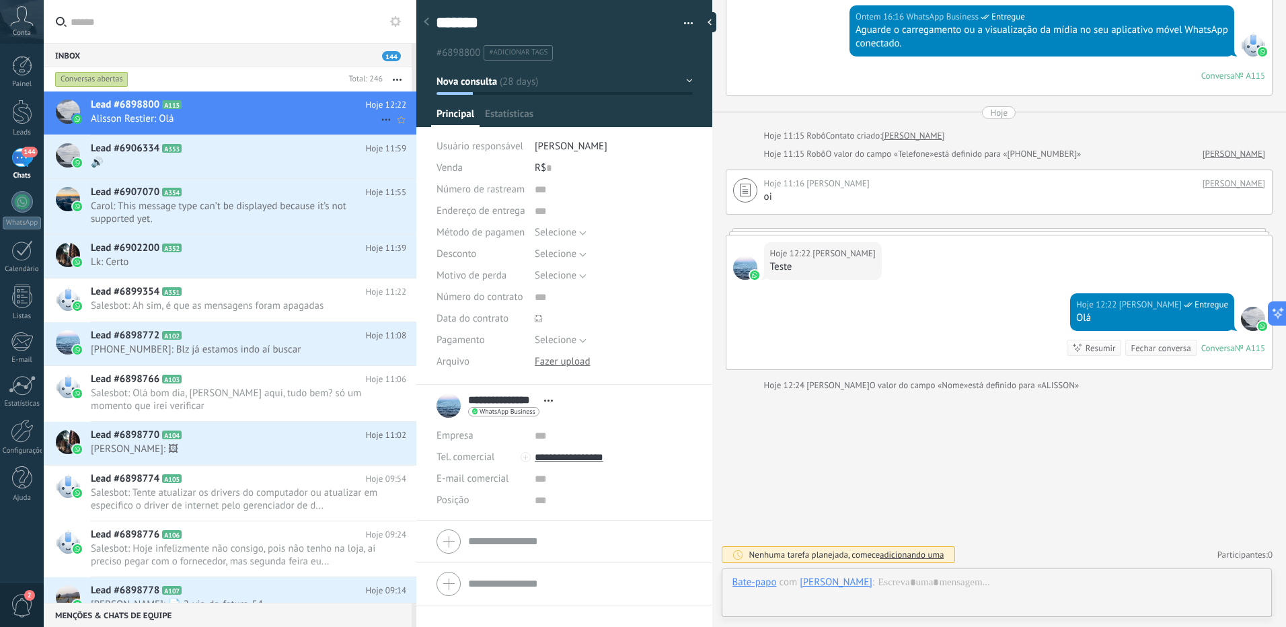
scroll to position [20, 0]
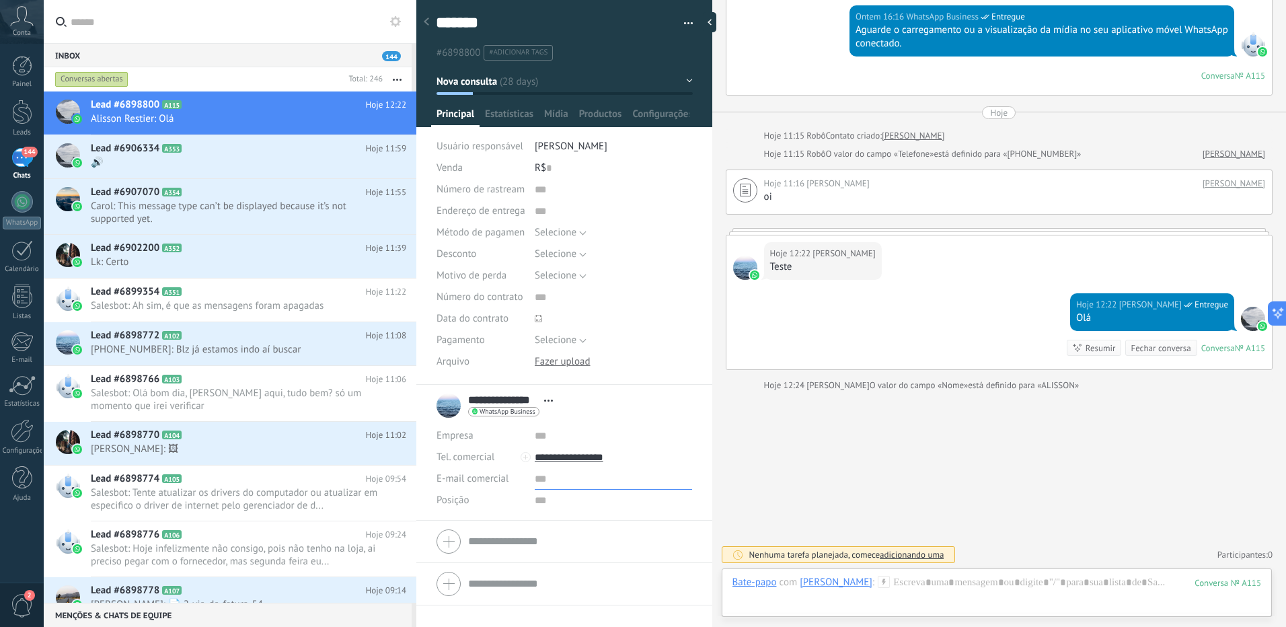
click at [535, 488] on input "text" at bounding box center [613, 479] width 157 height 22
type input "**********"
click at [661, 499] on input "text" at bounding box center [613, 501] width 157 height 22
click at [620, 478] on input "**********" at bounding box center [613, 479] width 157 height 22
click at [580, 503] on div "Escrever" at bounding box center [580, 501] width 90 height 23
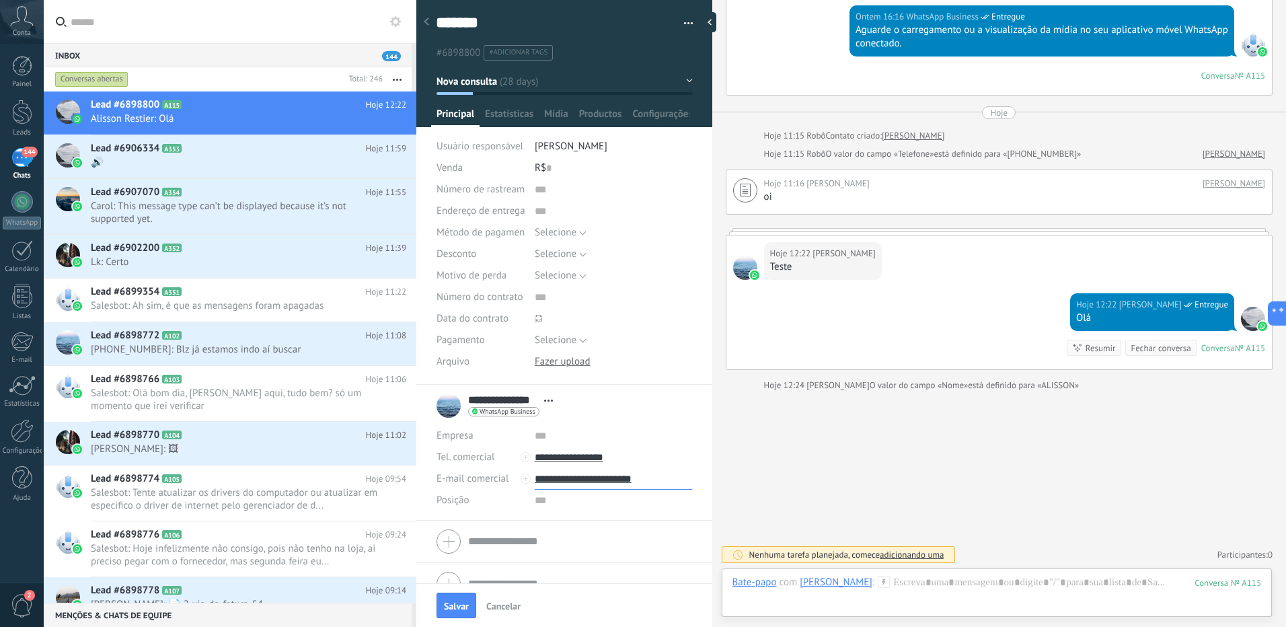
click at [591, 479] on input "**********" at bounding box center [613, 479] width 157 height 22
click at [580, 500] on div "Escrever" at bounding box center [580, 501] width 90 height 23
click at [590, 145] on span "Anderson Lima" at bounding box center [571, 146] width 73 height 13
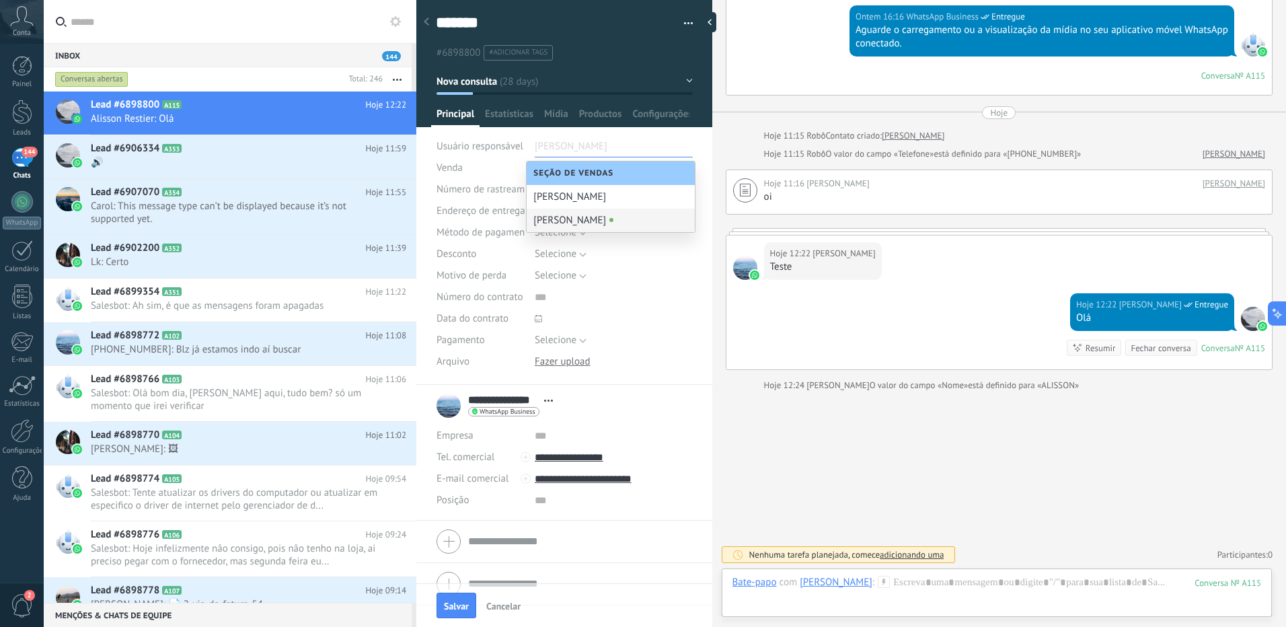
click at [599, 219] on div "[PERSON_NAME]" at bounding box center [611, 220] width 168 height 24
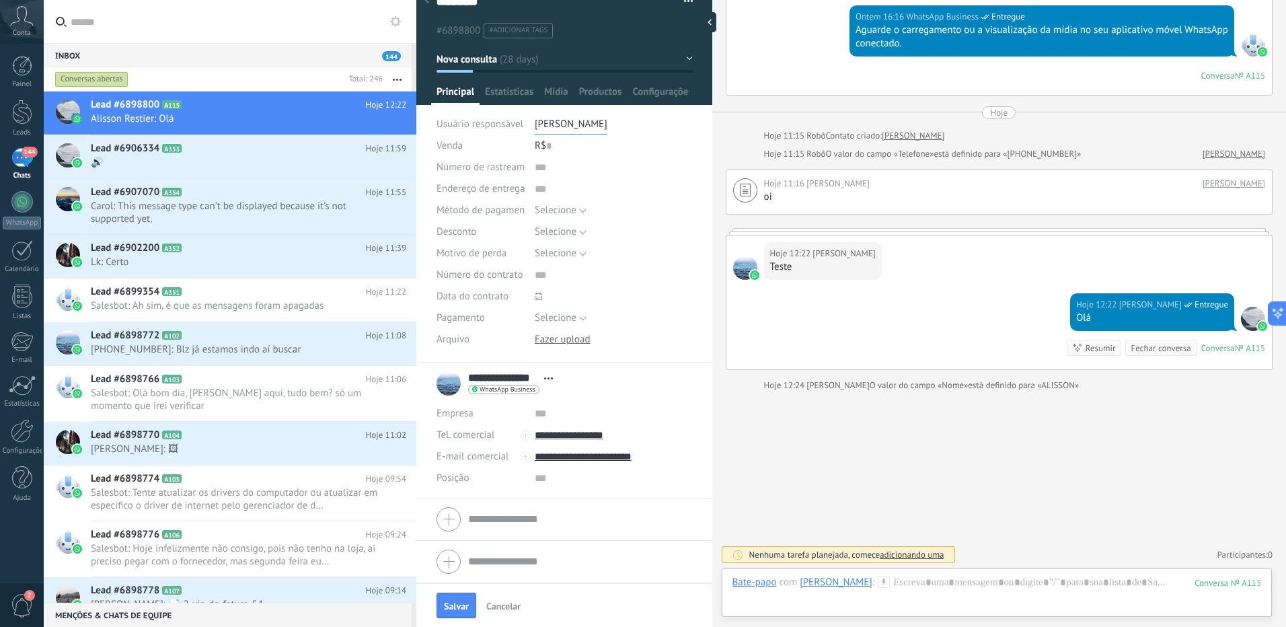
scroll to position [0, 0]
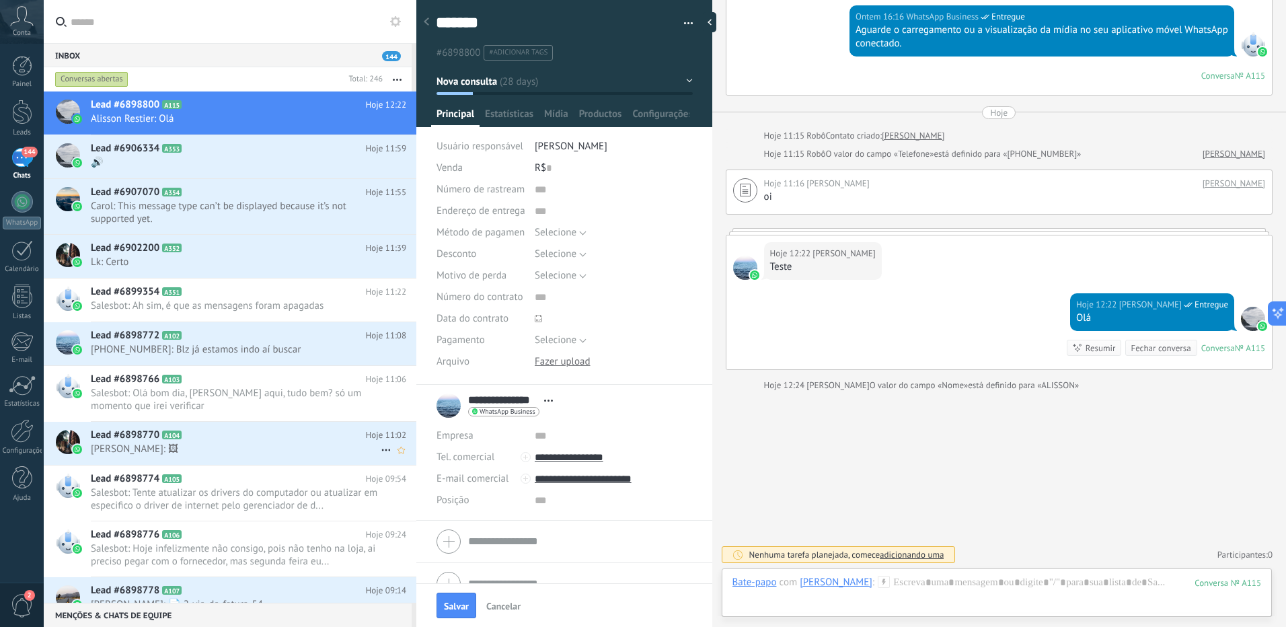
click at [181, 453] on span "Pedro Lindo: 🖼" at bounding box center [236, 448] width 290 height 13
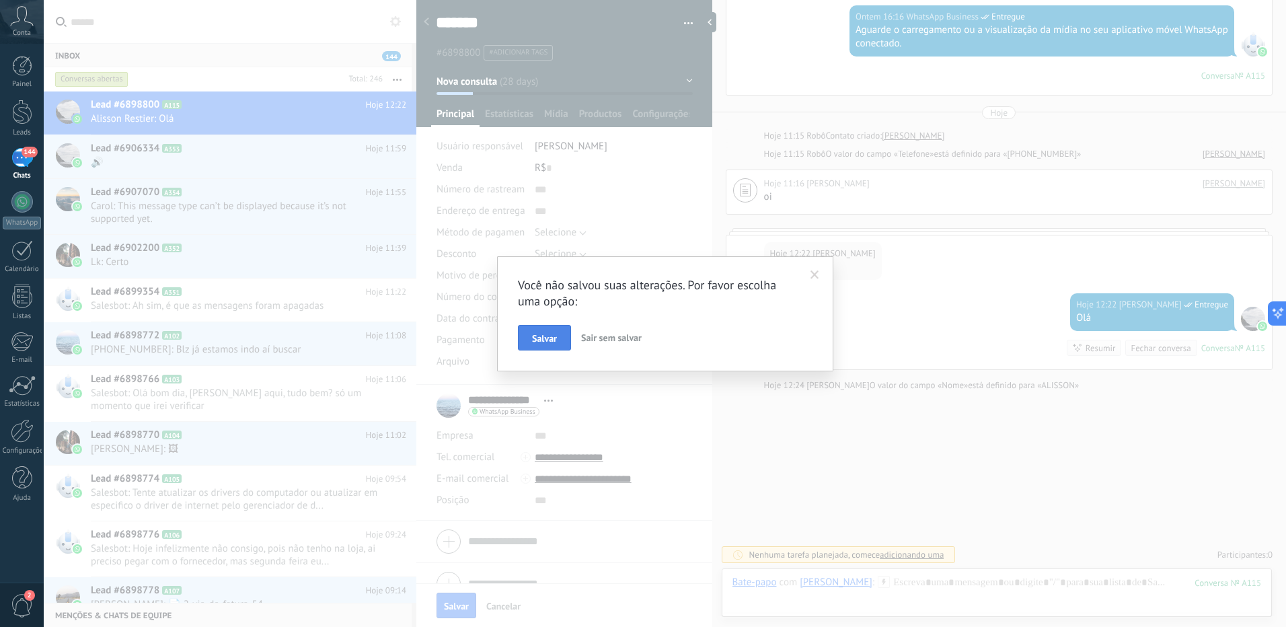
click at [553, 338] on span "Salvar" at bounding box center [544, 338] width 25 height 9
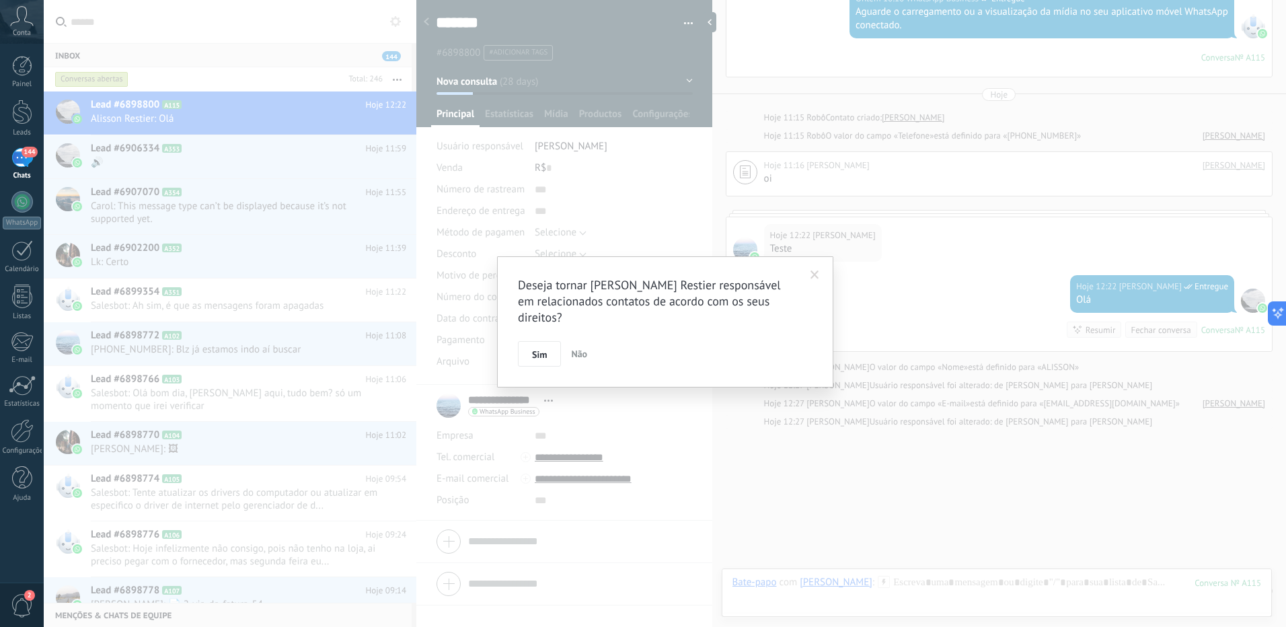
scroll to position [2030, 0]
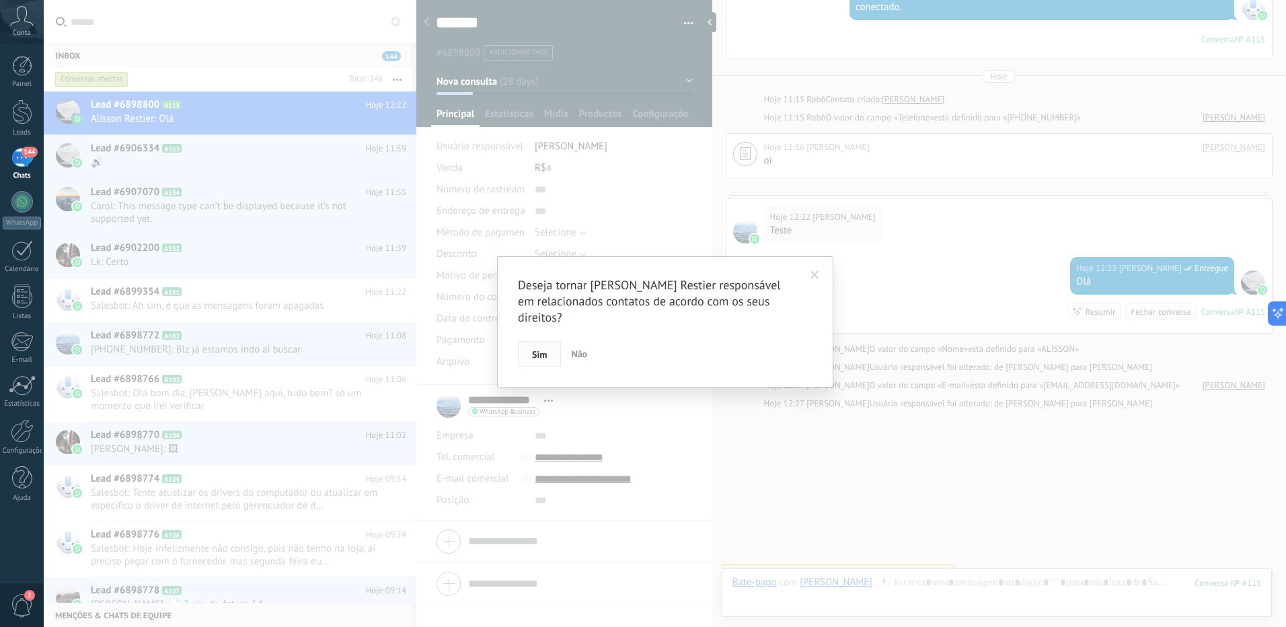
click at [552, 341] on button "Sim" at bounding box center [539, 354] width 43 height 26
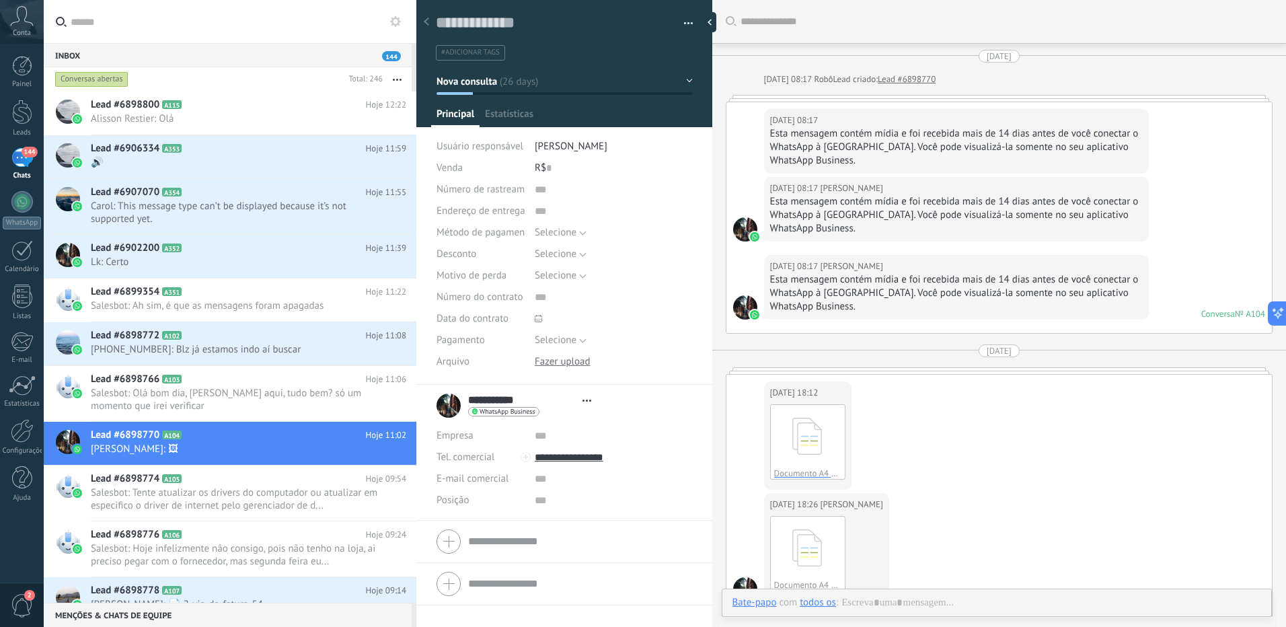
type textarea "**********"
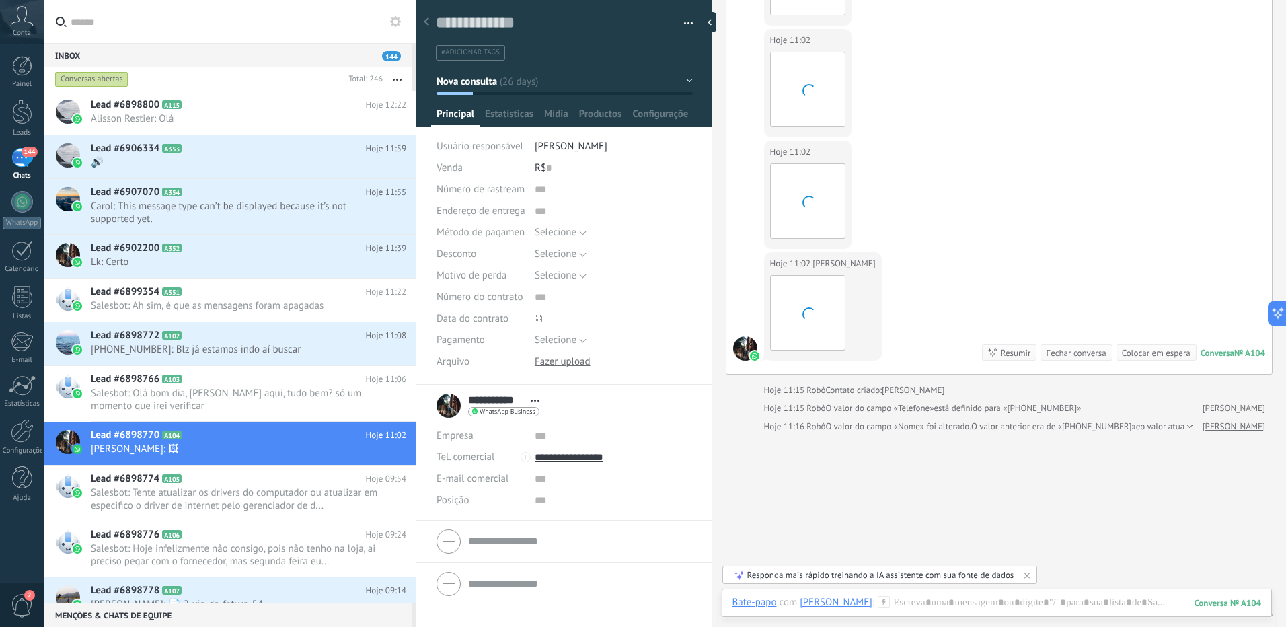
scroll to position [2127, 0]
